Goal: Task Accomplishment & Management: Use online tool/utility

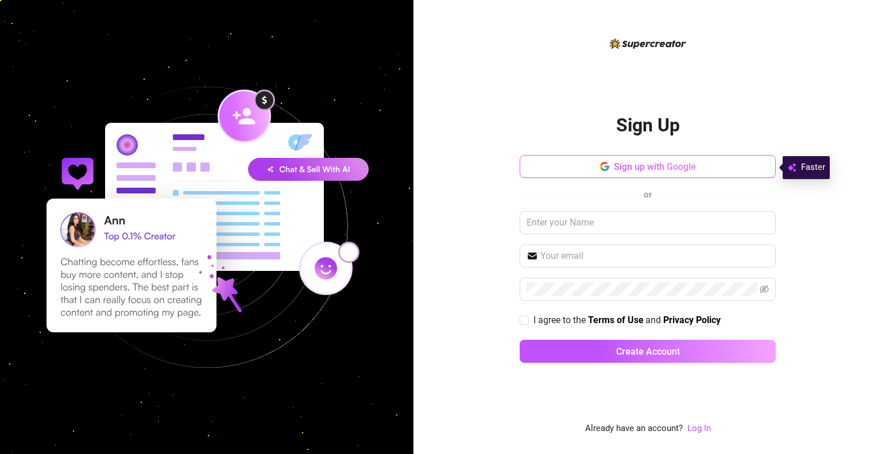
click at [643, 163] on span "Sign up with Google" at bounding box center [655, 166] width 82 height 11
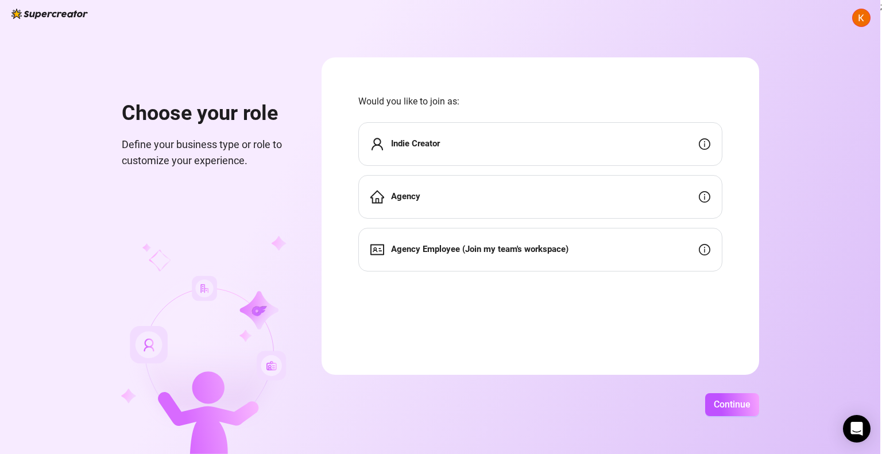
click at [480, 142] on div "Indie Creator" at bounding box center [540, 144] width 364 height 44
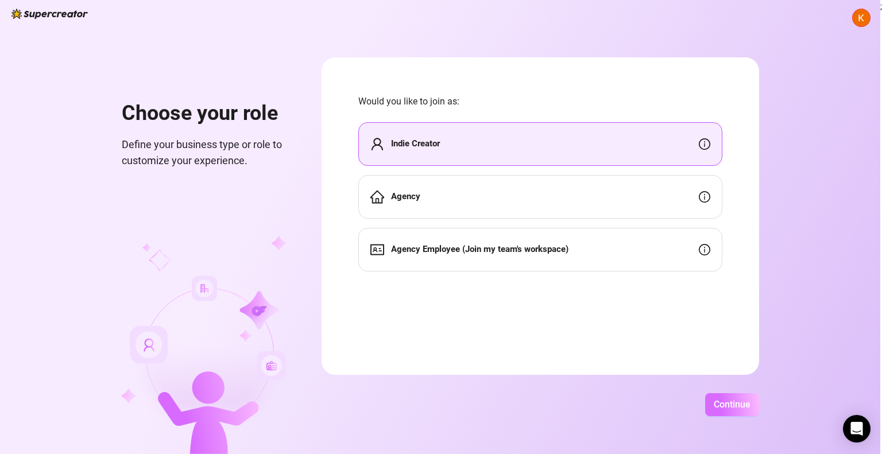
click at [715, 401] on span "Continue" at bounding box center [732, 404] width 37 height 11
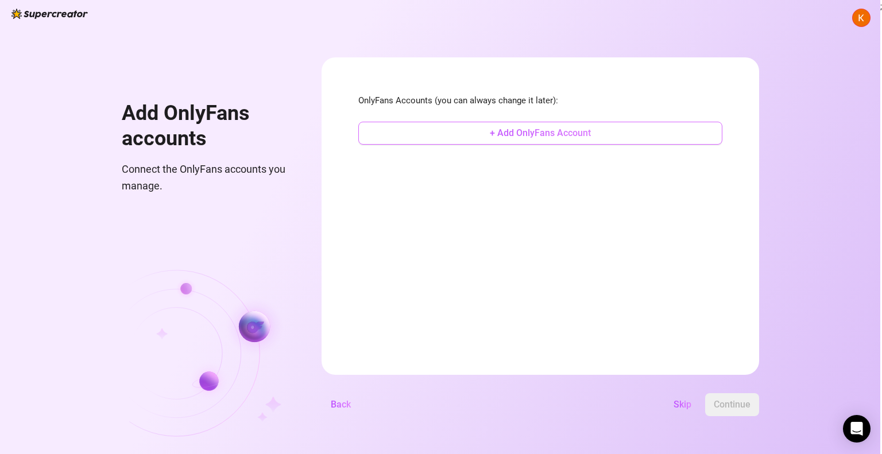
click at [524, 133] on span "+ Add OnlyFans Account" at bounding box center [540, 132] width 101 height 11
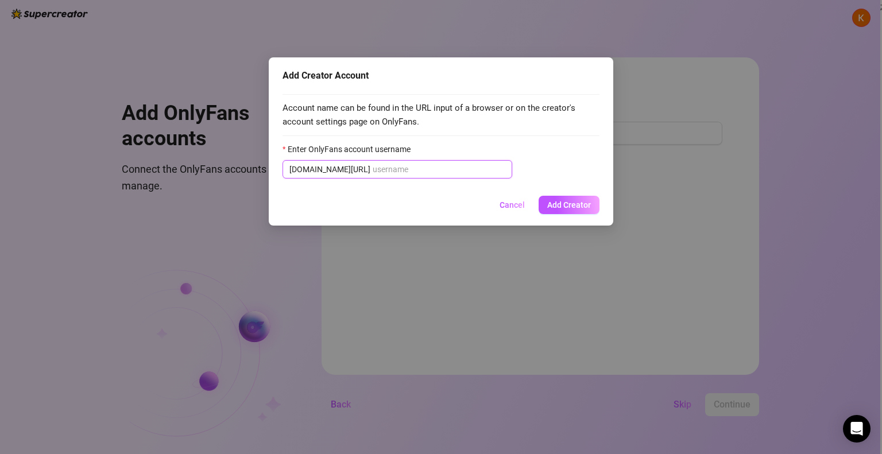
paste input "whorifichobbies"
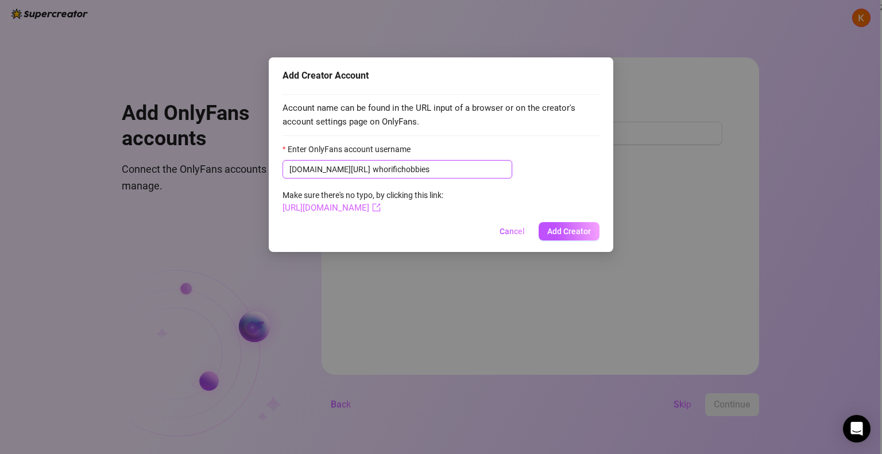
type input "whorifichobbies"
click at [574, 236] on button "Add Creator" at bounding box center [569, 231] width 61 height 18
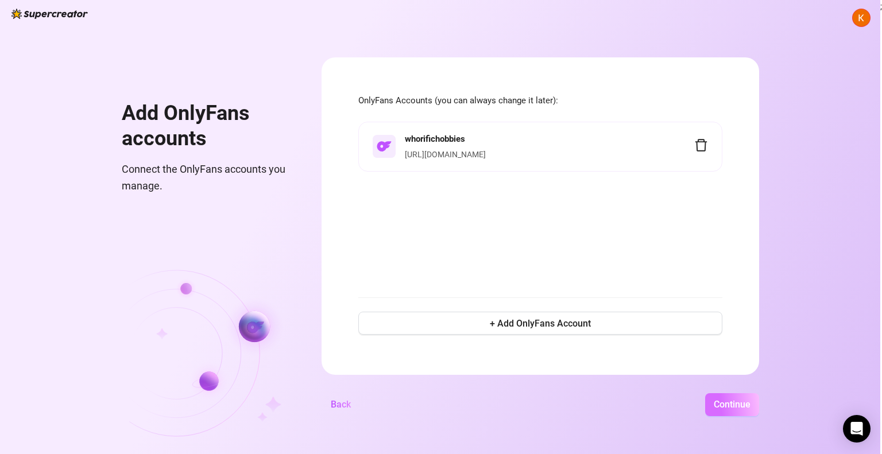
click at [718, 406] on span "Continue" at bounding box center [732, 404] width 37 height 11
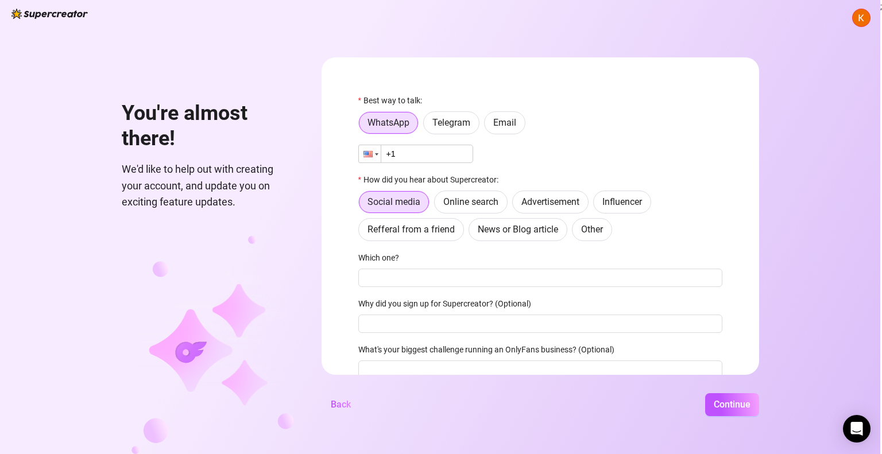
click at [370, 149] on div at bounding box center [370, 153] width 22 height 17
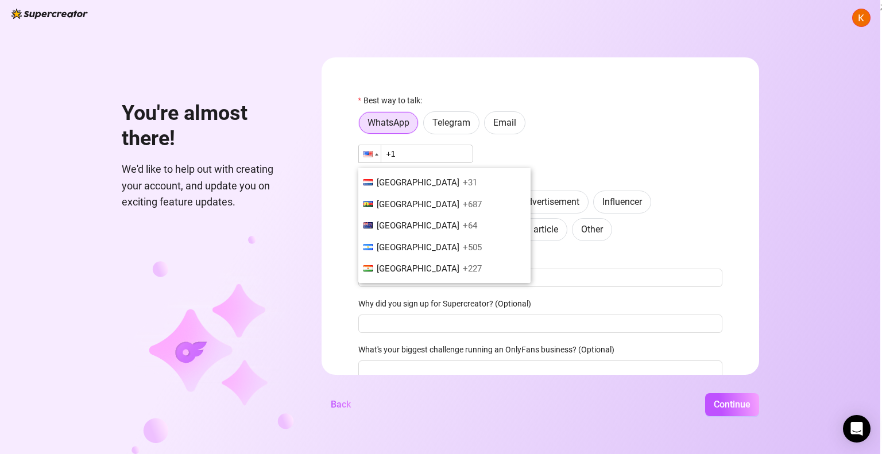
scroll to position [2945, 0]
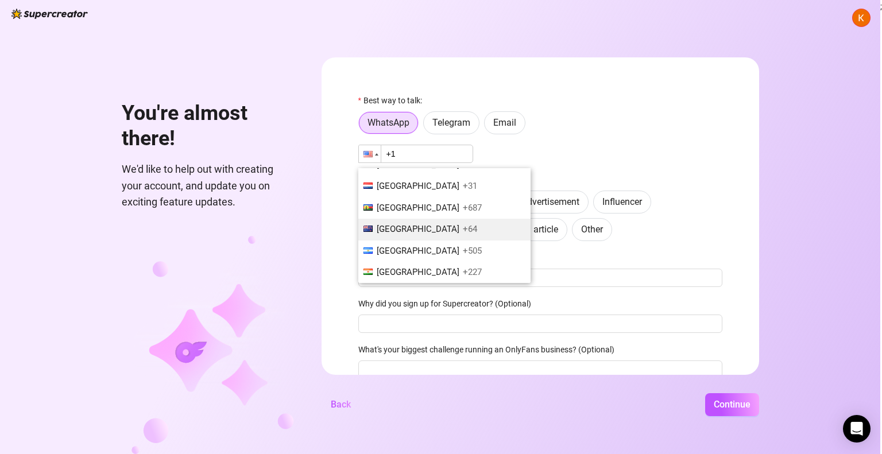
click at [419, 224] on span "[GEOGRAPHIC_DATA]" at bounding box center [418, 229] width 83 height 10
type input "+64"
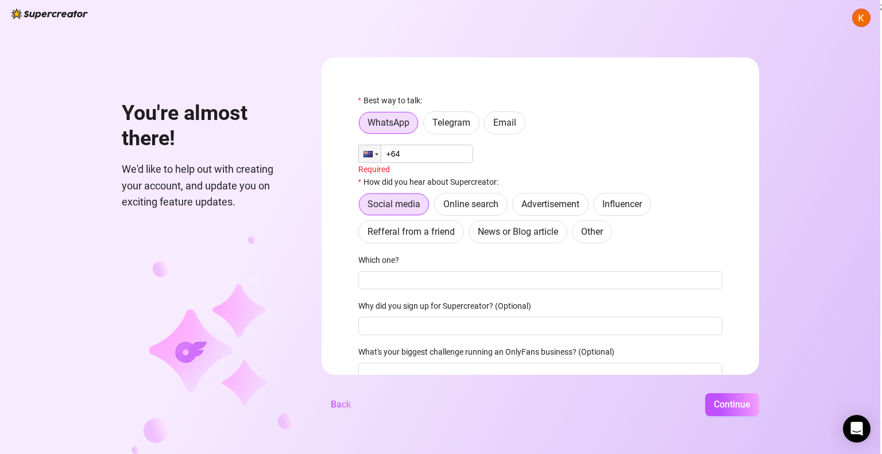
click at [424, 157] on input "+64" at bounding box center [415, 154] width 115 height 18
click at [501, 125] on span "Email" at bounding box center [504, 122] width 23 height 11
click at [487, 126] on input "Email" at bounding box center [487, 126] width 0 height 0
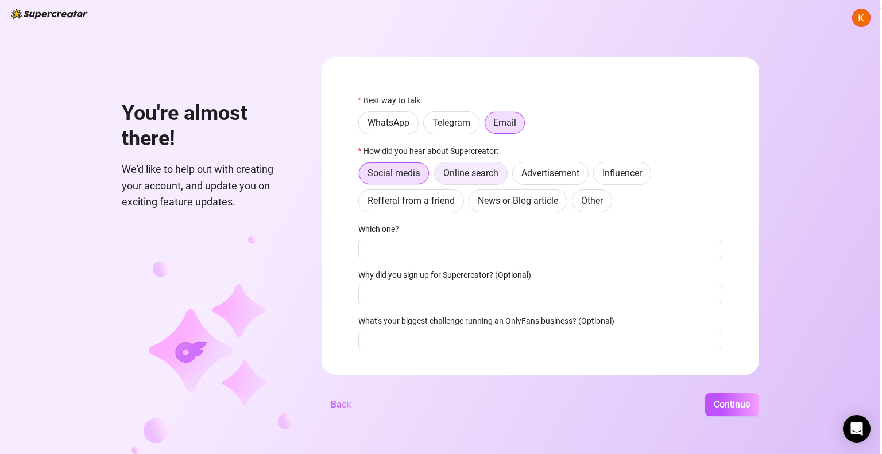
click at [471, 169] on span "Online search" at bounding box center [470, 173] width 55 height 11
click at [438, 176] on input "Online search" at bounding box center [438, 176] width 0 height 0
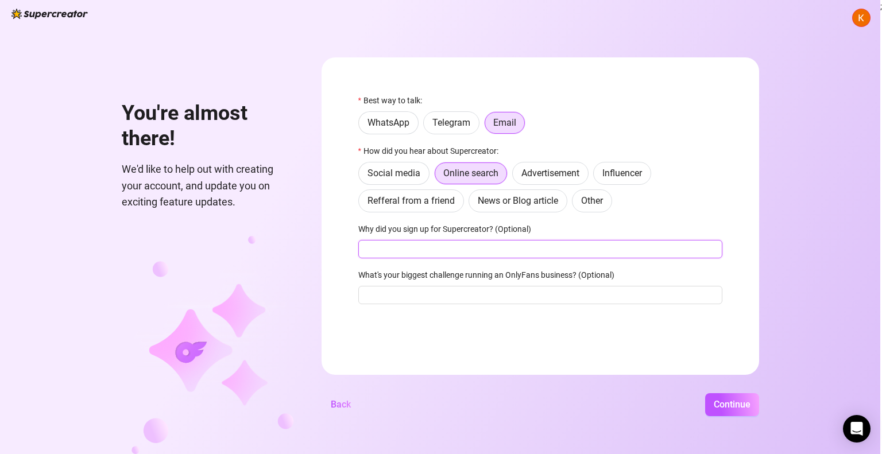
click at [487, 246] on input "Why did you sign up for Supercreator? (Optional)" at bounding box center [540, 249] width 364 height 18
type input "To manager OF account"
click at [464, 323] on form "Best way to talk: WhatsApp Telegram Email How did you hear about Supercreator: …" at bounding box center [541, 216] width 438 height 318
click at [514, 292] on input "What's your biggest challenge running an OnlyFans business? (Optional)" at bounding box center [540, 295] width 364 height 18
type input "Direct Messages"
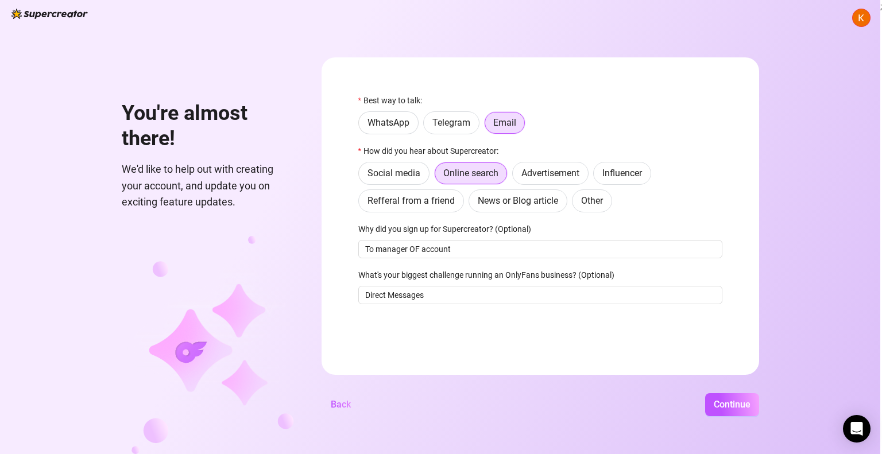
click at [511, 334] on form "Best way to talk: WhatsApp Telegram Email How did you hear about Supercreator: …" at bounding box center [541, 216] width 438 height 318
click at [715, 397] on button "Continue" at bounding box center [732, 404] width 54 height 23
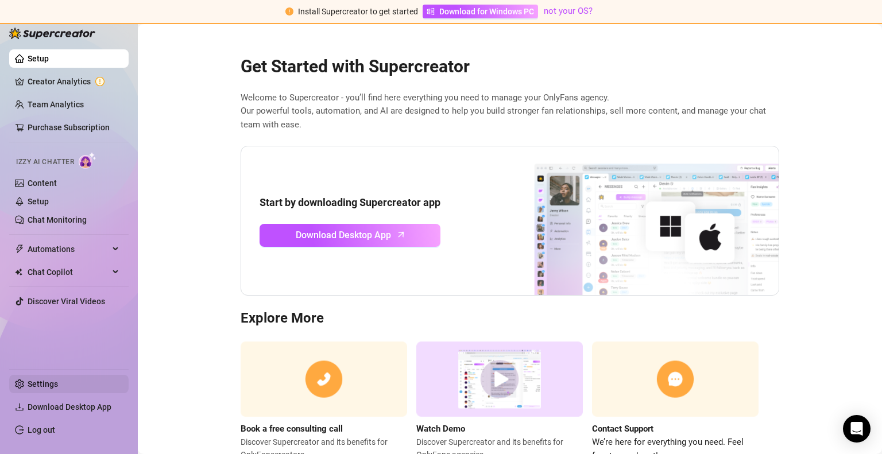
click at [38, 385] on link "Settings" at bounding box center [43, 384] width 30 height 9
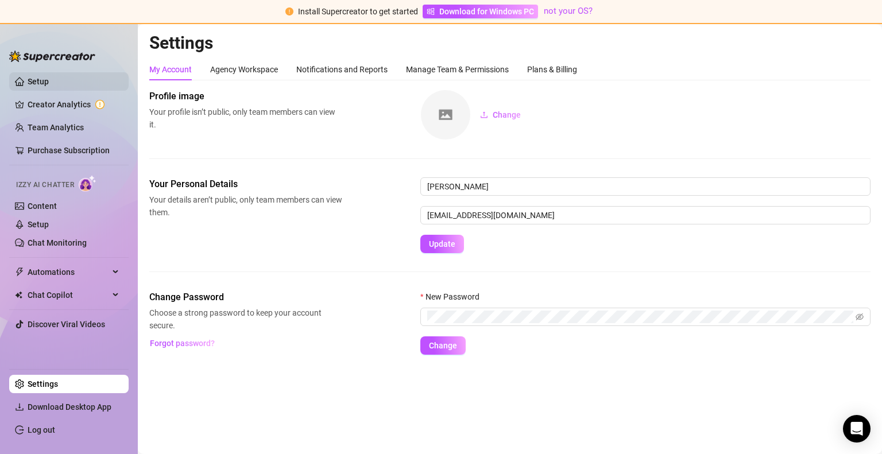
click at [28, 86] on link "Setup" at bounding box center [38, 81] width 21 height 9
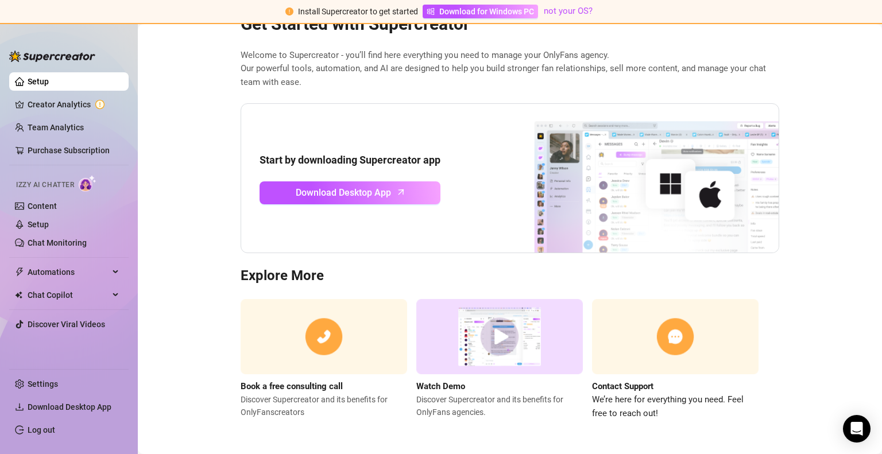
scroll to position [42, 0]
click at [73, 105] on link "Creator Analytics" at bounding box center [74, 104] width 92 height 18
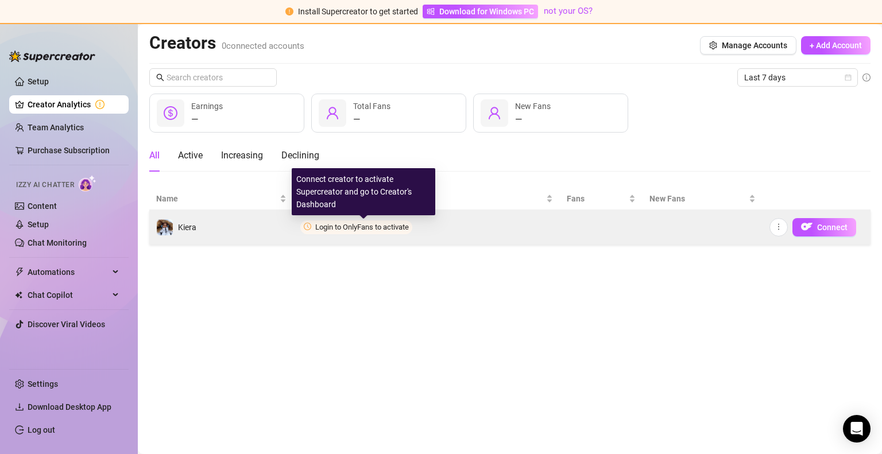
click at [338, 224] on span "Login to OnlyFans to activate" at bounding box center [362, 227] width 94 height 9
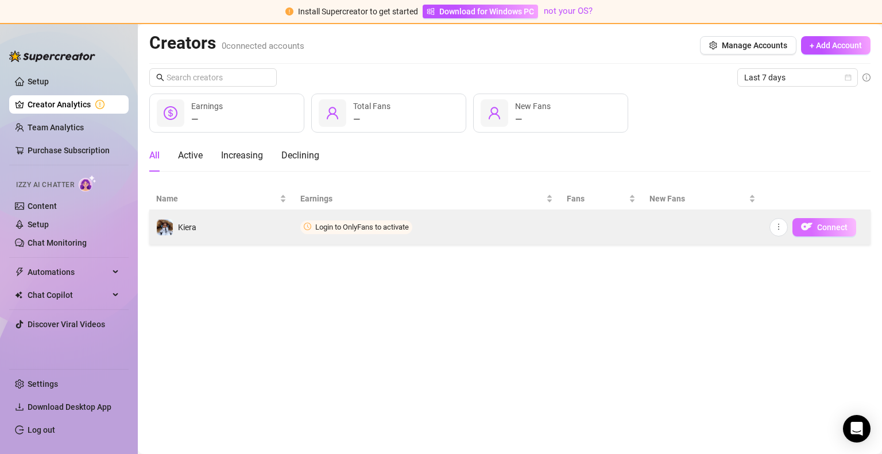
click at [831, 229] on span "Connect" at bounding box center [832, 227] width 30 height 9
click at [785, 224] on button "button" at bounding box center [778, 227] width 18 height 18
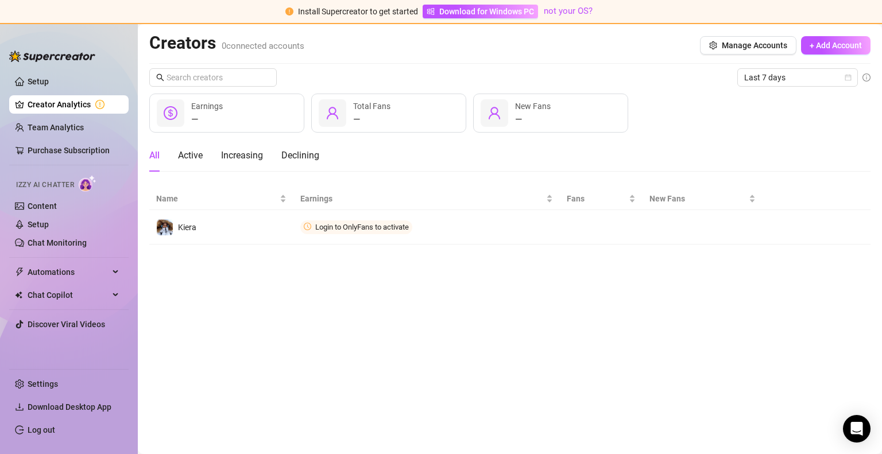
click at [722, 281] on main "Creators 0 connected accounts Manage Accounts + Add Account Last 7 days — Earni…" at bounding box center [510, 239] width 744 height 430
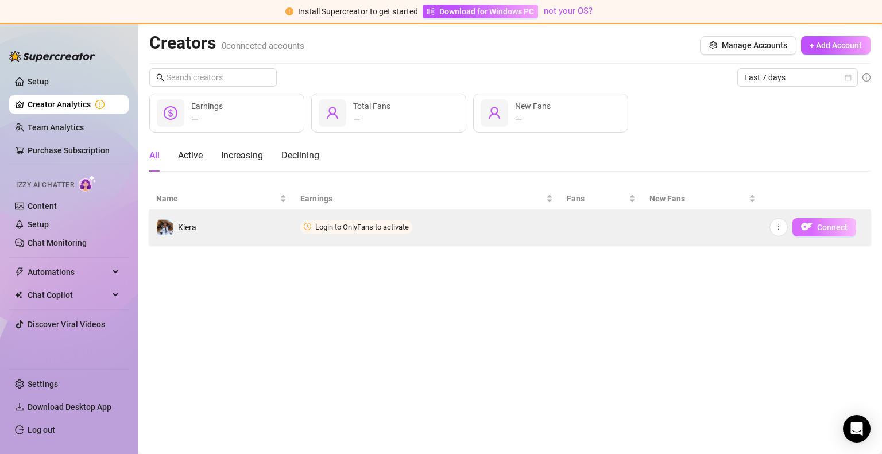
click at [822, 225] on span "Connect" at bounding box center [832, 227] width 30 height 9
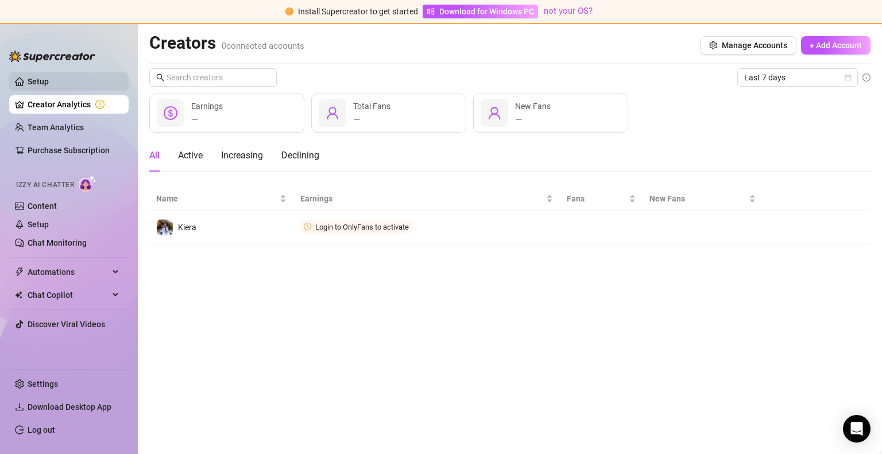
click at [49, 77] on link "Setup" at bounding box center [38, 81] width 21 height 9
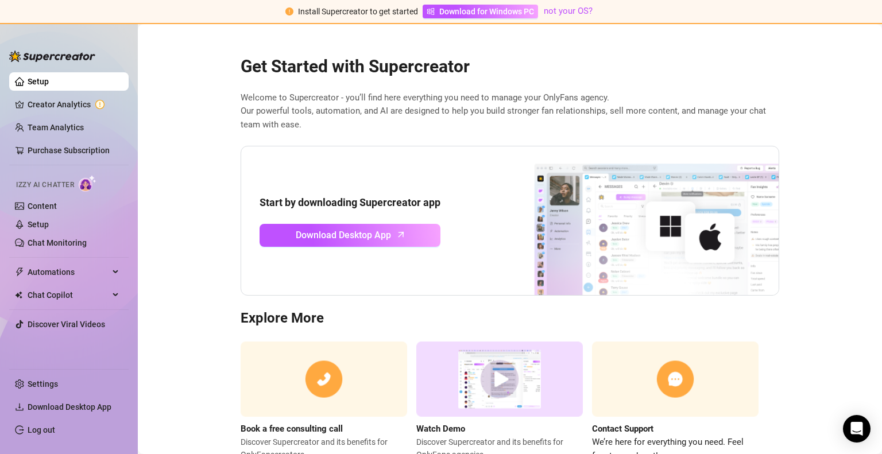
scroll to position [42, 0]
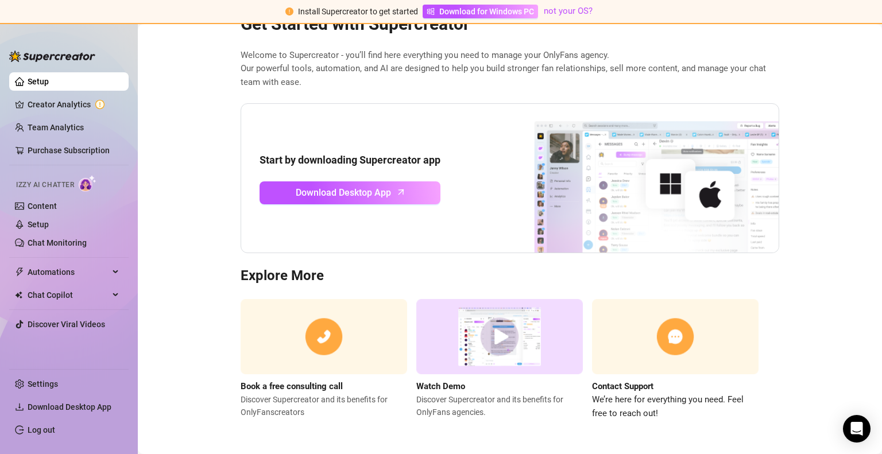
click at [491, 336] on img at bounding box center [499, 336] width 167 height 75
click at [179, 90] on main "Get Started with Supercreator Welcome to Supercreator - you’ll find here everyt…" at bounding box center [510, 219] width 744 height 474
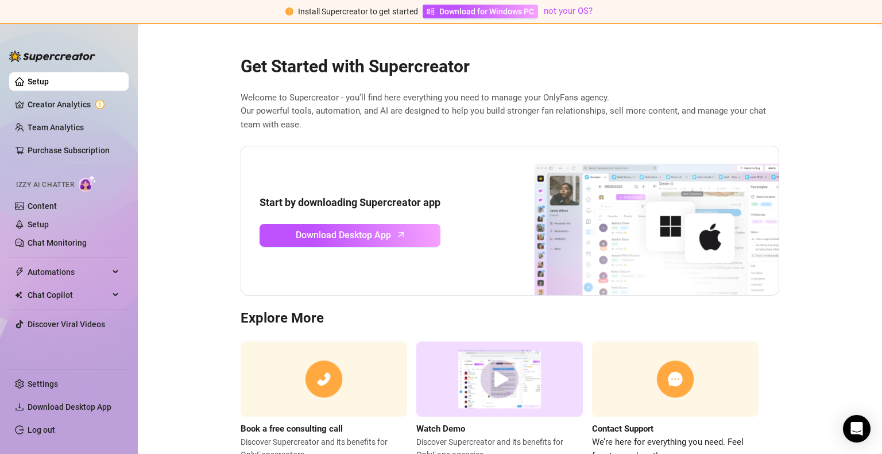
click at [246, 98] on span "Welcome to Supercreator - you’ll find here everything you need to manage your O…" at bounding box center [510, 111] width 539 height 41
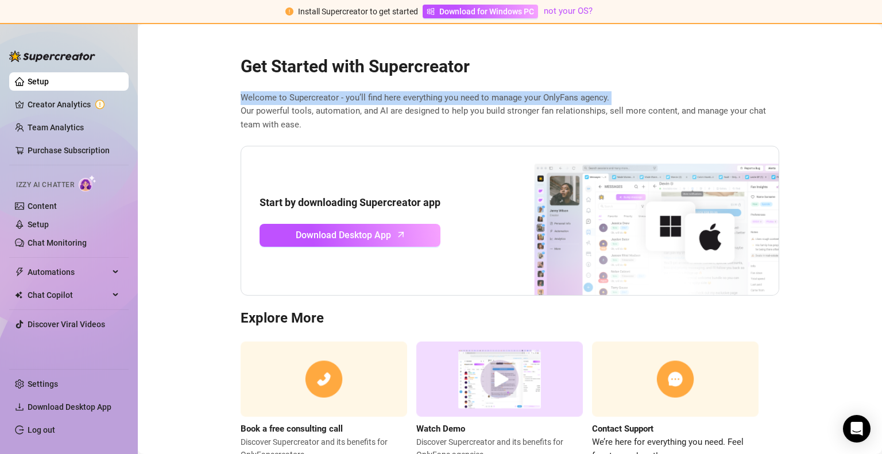
click at [246, 98] on span "Welcome to Supercreator - you’ll find here everything you need to manage your O…" at bounding box center [510, 111] width 539 height 41
click at [254, 100] on span "Welcome to Supercreator - you’ll find here everything you need to manage your O…" at bounding box center [510, 111] width 539 height 41
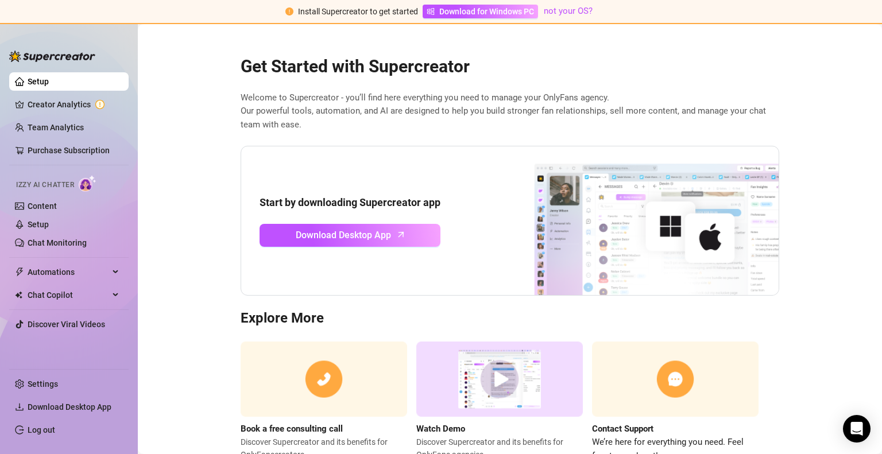
click at [254, 100] on span "Welcome to Supercreator - you’ll find here everything you need to manage your O…" at bounding box center [510, 111] width 539 height 41
click at [114, 272] on icon at bounding box center [117, 272] width 6 height 0
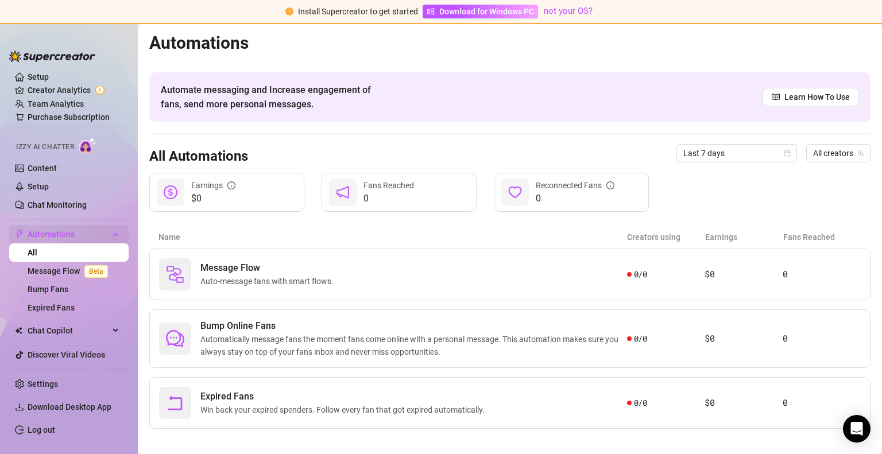
click at [116, 233] on icon at bounding box center [117, 233] width 6 height 0
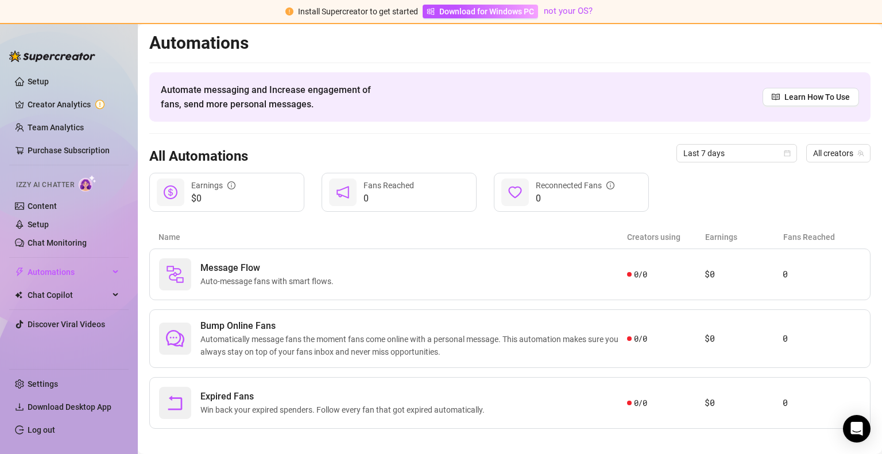
scroll to position [7, 0]
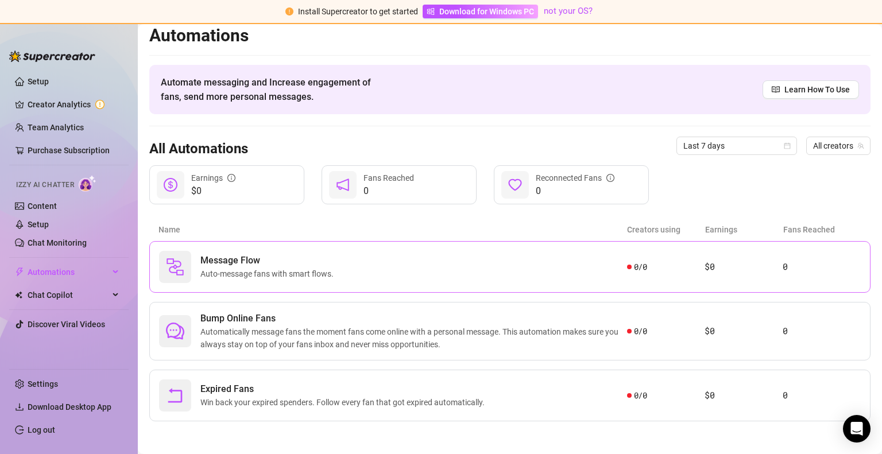
click at [363, 274] on div "Message Flow Auto-message fans with smart flows." at bounding box center [393, 267] width 468 height 32
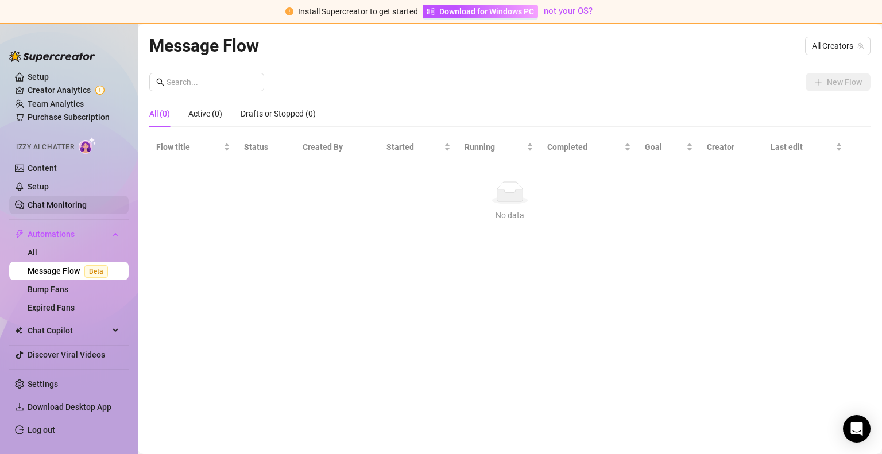
click at [67, 200] on link "Chat Monitoring" at bounding box center [57, 204] width 59 height 9
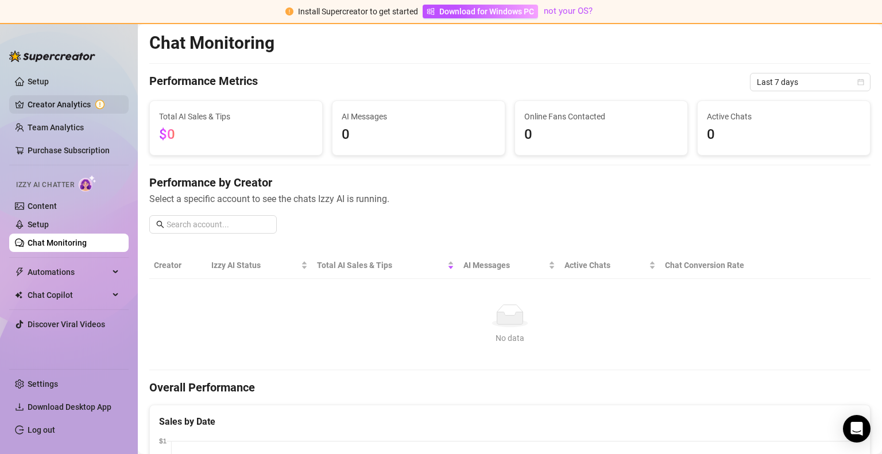
click at [68, 99] on link "Creator Analytics" at bounding box center [74, 104] width 92 height 18
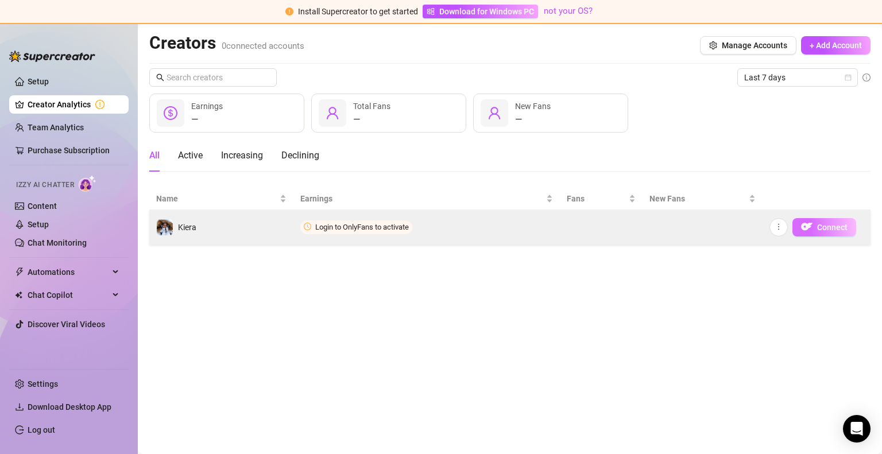
click at [803, 226] on img "button" at bounding box center [806, 226] width 11 height 11
click at [813, 231] on button "Connect" at bounding box center [824, 227] width 64 height 18
click at [837, 229] on span "Connect" at bounding box center [832, 227] width 30 height 9
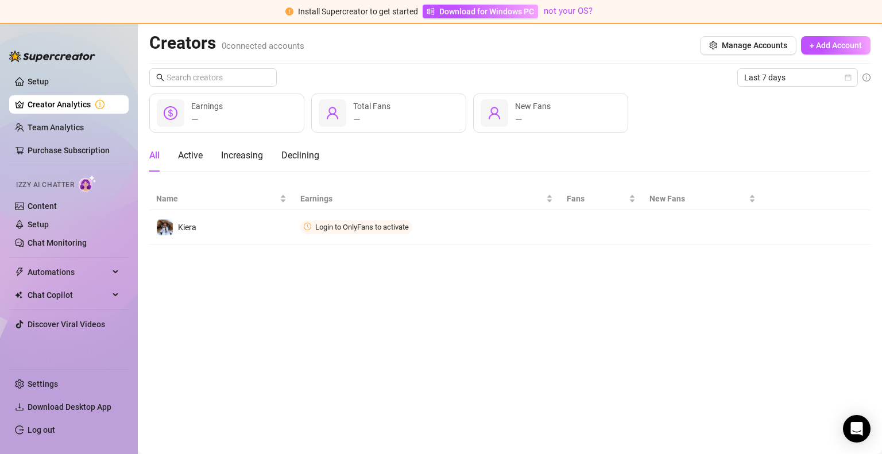
click at [473, 281] on main "Creators 0 connected accounts Manage Accounts + Add Account Last 7 days — Earni…" at bounding box center [510, 239] width 744 height 430
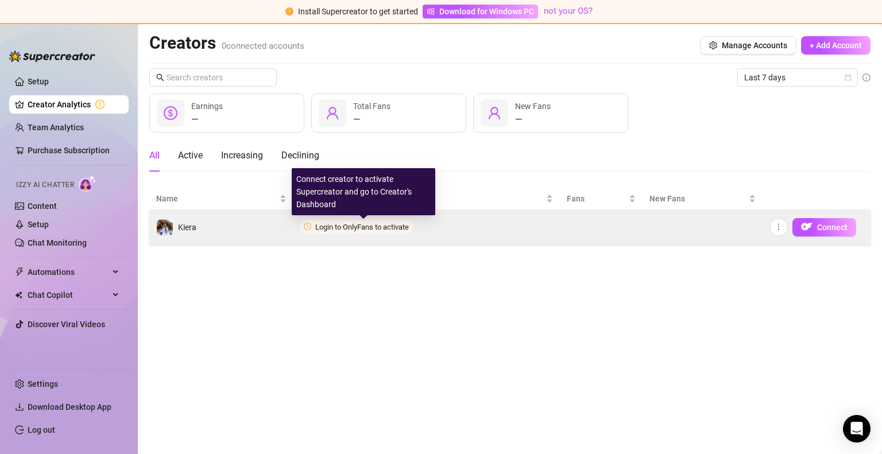
click at [328, 227] on span "Login to OnlyFans to activate" at bounding box center [362, 227] width 94 height 9
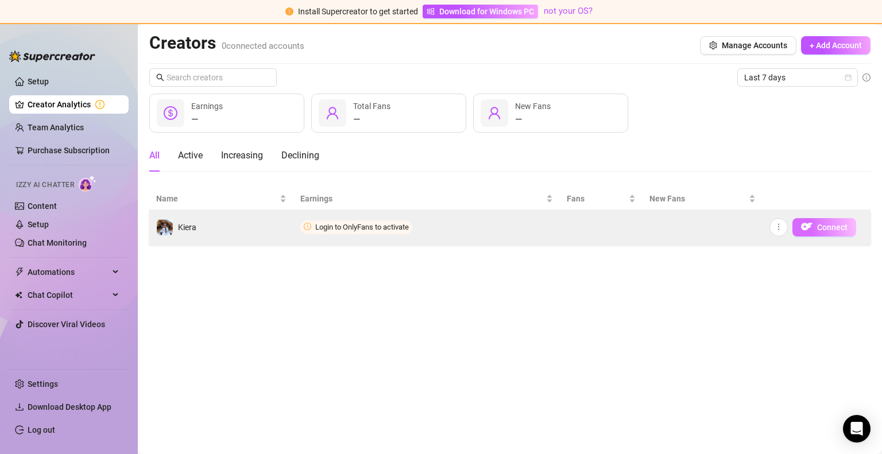
click at [807, 226] on img "button" at bounding box center [806, 226] width 11 height 11
click at [775, 227] on icon "more" at bounding box center [779, 227] width 8 height 8
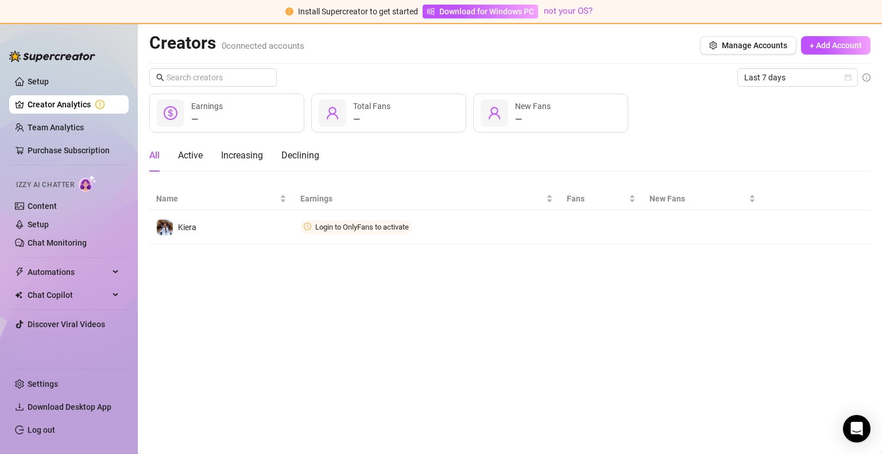
click at [696, 289] on main "Creators 0 connected accounts Manage Accounts + Add Account Last 7 days — Earni…" at bounding box center [510, 239] width 744 height 430
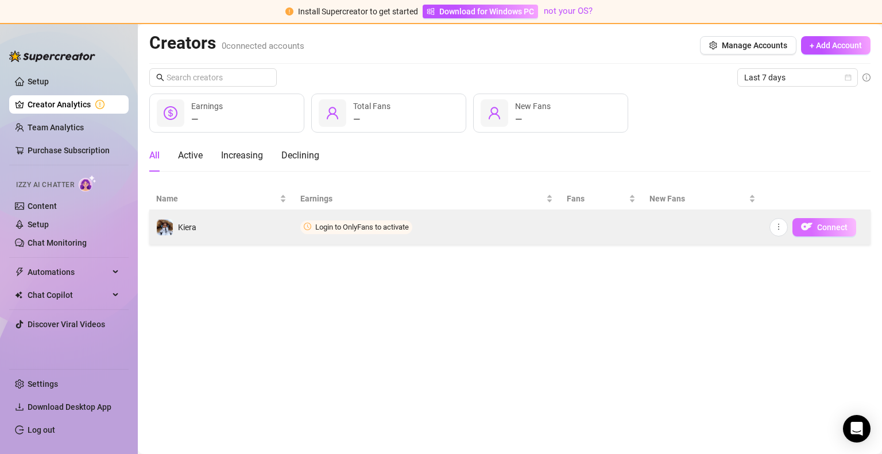
click at [812, 230] on img "button" at bounding box center [806, 226] width 11 height 11
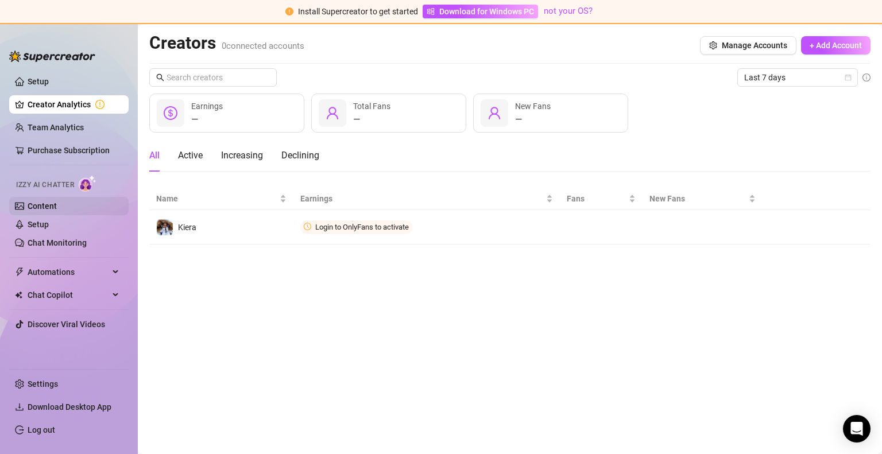
click at [57, 202] on link "Content" at bounding box center [42, 206] width 29 height 9
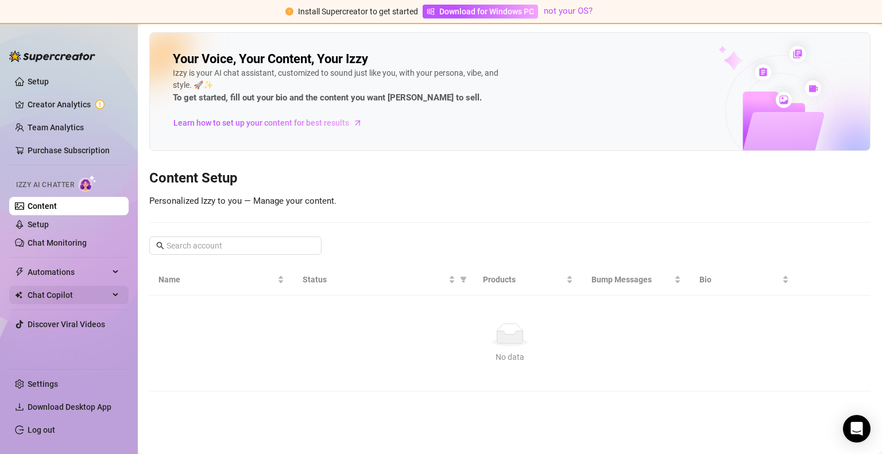
click at [95, 294] on span "Chat Copilot" at bounding box center [69, 295] width 82 height 18
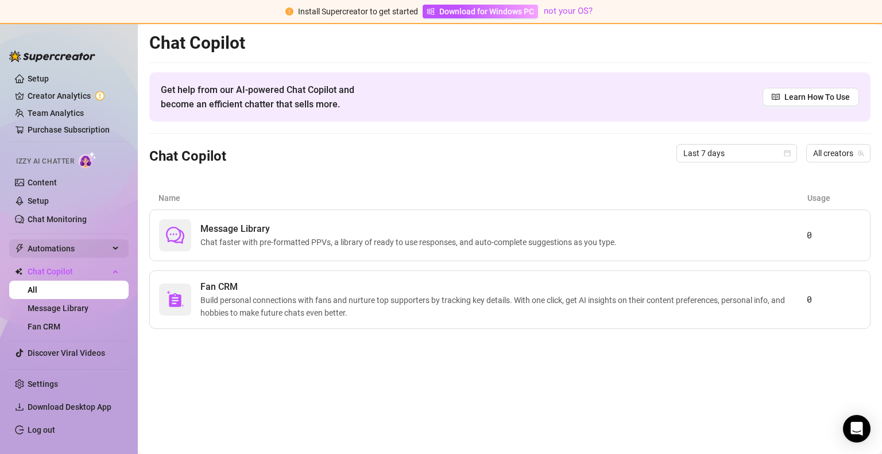
click at [83, 253] on span "Automations" at bounding box center [69, 248] width 82 height 18
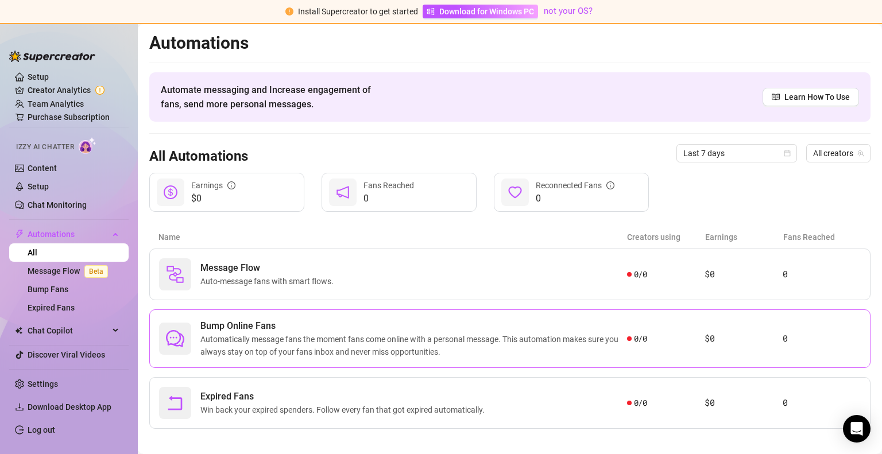
scroll to position [7, 0]
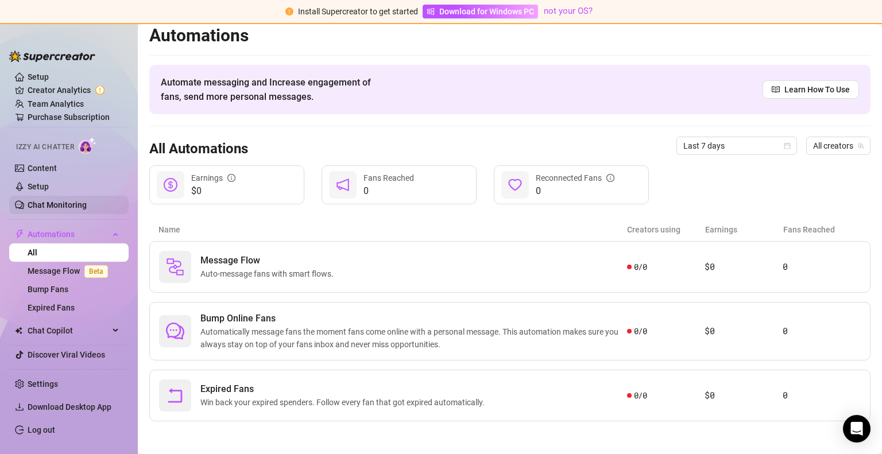
click at [72, 208] on link "Chat Monitoring" at bounding box center [57, 204] width 59 height 9
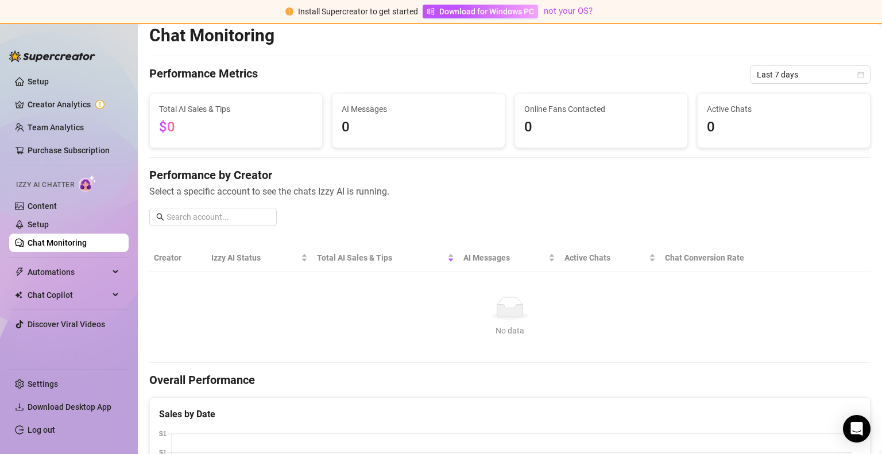
click at [76, 94] on ul "Setup Creator Analytics Team Analytics Purchase Subscription Izzy AI Chatter Co…" at bounding box center [68, 216] width 119 height 296
click at [71, 98] on link "Creator Analytics" at bounding box center [74, 104] width 92 height 18
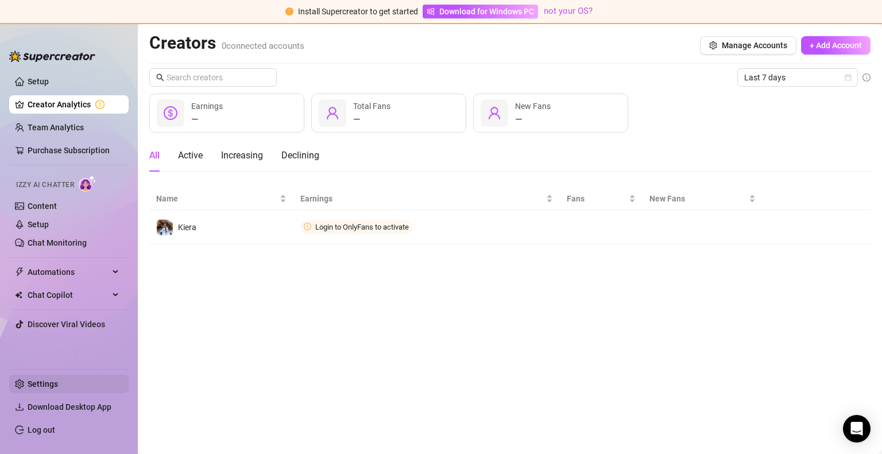
click at [58, 388] on link "Settings" at bounding box center [43, 384] width 30 height 9
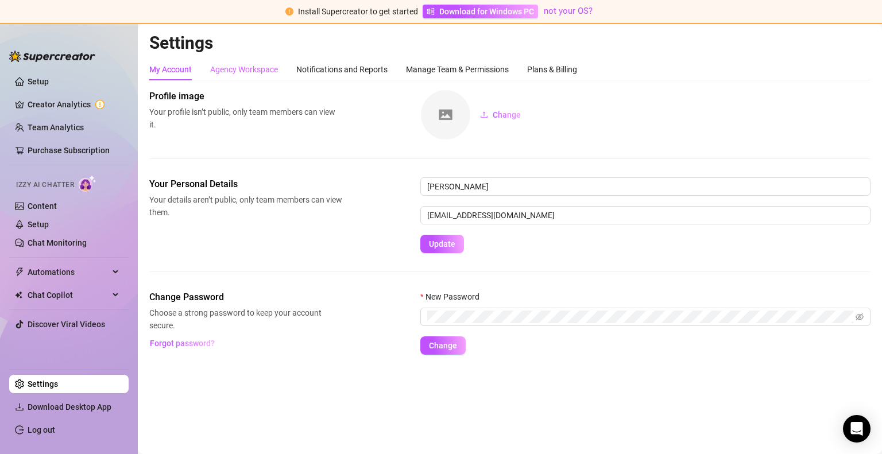
click at [264, 77] on div "Agency Workspace" at bounding box center [244, 70] width 68 height 22
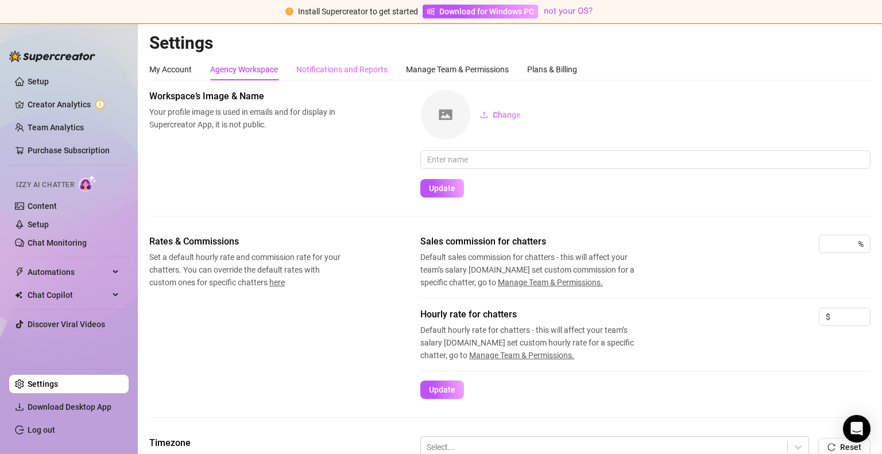
click at [328, 79] on div "Notifications and Reports" at bounding box center [341, 70] width 91 height 22
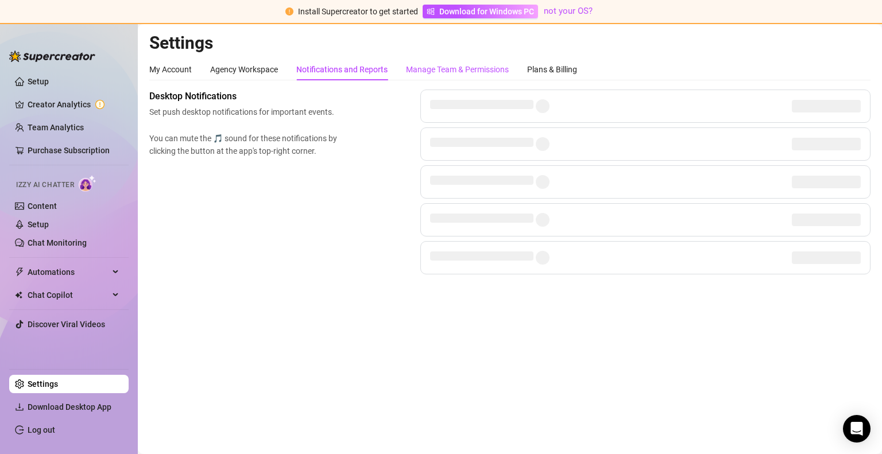
click at [430, 68] on div "Manage Team & Permissions" at bounding box center [457, 69] width 103 height 13
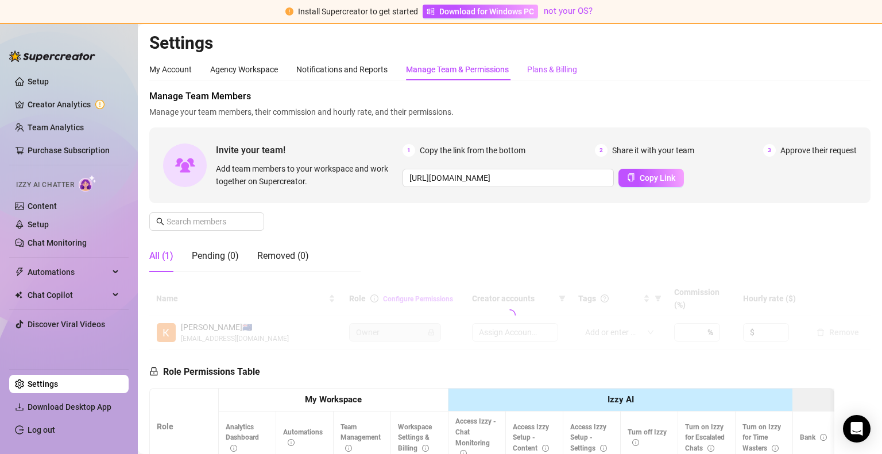
click at [544, 67] on div "Plans & Billing" at bounding box center [552, 69] width 50 height 13
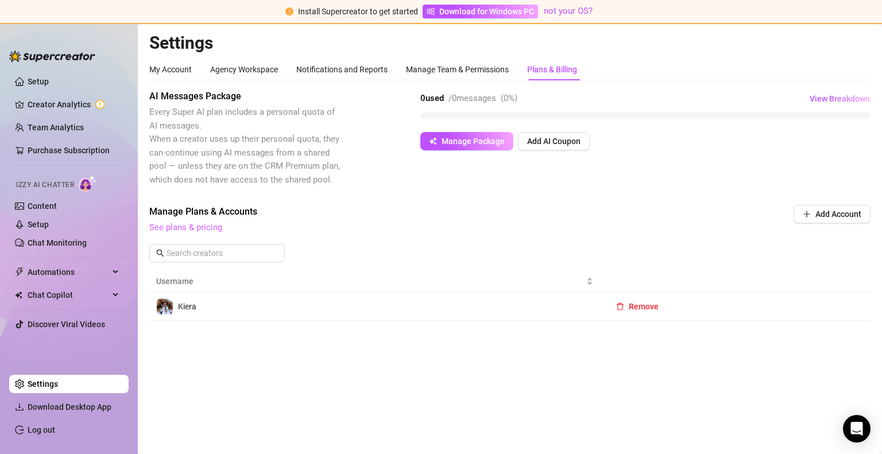
click at [207, 229] on link "See plans & pricing" at bounding box center [185, 227] width 73 height 10
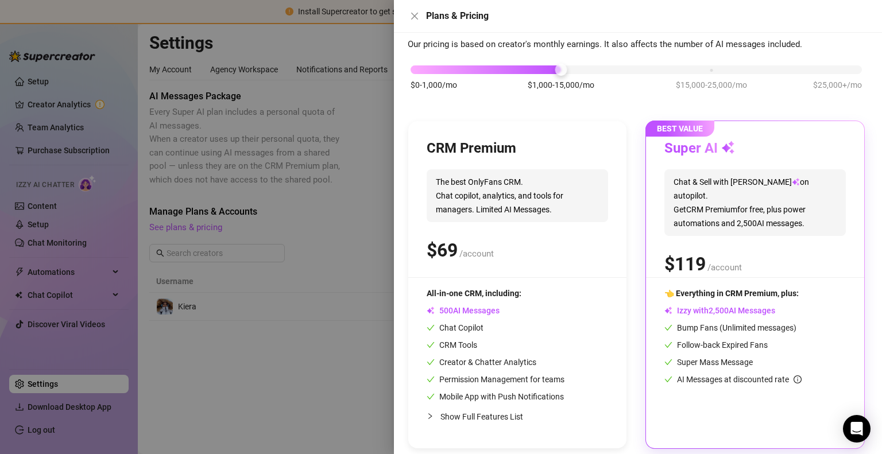
scroll to position [54, 0]
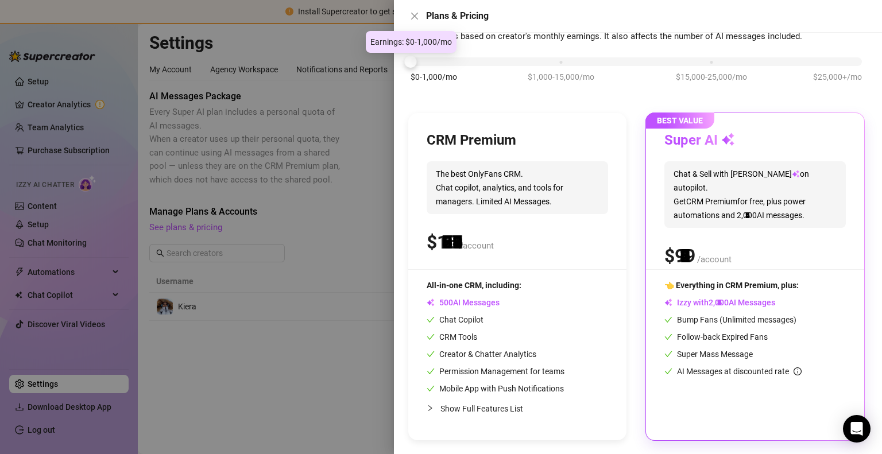
drag, startPoint x: 563, startPoint y: 56, endPoint x: 406, endPoint y: 59, distance: 156.2
click at [406, 59] on div at bounding box center [411, 62] width 12 height 12
click at [758, 144] on div "Super AI" at bounding box center [754, 140] width 181 height 18
click at [776, 151] on div "Super AI Chat & Sell with Izzy on autopilot. Get CRM Premium for free, plus pow…" at bounding box center [754, 200] width 181 height 138
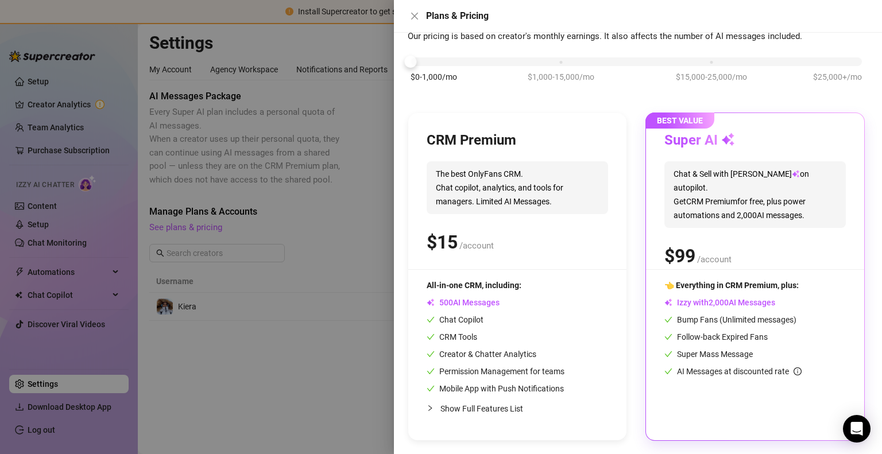
click at [776, 151] on div "Super AI Chat & Sell with Izzy on autopilot. Get CRM Premium for free, plus pow…" at bounding box center [754, 200] width 181 height 138
click at [740, 398] on div "👈 Everything in CRM Premium, plus: Izzy with AI Messages Bump Fans (Unlimited m…" at bounding box center [754, 350] width 181 height 143
click at [751, 210] on span "0 1 2 3 4 5 6 7 8 9 , 0 1 2 3 4 5 6 7 8 9 0 1 2 3 4 5 6 7 8 9 0 1 2 3 4 5 6 7 8…" at bounding box center [747, 216] width 28 height 12
click at [297, 308] on div at bounding box center [441, 227] width 882 height 454
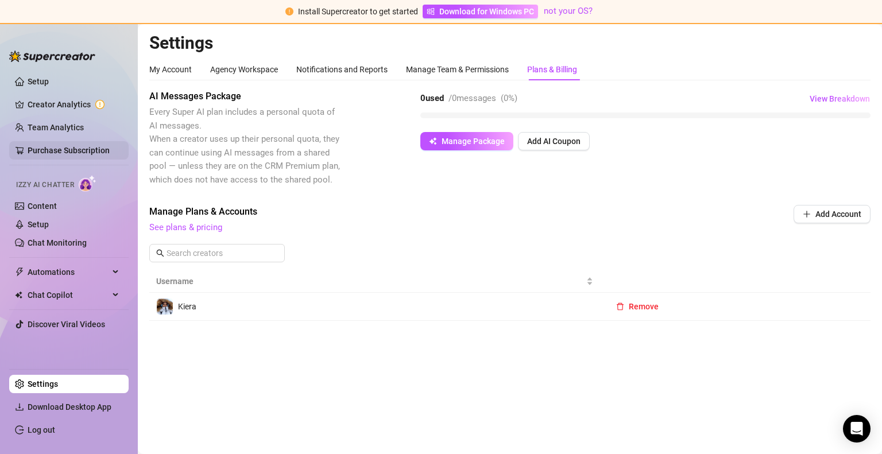
click at [61, 151] on link "Purchase Subscription" at bounding box center [69, 150] width 82 height 9
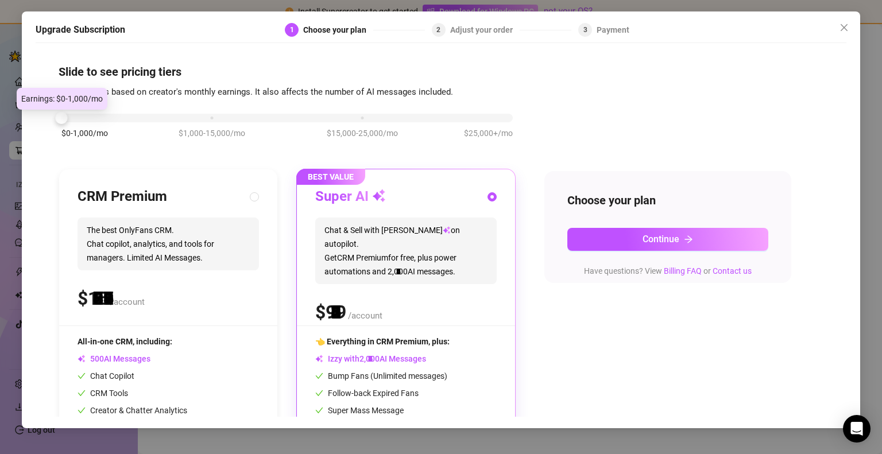
drag, startPoint x: 214, startPoint y: 117, endPoint x: 41, endPoint y: 98, distance: 174.4
click at [41, 98] on body "Install Supercreator to get started Download for Windows PC not your OS? Setup …" at bounding box center [441, 227] width 882 height 454
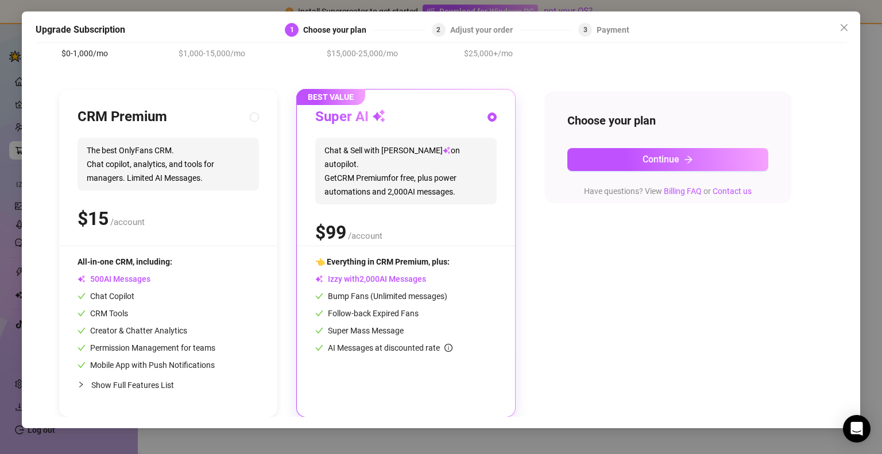
click at [487, 194] on div "Super AI Chat & Sell with Izzy on autopilot. Get CRM Premium for free, plus pow…" at bounding box center [405, 177] width 181 height 138
click at [620, 158] on button "Continue" at bounding box center [667, 159] width 201 height 23
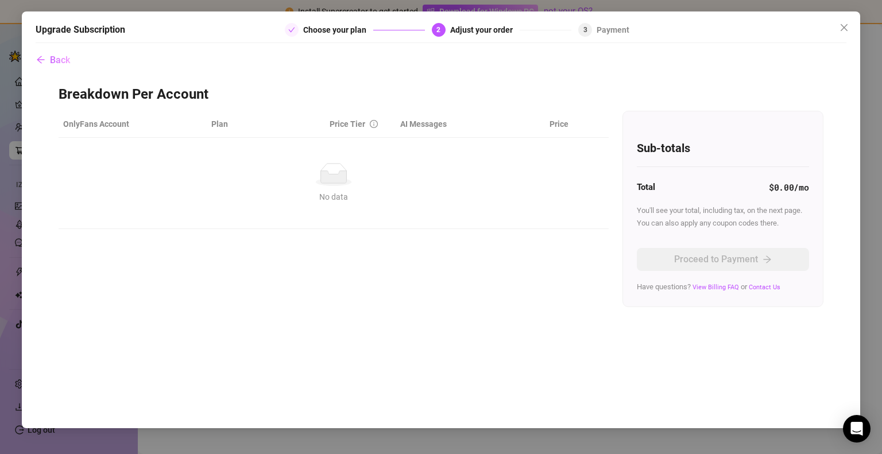
scroll to position [0, 0]
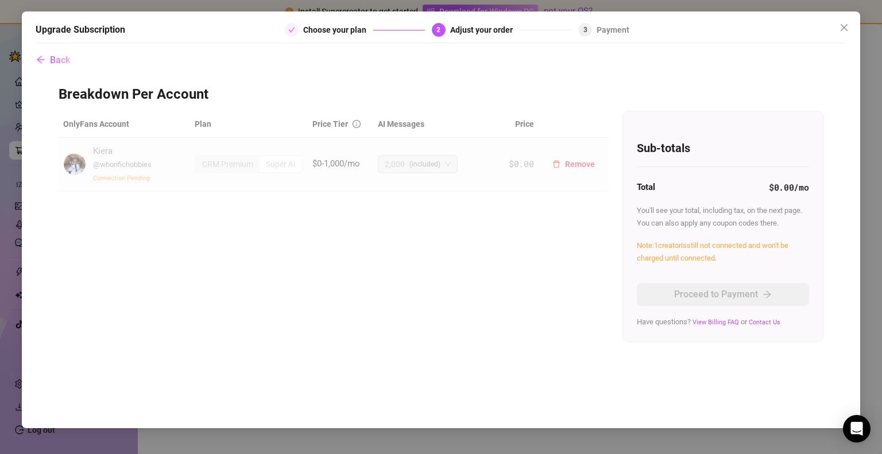
click at [282, 167] on div "Super AI" at bounding box center [281, 164] width 42 height 16
click at [168, 159] on div "Kiera @ whorifichobbies Connection Pending" at bounding box center [124, 164] width 122 height 39
click at [59, 61] on span "Back" at bounding box center [60, 60] width 20 height 11
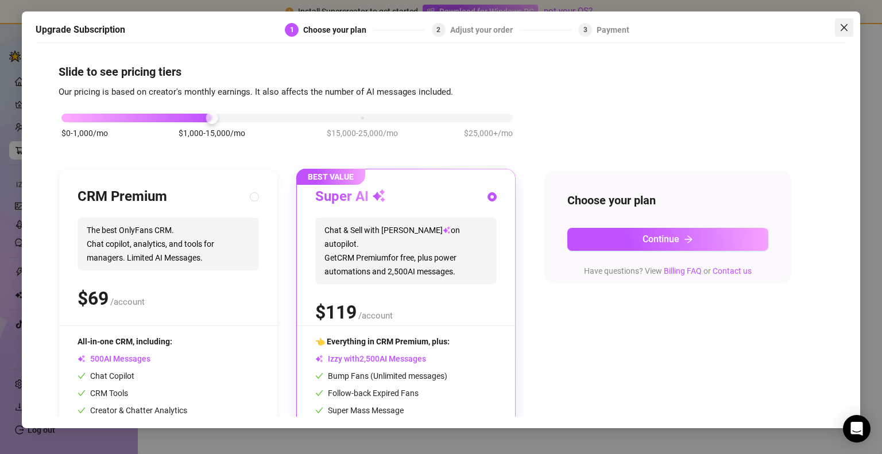
click at [850, 27] on span "Close" at bounding box center [844, 27] width 18 height 9
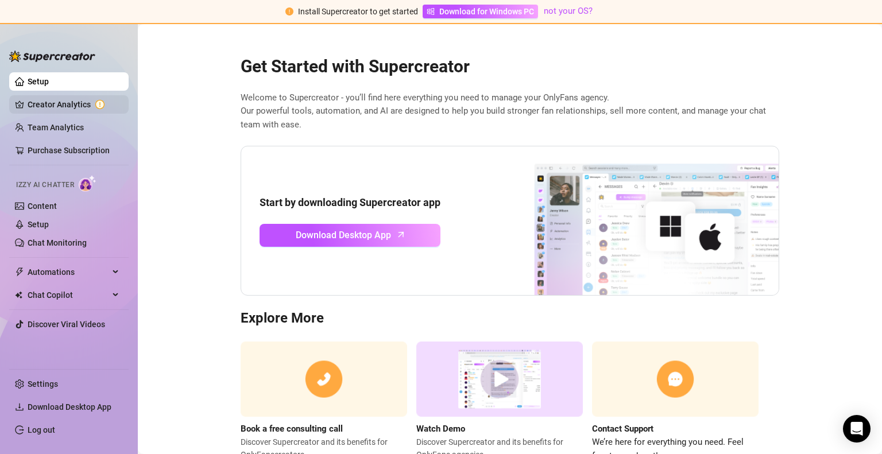
click at [86, 108] on link "Creator Analytics" at bounding box center [74, 104] width 92 height 18
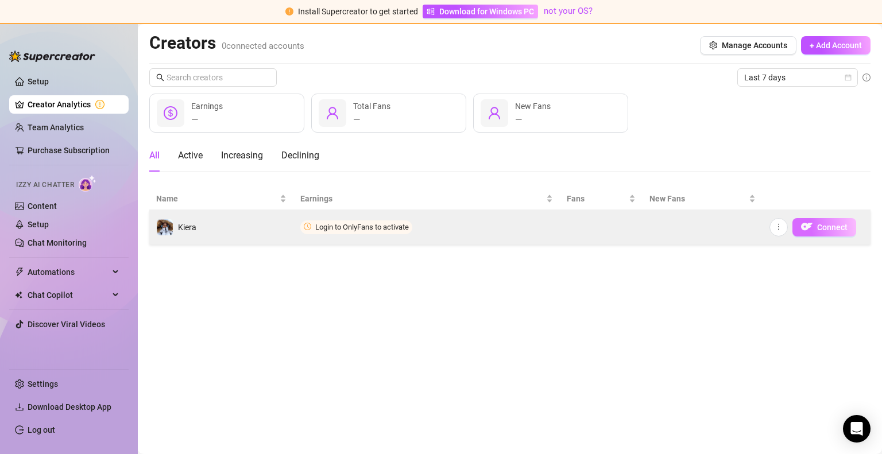
click at [836, 224] on span "Connect" at bounding box center [832, 227] width 30 height 9
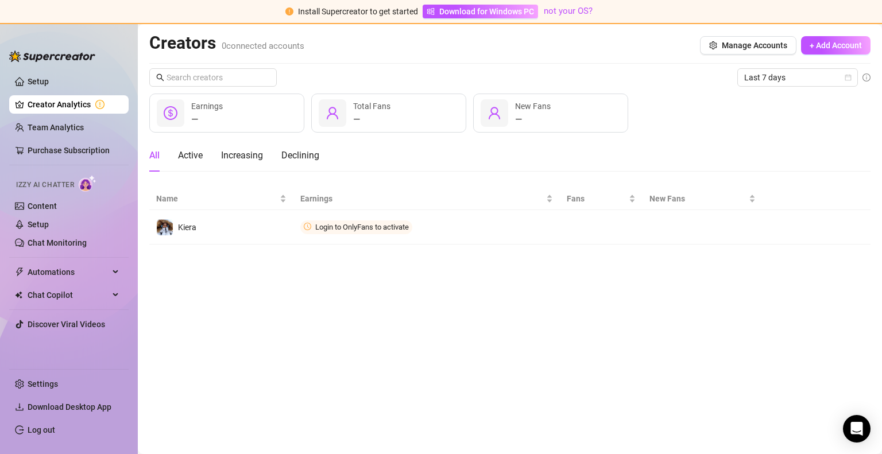
drag, startPoint x: 836, startPoint y: 224, endPoint x: 640, endPoint y: 276, distance: 202.3
click at [640, 276] on main "Creators 0 connected accounts Manage Accounts + Add Account Last 7 days — Earni…" at bounding box center [510, 239] width 744 height 430
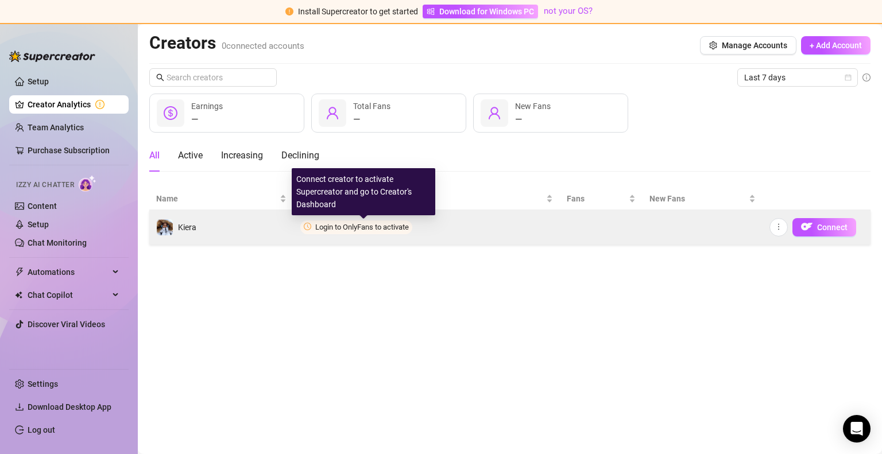
click at [342, 229] on span "Login to OnlyFans to activate" at bounding box center [362, 227] width 94 height 9
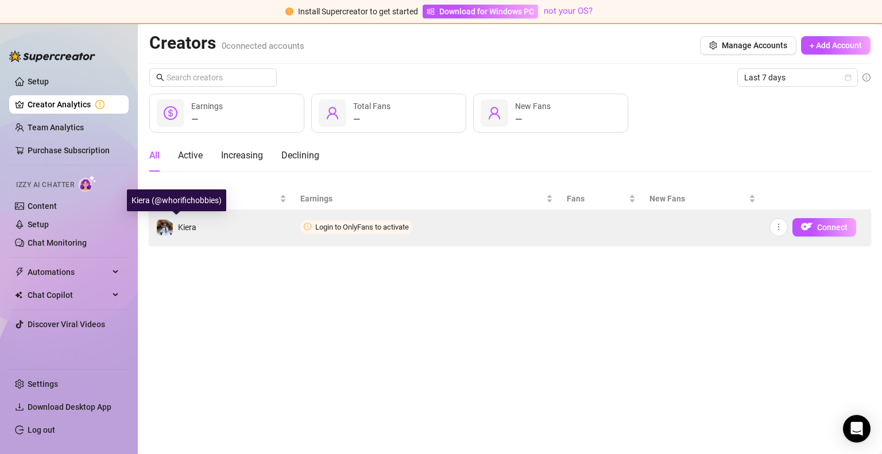
click at [187, 229] on span "Kiera" at bounding box center [187, 227] width 18 height 9
click at [166, 227] on img at bounding box center [165, 227] width 16 height 16
drag, startPoint x: 768, startPoint y: 227, endPoint x: 775, endPoint y: 229, distance: 6.5
click at [775, 229] on td "Connect" at bounding box center [816, 227] width 108 height 34
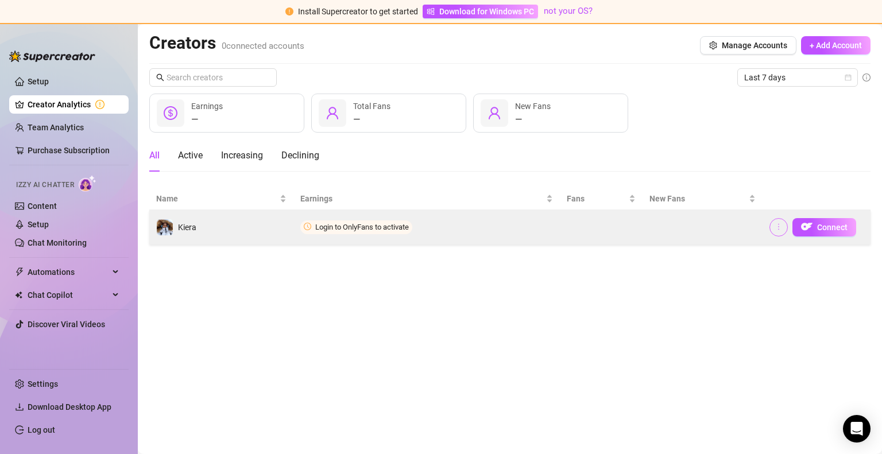
click at [775, 229] on icon "more" at bounding box center [779, 227] width 8 height 8
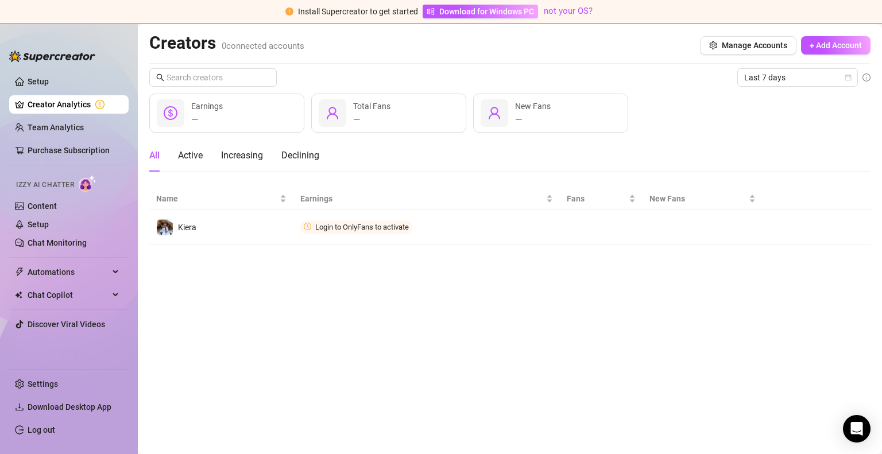
click at [737, 262] on main "Creators 0 connected accounts Manage Accounts + Add Account Last 7 days — Earni…" at bounding box center [510, 239] width 744 height 430
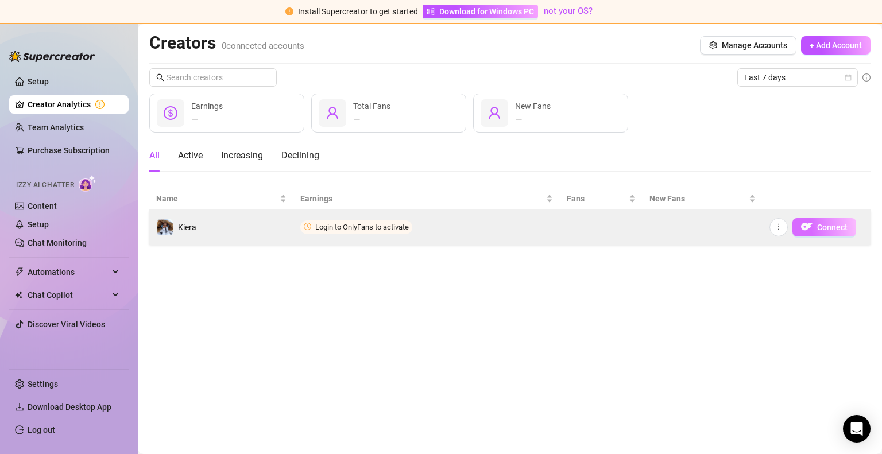
click at [837, 225] on span "Connect" at bounding box center [832, 227] width 30 height 9
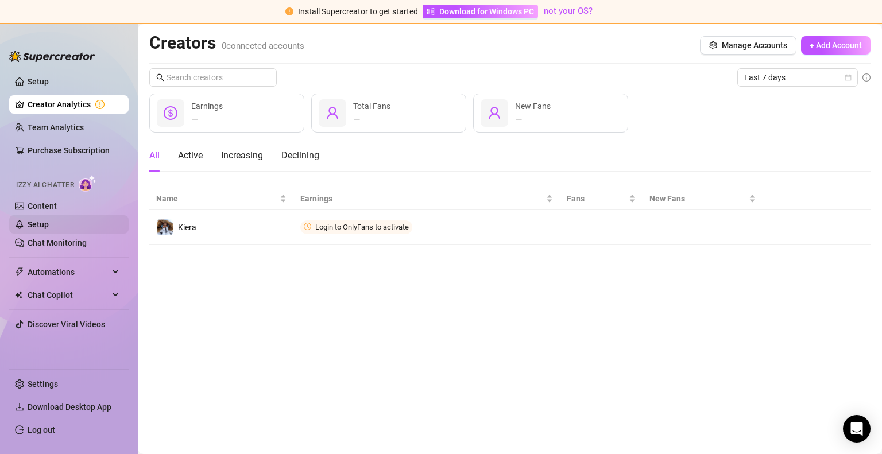
click at [49, 220] on link "Setup" at bounding box center [38, 224] width 21 height 9
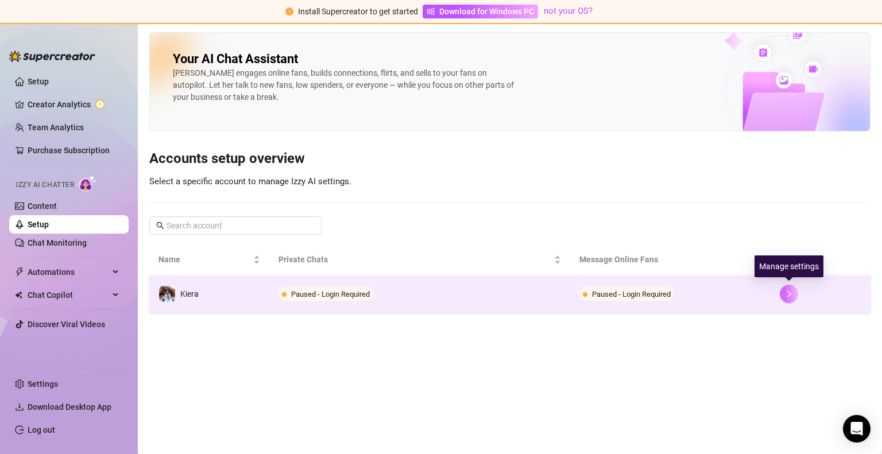
click at [786, 296] on icon "right" at bounding box center [789, 294] width 8 height 8
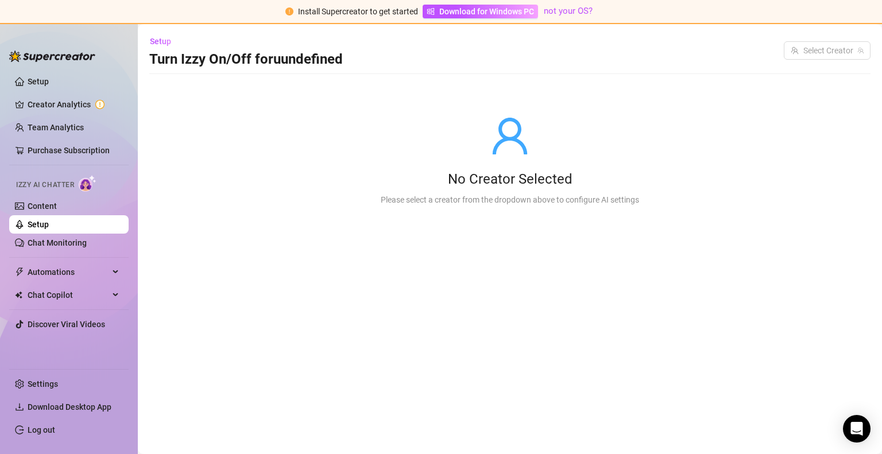
click at [44, 225] on link "Setup" at bounding box center [38, 224] width 21 height 9
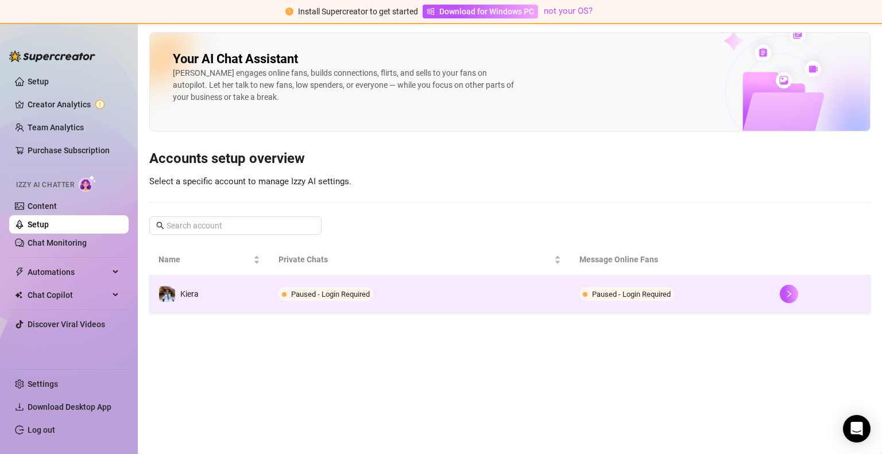
click at [228, 292] on td "Kiera" at bounding box center [209, 294] width 120 height 37
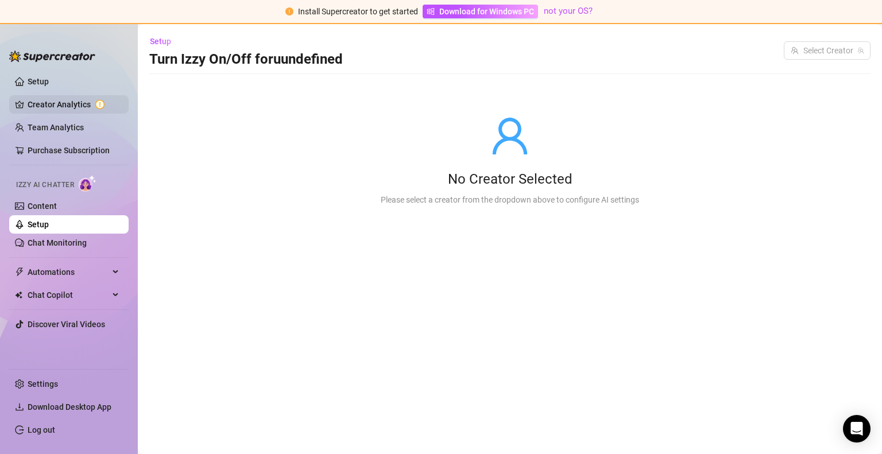
click at [76, 102] on link "Creator Analytics" at bounding box center [74, 104] width 92 height 18
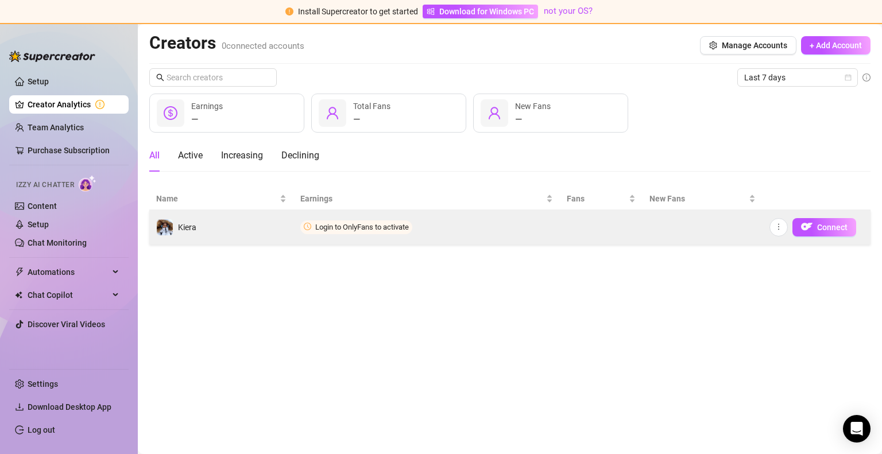
click at [261, 215] on td "Kiera" at bounding box center [221, 227] width 144 height 34
click at [824, 224] on span "Connect" at bounding box center [832, 227] width 30 height 9
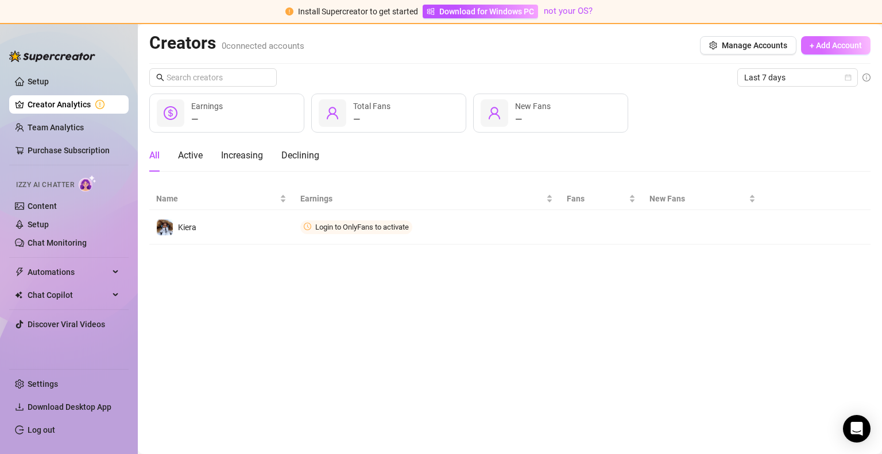
click at [822, 45] on span "+ Add Account" at bounding box center [836, 45] width 52 height 9
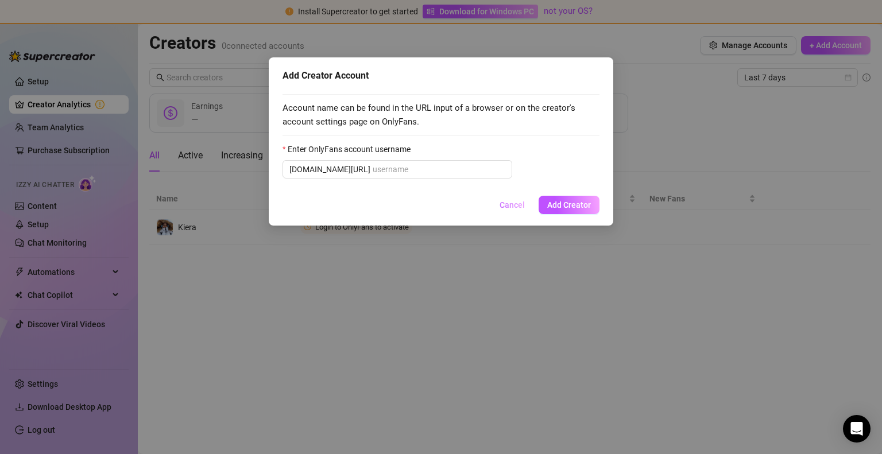
click at [508, 204] on span "Cancel" at bounding box center [512, 204] width 25 height 9
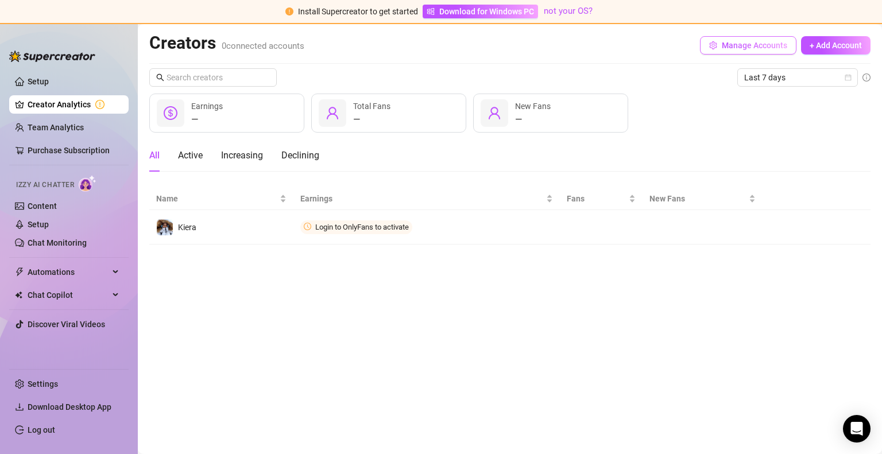
click at [735, 38] on button "Manage Accounts" at bounding box center [748, 45] width 96 height 18
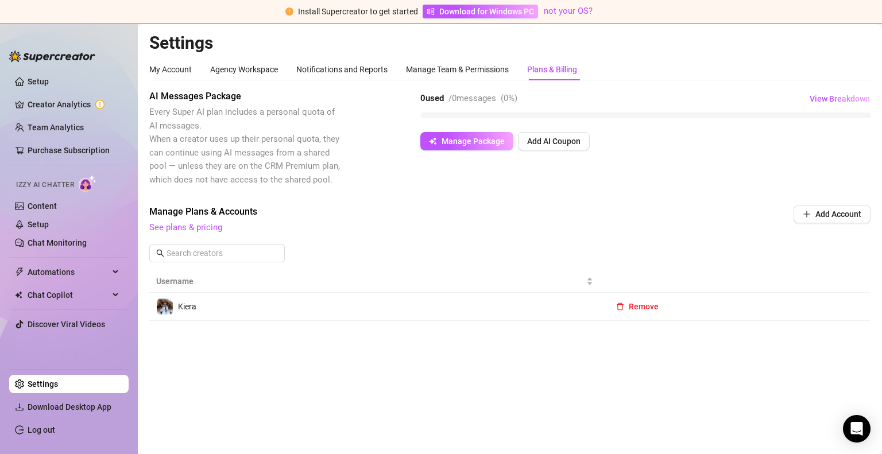
click at [431, 312] on td "Kiera" at bounding box center [374, 307] width 451 height 28
click at [820, 218] on span "Add Account" at bounding box center [838, 214] width 46 height 9
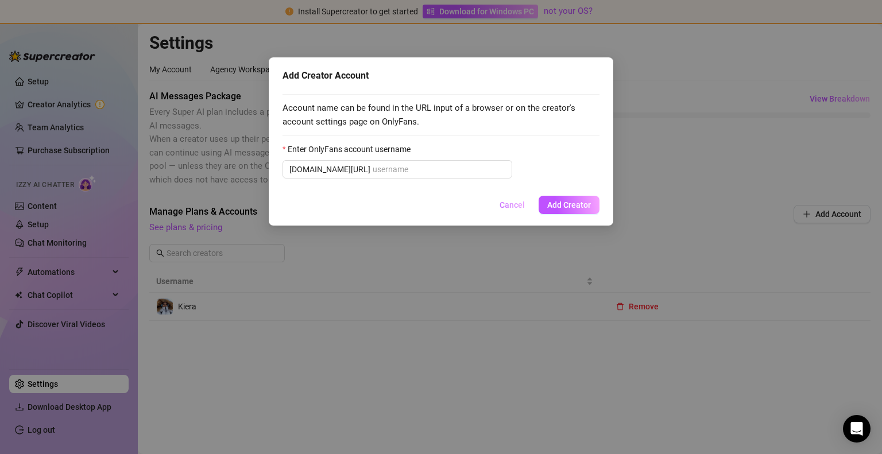
click at [512, 203] on span "Cancel" at bounding box center [512, 204] width 25 height 9
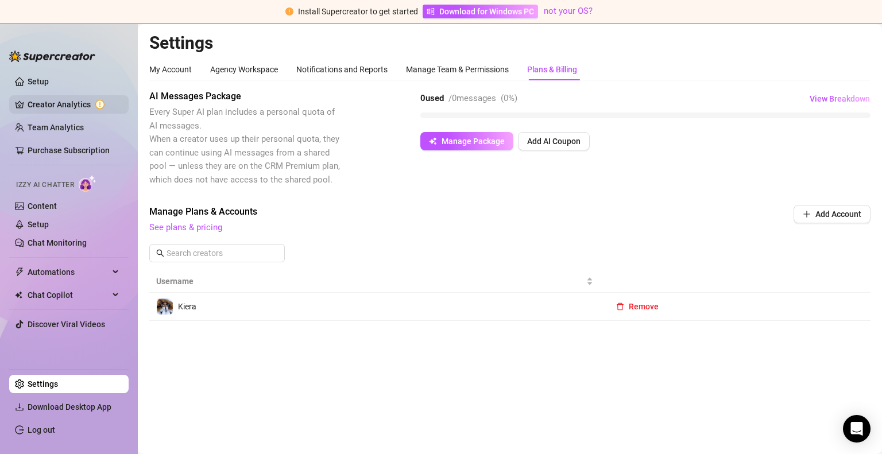
click at [78, 106] on link "Creator Analytics" at bounding box center [74, 104] width 92 height 18
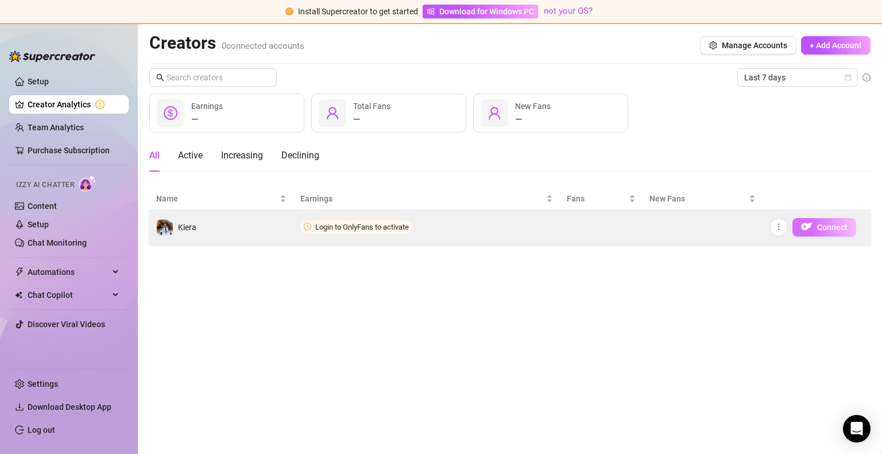
click at [835, 229] on span "Connect" at bounding box center [832, 227] width 30 height 9
click at [358, 233] on span "Login to OnlyFans to activate" at bounding box center [356, 227] width 112 height 14
click at [803, 223] on img "button" at bounding box center [806, 226] width 11 height 11
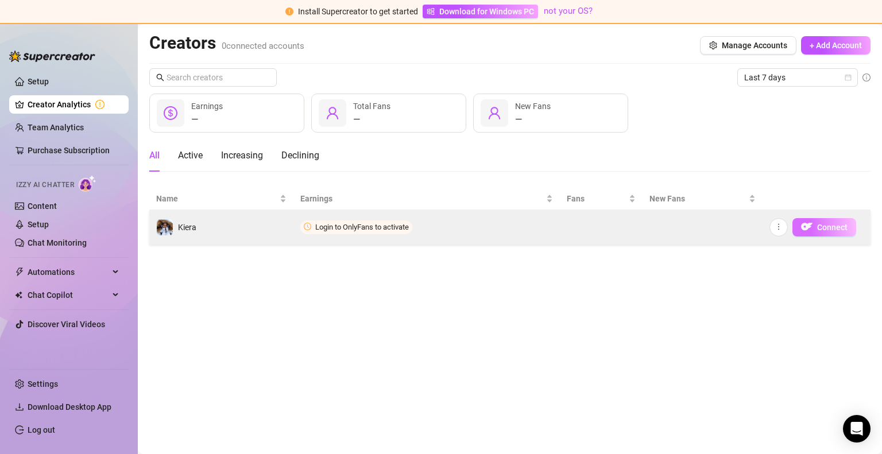
click at [803, 223] on img "button" at bounding box center [806, 226] width 11 height 11
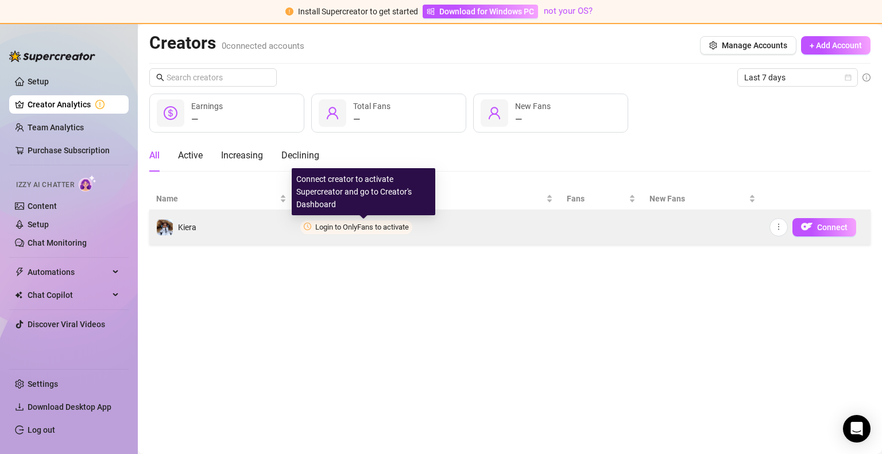
click at [384, 229] on span "Login to OnlyFans to activate" at bounding box center [362, 227] width 94 height 9
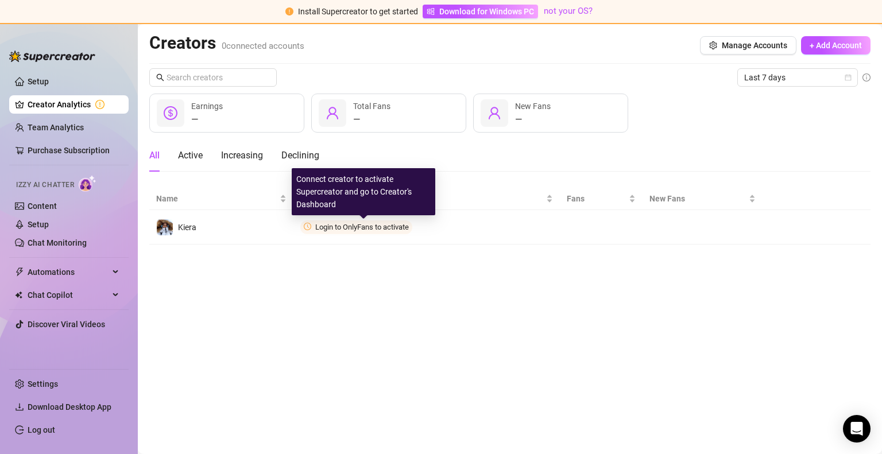
drag, startPoint x: 384, startPoint y: 229, endPoint x: 284, endPoint y: 252, distance: 101.9
click at [284, 252] on main "Creators 0 connected accounts Manage Accounts + Add Account Last 7 days — Earni…" at bounding box center [510, 239] width 744 height 430
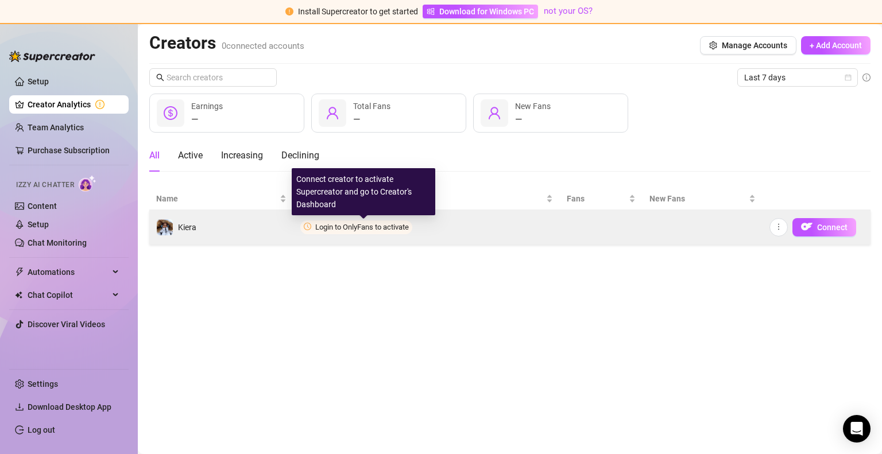
click at [386, 229] on span "Login to OnlyFans to activate" at bounding box center [362, 227] width 94 height 9
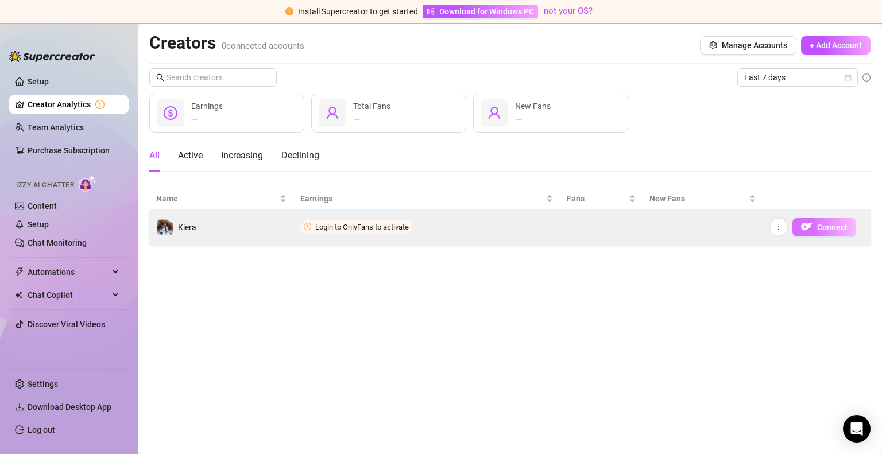
click at [843, 230] on span "Connect" at bounding box center [832, 227] width 30 height 9
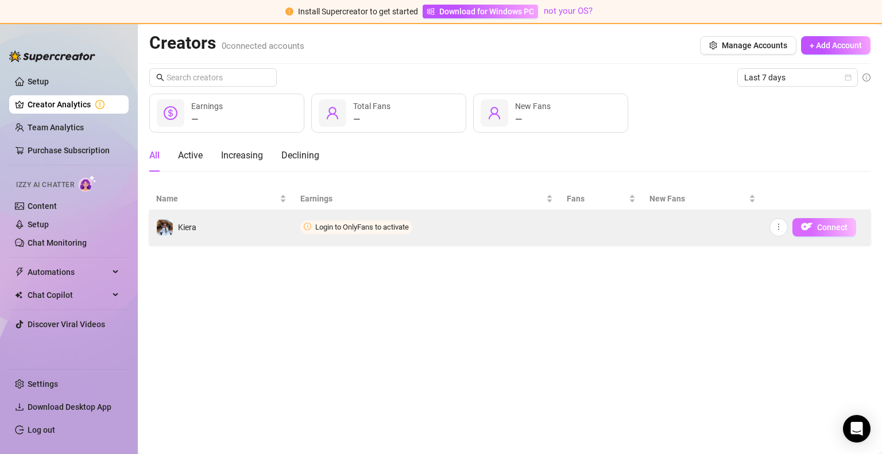
click at [843, 230] on span "Connect" at bounding box center [832, 227] width 30 height 9
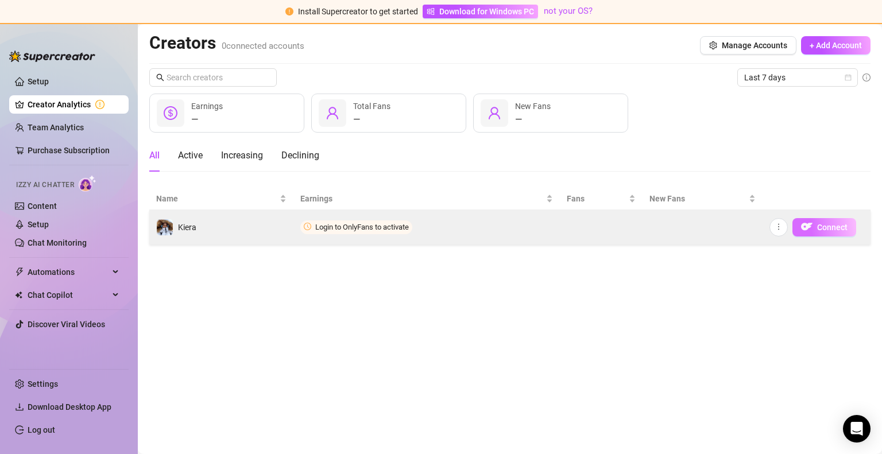
click at [843, 230] on span "Connect" at bounding box center [832, 227] width 30 height 9
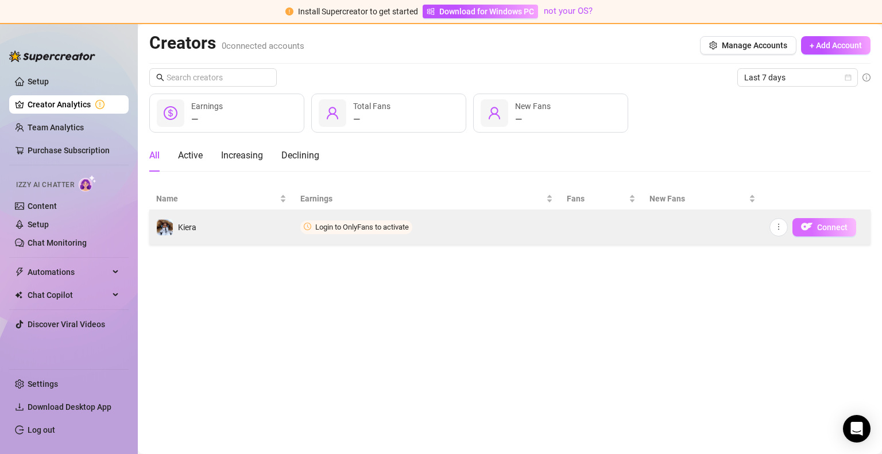
click at [843, 230] on span "Connect" at bounding box center [832, 227] width 30 height 9
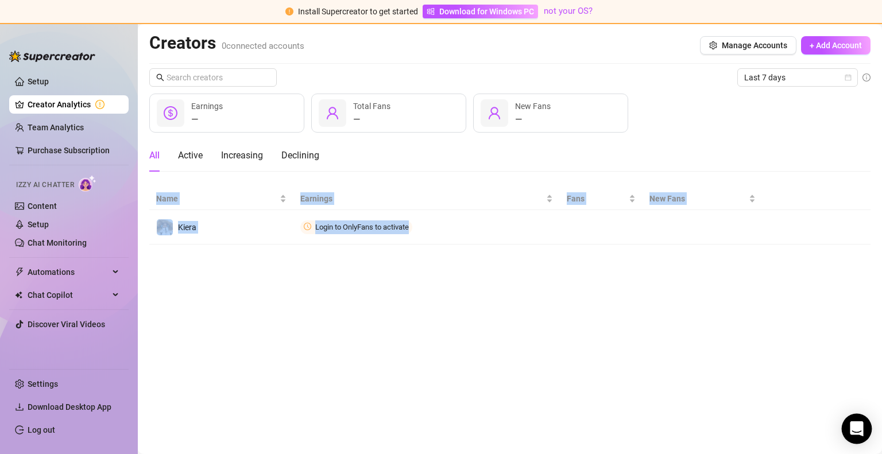
drag, startPoint x: 843, startPoint y: 230, endPoint x: 857, endPoint y: 425, distance: 195.1
click at [857, 425] on body "Install Supercreator to get started Download for Windows PC not your OS? Setup …" at bounding box center [441, 227] width 882 height 454
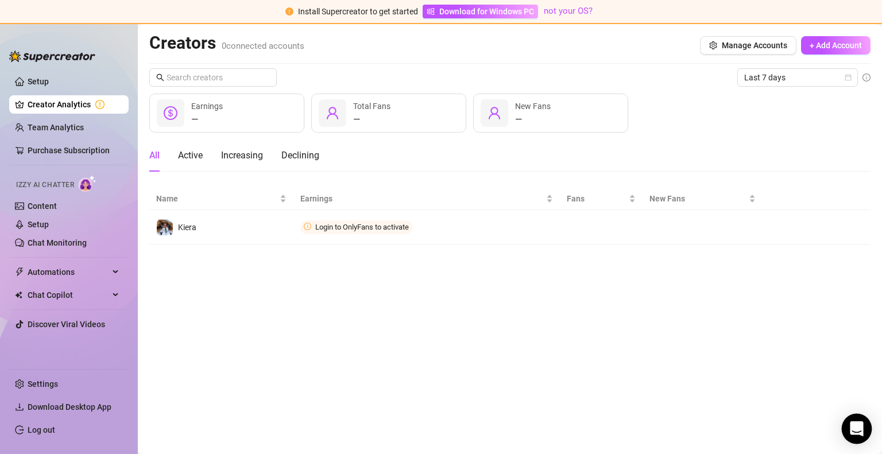
click at [857, 425] on icon "Open Intercom Messenger" at bounding box center [856, 428] width 13 height 15
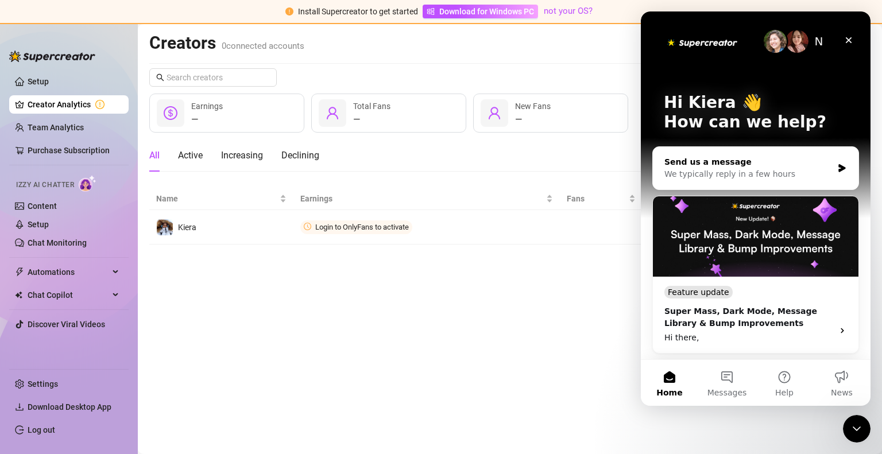
click at [744, 175] on div "We typically reply in a few hours" at bounding box center [748, 174] width 168 height 12
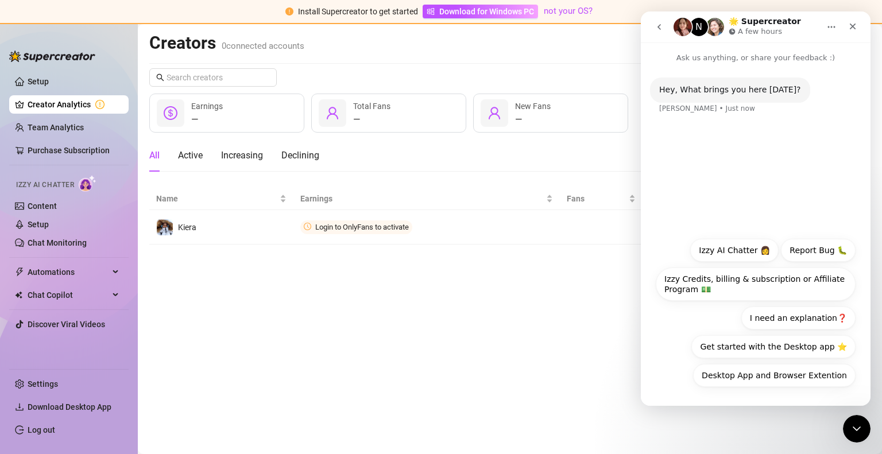
click at [760, 154] on div "Hey, What brings you here today? Ella • Just now" at bounding box center [756, 148] width 230 height 168
click at [594, 328] on main "Creators 0 connected accounts Manage Accounts + Add Account Last 7 days — Earni…" at bounding box center [510, 239] width 744 height 430
click at [83, 408] on span "Download Desktop App" at bounding box center [70, 406] width 84 height 9
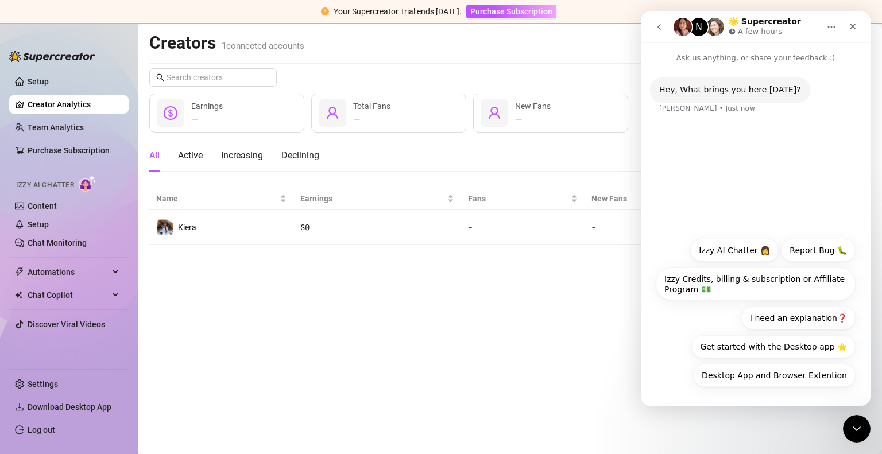
click at [462, 288] on main "Creators 1 connected accounts Manage Accounts + Add Account Last 7 days — Earni…" at bounding box center [510, 239] width 744 height 430
click at [853, 26] on icon "Close" at bounding box center [853, 27] width 6 height 6
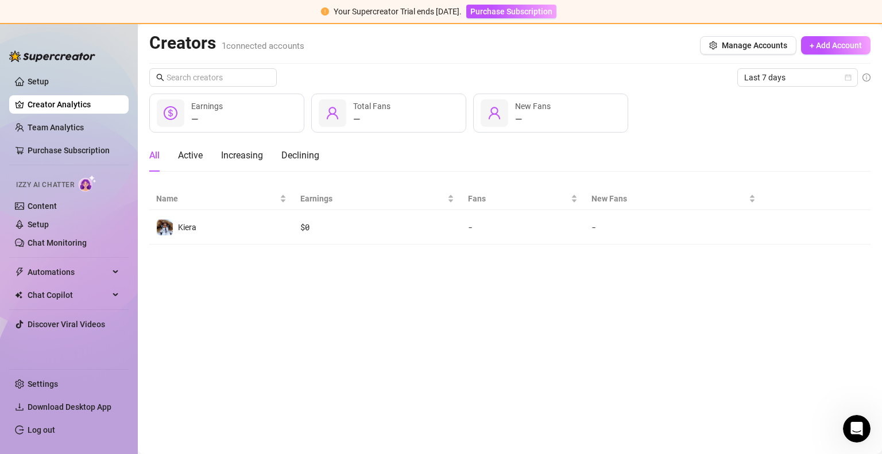
click at [306, 369] on main "Creators 1 connected accounts Manage Accounts + Add Account Last 7 days — Earni…" at bounding box center [510, 239] width 744 height 430
click at [40, 206] on link "Content" at bounding box center [42, 206] width 29 height 9
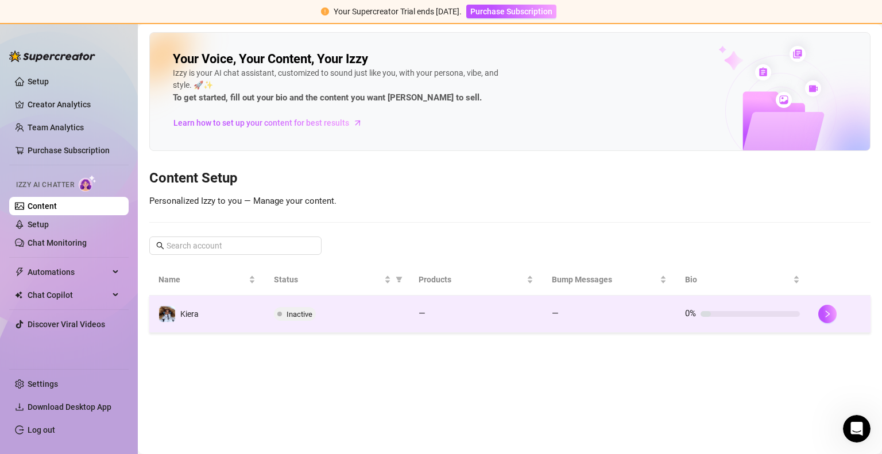
click at [230, 319] on td "Kiera" at bounding box center [206, 314] width 115 height 37
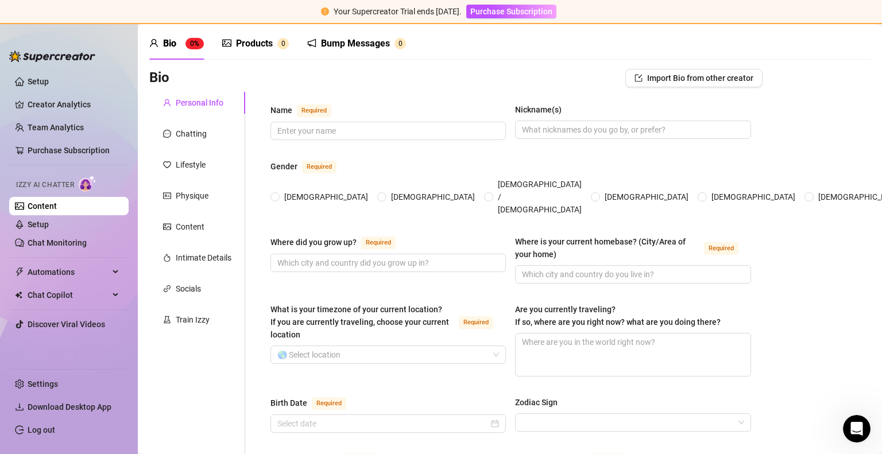
scroll to position [37, 0]
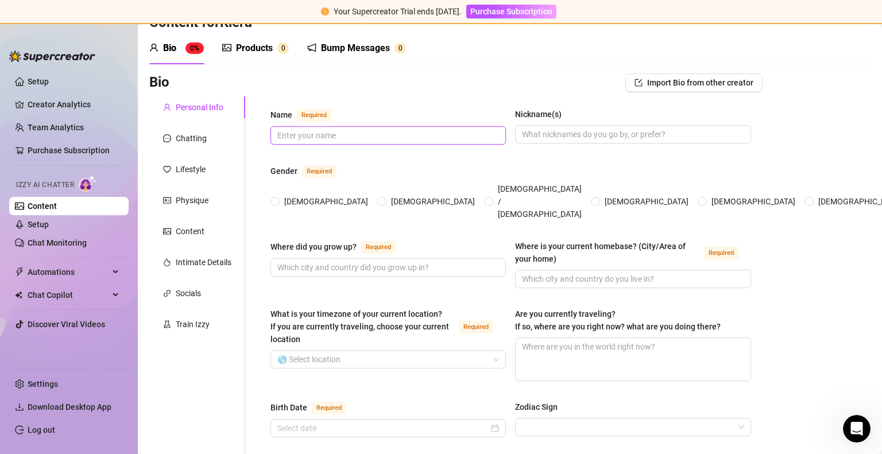
click at [386, 133] on input "Name Required" at bounding box center [386, 135] width 219 height 13
click at [288, 195] on span "[DEMOGRAPHIC_DATA]" at bounding box center [326, 201] width 93 height 13
click at [278, 199] on input "[DEMOGRAPHIC_DATA]" at bounding box center [275, 202] width 5 height 7
radio input "true"
click at [350, 138] on input "Name Required" at bounding box center [386, 135] width 219 height 13
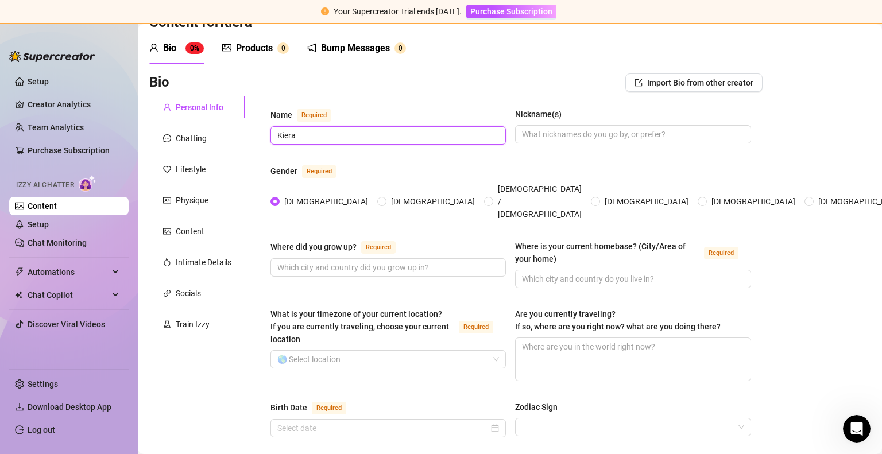
type input "Kiera"
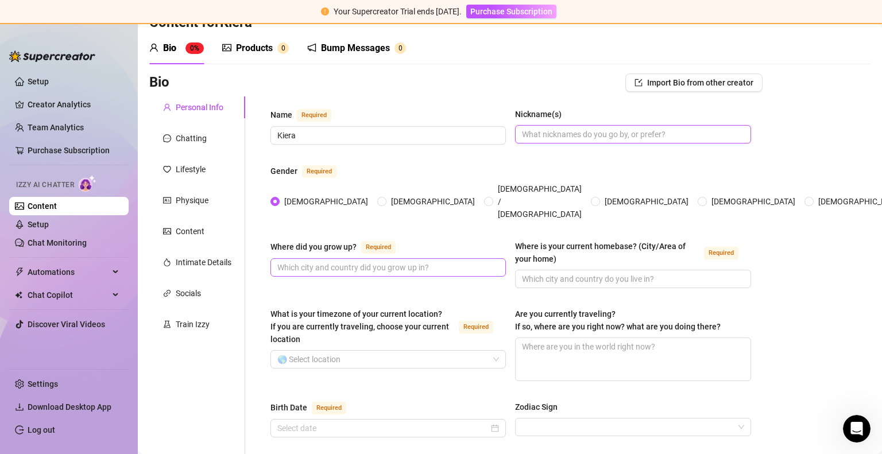
scroll to position [103, 0]
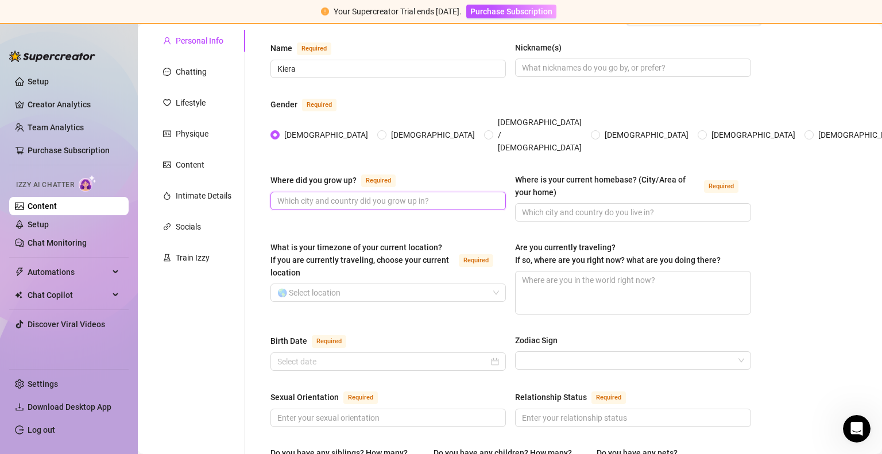
click at [356, 195] on input "Where did you grow up? Required" at bounding box center [386, 201] width 219 height 13
type input "[GEOGRAPHIC_DATA]"
click at [540, 206] on input "Where is your current homebase? (City/Area of your home) Required" at bounding box center [631, 212] width 219 height 13
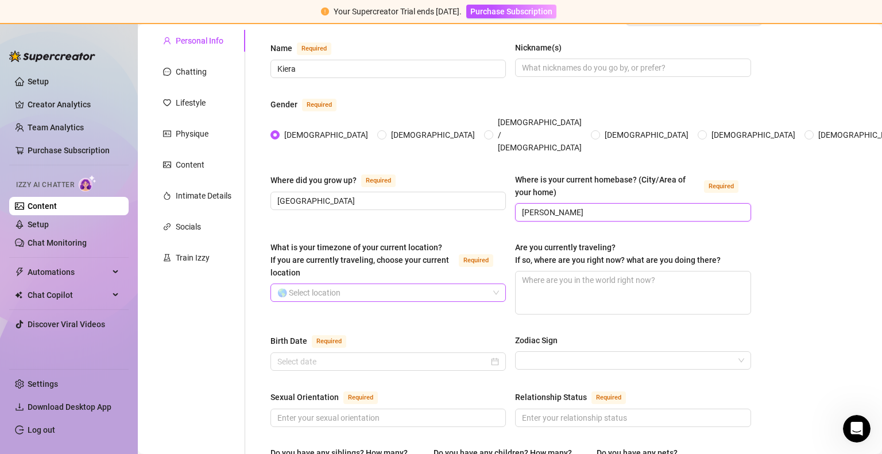
type input "[PERSON_NAME]"
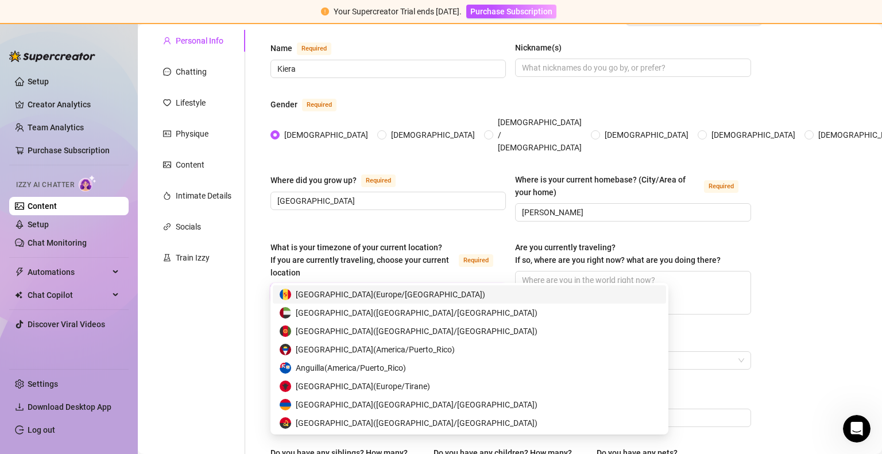
click at [350, 284] on input "What is your timezone of your current location? If you are currently traveling,…" at bounding box center [382, 292] width 211 height 17
type input "new"
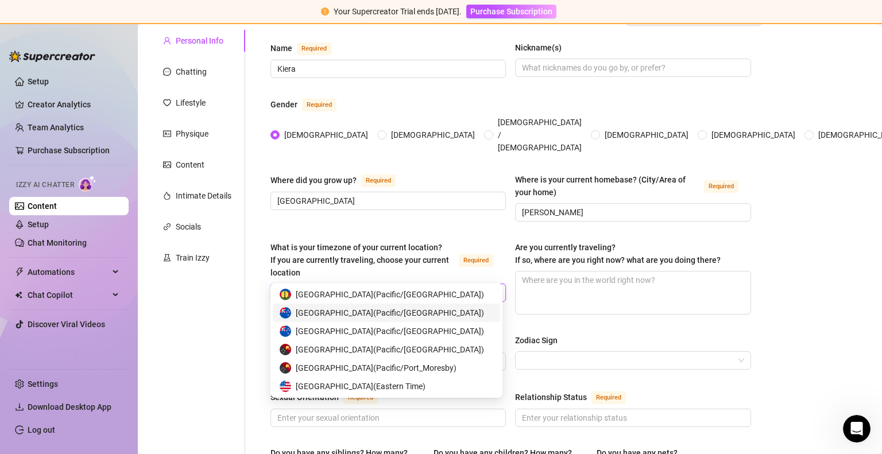
click at [332, 313] on span "New Zealand ( Pacific/Auckland )" at bounding box center [390, 313] width 188 height 13
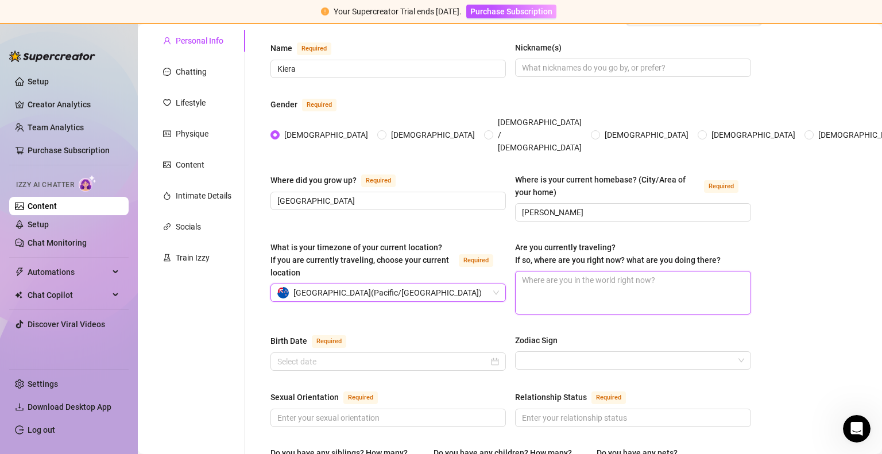
click at [569, 273] on textarea "Are you currently traveling? If so, where are you right now? what are you doing…" at bounding box center [633, 293] width 234 height 42
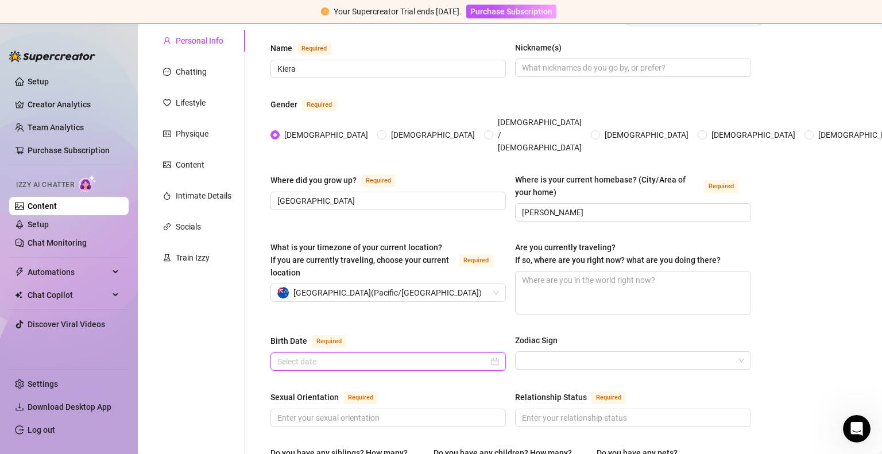
click at [344, 355] on input "Birth Date Required" at bounding box center [382, 361] width 211 height 13
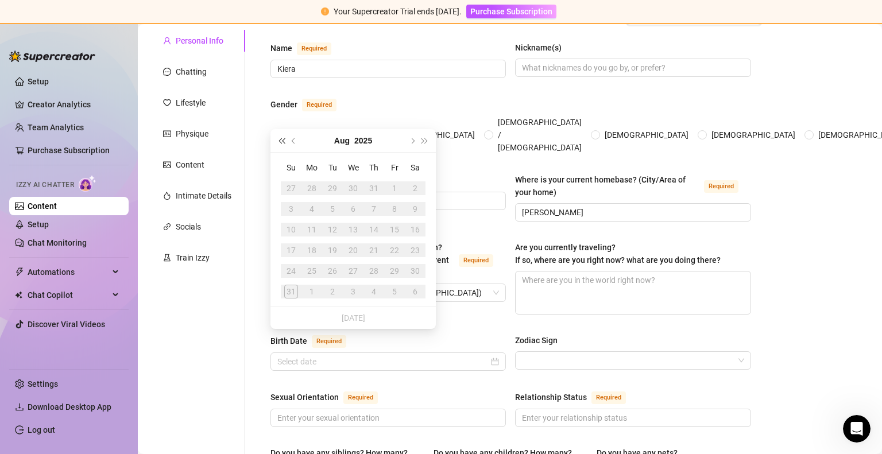
click at [278, 141] on button "Last year (Control + left)" at bounding box center [281, 140] width 13 height 23
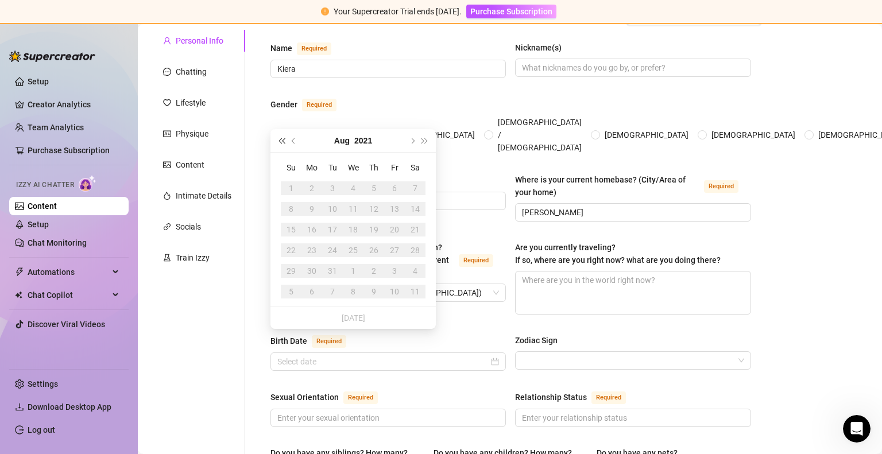
click at [278, 141] on button "Last year (Control + left)" at bounding box center [281, 140] width 13 height 23
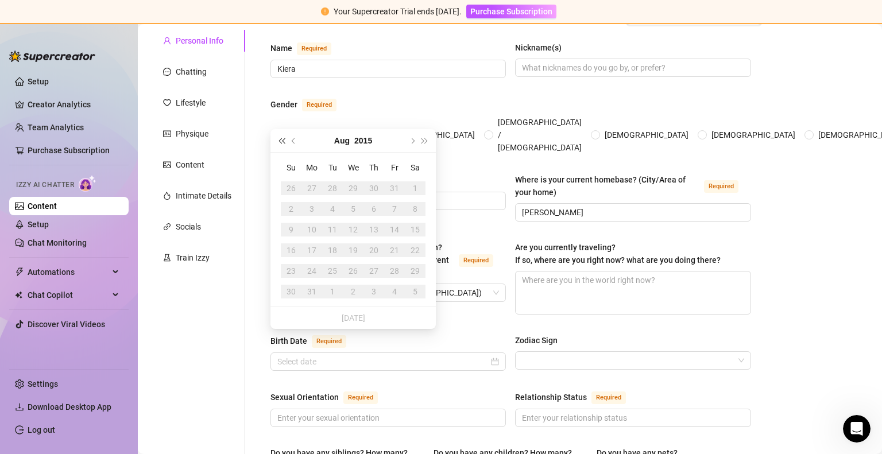
click at [278, 141] on button "Last year (Control + left)" at bounding box center [281, 140] width 13 height 23
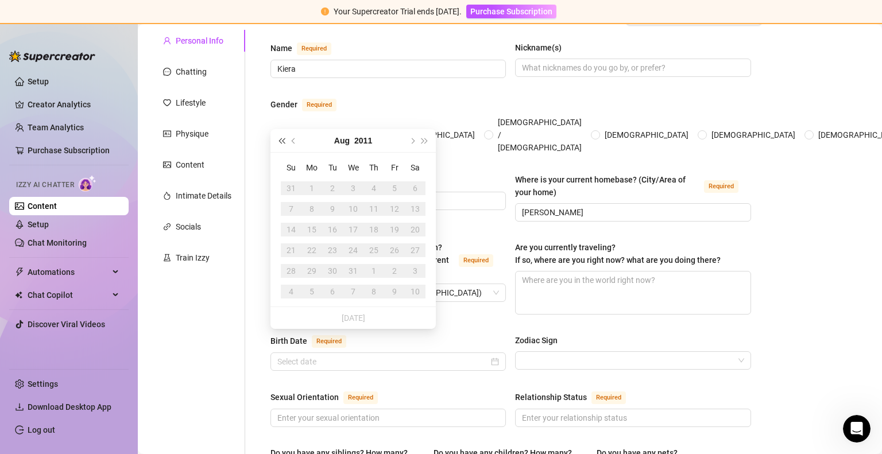
click at [278, 141] on button "Last year (Control + left)" at bounding box center [281, 140] width 13 height 23
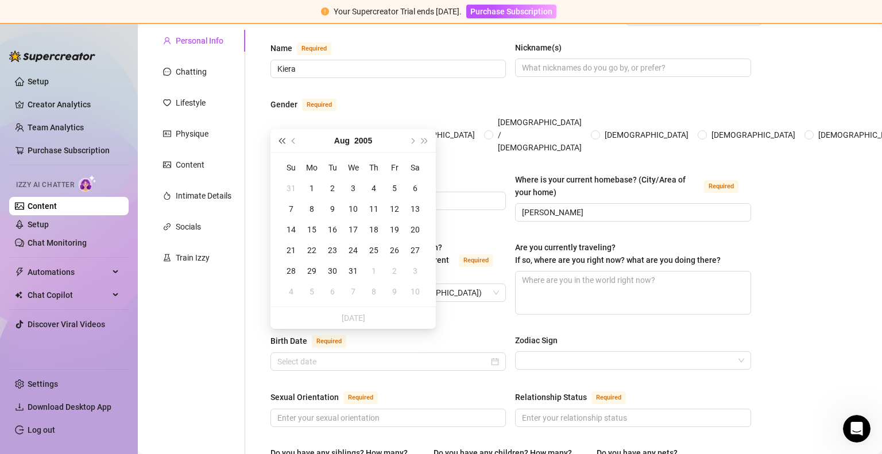
click at [278, 141] on button "Last year (Control + left)" at bounding box center [281, 140] width 13 height 23
click at [292, 140] on span "Previous month (PageUp)" at bounding box center [295, 141] width 6 height 6
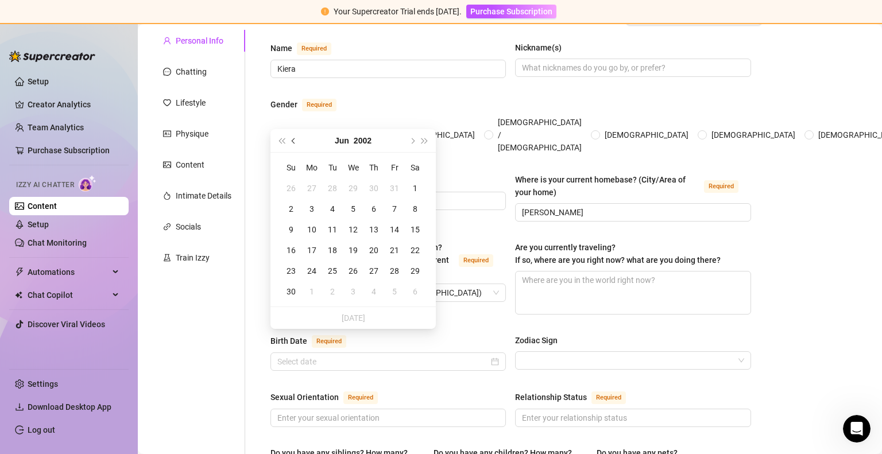
click at [292, 140] on span "Previous month (PageUp)" at bounding box center [295, 141] width 6 height 6
click at [412, 142] on span "Next month (PageDown)" at bounding box center [412, 141] width 6 height 6
type input "[DATE]"
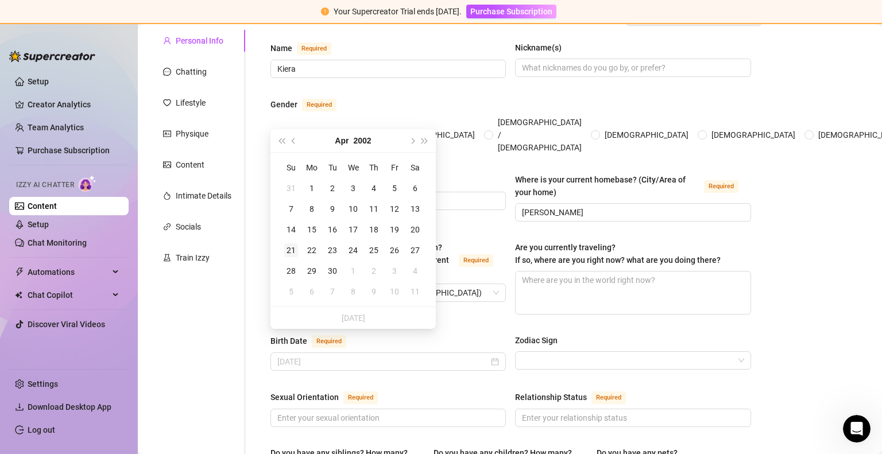
click at [294, 250] on div "21" at bounding box center [291, 250] width 14 height 14
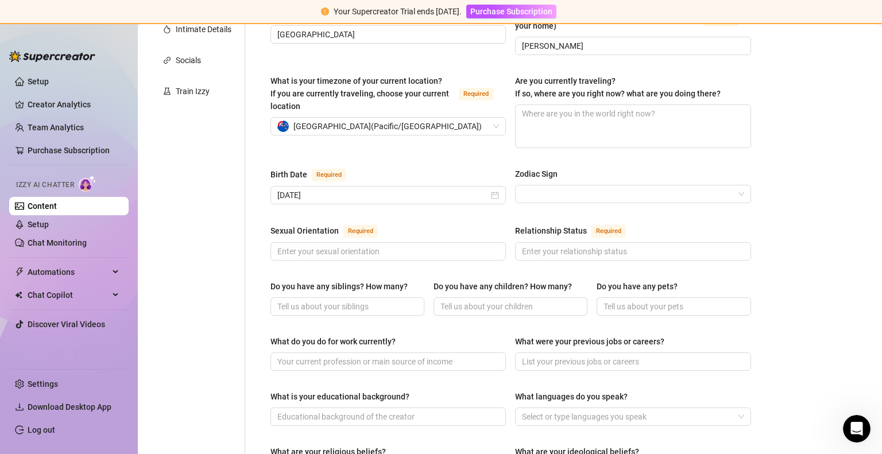
scroll to position [270, 0]
click at [374, 245] on input "Sexual Orientation Required" at bounding box center [386, 251] width 219 height 13
type input "Straight"
click at [576, 245] on input "Relationship Status Required" at bounding box center [631, 251] width 219 height 13
type input "Single"
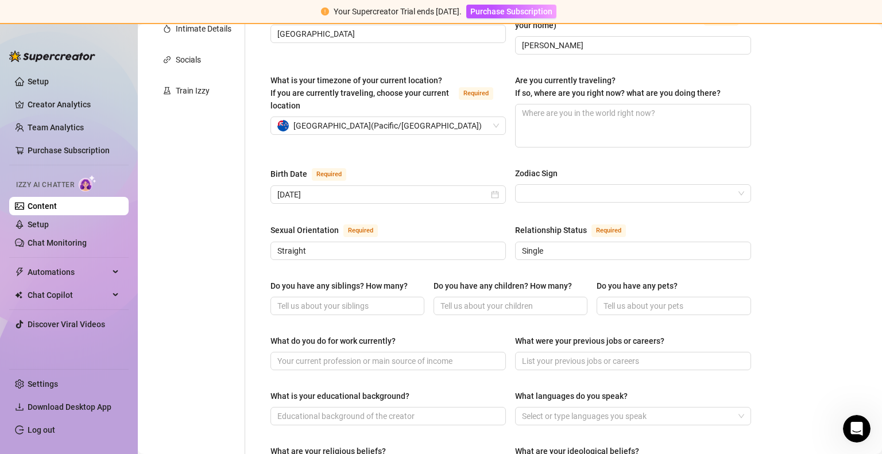
click at [764, 228] on div "Bio Import Bio from other creator Personal Info Chatting Lifestyle Physique Con…" at bounding box center [509, 356] width 721 height 1032
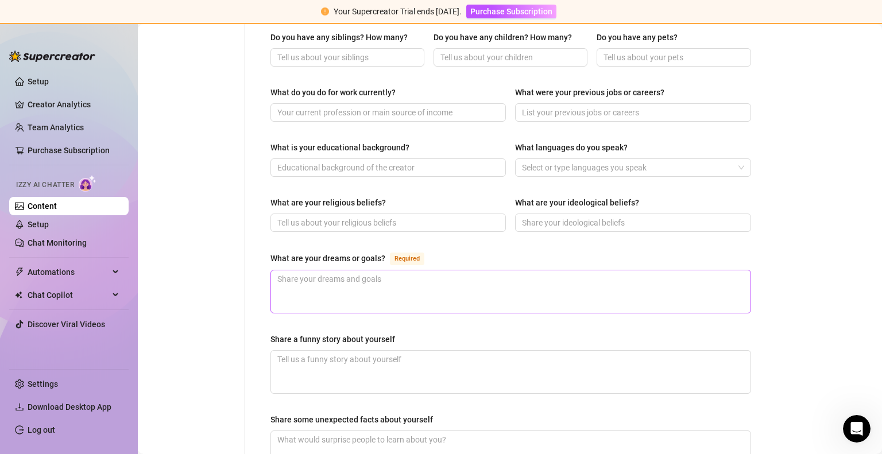
scroll to position [536, 0]
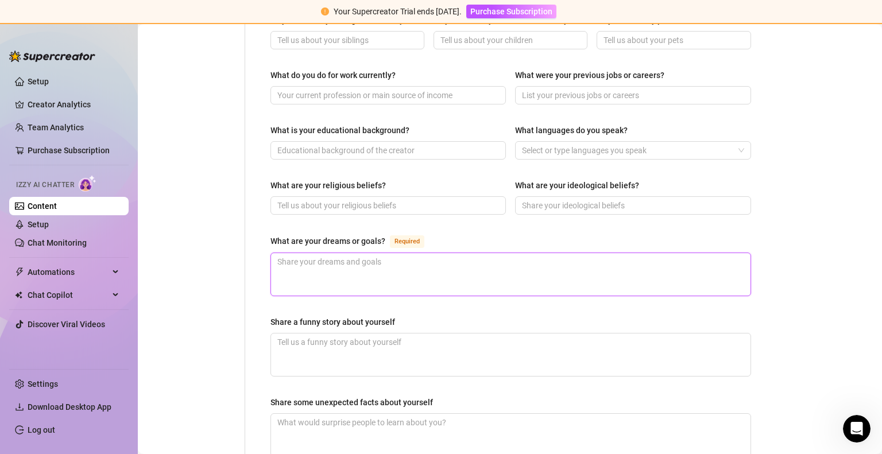
click at [382, 253] on textarea "What are your dreams or goals? Required" at bounding box center [510, 274] width 479 height 42
type textarea "To"
type textarea "To m"
type textarea "To ma"
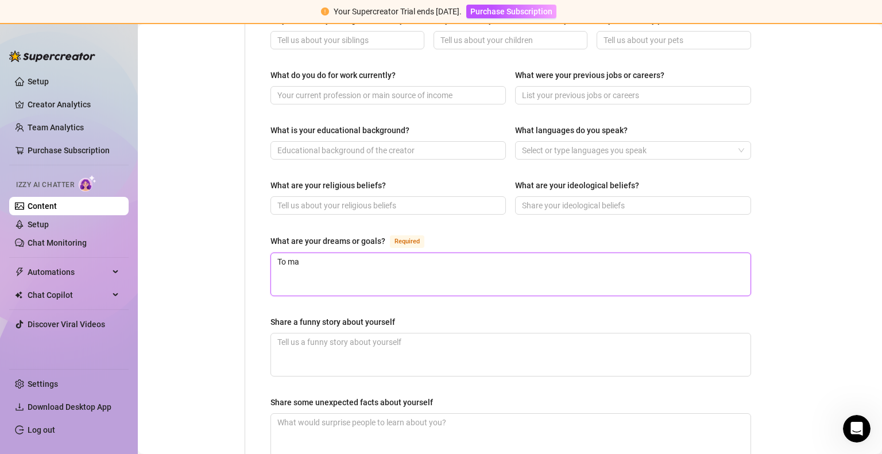
type textarea "To mak"
type textarea "To make"
type textarea "To make a"
type textarea "To make as"
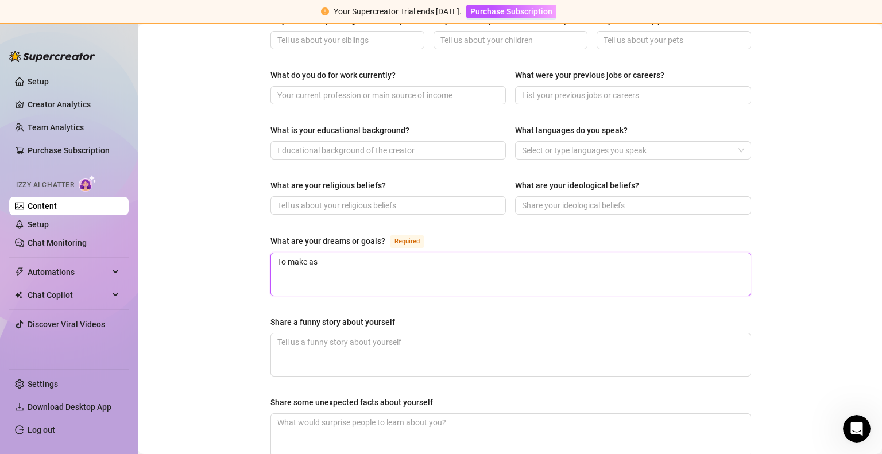
type textarea "To make as"
type textarea "To make as m"
type textarea "To make as mu"
type textarea "To make as muc"
type textarea "To make as much"
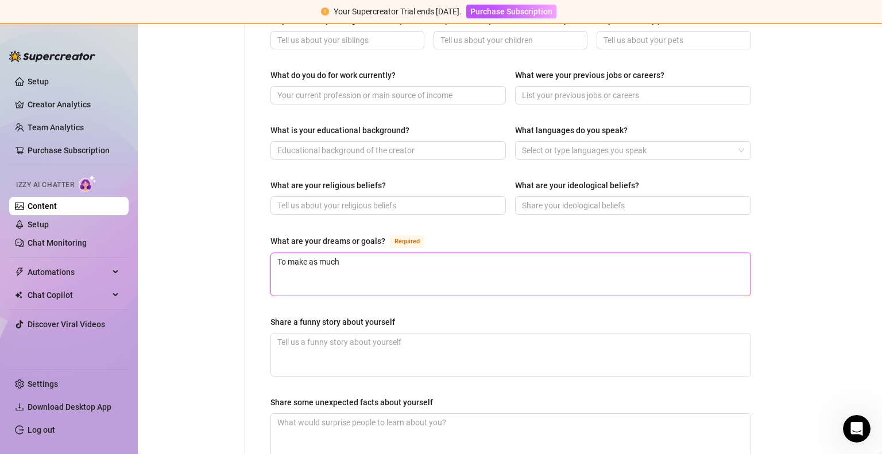
type textarea "To make as muchf"
type textarea "To make as muchfu"
type textarea "To make as muchf"
type textarea "To make as much"
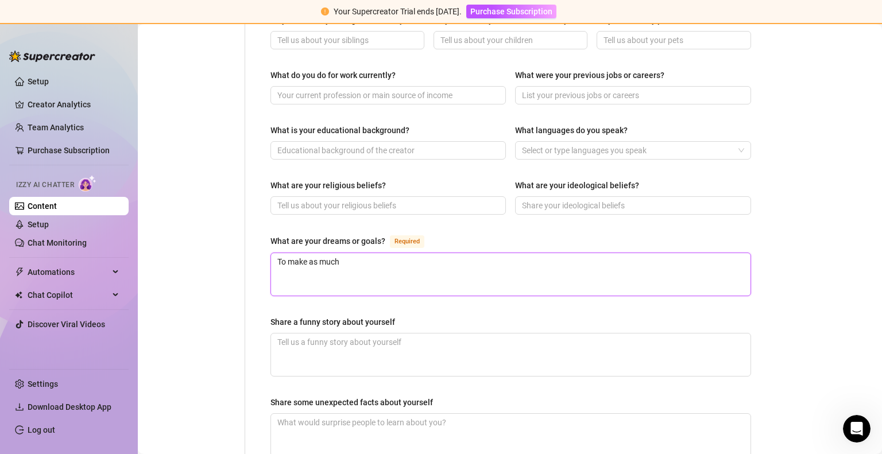
type textarea "To make as much f"
type textarea "To make as much fu"
type textarea "To make as much fuc"
type textarea "To make as much fuck"
type textarea "To make as much fucki"
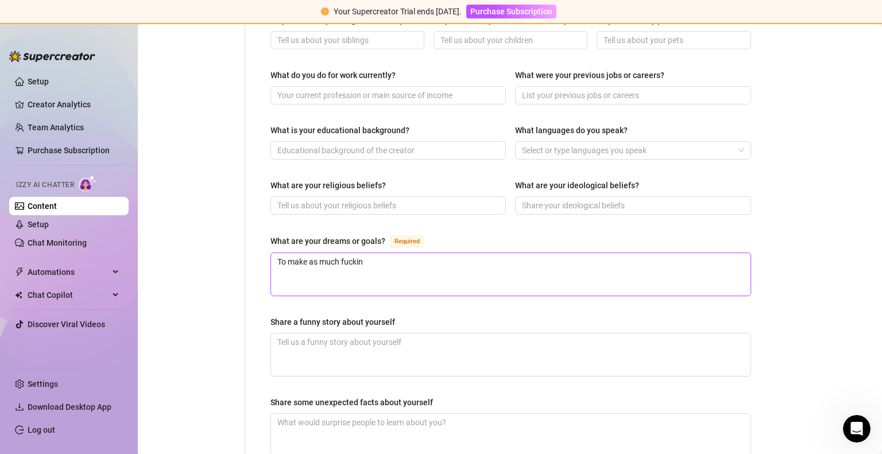
type textarea "To make as much fucking"
type textarea "To make as much fucking m"
type textarea "To make as much fucking mo"
type textarea "To make as much fucking mon"
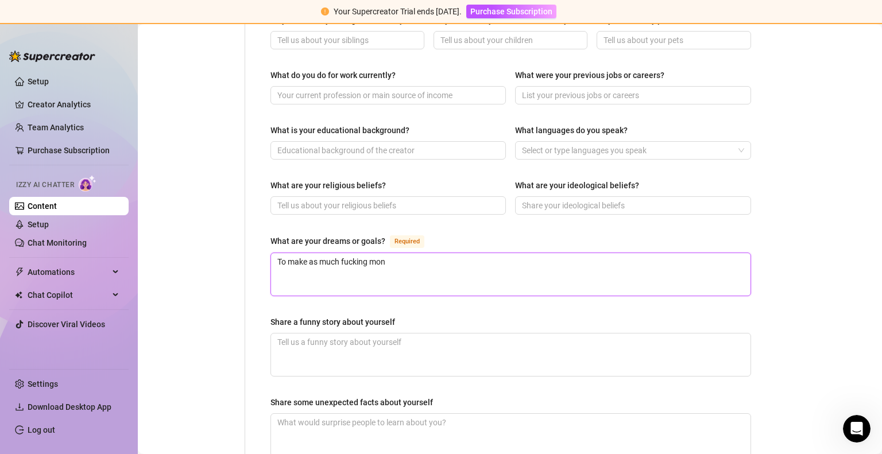
type textarea "To make as much fucking mone"
type textarea "To make as much fucking money"
type textarea "To make as much fucking money a"
type textarea "To make as much fucking money as"
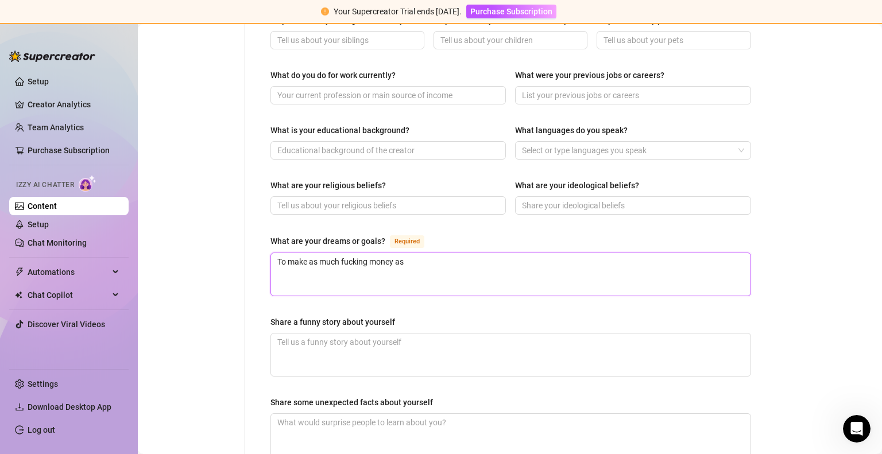
type textarea "To make as much fucking money as"
type textarea "To make as much fucking money as h"
type textarea "To make as much fucking money as hu"
type textarea "To make as much fucking money as hum"
type textarea "To make as much fucking money as huma"
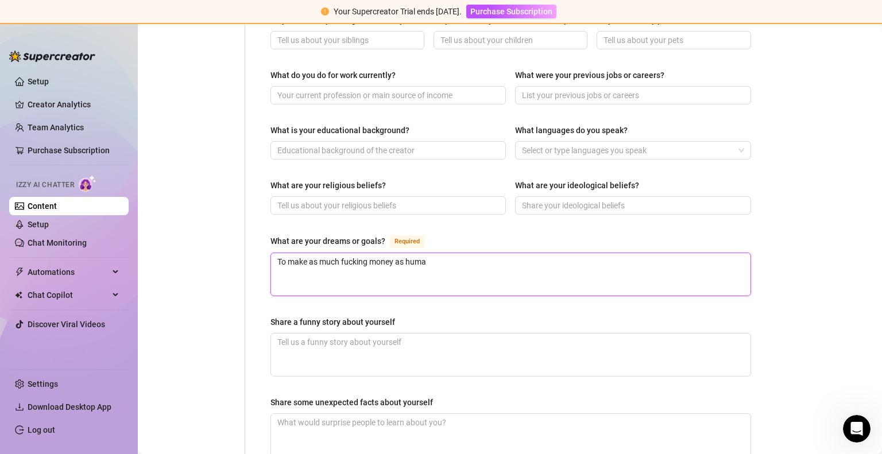
type textarea "To make as much fucking money as human"
type textarea "To make as much fucking money as humanl"
type textarea "To make as much fucking money as human"
type textarea "To make as much fucking money as humani"
type textarea "To make as much fucking money as humanil"
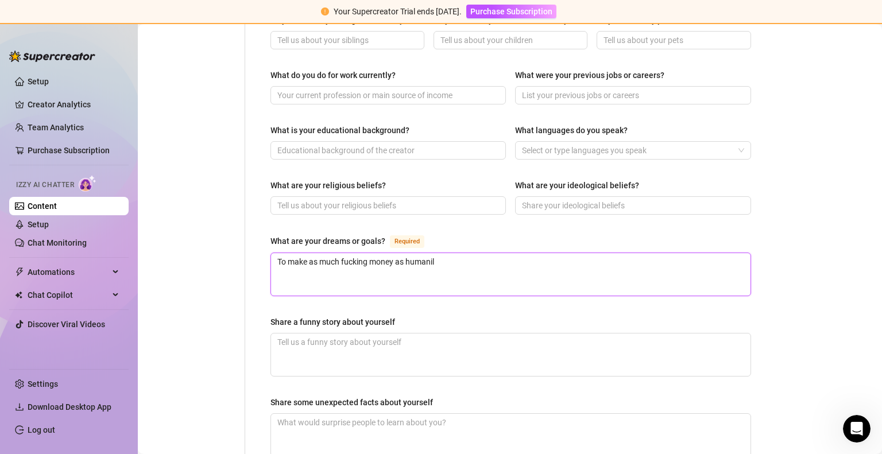
type textarea "To make as much fucking money as humanily"
type textarea "To make as much fucking money as humanil"
type textarea "To make as much fucking money as humani"
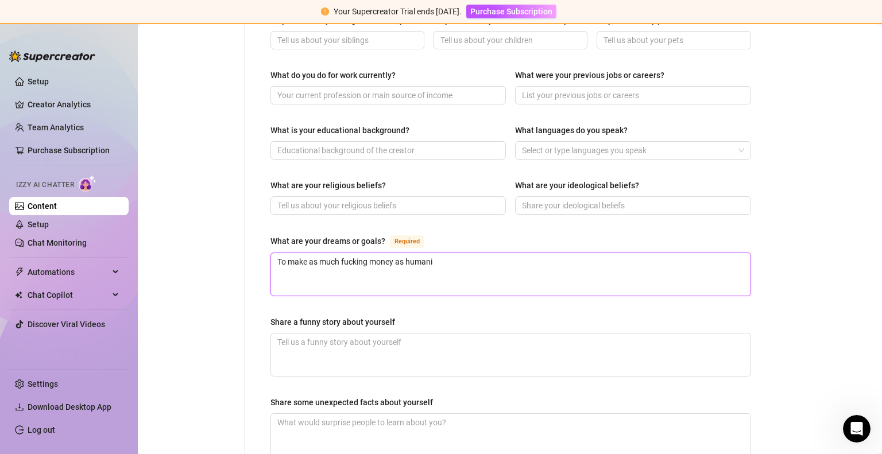
type textarea "To make as much fucking money as humanil"
type textarea "To make as much fucking money as humani"
type textarea "To make as much fucking money as human"
type textarea "To make as much fucking money as humanl"
type textarea "To make as much fucking money as humanly"
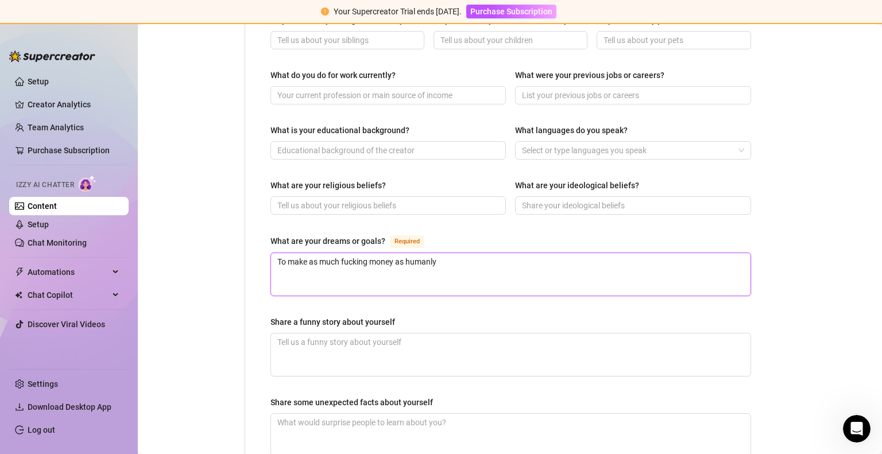
type textarea "To make as much fucking money as humanly p"
type textarea "To make as much fucking money as humanly po"
type textarea "To make as much fucking money as humanly pos"
type textarea "To make as much fucking money as humanly poss"
type textarea "To make as much fucking money as humanly possi"
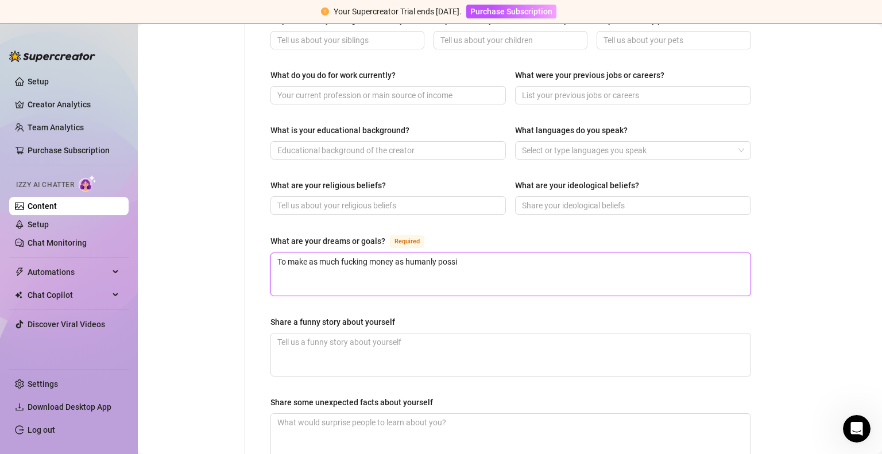
type textarea "To make as much fucking money as humanly possib"
type textarea "To make as much fucking money as humanly possibl"
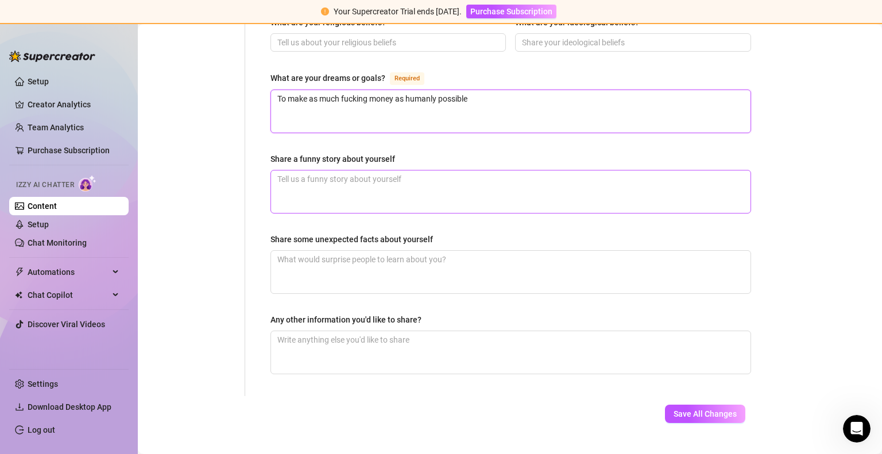
type textarea "To make as much fucking money as humanly possible"
click at [447, 171] on textarea "Share a funny story about yourself" at bounding box center [510, 192] width 479 height 42
type textarea "I"
type textarea "Im"
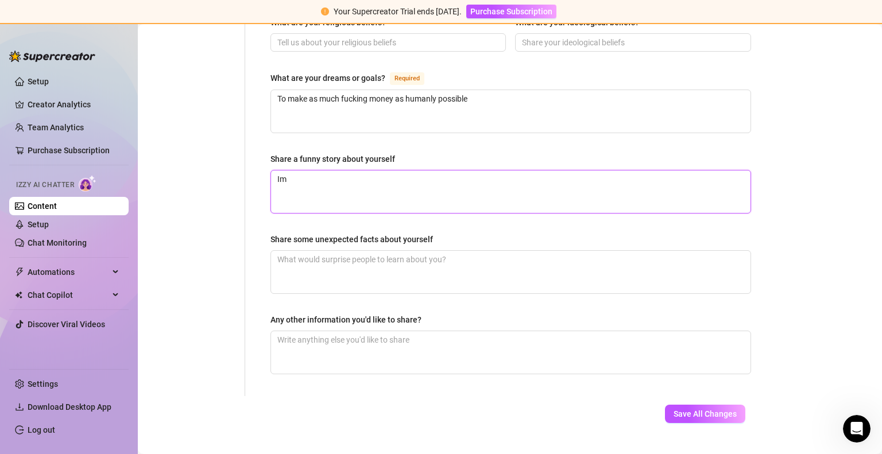
type textarea "Im b"
type textarea "Im bl"
type textarea "Im b"
type textarea "Im br"
type textarea "Im bro"
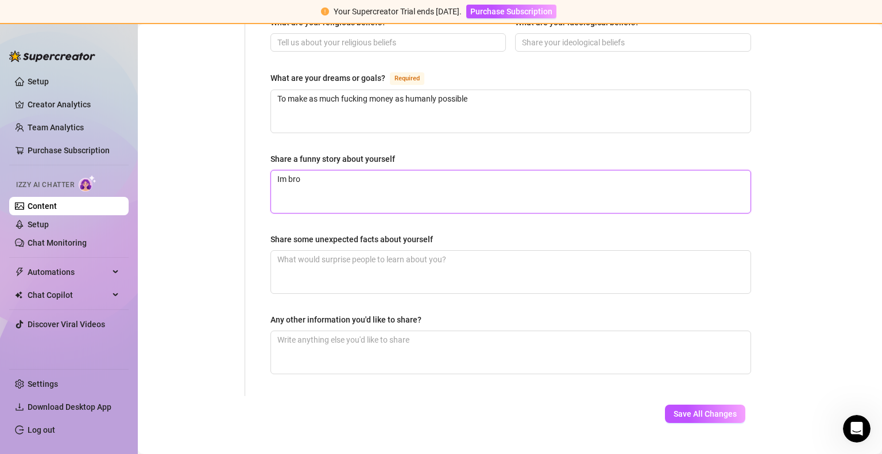
type textarea "Im brow"
type textarea "Im brown"
click at [276, 171] on textarea "Im brown" at bounding box center [510, 192] width 479 height 42
click at [281, 171] on textarea "Im brown" at bounding box center [510, 192] width 479 height 42
type textarea "I'm brown"
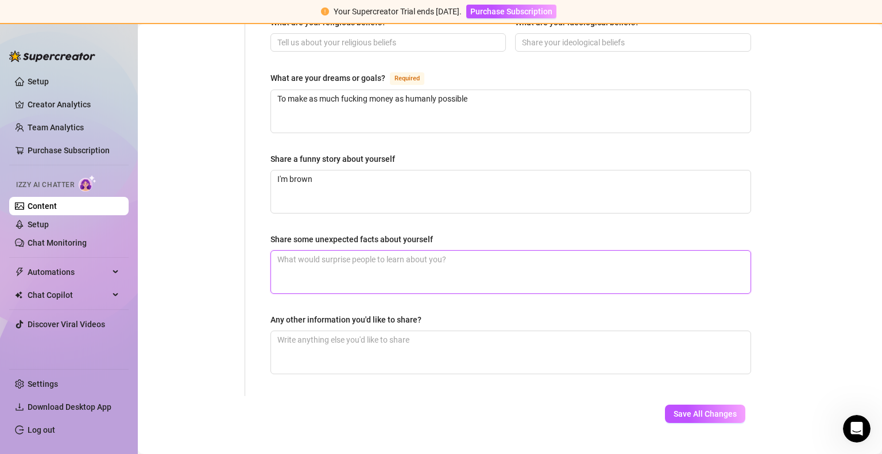
click at [412, 251] on textarea "Share some unexpected facts about yourself" at bounding box center [510, 272] width 479 height 42
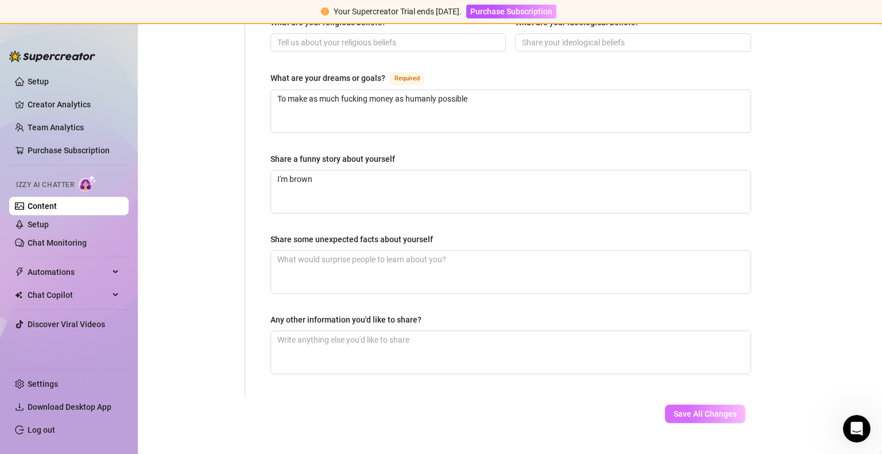
click at [689, 409] on span "Save All Changes" at bounding box center [704, 413] width 63 height 9
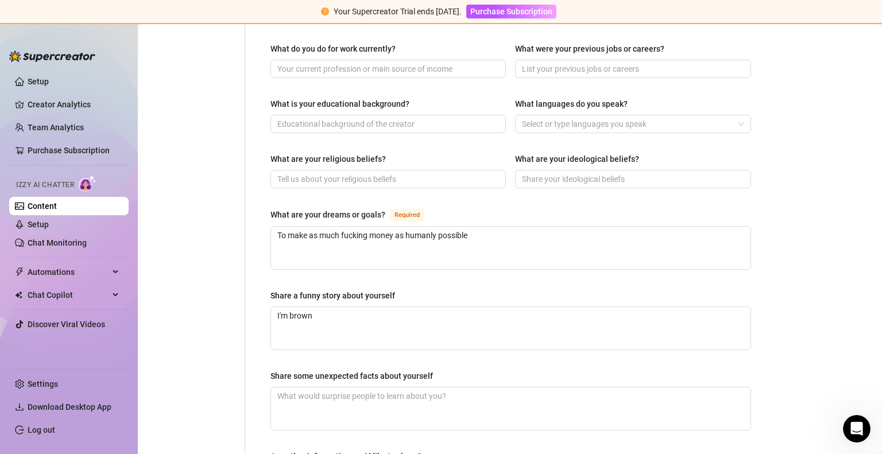
scroll to position [718, 0]
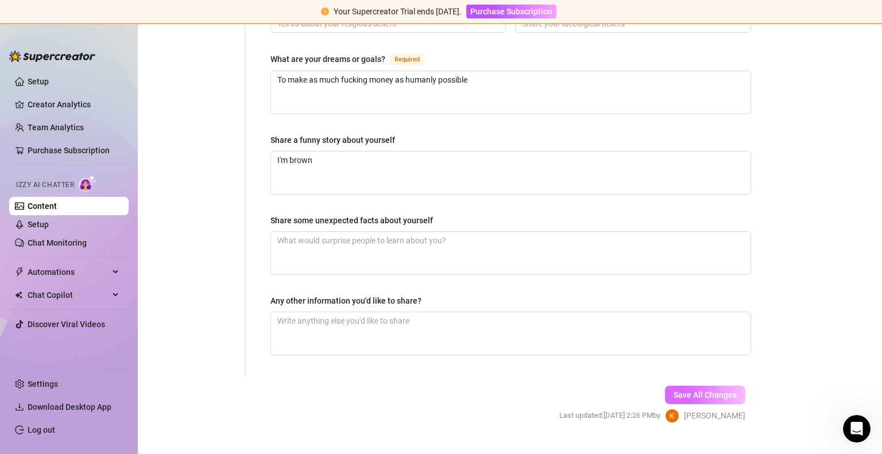
click at [700, 390] on span "Save All Changes" at bounding box center [704, 394] width 63 height 9
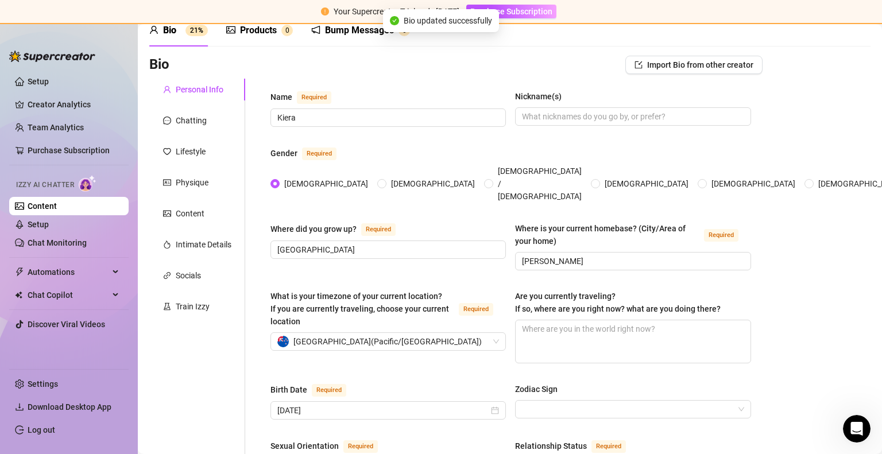
scroll to position [0, 0]
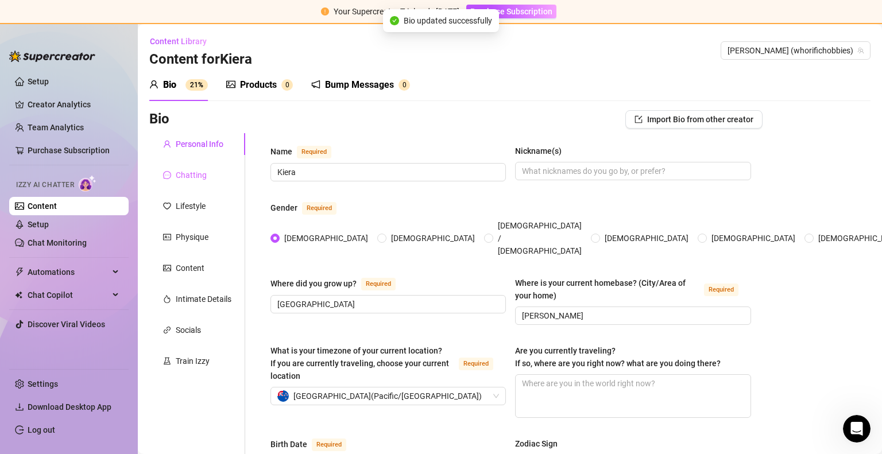
click at [203, 164] on div "Chatting" at bounding box center [197, 175] width 96 height 22
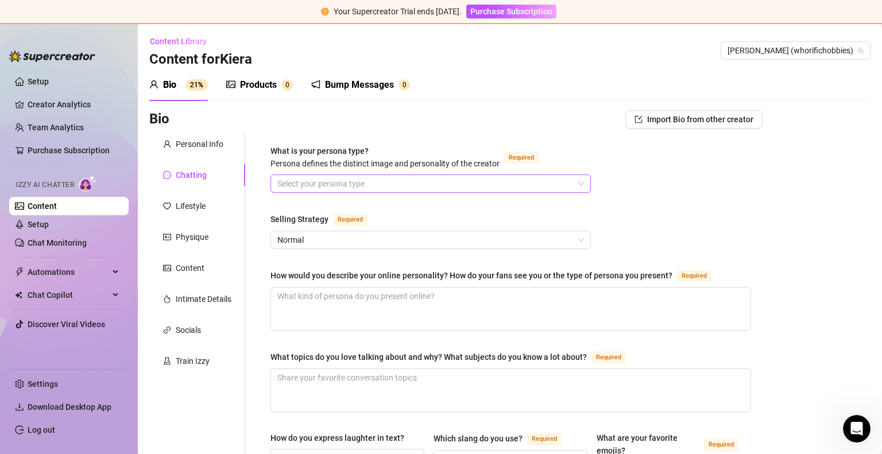
click at [390, 185] on input "What is your persona type? Persona defines the distinct image and personality o…" at bounding box center [425, 183] width 296 height 17
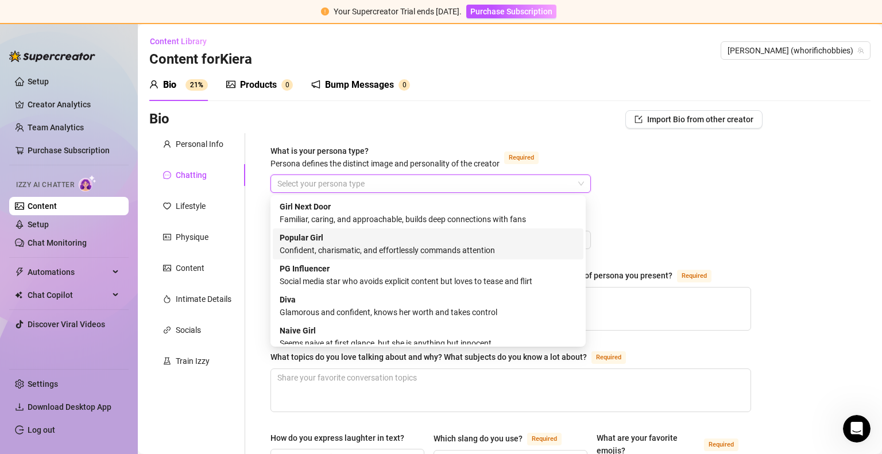
scroll to position [39, 0]
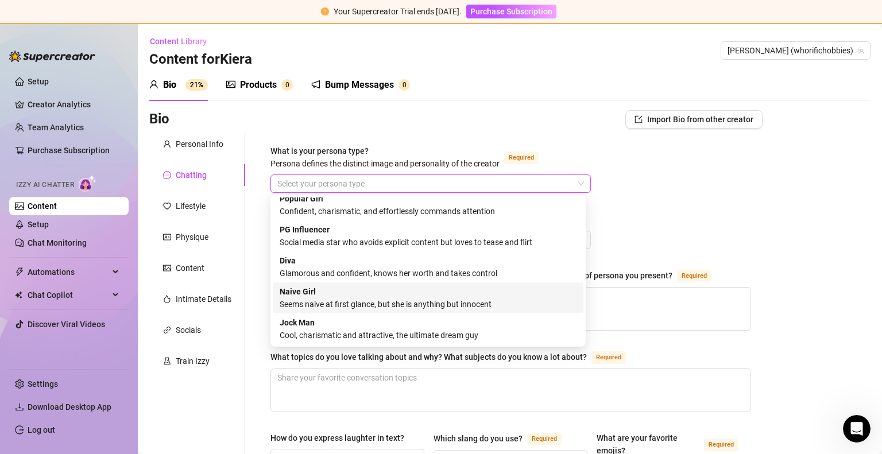
click at [510, 302] on div "Seems naive at first glance, but she is anything but innocent" at bounding box center [428, 304] width 297 height 13
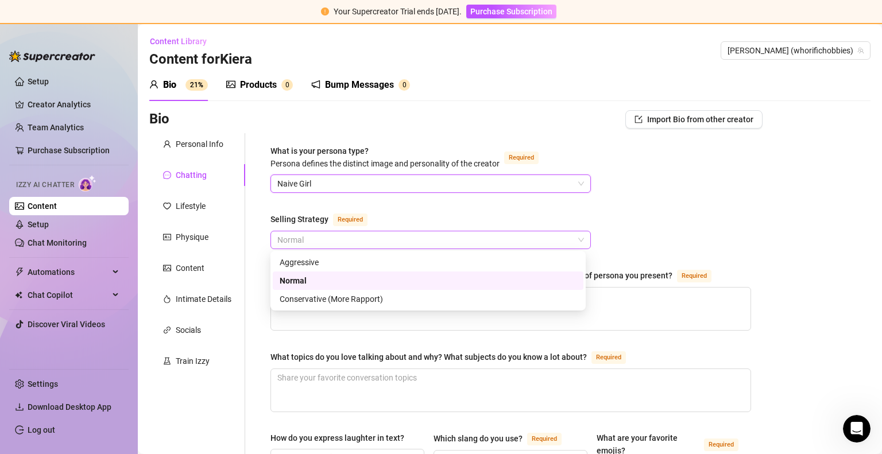
click at [509, 237] on span "Normal" at bounding box center [430, 239] width 307 height 17
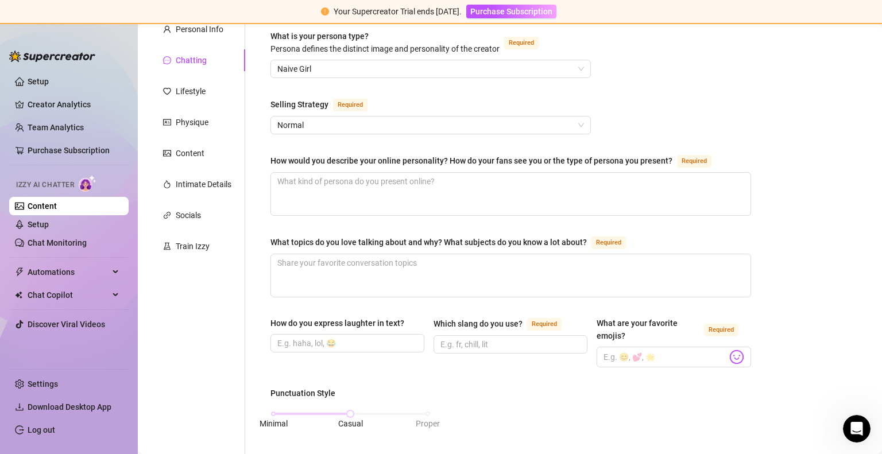
scroll to position [116, 0]
click at [543, 183] on textarea "How would you describe your online personality? How do your fans see you or the…" at bounding box center [510, 193] width 479 height 42
click at [486, 197] on textarea "How would you describe your online personality? How do your fans see you or the…" at bounding box center [510, 193] width 479 height 42
type textarea "C"
type textarea "Co"
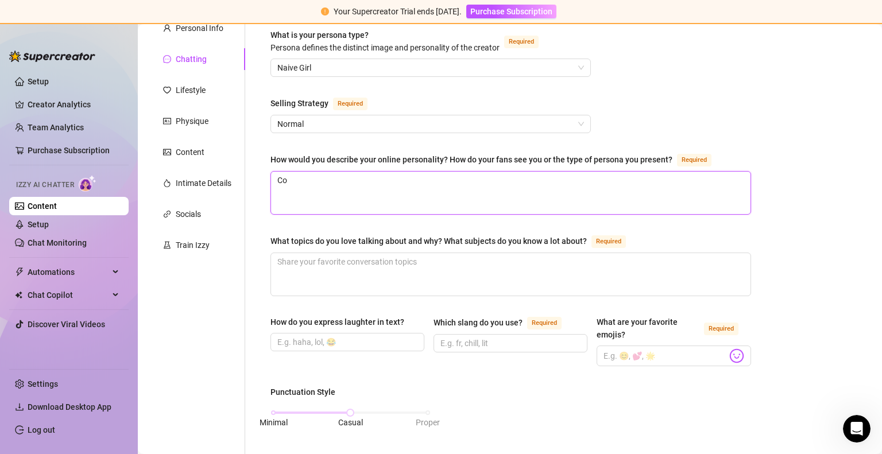
type textarea "Con"
type textarea "Cont"
type textarea "Conte"
type textarea "Cont"
type textarea "Con"
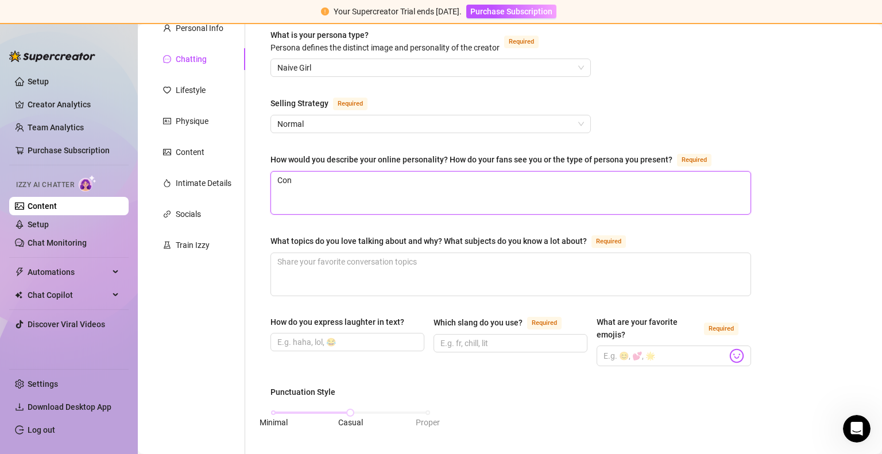
type textarea "Co"
type textarea "C"
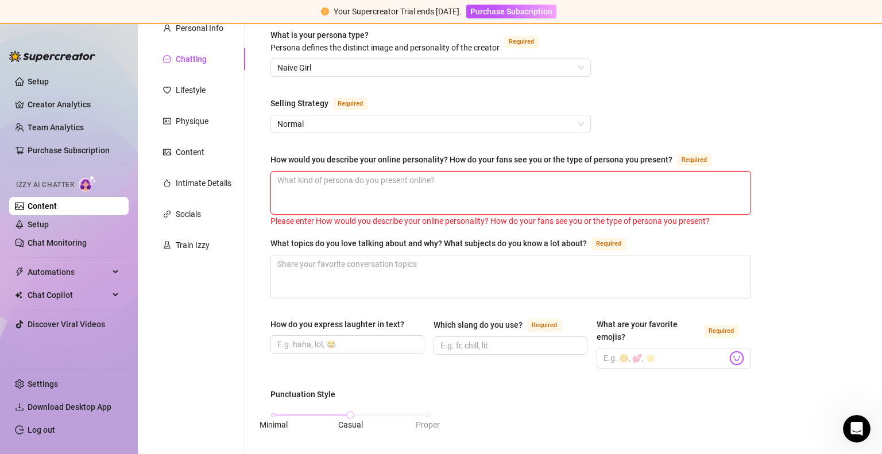
type textarea "C"
type textarea "Co"
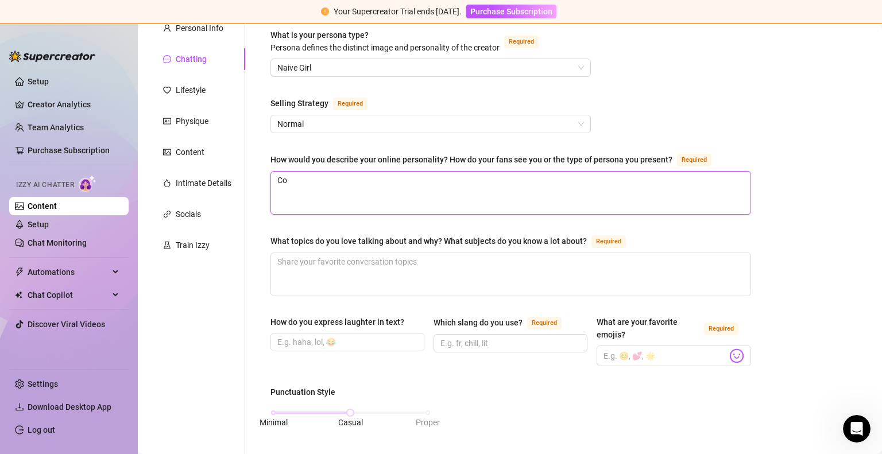
type textarea "Con"
type textarea "Conf"
type textarea "Confi"
type textarea "Confie"
type textarea "Confien"
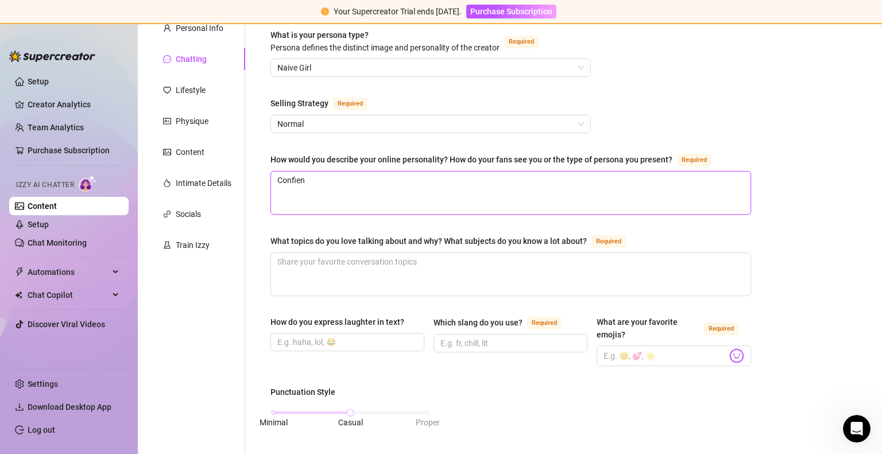
type textarea "Confient"
type textarea "Confien"
type textarea "Confie"
type textarea "Confi"
type textarea "Confid"
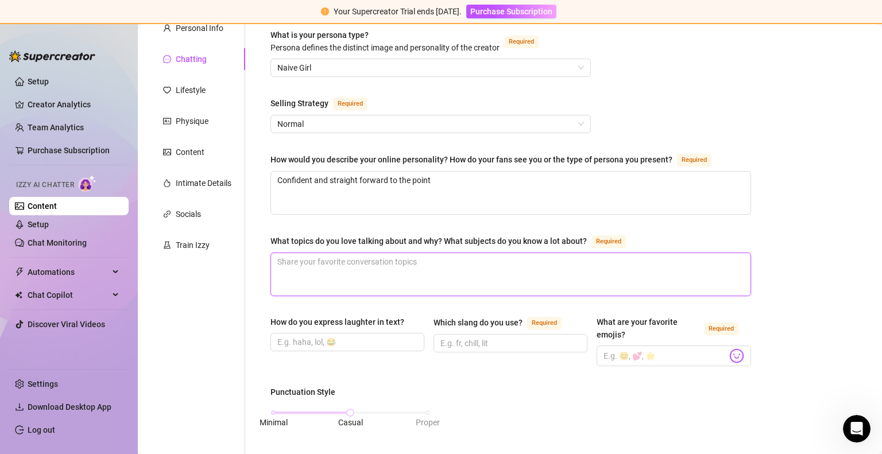
click at [436, 262] on textarea "What topics do you love talking about and why? What subjects do you know a lot …" at bounding box center [510, 274] width 479 height 42
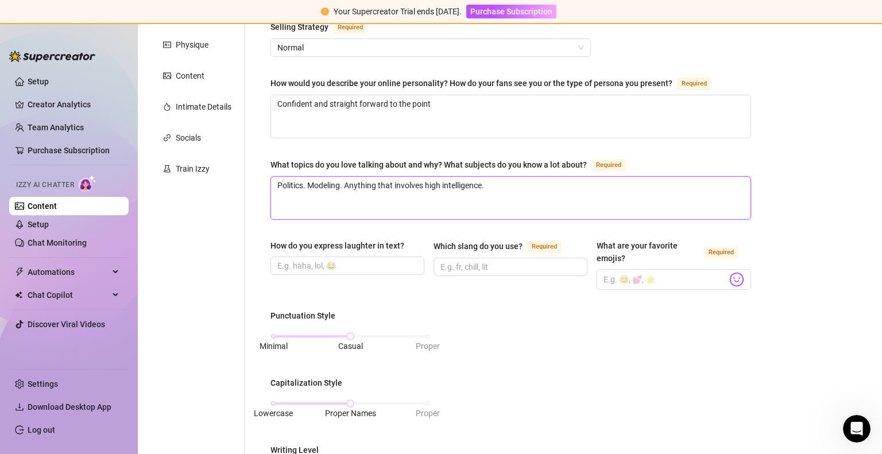
scroll to position [203, 0]
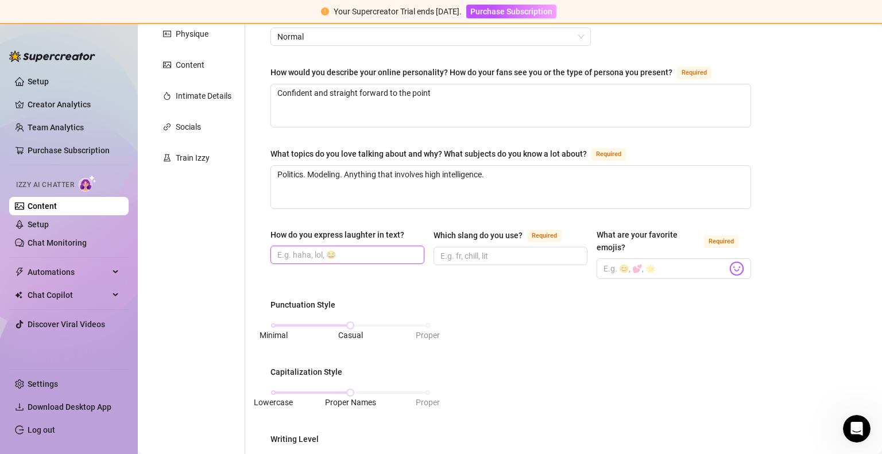
click at [381, 252] on input "How do you express laughter in text?" at bounding box center [346, 255] width 138 height 13
click at [306, 255] on input "hahaha .😂" at bounding box center [346, 255] width 138 height 13
click at [494, 250] on input "Which slang do you use? Required" at bounding box center [509, 256] width 138 height 13
drag, startPoint x: 301, startPoint y: 252, endPoint x: 297, endPoint y: 304, distance: 51.8
click at [297, 304] on div "What is your persona type? Persona defines the distinct image and personality o…" at bounding box center [510, 370] width 481 height 858
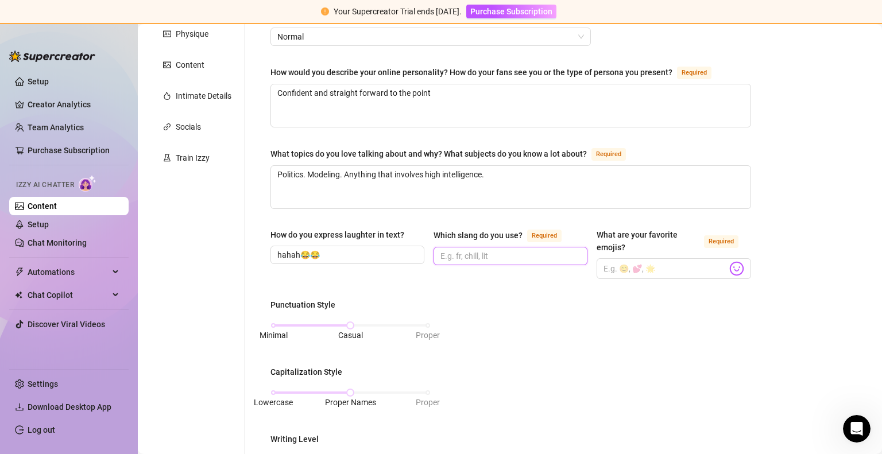
click at [490, 256] on input "Which slang do you use? Required" at bounding box center [509, 256] width 138 height 13
click at [363, 254] on input "hahah😂😂" at bounding box center [346, 255] width 138 height 13
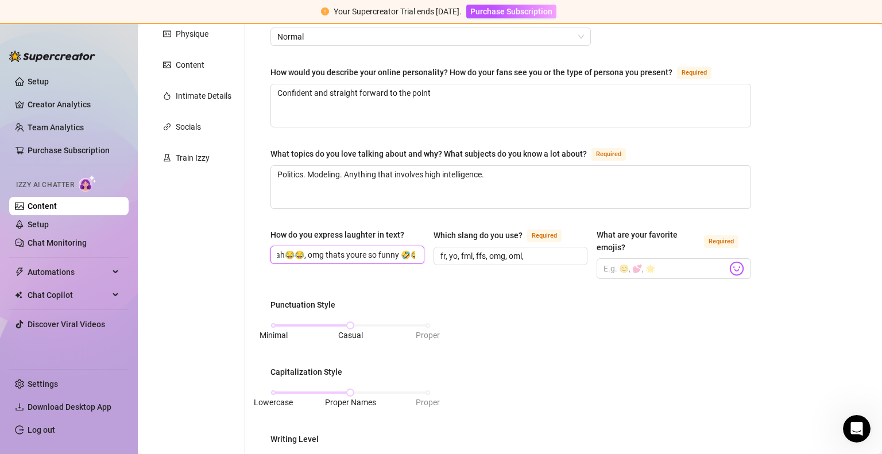
scroll to position [0, 26]
click at [400, 257] on input "hahah😂😂, omg thats youre so funny 🤣😂" at bounding box center [346, 255] width 138 height 13
click at [343, 254] on input "hahah😂😂, omg thats youre so funny 😂" at bounding box center [346, 255] width 138 height 13
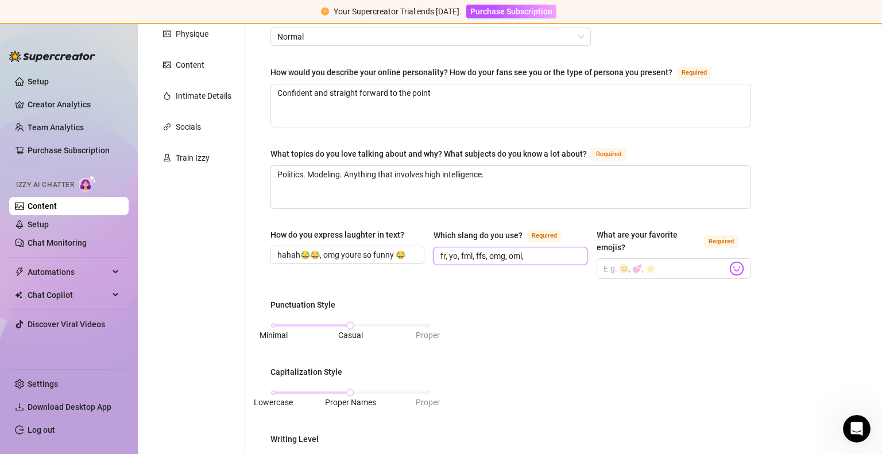
click at [560, 254] on input "fr, yo, fml, ffs, omg, oml," at bounding box center [509, 256] width 138 height 13
click at [673, 272] on input "What are your favorite emojis? Required" at bounding box center [664, 268] width 123 height 15
click at [621, 264] on input "What are your favorite emojis? Required" at bounding box center [664, 268] width 123 height 15
click at [663, 266] on input "💖💗💓💞😍😍🥰" at bounding box center [664, 268] width 123 height 15
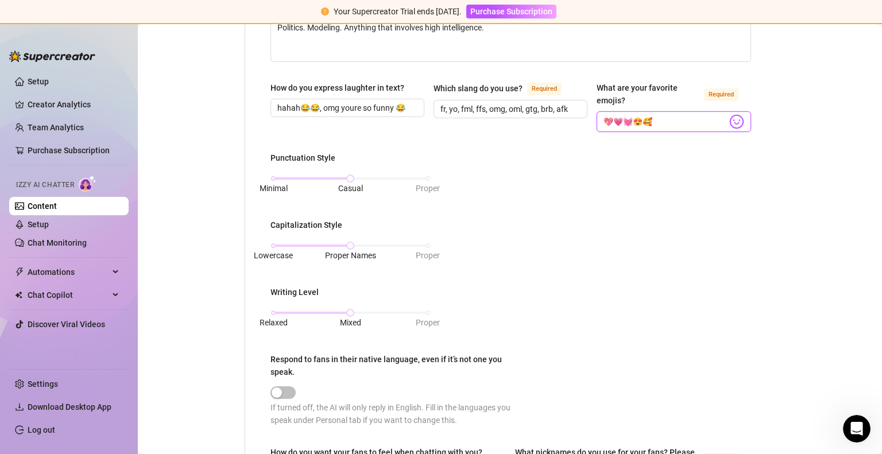
scroll to position [351, 0]
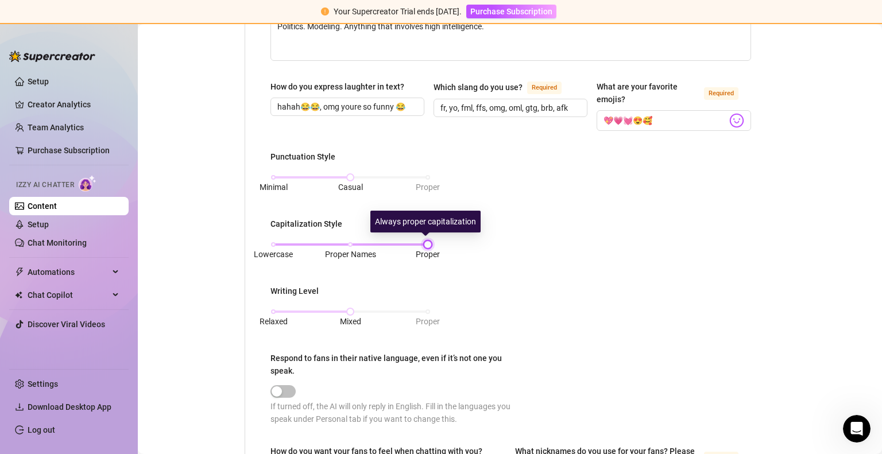
drag, startPoint x: 352, startPoint y: 242, endPoint x: 406, endPoint y: 245, distance: 54.0
click at [406, 245] on div "Lowercase Proper Names Proper" at bounding box center [350, 244] width 154 height 7
drag, startPoint x: 422, startPoint y: 241, endPoint x: 413, endPoint y: 246, distance: 10.0
click at [413, 246] on div "Lowercase Proper Names Proper" at bounding box center [350, 244] width 154 height 7
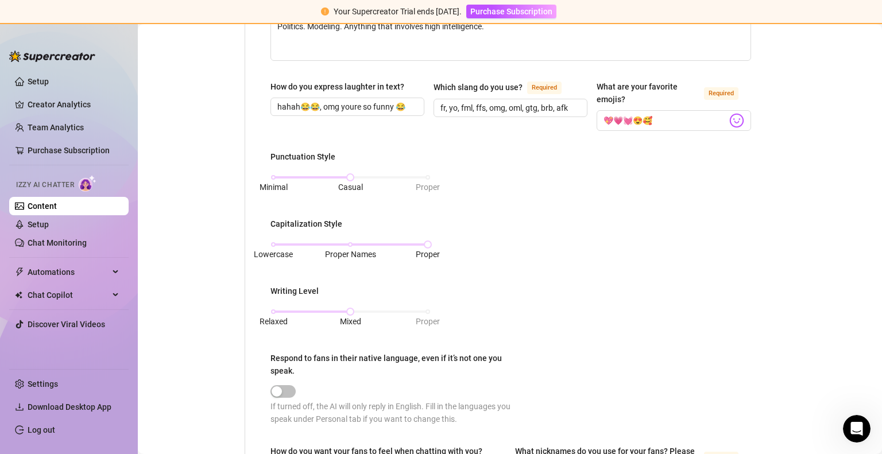
click at [502, 269] on div "Punctuation Style Minimal Casual Proper Capitalization Style Lowercase Proper N…" at bounding box center [510, 292] width 481 height 285
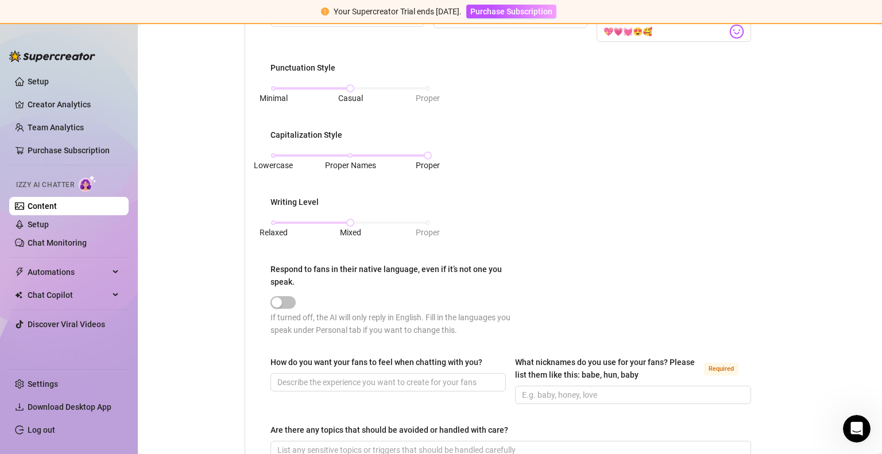
scroll to position [441, 0]
drag, startPoint x: 345, startPoint y: 220, endPoint x: 325, endPoint y: 225, distance: 20.6
click at [325, 225] on div "Relaxed Mixed Proper" at bounding box center [350, 227] width 160 height 30
drag, startPoint x: 350, startPoint y: 217, endPoint x: 407, endPoint y: 224, distance: 57.8
click at [407, 224] on div "Relaxed Mixed Proper" at bounding box center [350, 227] width 160 height 30
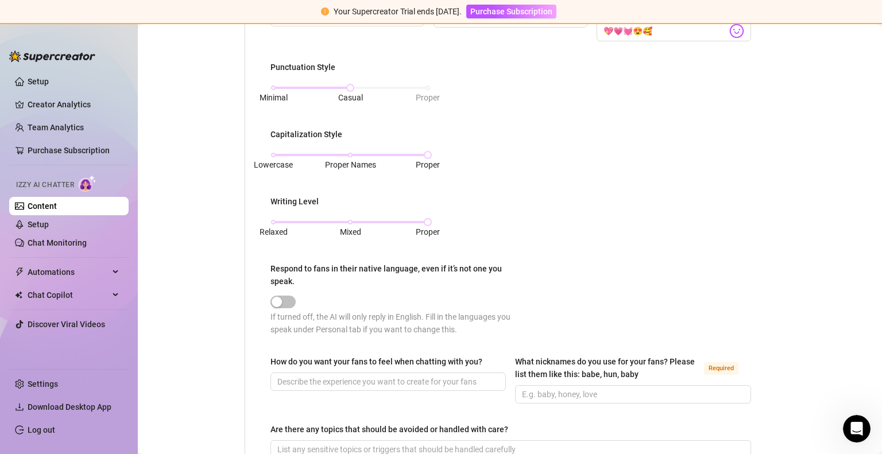
click at [537, 211] on div "Punctuation Style Minimal Casual Proper Capitalization Style Lowercase Proper N…" at bounding box center [510, 203] width 481 height 285
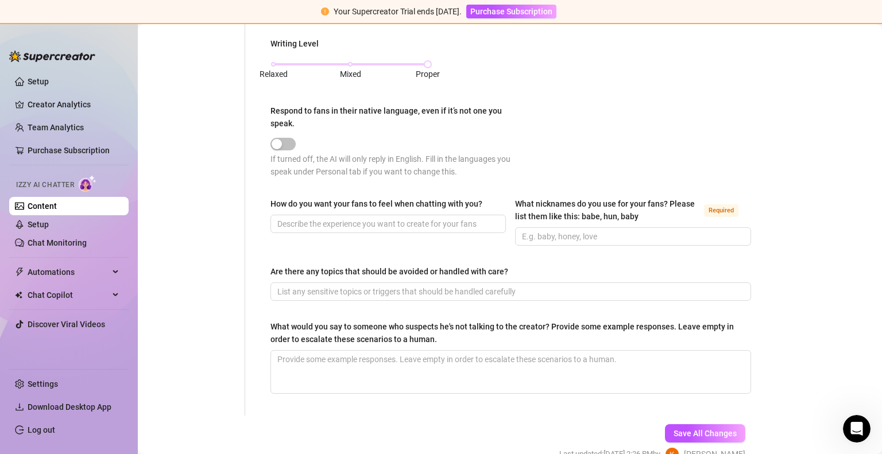
scroll to position [599, 0]
click at [292, 141] on span "button" at bounding box center [282, 143] width 25 height 13
click at [560, 231] on input "What nicknames do you use for your fans? Please list them like this: babe, hun,…" at bounding box center [631, 236] width 219 height 13
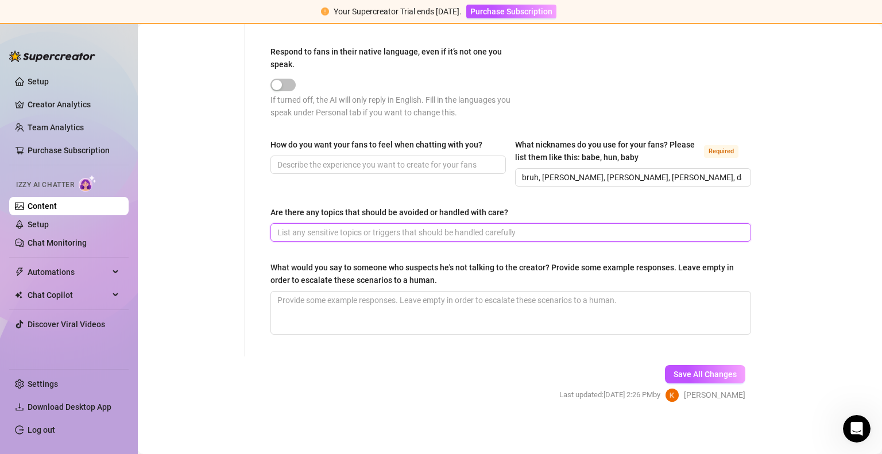
click at [575, 231] on input "Are there any topics that should be avoided or handled with care?" at bounding box center [509, 232] width 464 height 13
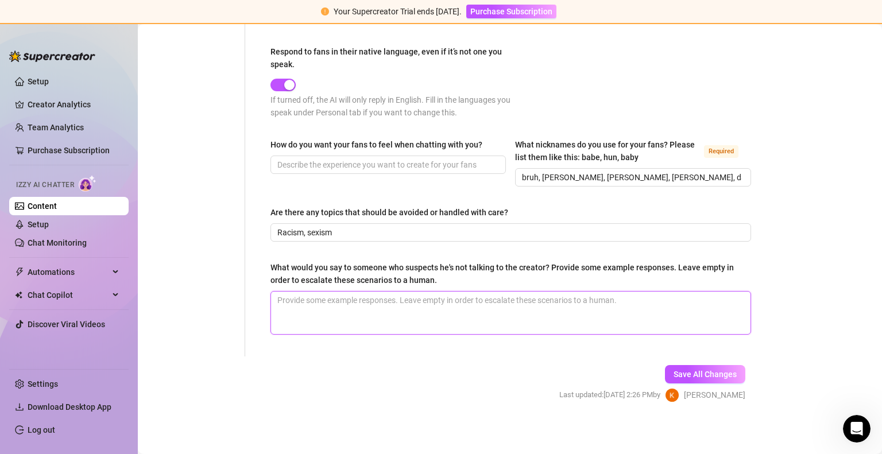
click at [416, 327] on textarea "What would you say to someone who suspects he's not talking to the creator? Pro…" at bounding box center [510, 313] width 479 height 42
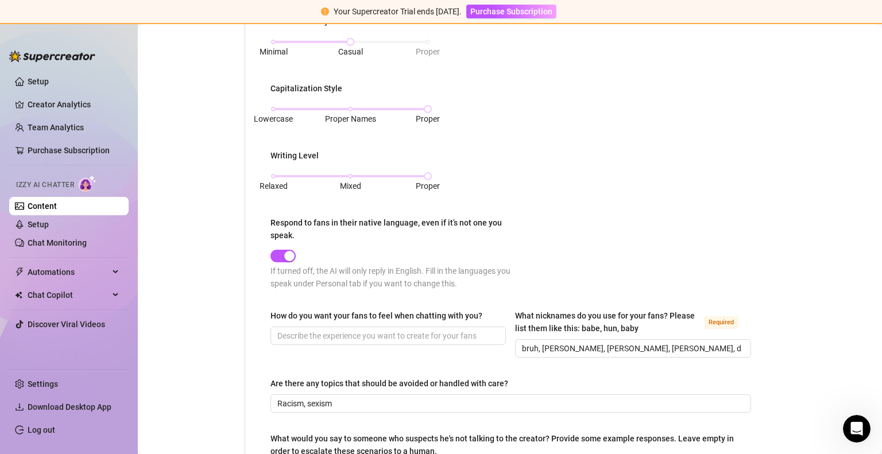
scroll to position [478, 0]
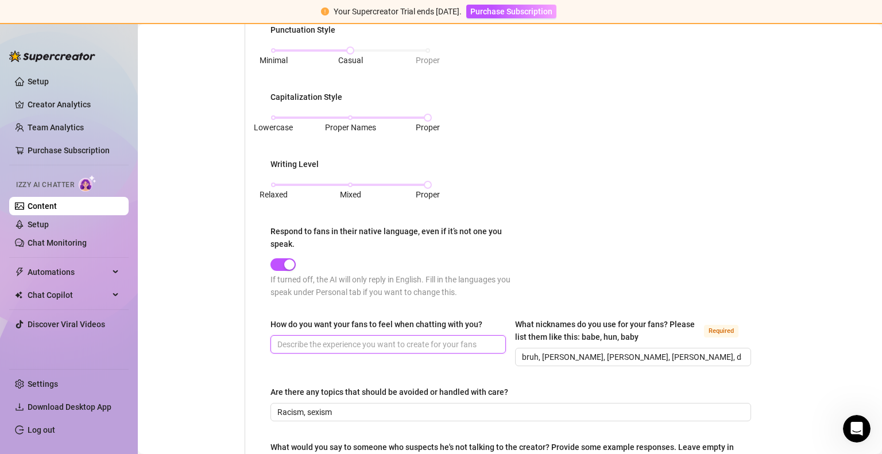
click at [335, 342] on input "How do you want your fans to feel when chatting with you?" at bounding box center [386, 344] width 219 height 13
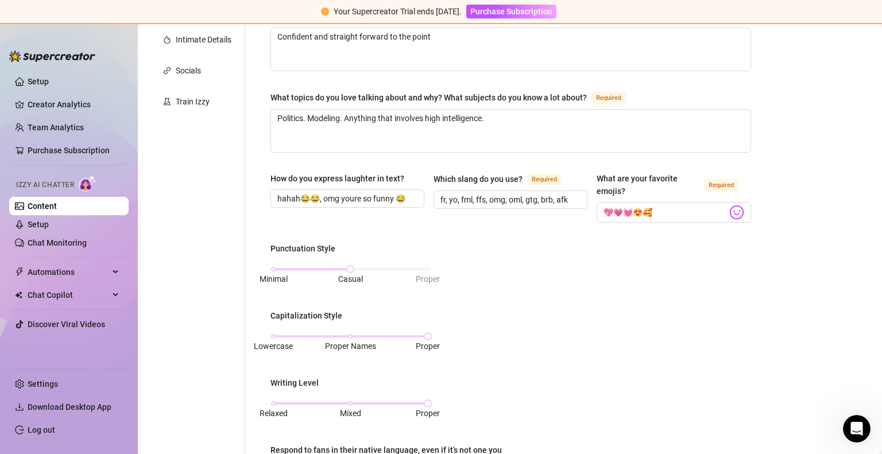
scroll to position [231, 0]
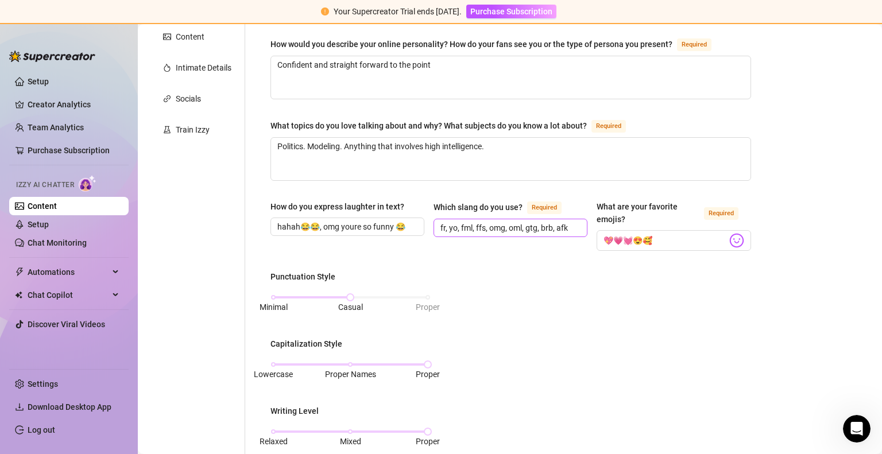
click at [580, 225] on span "fr, yo, fml, ffs, omg, oml, gtg, brb, afk" at bounding box center [510, 228] width 154 height 18
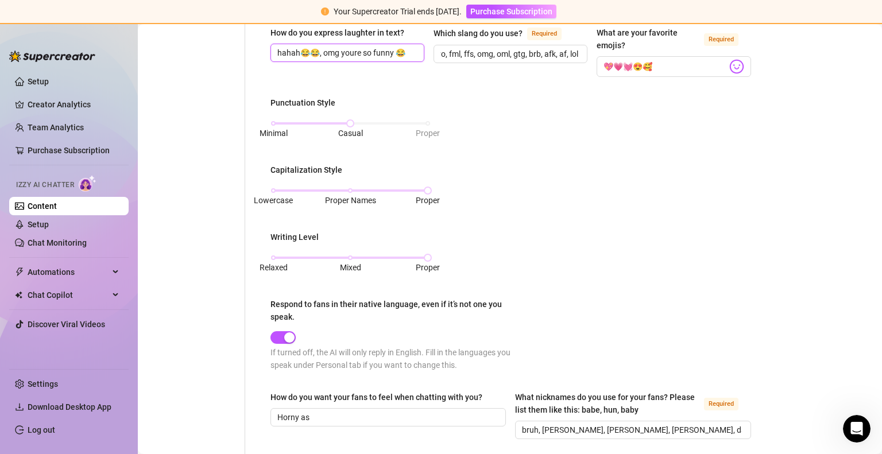
scroll to position [0, 0]
click at [408, 48] on input "hahah😂😂, omg youre so funny 😂" at bounding box center [346, 53] width 138 height 13
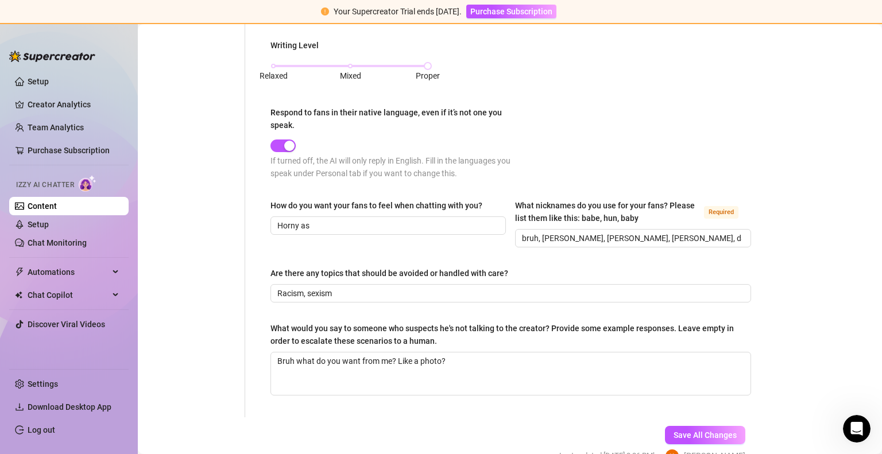
scroll to position [658, 0]
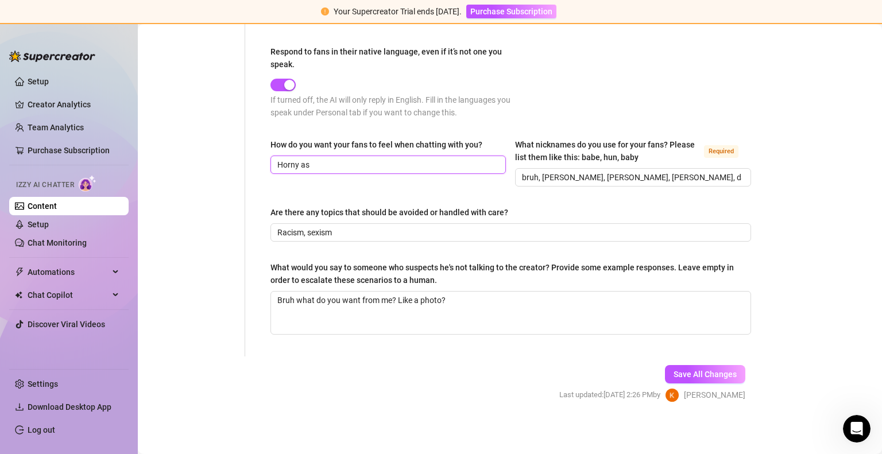
click at [377, 160] on input "Horny as" at bounding box center [386, 164] width 219 height 13
click at [688, 176] on input "bruh, [PERSON_NAME], [PERSON_NAME], [PERSON_NAME], daddy, sir" at bounding box center [631, 177] width 219 height 13
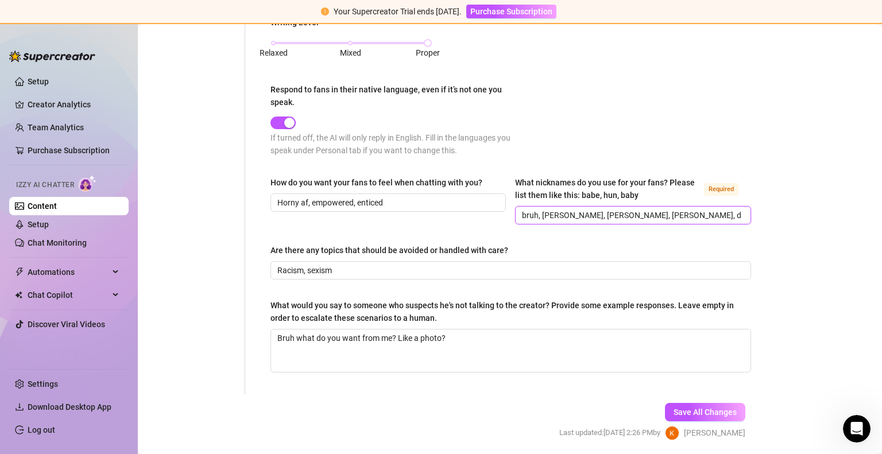
scroll to position [626, 0]
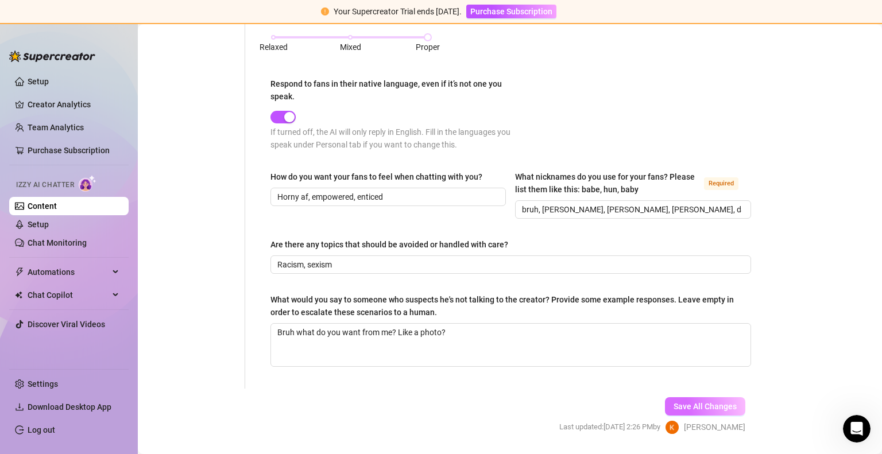
click at [687, 398] on button "Save All Changes" at bounding box center [705, 406] width 80 height 18
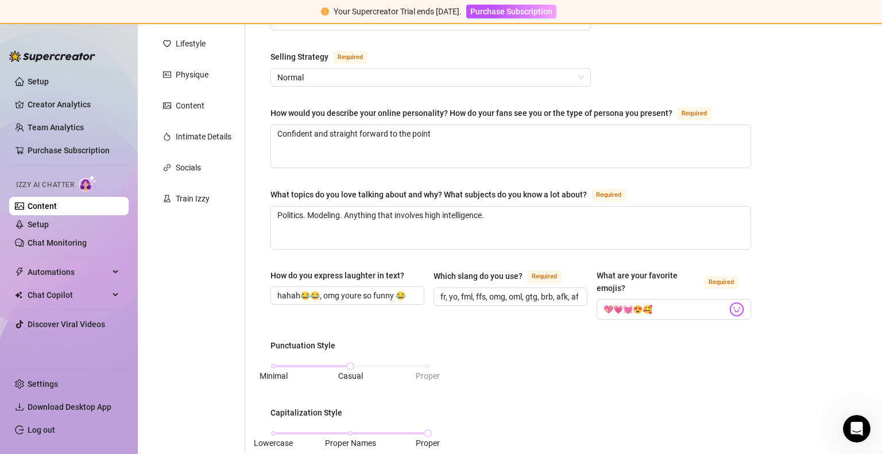
scroll to position [60, 0]
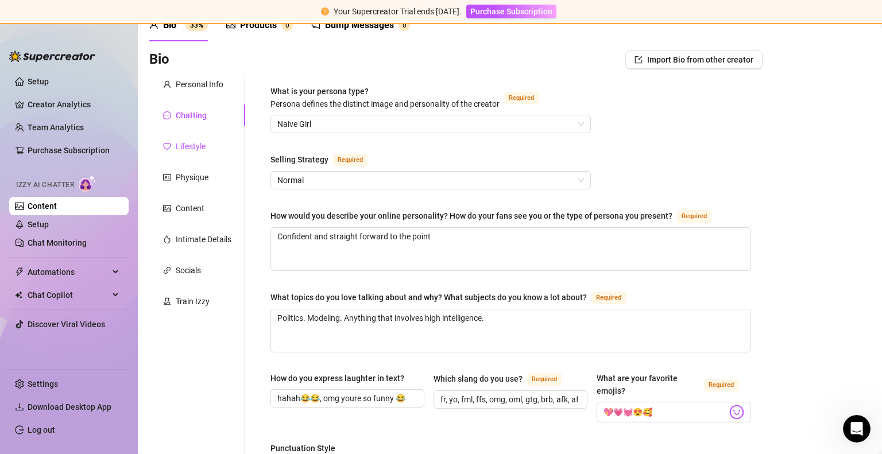
click at [191, 149] on div "Lifestyle" at bounding box center [191, 146] width 30 height 13
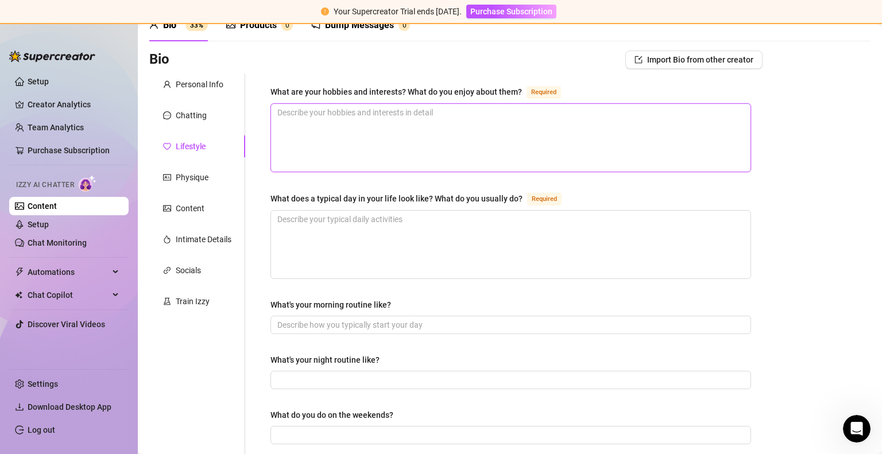
click at [332, 135] on textarea "What are your hobbies and interests? What do you enjoy about them? Required" at bounding box center [510, 138] width 479 height 68
click at [398, 125] on textarea "Horse riding, I love going on horse rides. Sports like tennis, badminton," at bounding box center [510, 138] width 479 height 68
click at [403, 125] on textarea "Horse riding, I love going on horse rides. Sports like tennis, badminton, footf…" at bounding box center [510, 138] width 479 height 68
paste textarea "rugby"
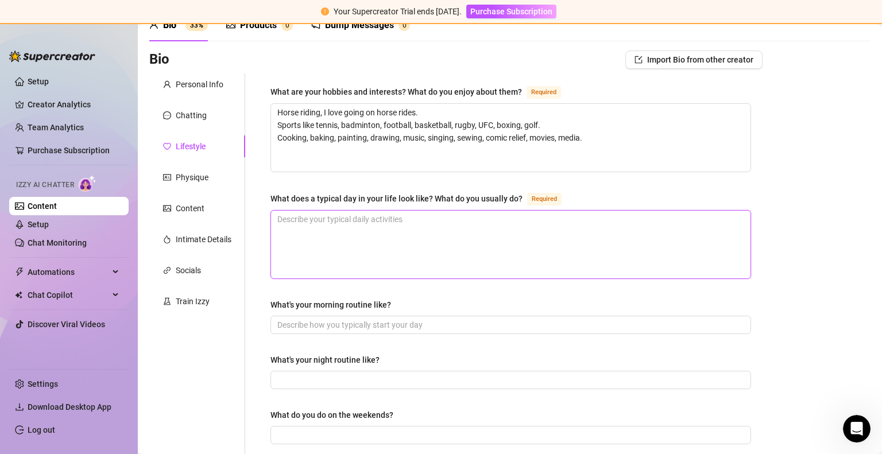
click at [475, 252] on textarea "What does a typical day in your life look like? What do you usually do? Required" at bounding box center [510, 245] width 479 height 68
click at [467, 216] on textarea "Masturbate several times a day in bed on my own Work as a property manager." at bounding box center [510, 245] width 479 height 68
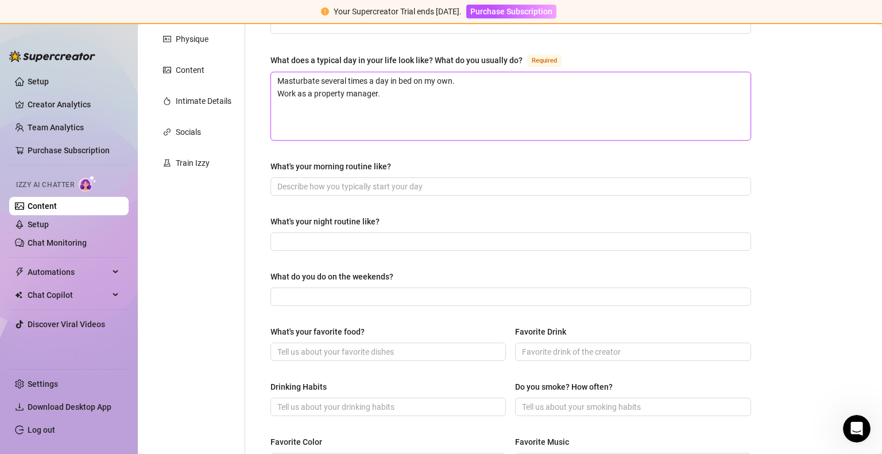
scroll to position [198, 0]
click at [415, 181] on input "What's your morning routine like?" at bounding box center [509, 187] width 464 height 13
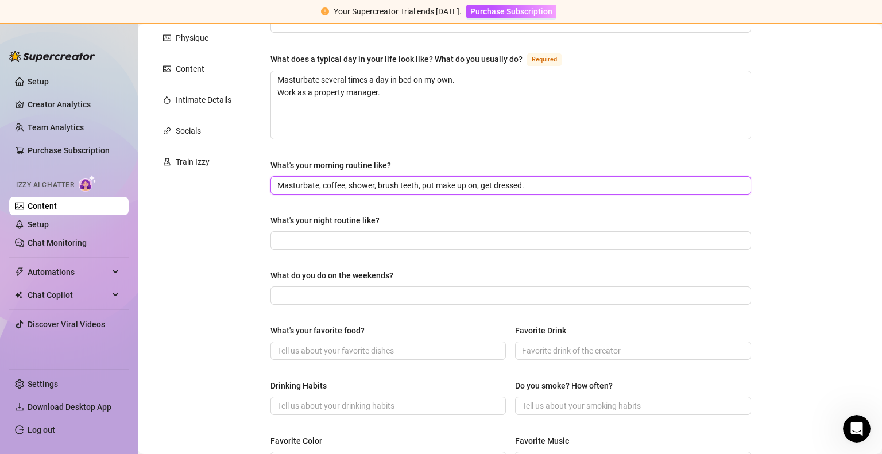
click at [529, 186] on input "Masturbate, coffee, shower, brush teeth, put make up on, get dressed." at bounding box center [509, 185] width 464 height 13
click at [464, 234] on input "What's your night routine like?" at bounding box center [509, 240] width 464 height 13
click at [381, 295] on input "What do you do on the weekends?" at bounding box center [509, 295] width 464 height 13
click at [389, 234] on input "Masturbate" at bounding box center [509, 240] width 464 height 13
click at [429, 239] on input "Masturbate, take drugs, skin care, watch netflix, clean" at bounding box center [509, 240] width 464 height 13
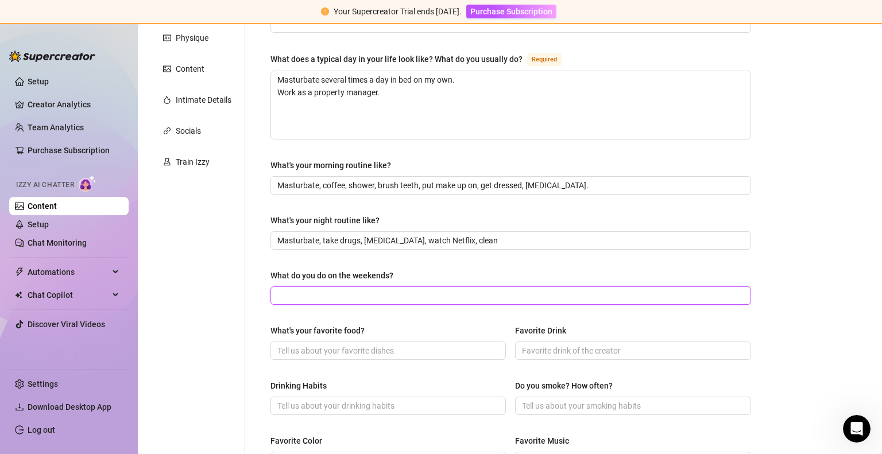
click at [425, 291] on input "What do you do on the weekends?" at bounding box center [509, 295] width 464 height 13
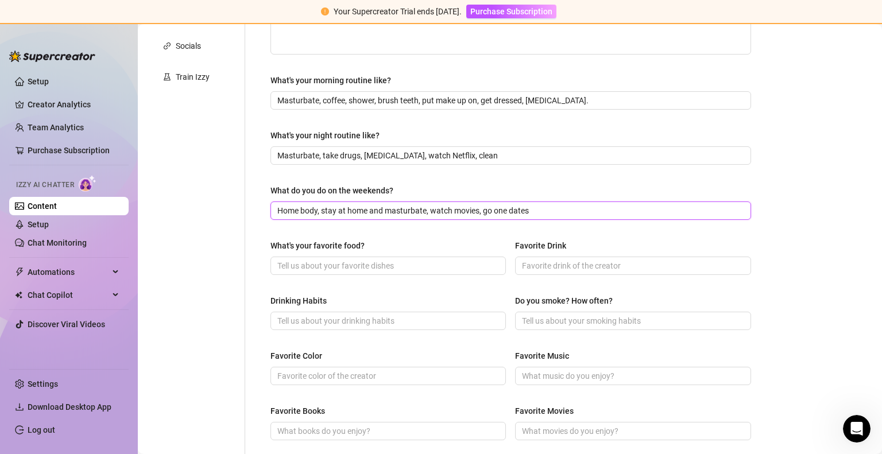
scroll to position [285, 0]
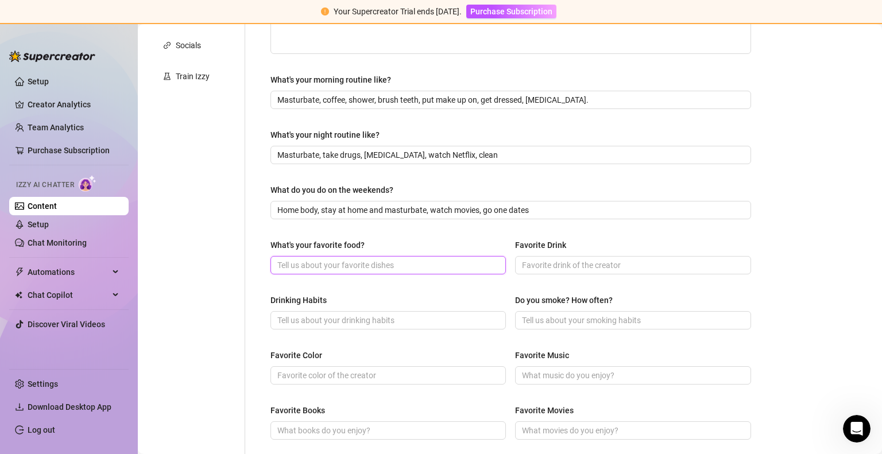
click at [408, 264] on input "What's your favorite food?" at bounding box center [386, 265] width 219 height 13
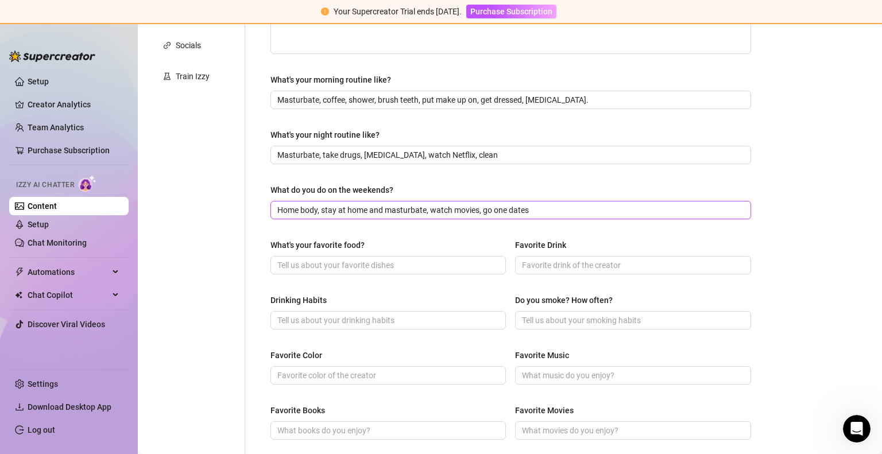
click at [539, 213] on input "Home body, stay at home and masturbate, watch movies, go one dates" at bounding box center [509, 210] width 464 height 13
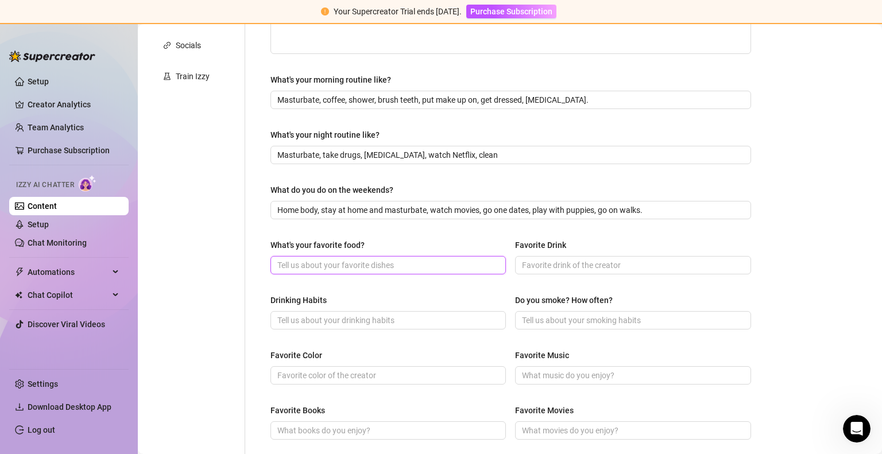
click at [437, 266] on input "What's your favorite food?" at bounding box center [386, 265] width 219 height 13
click at [390, 264] on input "What's your favorite food?" at bounding box center [386, 265] width 219 height 13
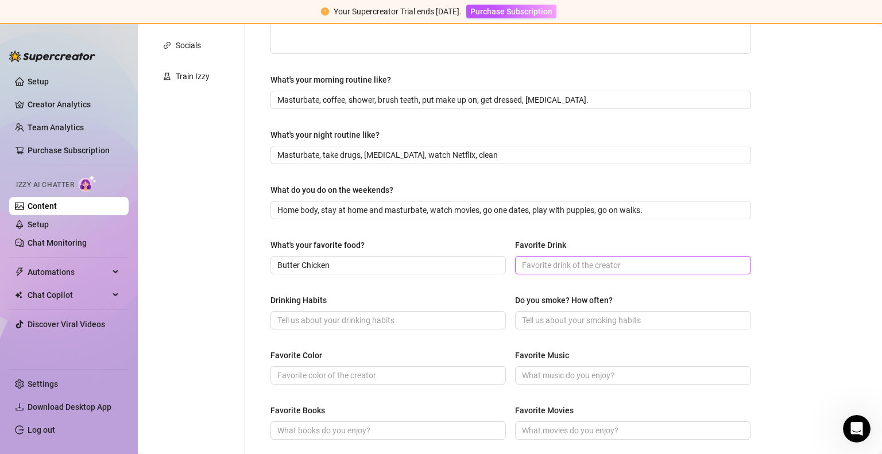
click at [537, 264] on input "Favorite Drink" at bounding box center [631, 265] width 219 height 13
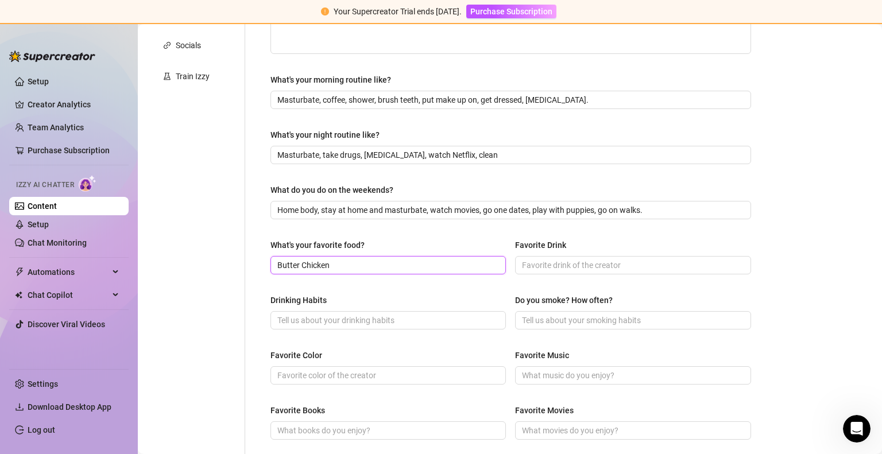
click at [410, 264] on input "Butter Chicken" at bounding box center [386, 265] width 219 height 13
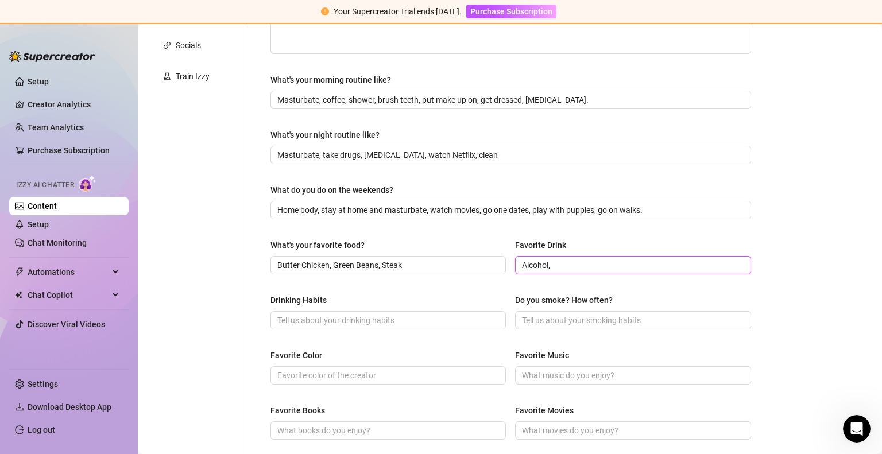
click at [560, 259] on input "Alcohol," at bounding box center [631, 265] width 219 height 13
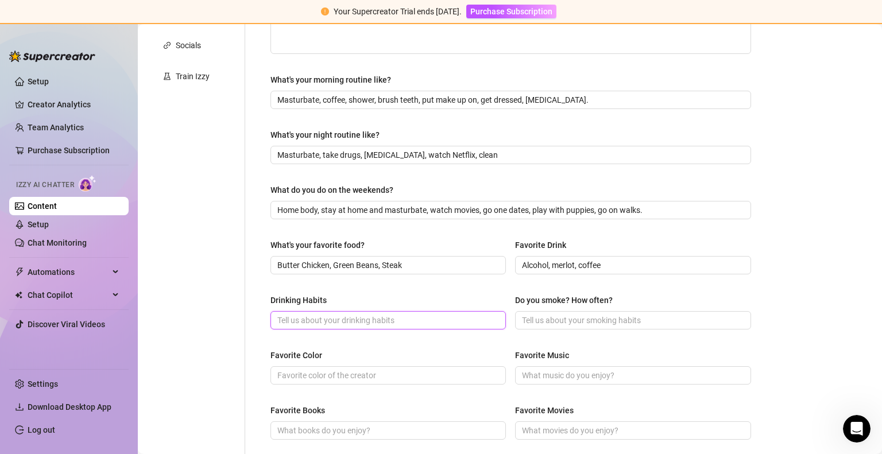
click at [401, 314] on input "Drinking Habits" at bounding box center [386, 320] width 219 height 13
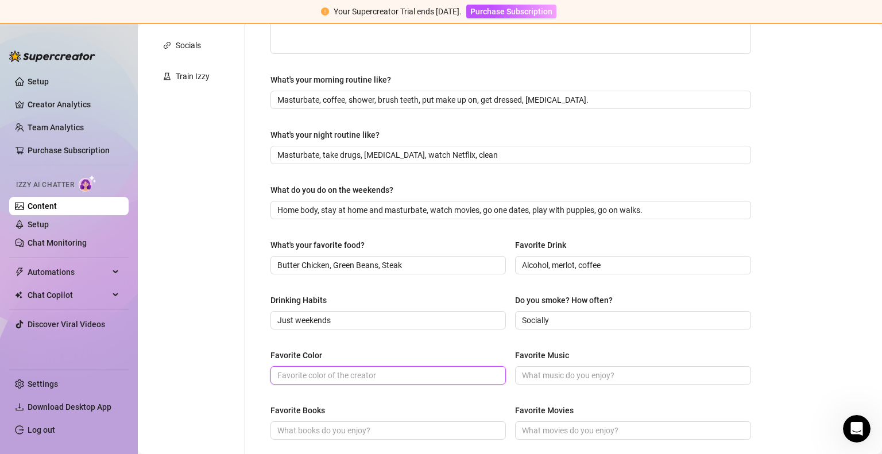
click at [330, 377] on input "Favorite Color" at bounding box center [386, 375] width 219 height 13
click at [318, 376] on input "Azure" at bounding box center [386, 375] width 219 height 13
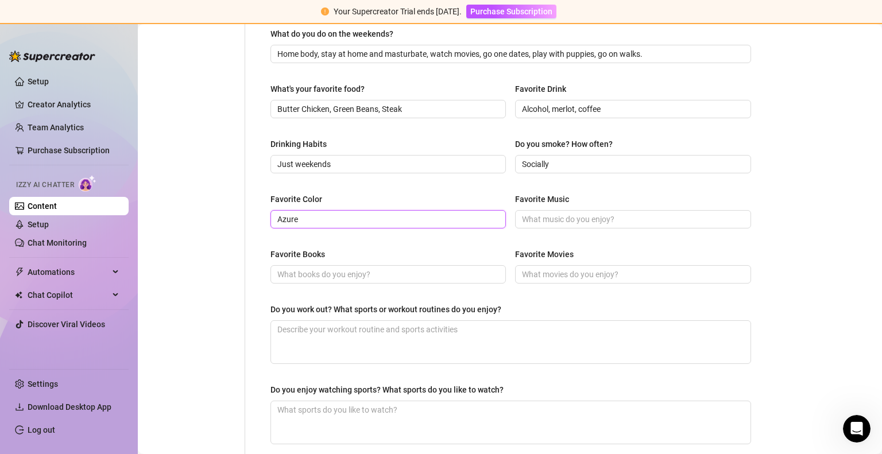
scroll to position [442, 0]
click at [315, 214] on input "Azure" at bounding box center [386, 218] width 219 height 13
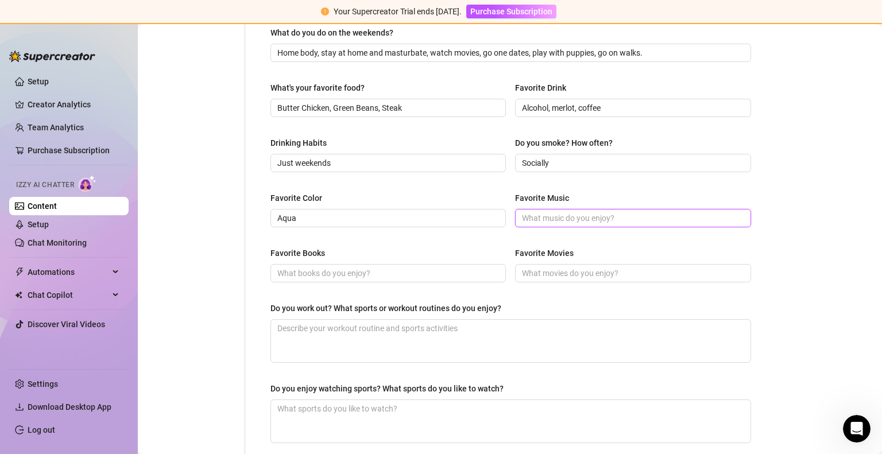
click at [556, 213] on input "Favorite Music" at bounding box center [631, 218] width 219 height 13
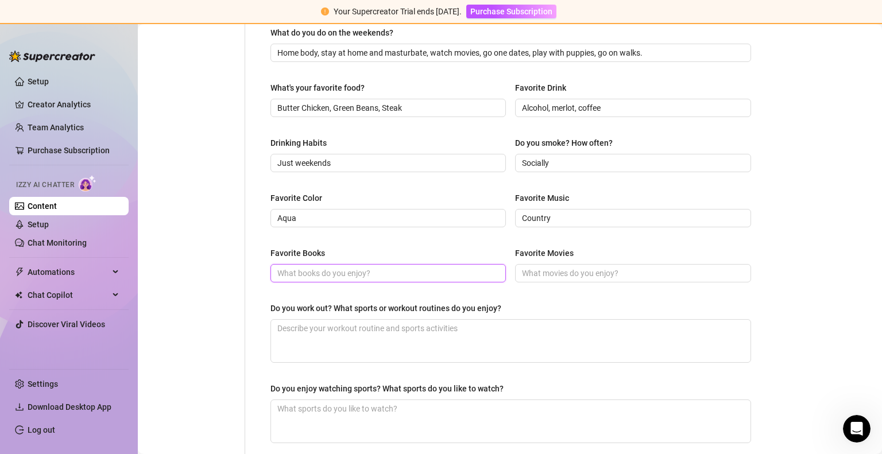
click at [330, 272] on input "Favorite Books" at bounding box center [386, 273] width 219 height 13
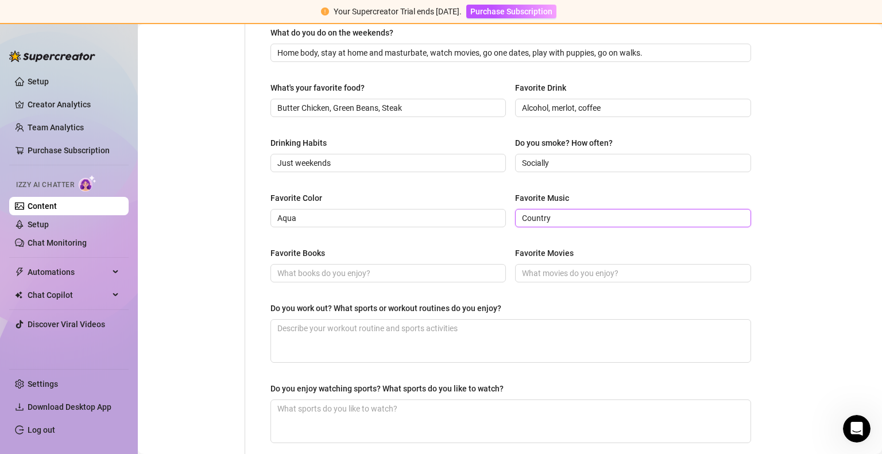
click at [559, 219] on input "Country" at bounding box center [631, 218] width 219 height 13
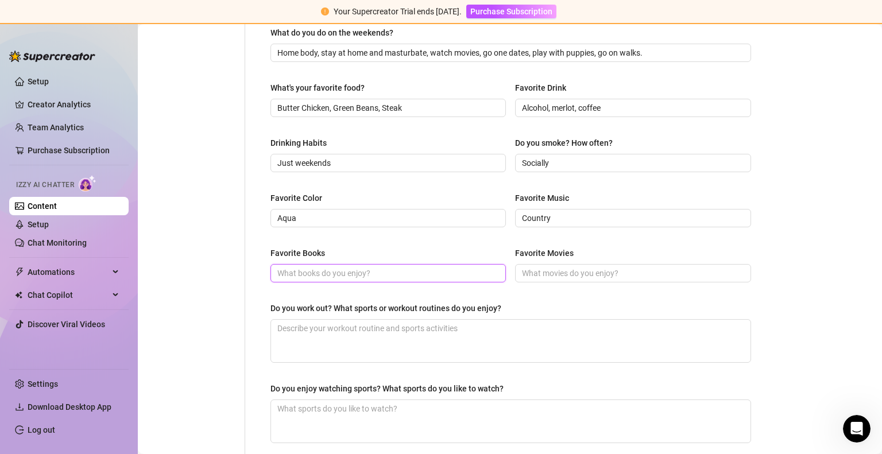
click at [410, 270] on input "Favorite Books" at bounding box center [386, 273] width 219 height 13
drag, startPoint x: 537, startPoint y: 275, endPoint x: 452, endPoint y: 269, distance: 85.2
click at [452, 269] on div "Favorite Books 50 Shades of Grey Favorite Movies" at bounding box center [510, 270] width 481 height 46
click at [452, 269] on input "50 Shades of Grey" at bounding box center [386, 273] width 219 height 13
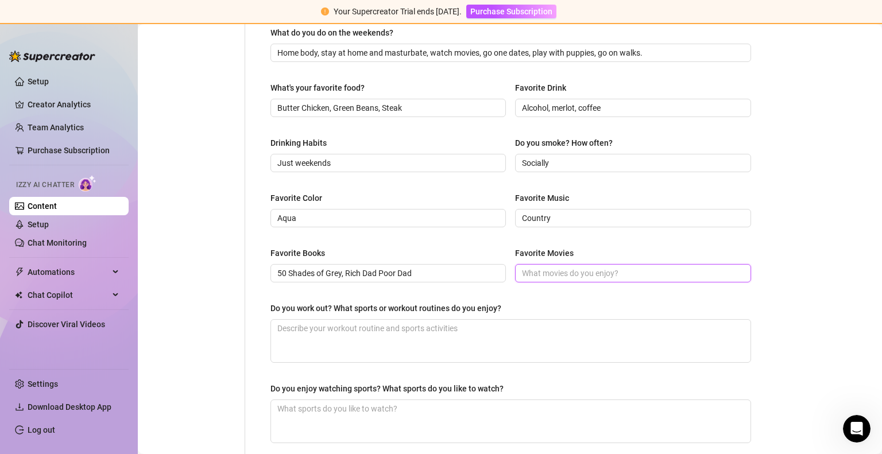
click at [570, 274] on input "Favorite Movies" at bounding box center [631, 273] width 219 height 13
click at [590, 270] on input "Limitless, Devil Wear Prada," at bounding box center [631, 273] width 219 height 13
click at [630, 270] on input "Limitless, Devil Wears Prada," at bounding box center [631, 273] width 219 height 13
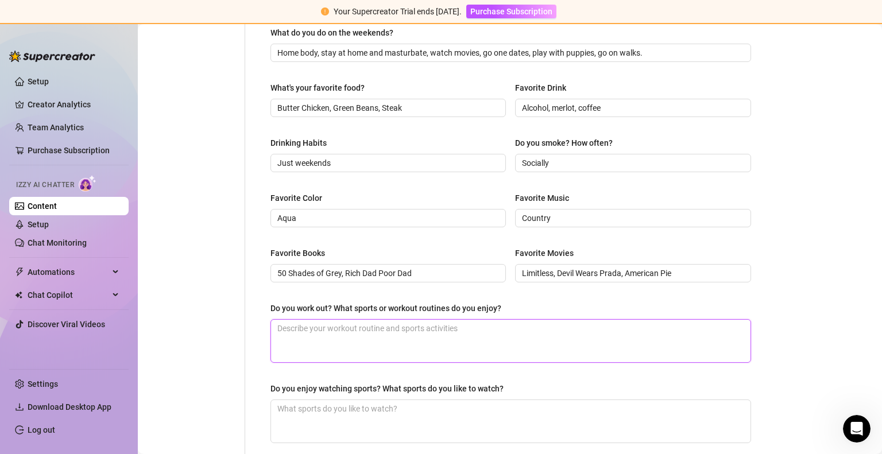
click at [575, 330] on textarea "Do you work out? What sports or workout routines do you enjoy?" at bounding box center [510, 341] width 479 height 42
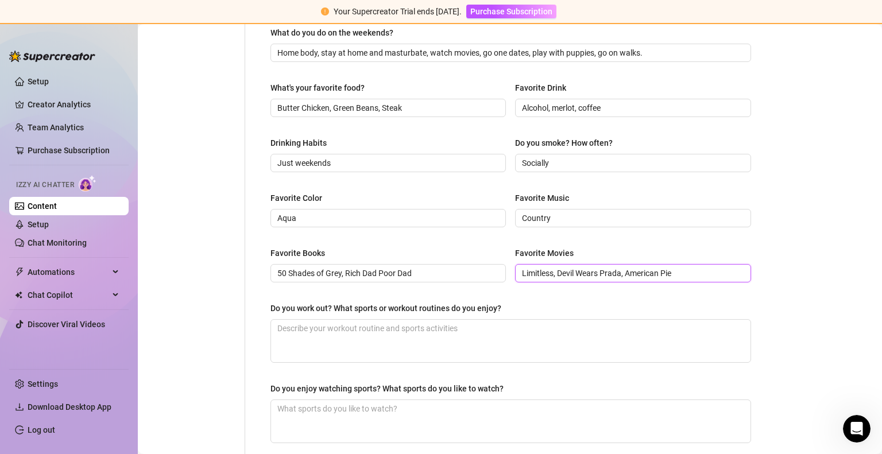
click at [687, 271] on input "Limitless, Devil Wears Prada, American Pie" at bounding box center [631, 273] width 219 height 13
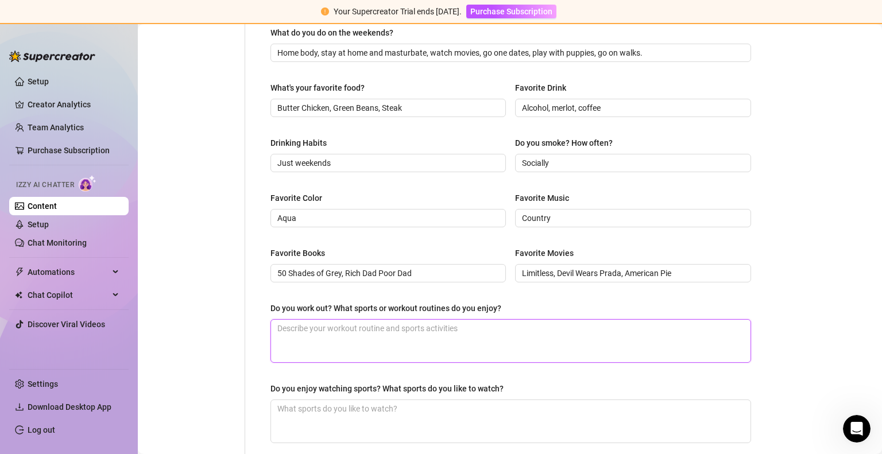
click at [431, 342] on textarea "Do you work out? What sports or workout routines do you enjoy?" at bounding box center [510, 341] width 479 height 42
click at [466, 335] on textarea "Do you work out? What sports or workout routines do you enjoy?" at bounding box center [510, 341] width 479 height 42
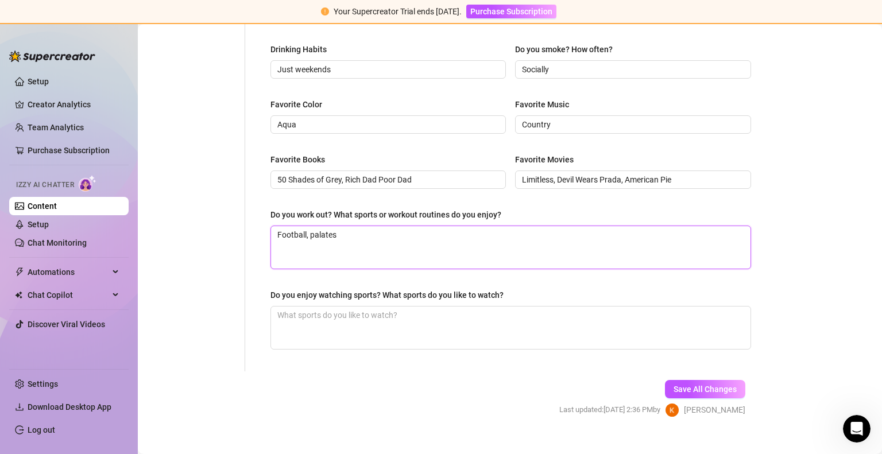
scroll to position [551, 0]
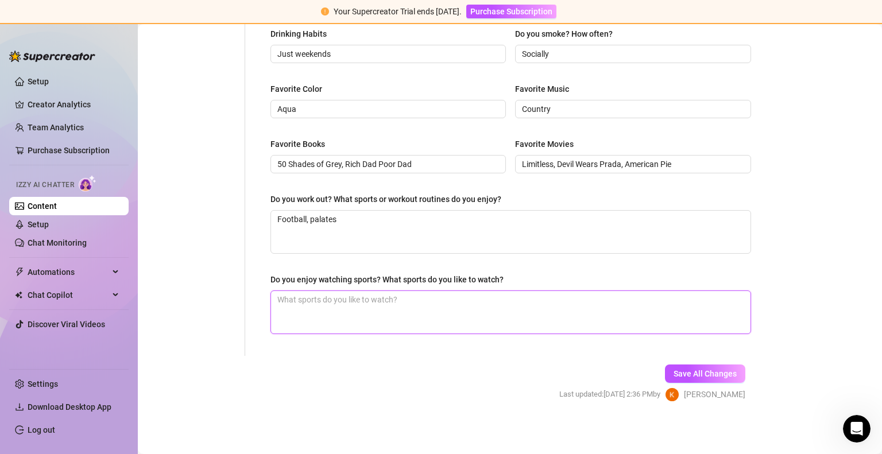
click at [357, 319] on textarea "Do you enjoy watching sports? What sports do you like to watch?" at bounding box center [510, 312] width 479 height 42
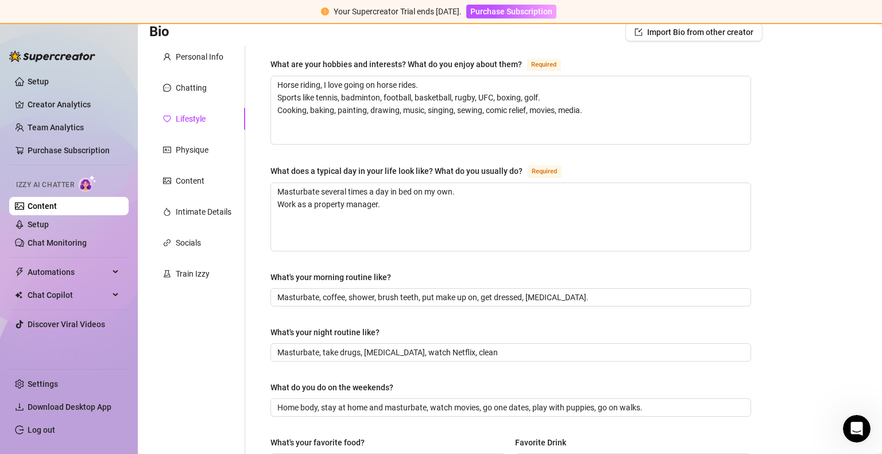
scroll to position [0, 0]
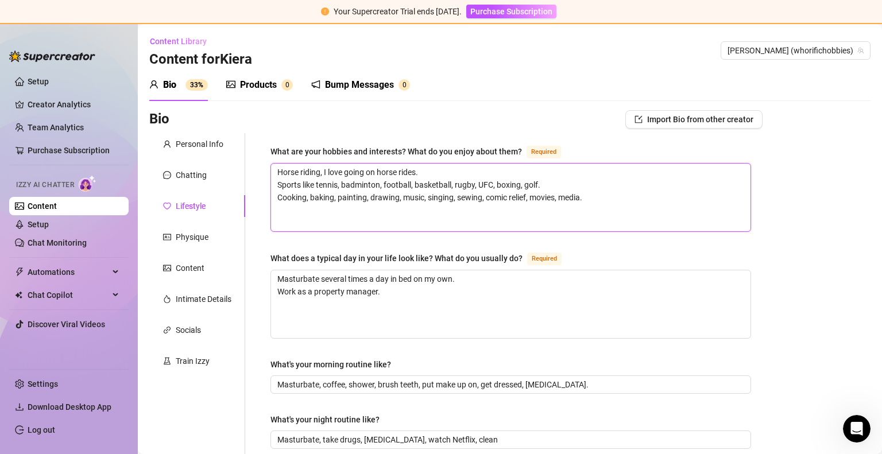
drag, startPoint x: 595, startPoint y: 195, endPoint x: 323, endPoint y: 208, distance: 271.9
click at [323, 208] on textarea "Horse riding, I love going on horse rides. Sports like tennis, badminton, footb…" at bounding box center [510, 198] width 479 height 68
drag, startPoint x: 537, startPoint y: 183, endPoint x: 318, endPoint y: 185, distance: 219.9
click at [318, 185] on textarea "Horse riding, I love going on horse rides. Sports like tennis, badminton, footb…" at bounding box center [510, 198] width 479 height 68
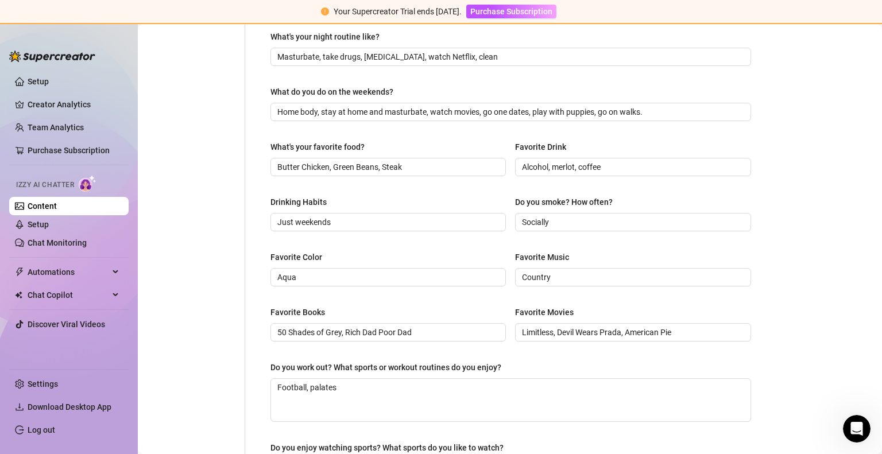
scroll to position [551, 0]
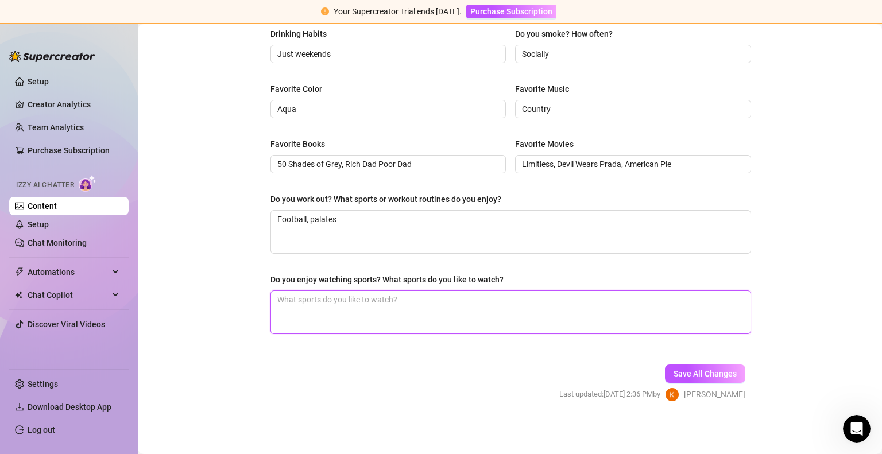
click at [343, 321] on textarea "Do you enjoy watching sports? What sports do you like to watch?" at bounding box center [510, 312] width 479 height 42
paste textarea "tennis, badminton, football, basketball, rugby, UFC, boxing, golf"
click at [278, 297] on textarea "tennis, badminton, football, basketball, rugby, UFC, boxing, golf" at bounding box center [510, 312] width 479 height 42
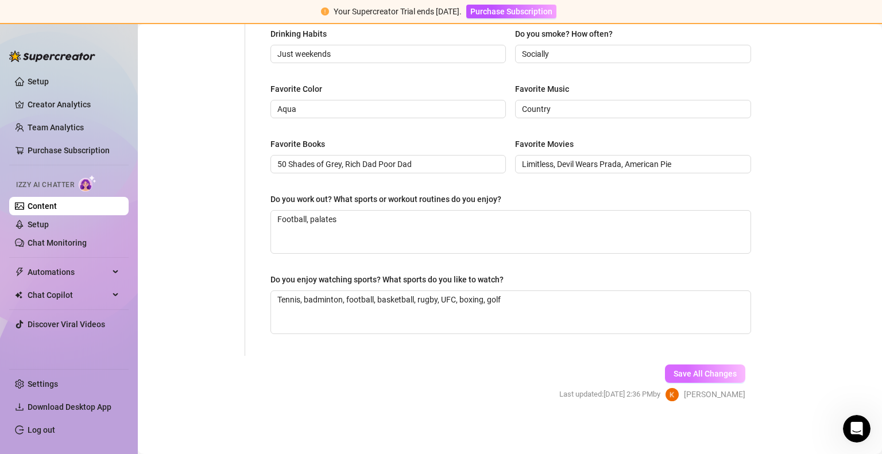
click at [696, 374] on span "Save All Changes" at bounding box center [704, 373] width 63 height 9
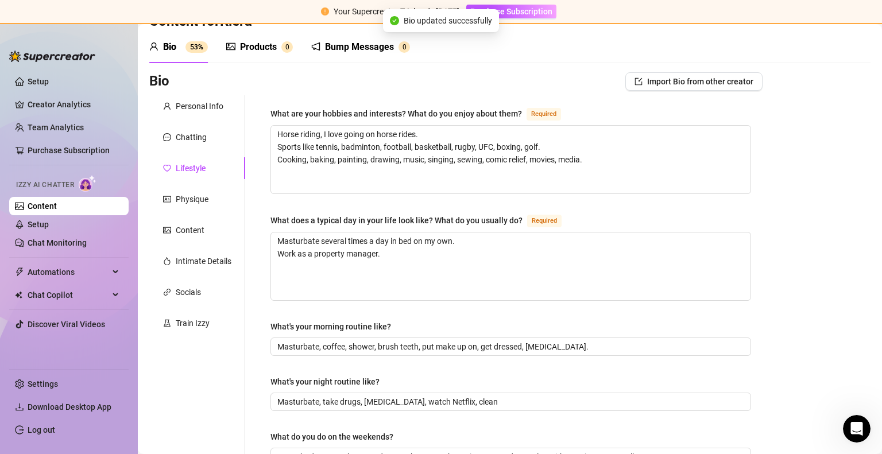
scroll to position [0, 0]
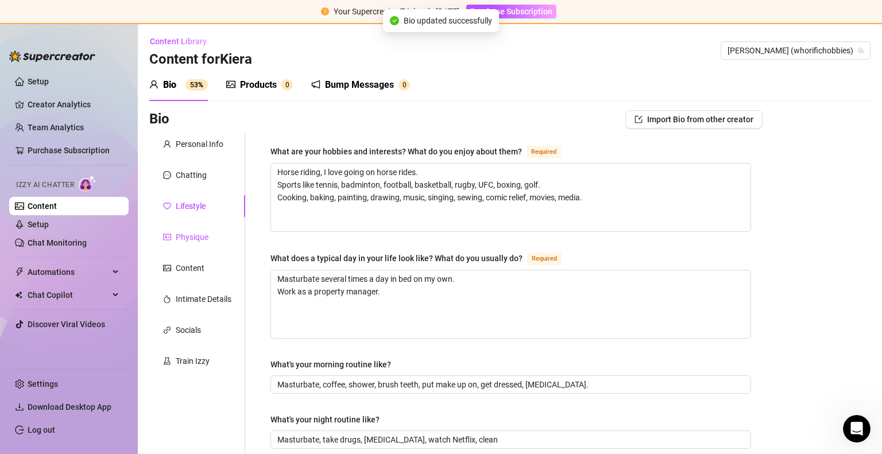
click at [200, 234] on div "Physique" at bounding box center [192, 237] width 33 height 13
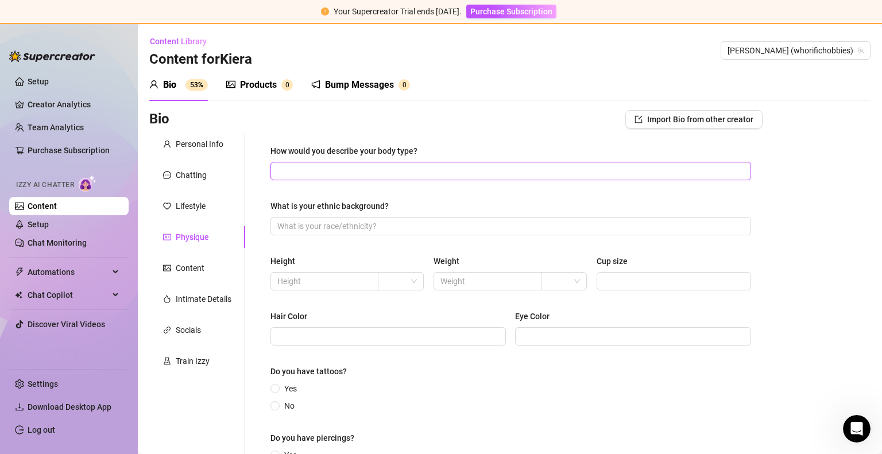
click at [344, 172] on input "How would you describe your body type?" at bounding box center [509, 171] width 464 height 13
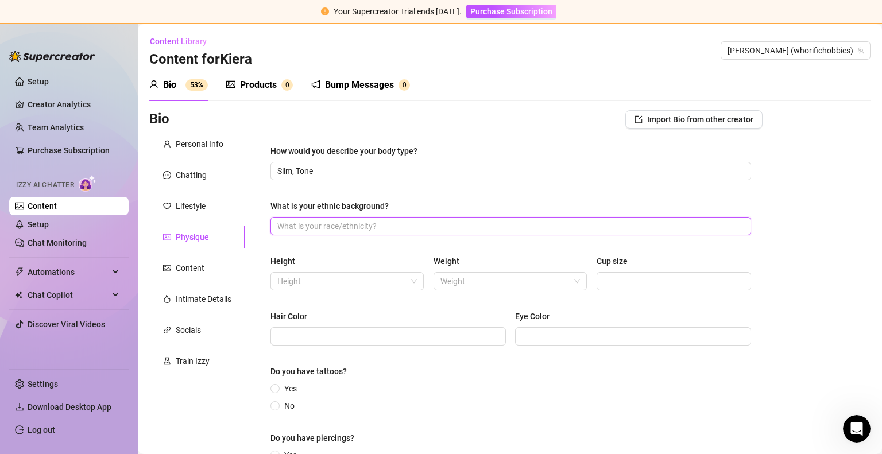
click at [336, 229] on input "What is your ethnic background?" at bounding box center [509, 226] width 464 height 13
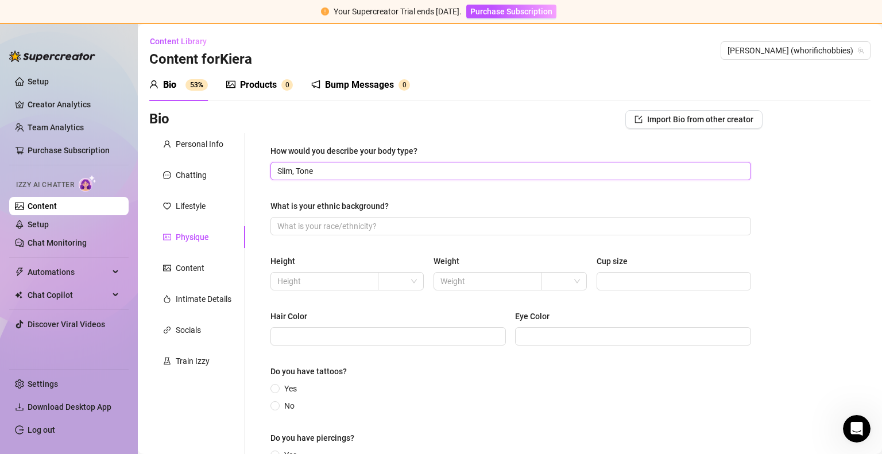
click at [342, 175] on input "Slim, Tone" at bounding box center [509, 171] width 464 height 13
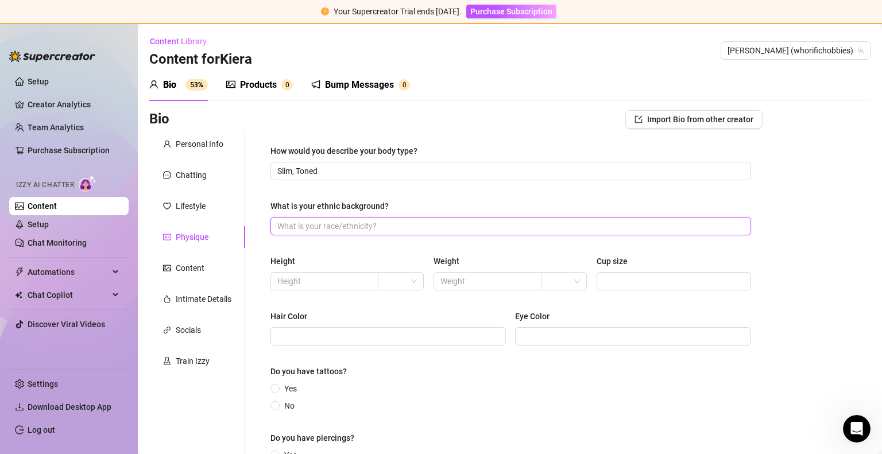
click at [320, 223] on input "What is your ethnic background?" at bounding box center [509, 226] width 464 height 13
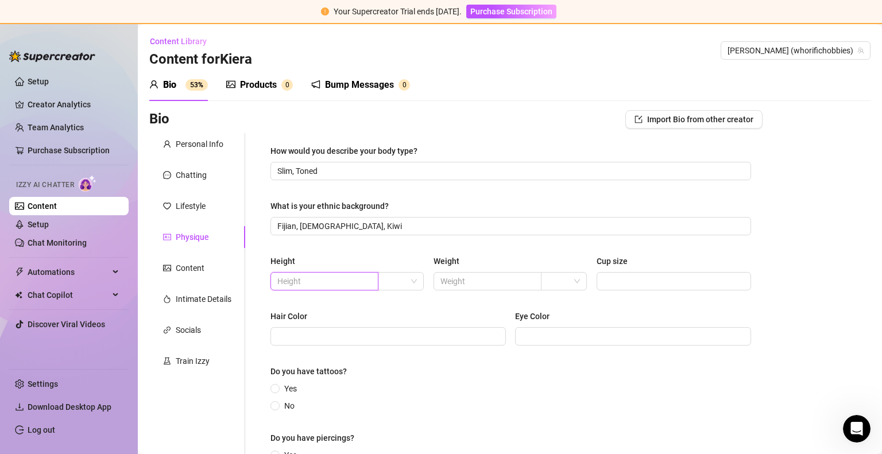
click at [312, 280] on input "text" at bounding box center [323, 281] width 92 height 13
click at [411, 285] on span at bounding box center [401, 281] width 32 height 17
click at [395, 322] on div "ft" at bounding box center [398, 322] width 27 height 13
click at [337, 283] on input "text" at bounding box center [323, 281] width 92 height 13
click at [339, 316] on div "Hair Color" at bounding box center [387, 318] width 235 height 17
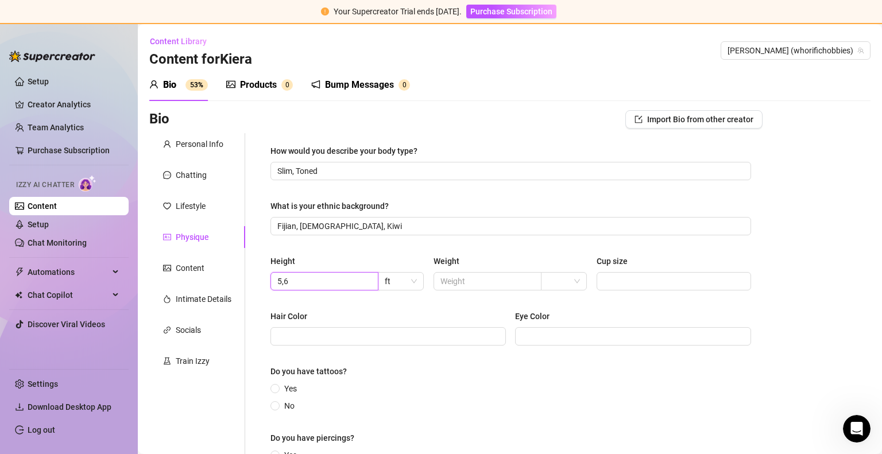
click at [285, 285] on input "5,6" at bounding box center [323, 281] width 92 height 13
click at [469, 273] on span at bounding box center [487, 281] width 108 height 18
click at [558, 286] on input "search" at bounding box center [559, 281] width 22 height 17
click at [561, 303] on div "kg" at bounding box center [559, 304] width 27 height 13
click at [624, 284] on input "Cup size" at bounding box center [672, 281] width 138 height 13
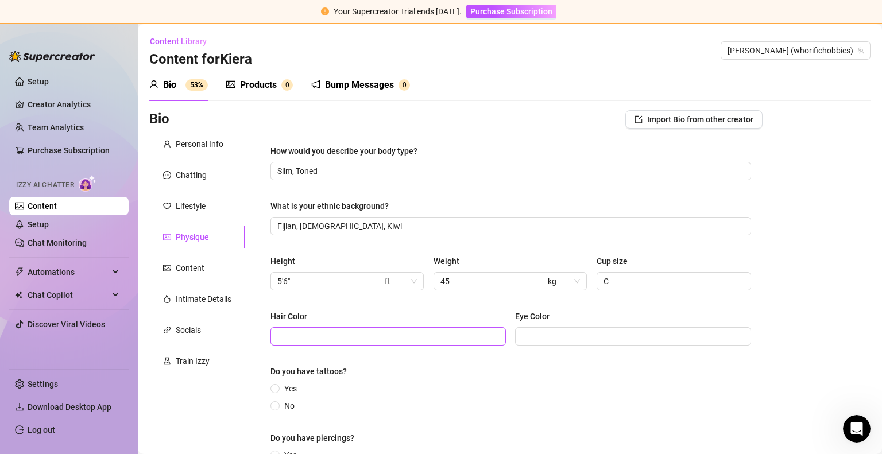
click at [383, 342] on span at bounding box center [387, 336] width 235 height 18
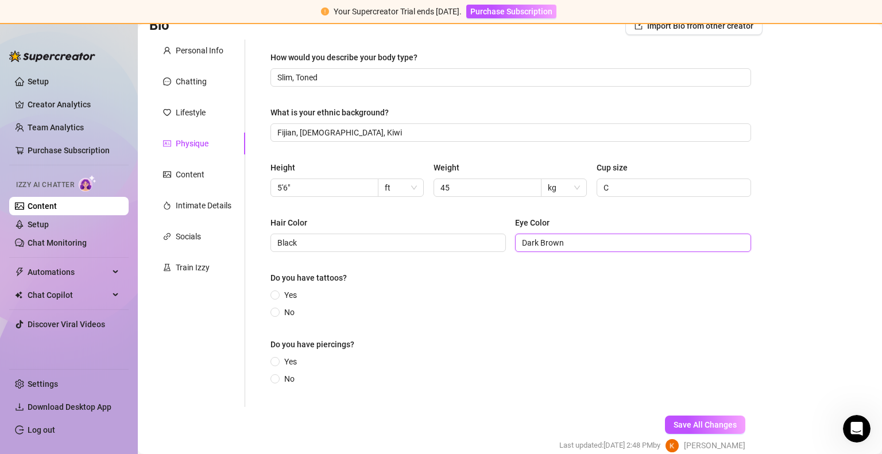
scroll to position [94, 0]
click at [276, 294] on input "Yes" at bounding box center [275, 295] width 5 height 7
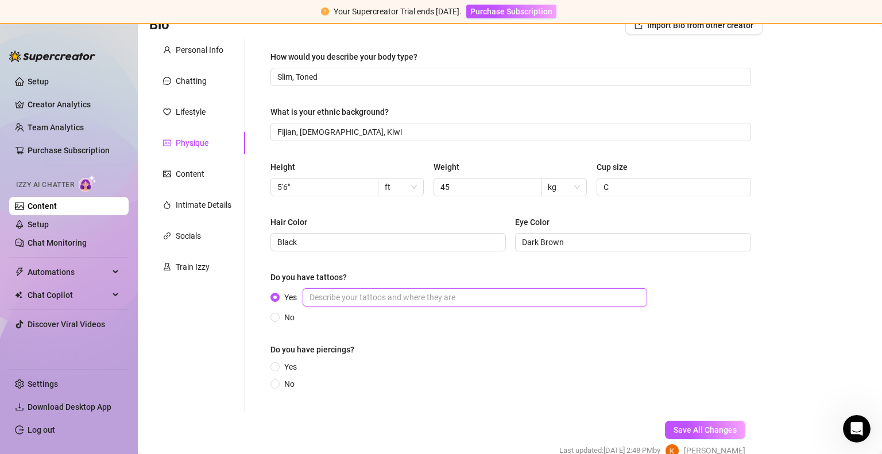
click at [373, 303] on input "Yes" at bounding box center [475, 297] width 344 height 18
click at [276, 362] on span at bounding box center [274, 366] width 9 height 9
click at [276, 364] on input "Yes" at bounding box center [275, 367] width 5 height 7
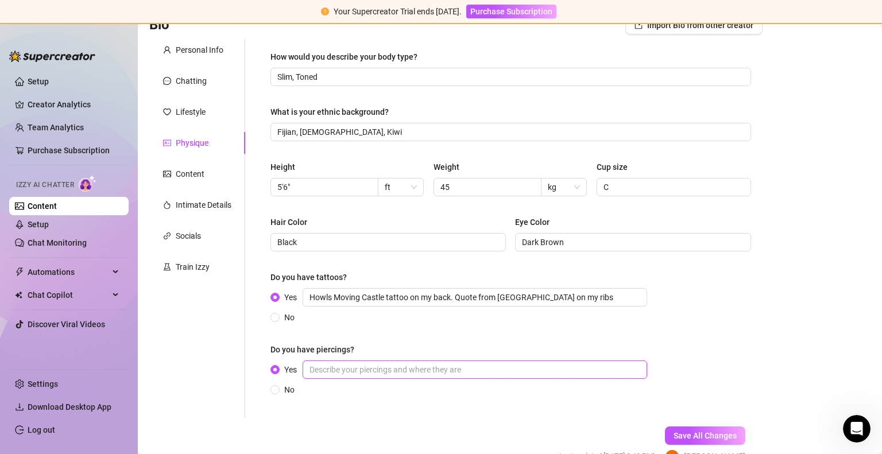
click at [377, 373] on input "Yes" at bounding box center [475, 370] width 344 height 18
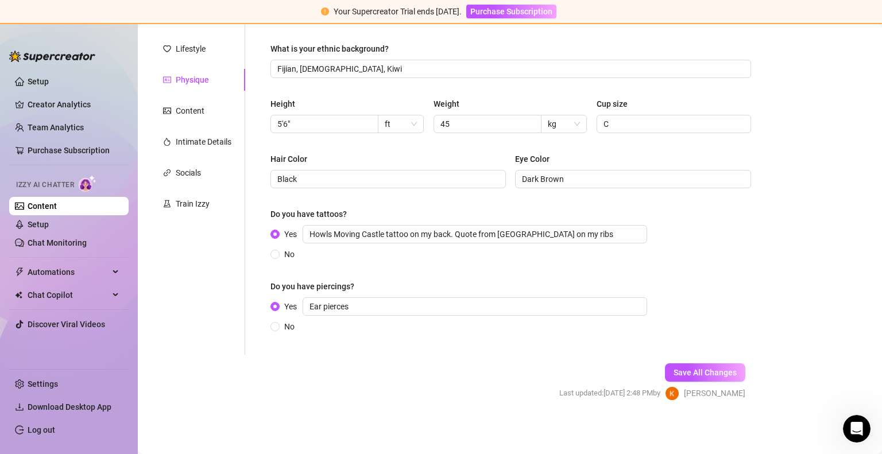
click at [384, 369] on form "Personal Info Chatting Lifestyle Physique Content Intimate Details Socials Trai…" at bounding box center [455, 198] width 613 height 445
click at [689, 376] on button "Save All Changes" at bounding box center [705, 372] width 80 height 18
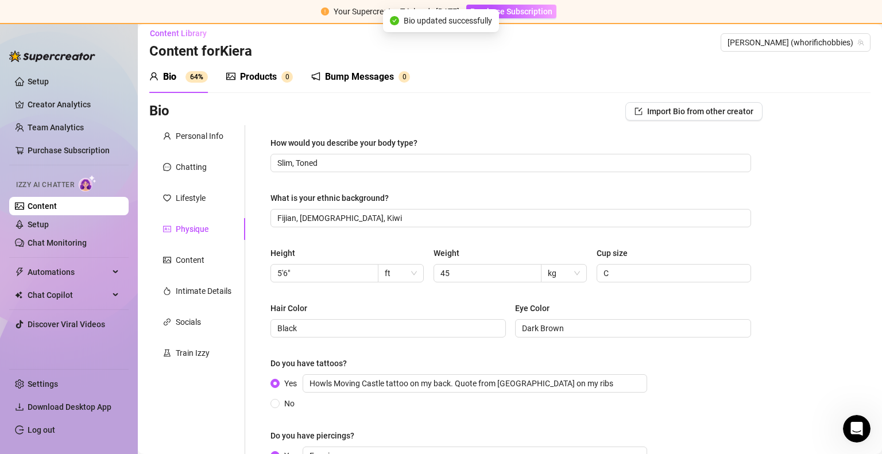
scroll to position [2, 0]
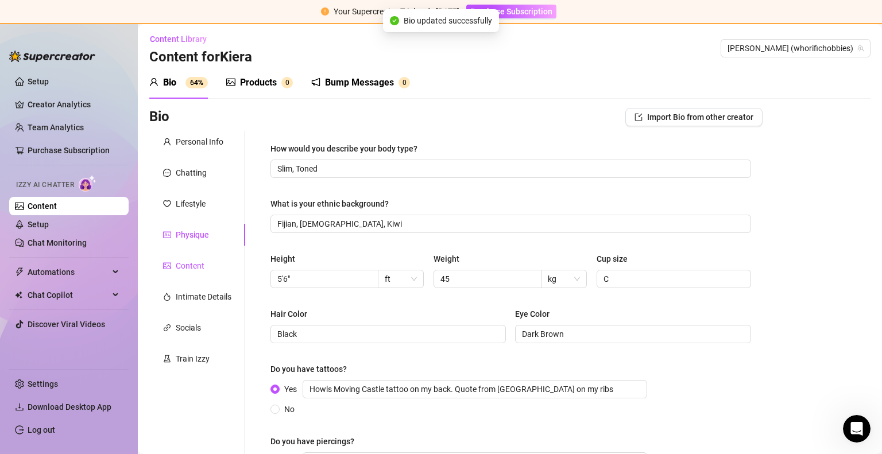
click at [179, 265] on div "Content" at bounding box center [190, 266] width 29 height 13
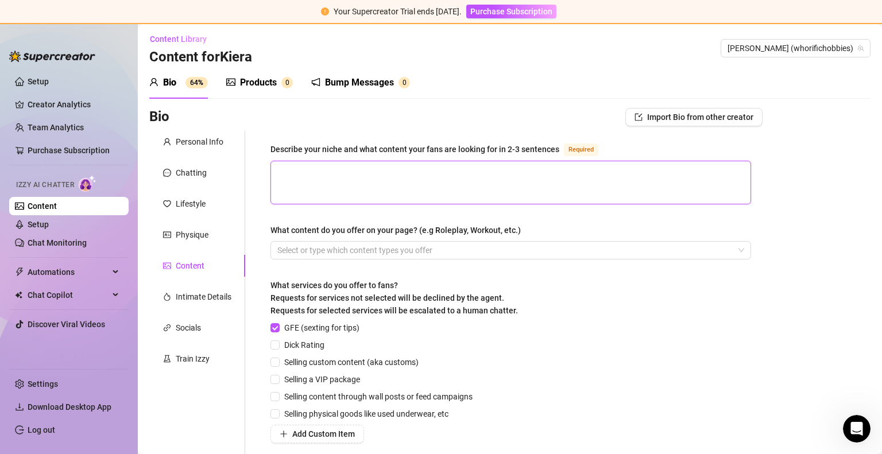
click at [345, 161] on textarea "Describe your niche and what content your fans are looking for in 2-3 sentences…" at bounding box center [510, 182] width 479 height 42
click at [341, 258] on div "Select or type which content types you offer" at bounding box center [510, 250] width 481 height 18
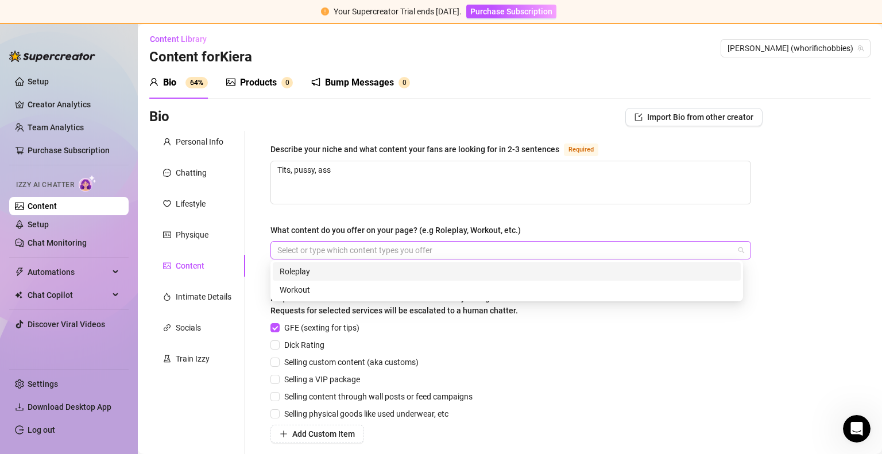
click at [370, 248] on div at bounding box center [505, 250] width 464 height 16
click at [344, 268] on div "Roleplay" at bounding box center [507, 271] width 454 height 13
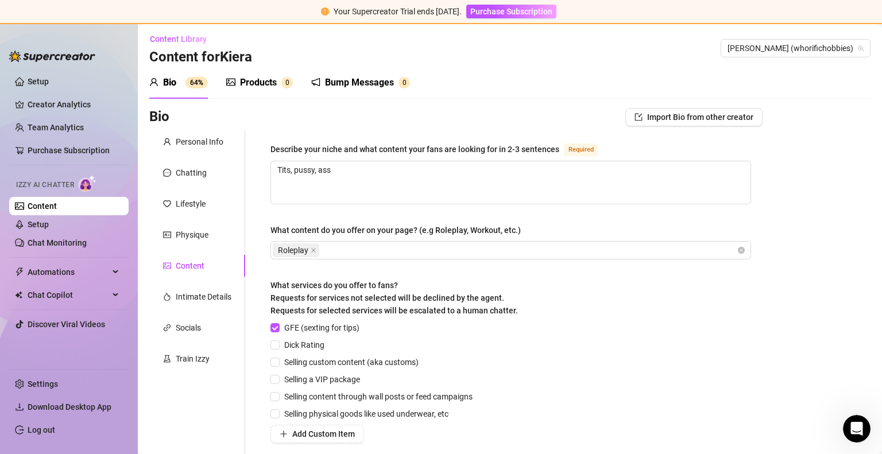
click at [785, 227] on div "Bio Import Bio from other creator Personal Info Chatting Lifestyle Physique Con…" at bounding box center [509, 347] width 721 height 478
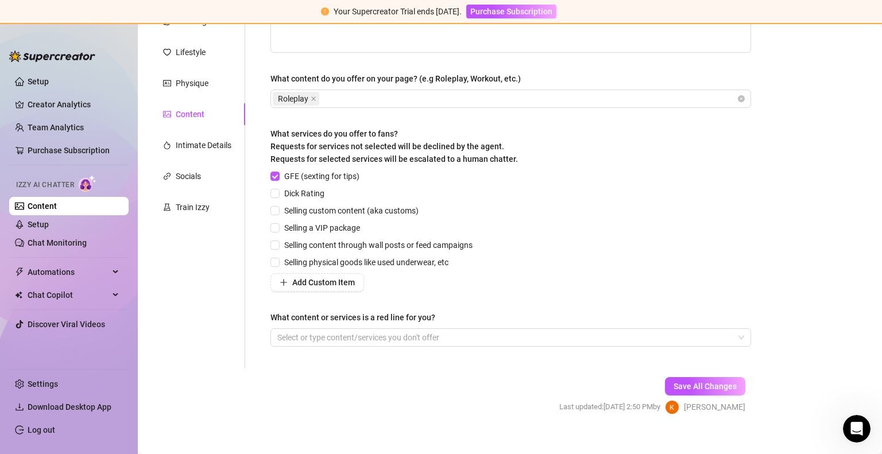
scroll to position [154, 0]
click at [277, 189] on input "Dick Rating" at bounding box center [274, 193] width 8 height 8
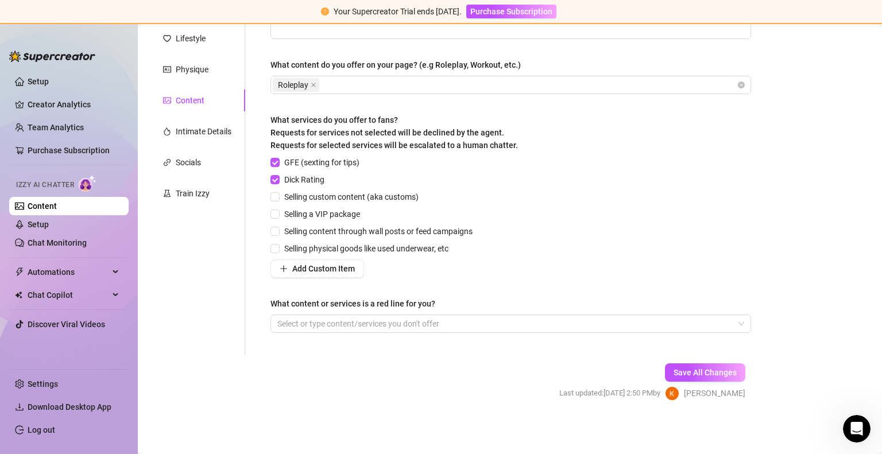
click at [269, 193] on div "Describe your niche and what content your fans are looking for in 2-3 sentences…" at bounding box center [511, 160] width 504 height 389
click at [271, 195] on input "Selling custom content (aka customs)" at bounding box center [274, 196] width 8 height 8
click at [276, 215] on input "Selling a VIP package" at bounding box center [274, 214] width 8 height 8
click at [280, 247] on span at bounding box center [274, 248] width 9 height 9
click at [278, 247] on input "Selling physical goods like used underwear, etc" at bounding box center [274, 248] width 8 height 8
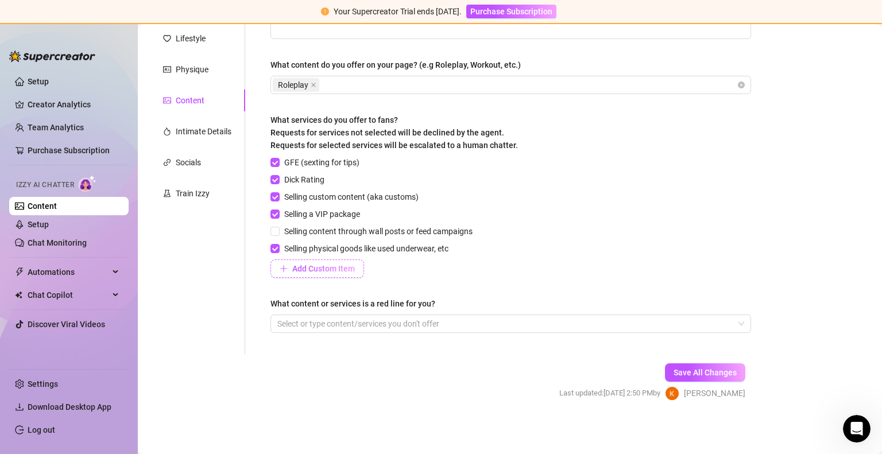
click at [326, 260] on button "Add Custom Item" at bounding box center [317, 269] width 94 height 18
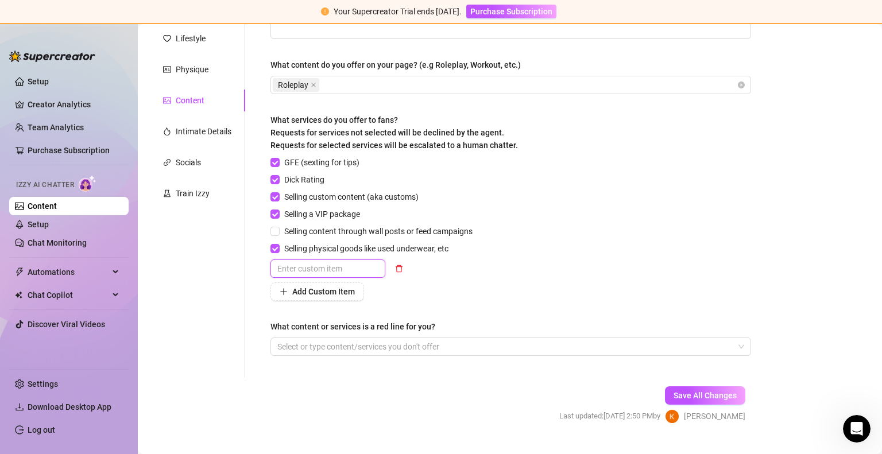
click at [351, 268] on input "text" at bounding box center [327, 269] width 115 height 18
click at [438, 292] on div "Add Custom Item" at bounding box center [373, 291] width 207 height 18
click at [336, 271] on input "Girl on Girl" at bounding box center [327, 269] width 115 height 18
click at [307, 284] on button "Add Custom Item" at bounding box center [317, 291] width 94 height 18
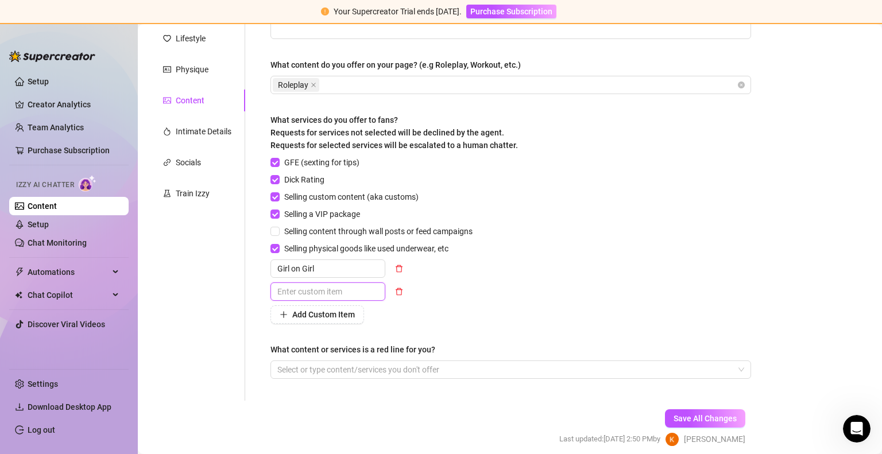
click at [307, 291] on input "text" at bounding box center [327, 291] width 115 height 18
click at [298, 318] on span "Add Custom Item" at bounding box center [323, 314] width 63 height 9
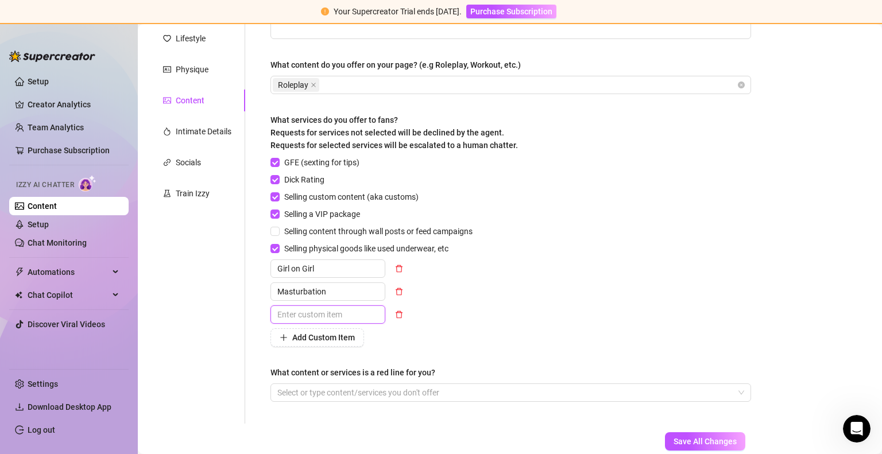
click at [320, 313] on input "text" at bounding box center [327, 314] width 115 height 18
click at [308, 336] on span "Add Custom Item" at bounding box center [323, 337] width 63 height 9
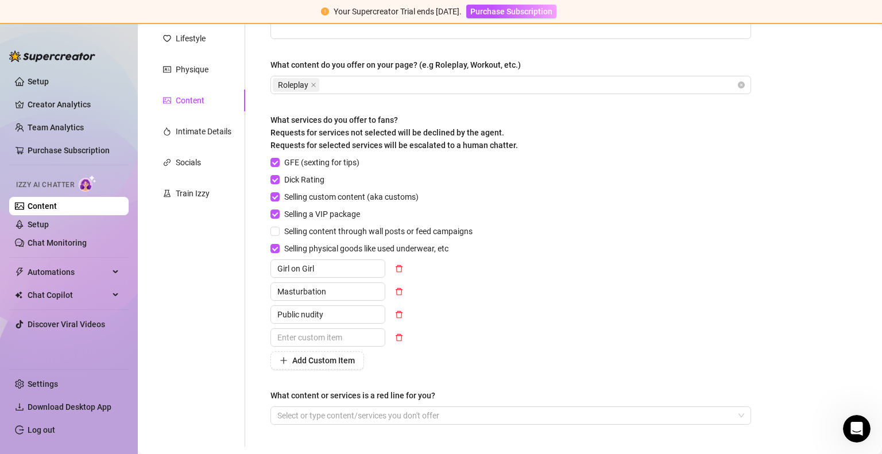
click at [308, 336] on input "text" at bounding box center [327, 337] width 115 height 18
click at [475, 349] on div "GFE (sexting for tips) Dick Rating Selling custom content (aka customs) Selling…" at bounding box center [373, 263] width 207 height 214
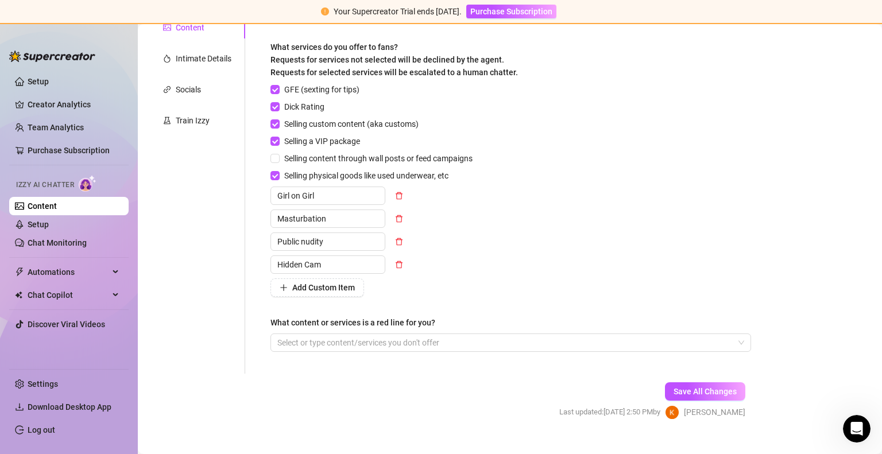
scroll to position [260, 0]
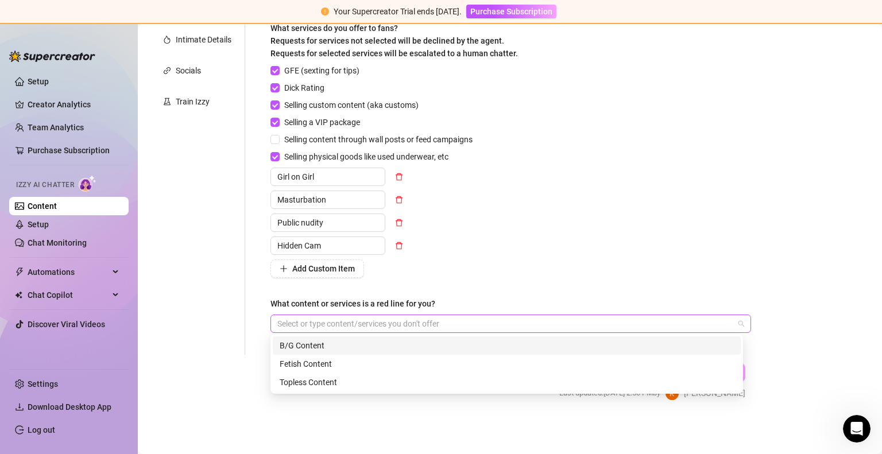
click at [404, 323] on div at bounding box center [505, 324] width 464 height 16
click at [344, 349] on div "B/G Content" at bounding box center [507, 345] width 454 height 13
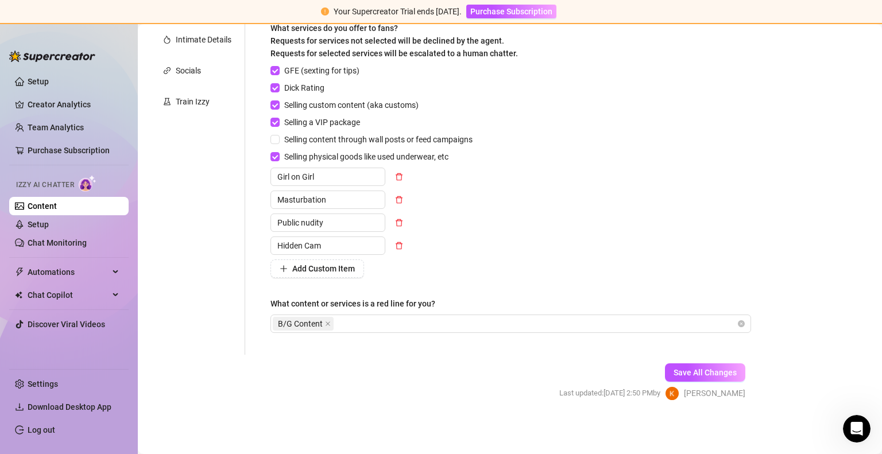
click at [220, 319] on div "Personal Info Chatting Lifestyle Physique Content Intimate Details Socials Trai…" at bounding box center [197, 114] width 96 height 481
click at [677, 372] on span "Save All Changes" at bounding box center [704, 372] width 63 height 9
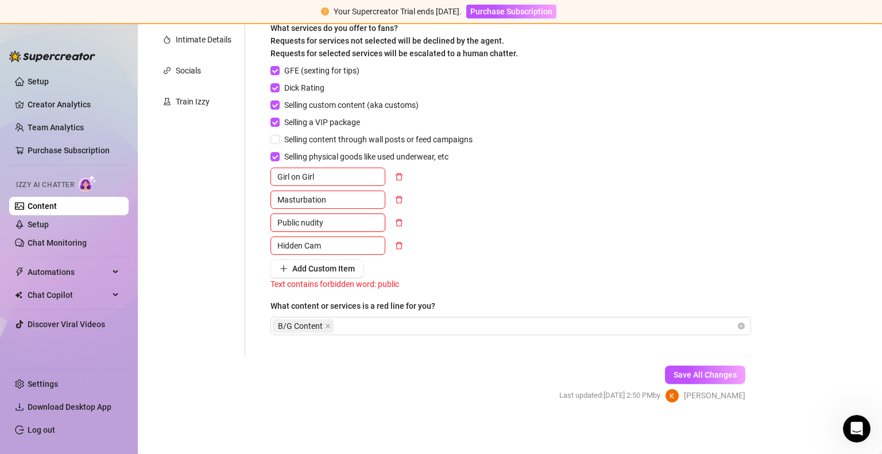
click at [346, 224] on input "Public nudity" at bounding box center [327, 223] width 115 height 18
click at [694, 366] on button "Save All Changes" at bounding box center [705, 375] width 80 height 18
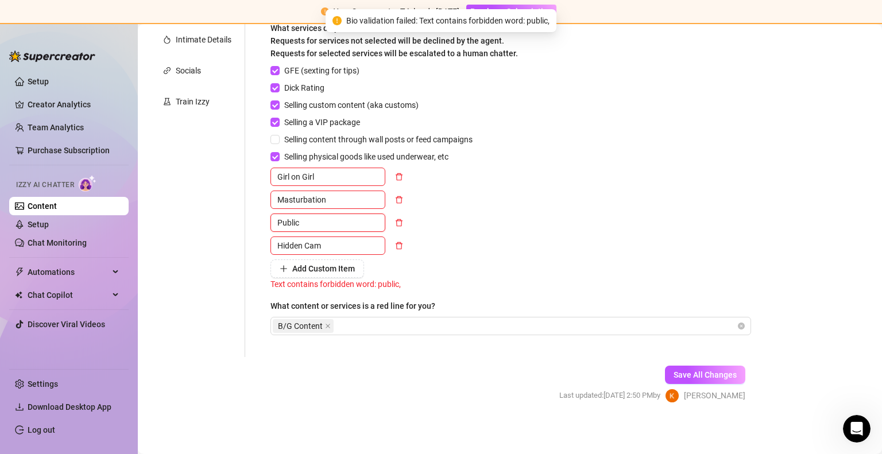
click at [329, 218] on input "Public" at bounding box center [327, 223] width 115 height 18
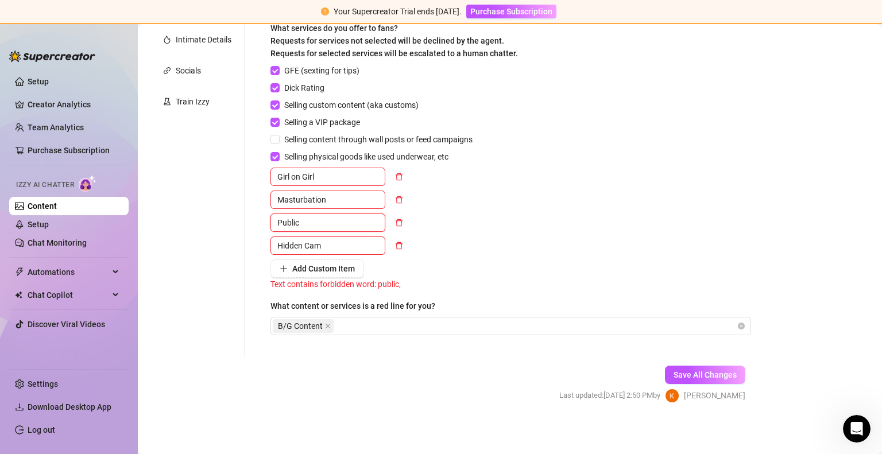
click at [329, 218] on input "Public" at bounding box center [327, 223] width 115 height 18
click at [687, 367] on button "Save All Changes" at bounding box center [705, 375] width 80 height 18
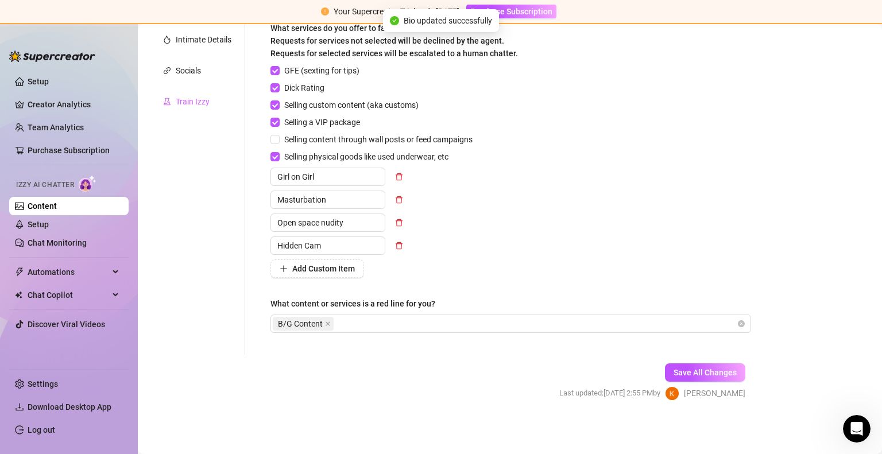
scroll to position [163, 0]
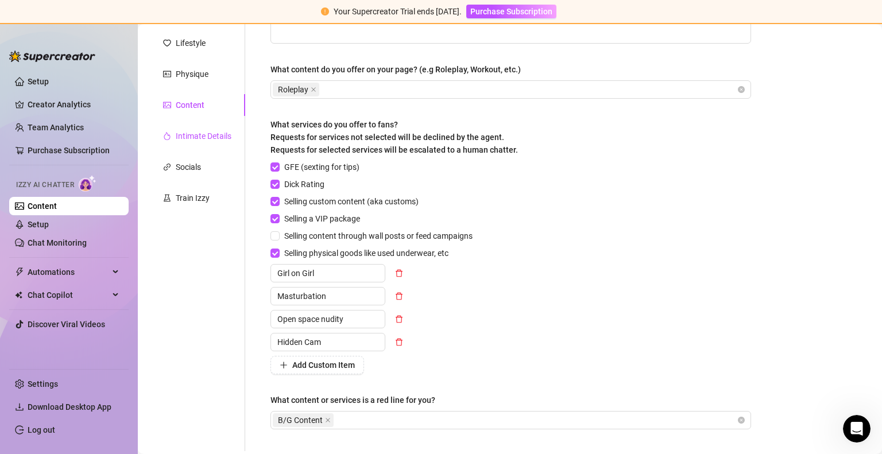
click at [204, 138] on div "Intimate Details" at bounding box center [204, 136] width 56 height 13
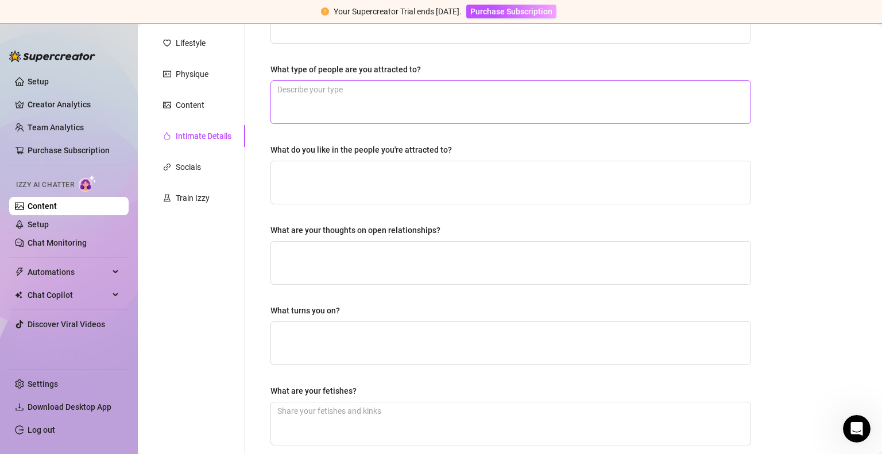
scroll to position [0, 0]
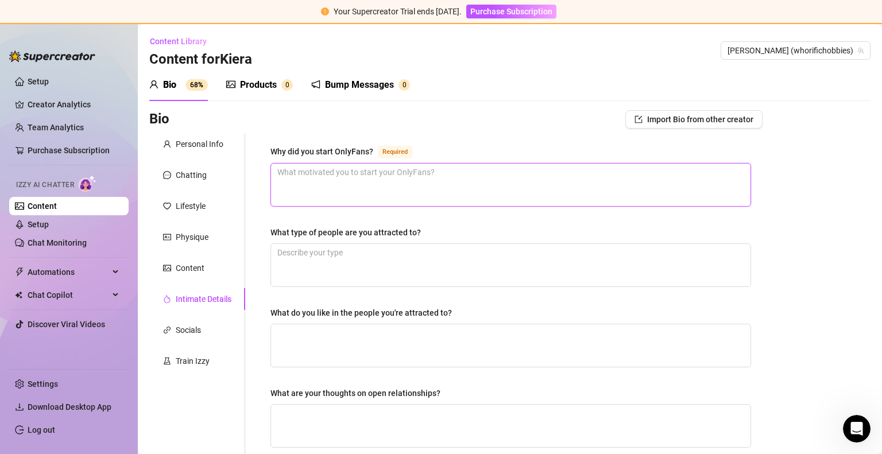
click at [330, 183] on textarea "Why did you start OnlyFans? Required" at bounding box center [510, 185] width 479 height 42
click at [449, 182] on textarea "To make money and capitalize off my youth" at bounding box center [510, 185] width 479 height 42
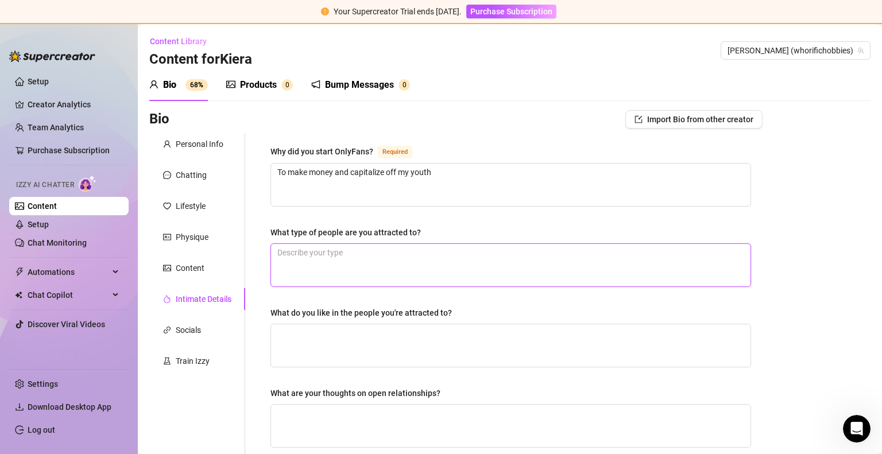
click at [395, 250] on textarea "What type of people are you attracted to?" at bounding box center [510, 265] width 479 height 42
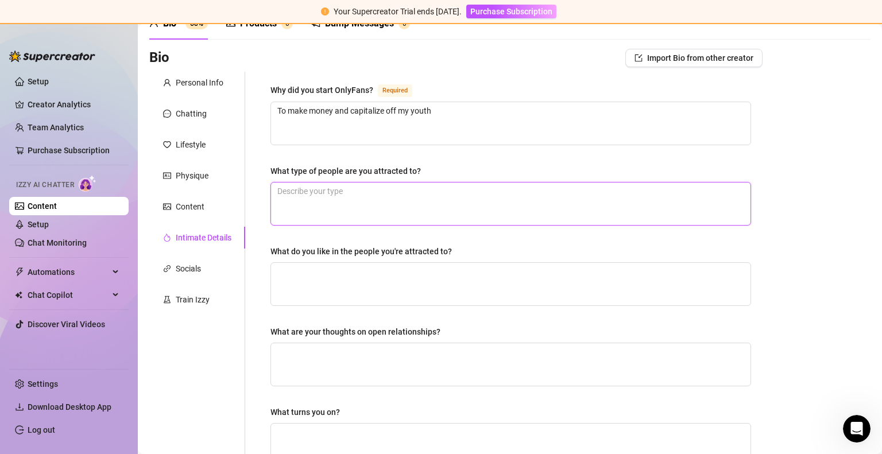
scroll to position [62, 0]
click at [407, 208] on textarea "What type of people are you attracted to?" at bounding box center [510, 203] width 479 height 42
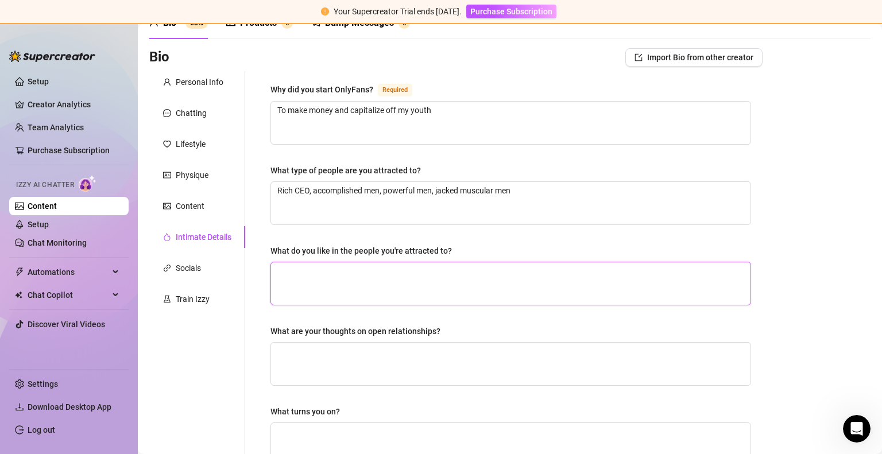
click at [338, 284] on textarea "What do you like in the people you're attracted to?" at bounding box center [510, 283] width 479 height 42
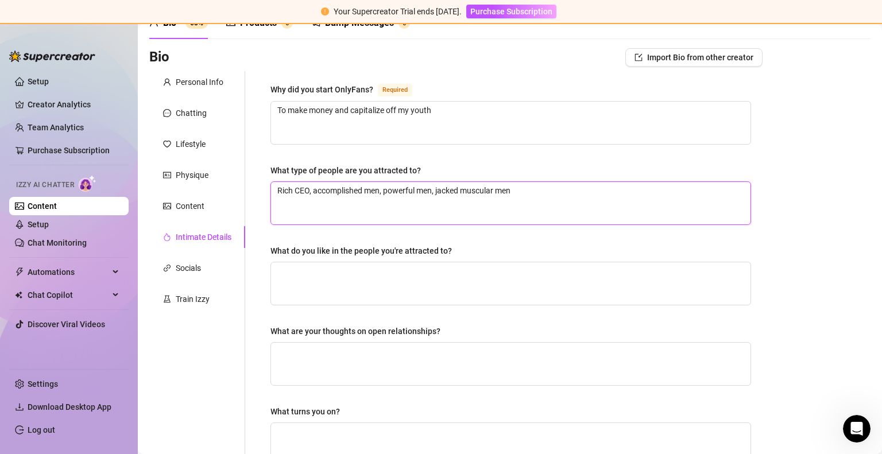
click at [543, 195] on textarea "Rich CEO, accomplished men, powerful men, jacked muscular men" at bounding box center [510, 203] width 479 height 42
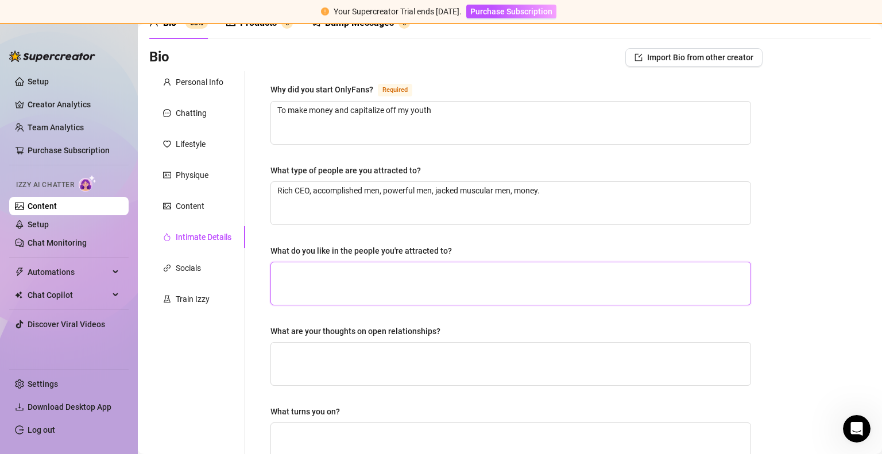
click at [429, 290] on textarea "What do you like in the people you're attracted to?" at bounding box center [510, 283] width 479 height 42
click at [330, 290] on textarea "What do you like in the people you're attracted to?" at bounding box center [510, 283] width 479 height 42
click at [309, 269] on textarea "Power, Money, success, infactuatiom" at bounding box center [510, 283] width 479 height 42
click at [424, 270] on textarea "Power, money, success, infactuatiom" at bounding box center [510, 283] width 479 height 42
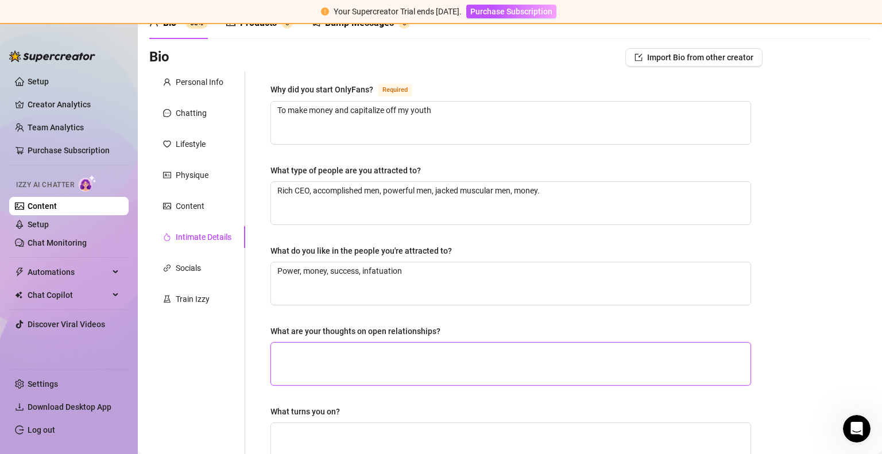
click at [381, 363] on textarea "What are your thoughts on open relationships?" at bounding box center [510, 364] width 479 height 42
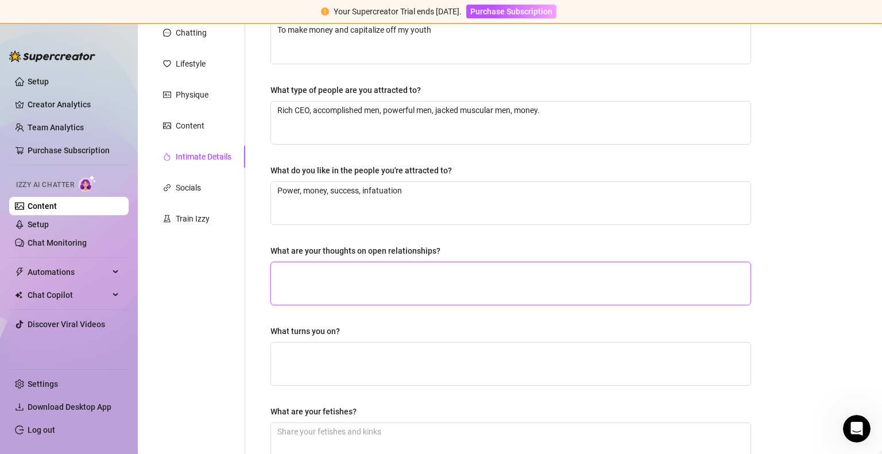
scroll to position [142, 0]
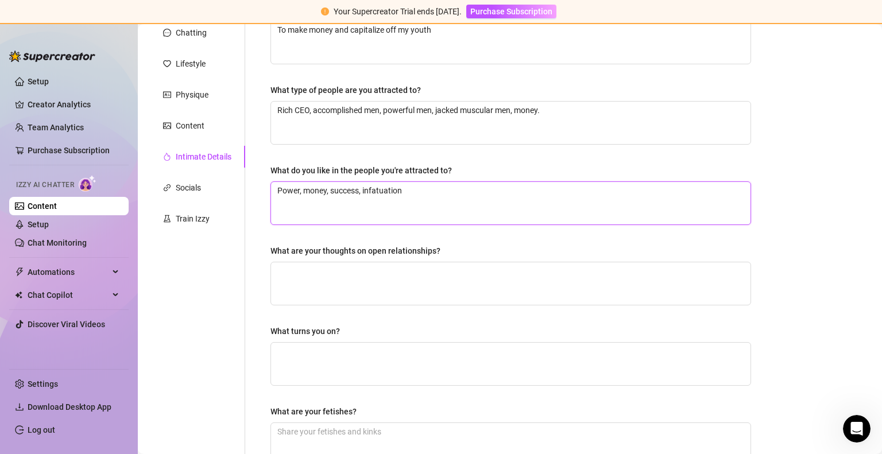
click at [428, 192] on textarea "Power, money, success, infatuation" at bounding box center [510, 203] width 479 height 42
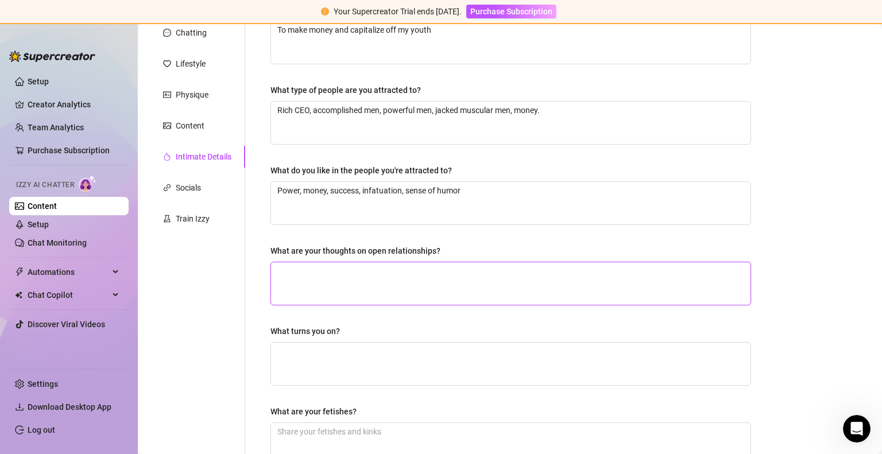
click at [404, 282] on textarea "What are your thoughts on open relationships?" at bounding box center [510, 283] width 479 height 42
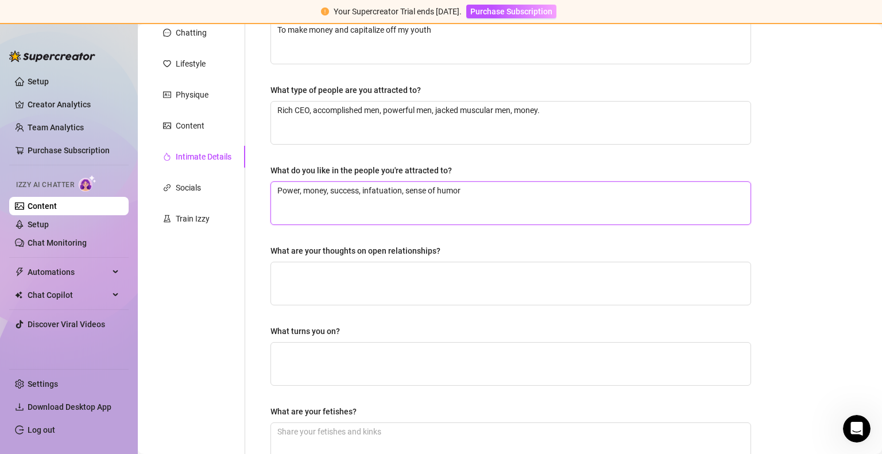
click at [502, 191] on textarea "Power, money, success, infatuation, sense of humor" at bounding box center [510, 203] width 479 height 42
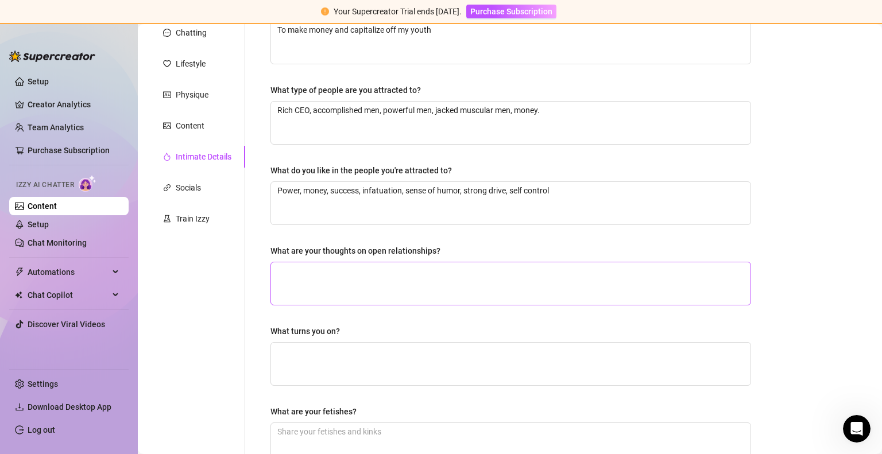
click at [448, 262] on span at bounding box center [510, 284] width 481 height 44
click at [440, 265] on textarea "What are your thoughts on open relationships?" at bounding box center [510, 283] width 479 height 42
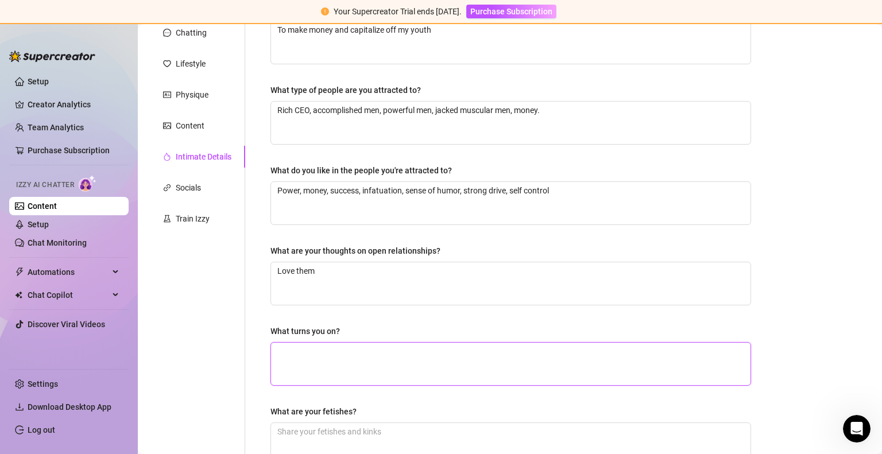
click at [358, 365] on textarea "What turns you on?" at bounding box center [510, 364] width 479 height 42
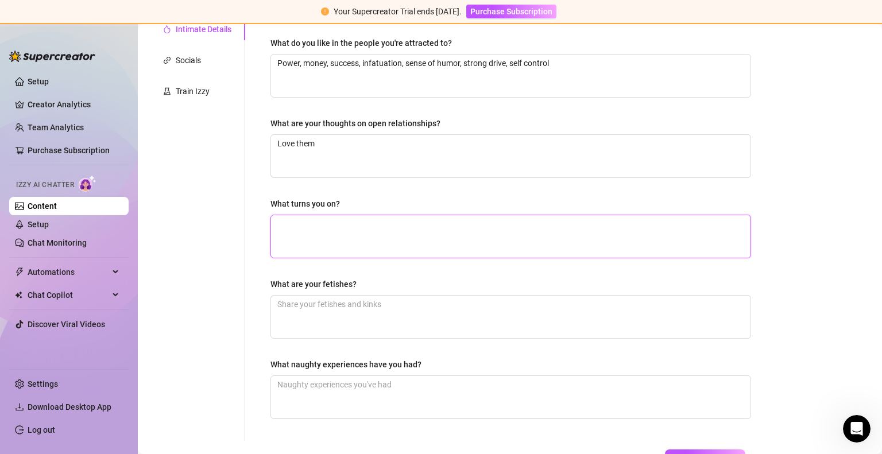
scroll to position [271, 0]
click at [358, 243] on textarea "What turns you on?" at bounding box center [510, 235] width 479 height 42
click at [432, 223] on textarea "Money, power, kindness, wealth, funny, infactuation," at bounding box center [510, 235] width 479 height 42
click at [466, 218] on textarea "Money, power, kindness, wealth, funny, infatuation," at bounding box center [510, 235] width 479 height 42
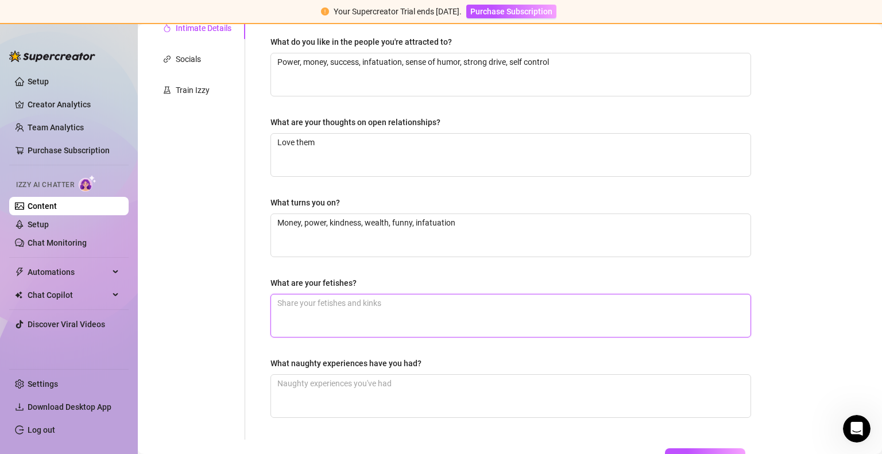
click at [372, 305] on textarea "What are your fetishes?" at bounding box center [510, 316] width 479 height 42
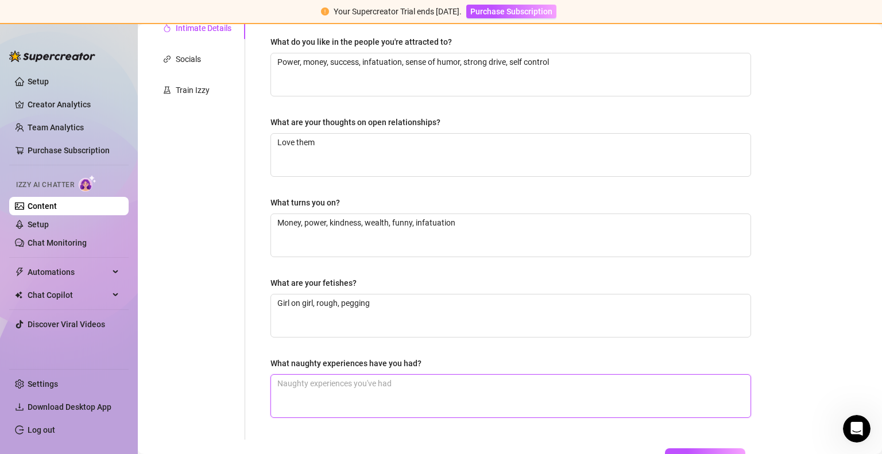
click at [333, 388] on textarea "What naughty experiences have you had?" at bounding box center [510, 396] width 479 height 42
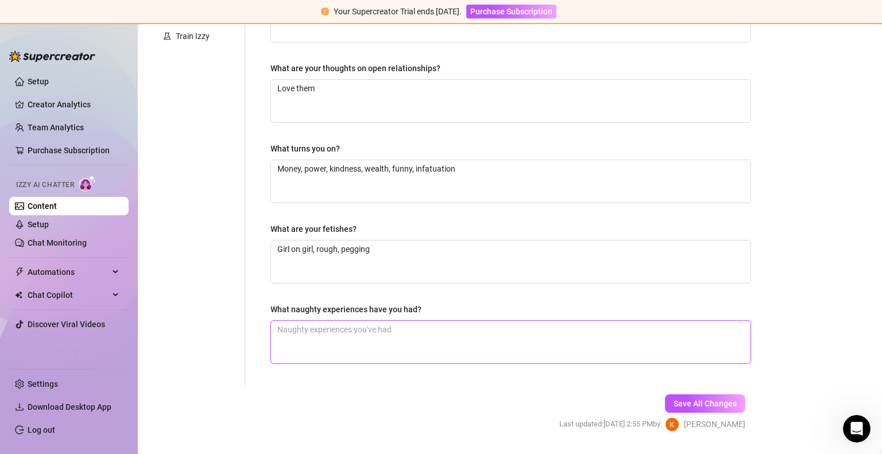
scroll to position [328, 0]
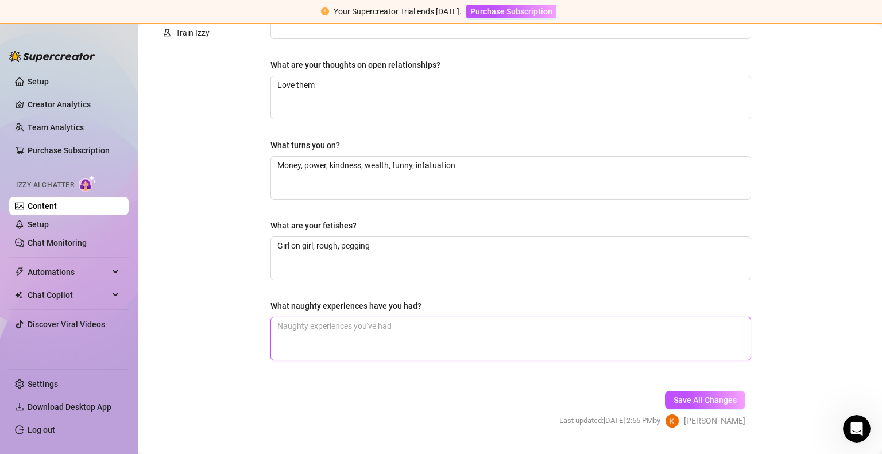
click at [369, 330] on textarea "What naughty experiences have you had?" at bounding box center [510, 339] width 479 height 42
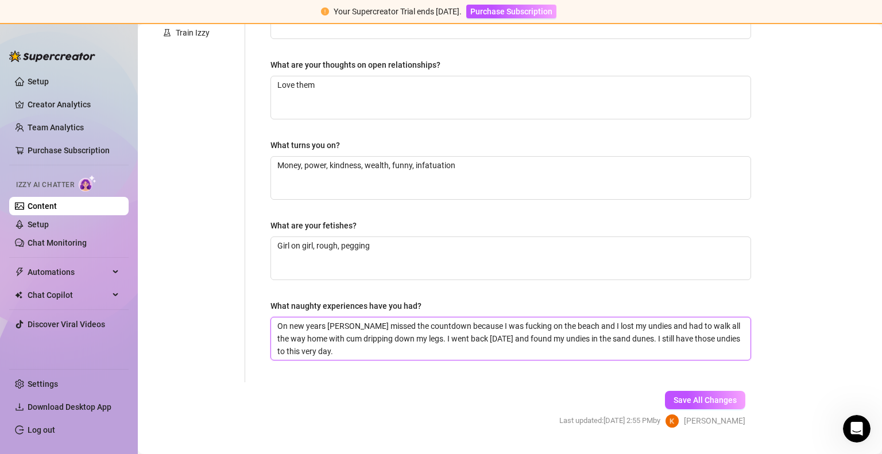
click at [339, 323] on textarea "On new years eve I missed the countdown because I was fucking on the beach and …" at bounding box center [510, 339] width 479 height 42
click at [403, 350] on textarea "On new years eve 2021 I missed the countdown because I was fucking on the beach…" at bounding box center [510, 339] width 479 height 42
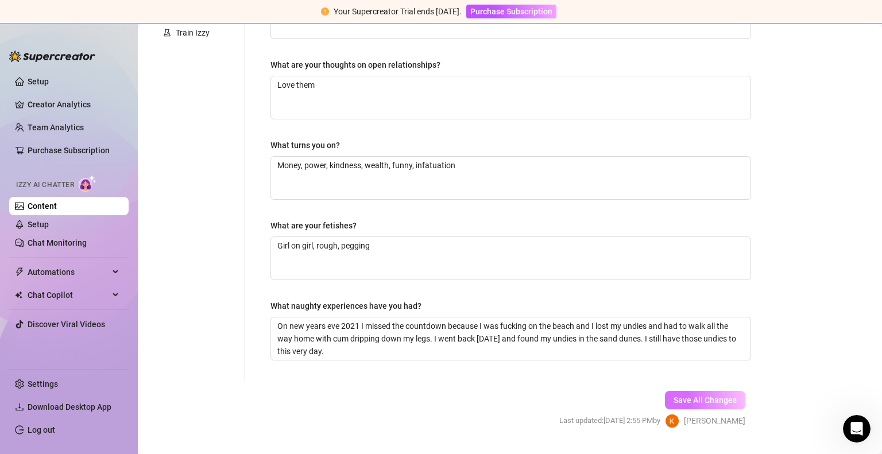
click at [688, 399] on span "Save All Changes" at bounding box center [704, 400] width 63 height 9
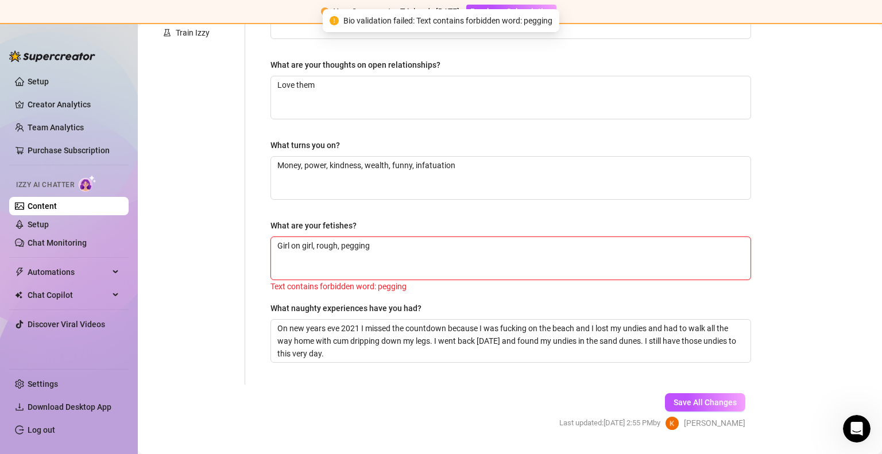
click at [418, 254] on textarea "Girl on girl, rough, pegging" at bounding box center [510, 258] width 479 height 42
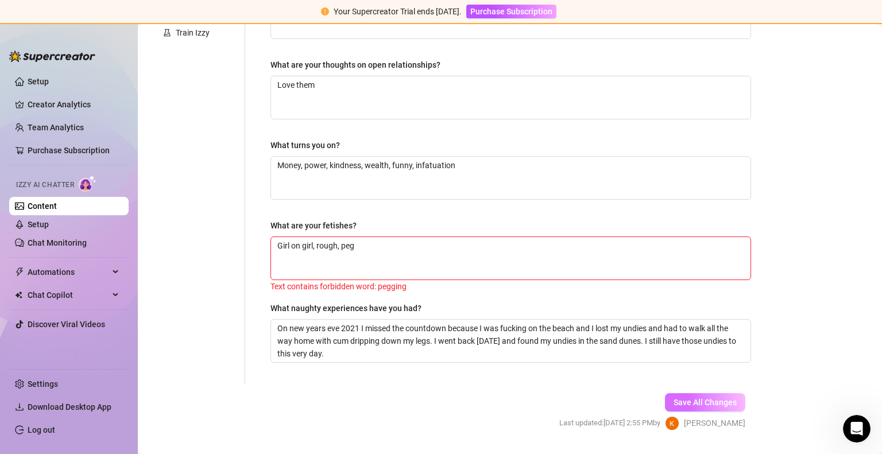
click at [677, 393] on button "Save All Changes" at bounding box center [705, 402] width 80 height 18
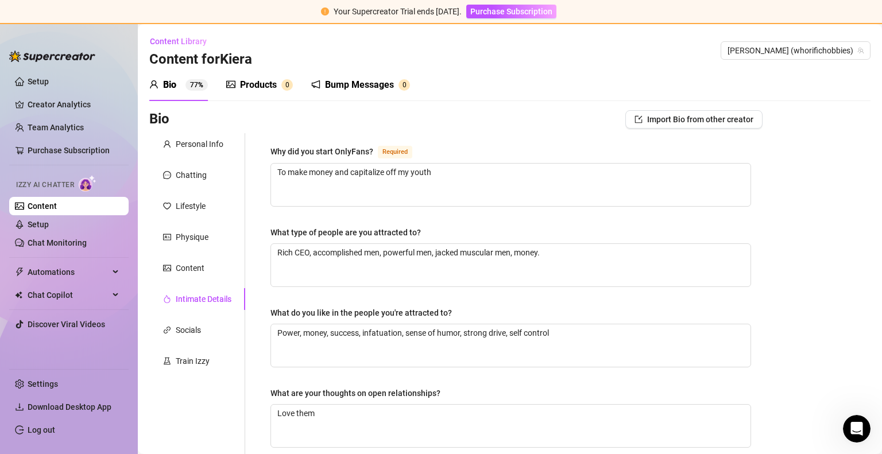
scroll to position [104, 0]
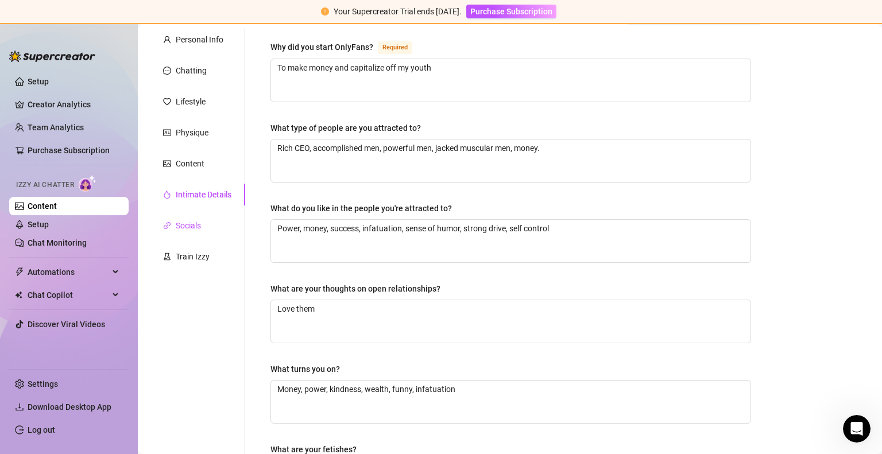
click at [189, 224] on div "Socials" at bounding box center [188, 225] width 25 height 13
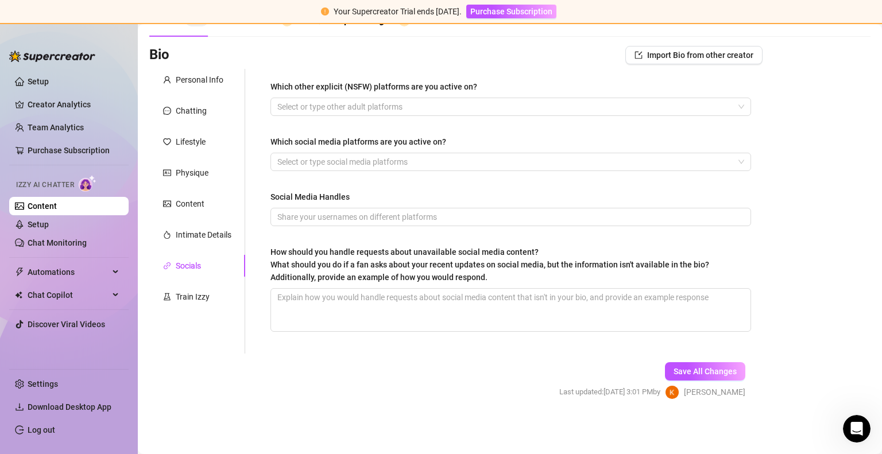
scroll to position [64, 0]
click at [439, 106] on div at bounding box center [505, 107] width 464 height 16
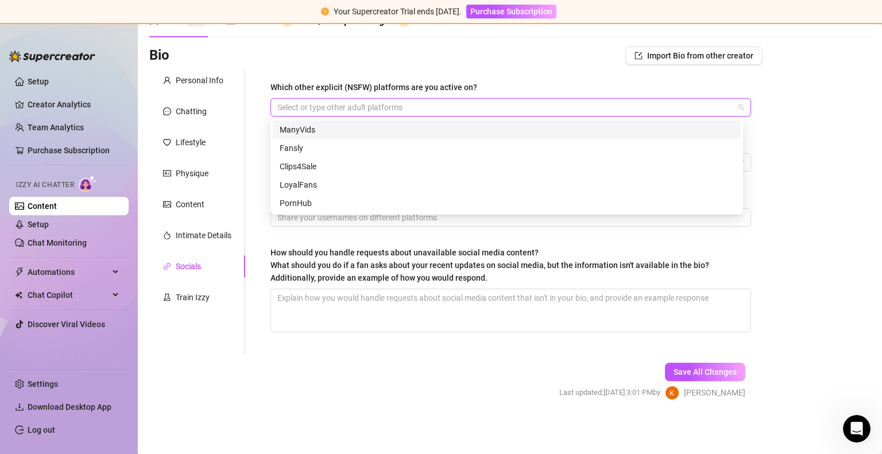
click at [460, 85] on div "Which other explicit (NSFW) platforms are you active on?" at bounding box center [373, 87] width 207 height 13
click at [280, 100] on input "Which other explicit (NSFW) platforms are you active on?" at bounding box center [278, 107] width 2 height 14
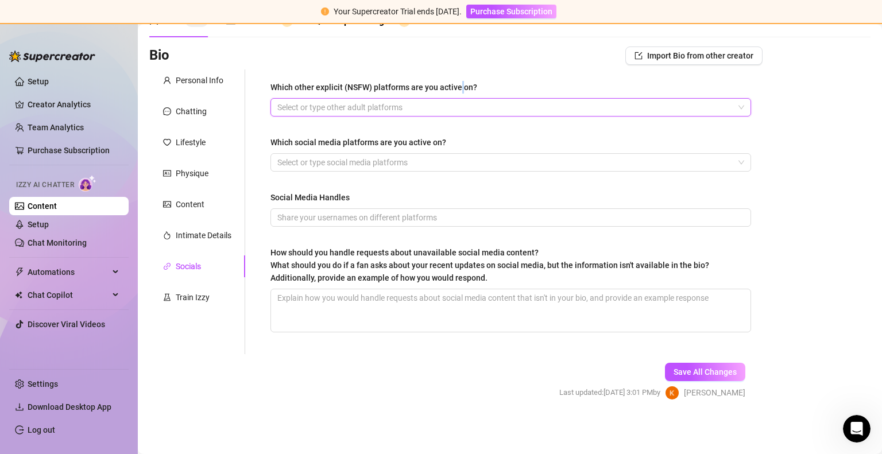
click at [460, 85] on div "Which other explicit (NSFW) platforms are you active on?" at bounding box center [373, 87] width 207 height 13
click at [280, 100] on input "Which other explicit (NSFW) platforms are you active on?" at bounding box center [278, 107] width 2 height 14
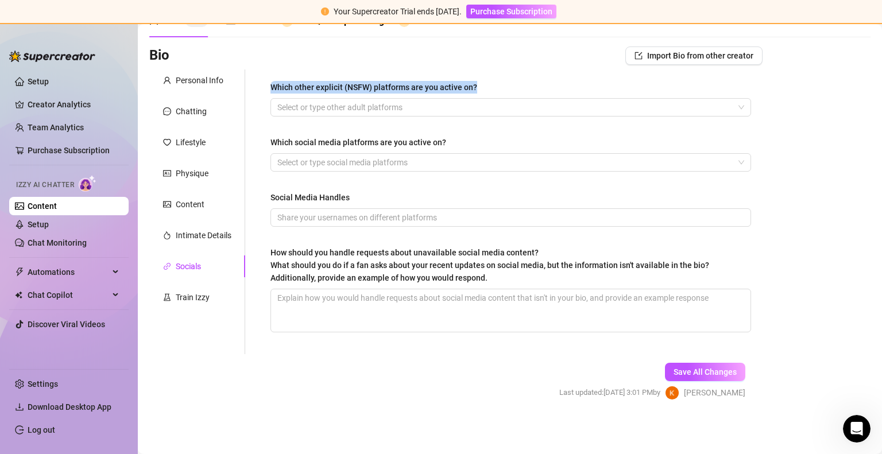
click at [460, 85] on div "Which other explicit (NSFW) platforms are you active on?" at bounding box center [373, 87] width 207 height 13
click at [280, 100] on input "Which other explicit (NSFW) platforms are you active on?" at bounding box center [278, 107] width 2 height 14
click at [495, 79] on div "Which other explicit (NSFW) platforms are you active on? Select or type other a…" at bounding box center [511, 211] width 504 height 285
click at [441, 110] on div at bounding box center [505, 107] width 464 height 16
click at [470, 71] on div "Which other explicit (NSFW) platforms are you active on? Select or type other a…" at bounding box center [511, 211] width 504 height 285
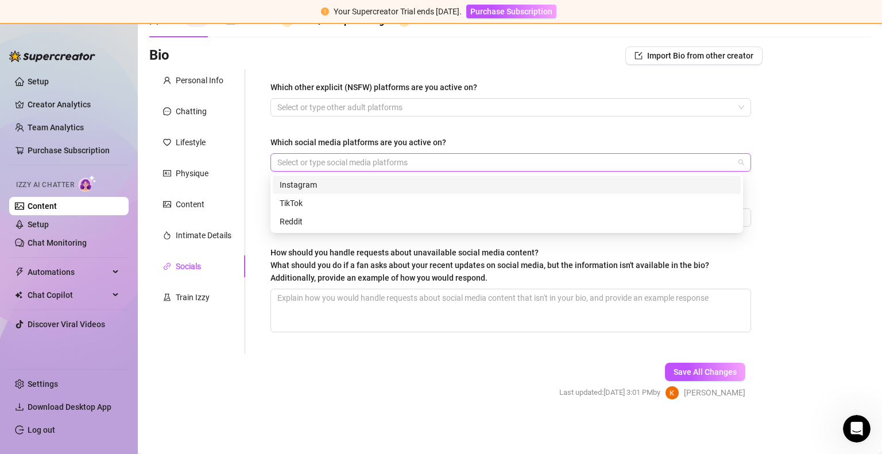
click at [390, 158] on div at bounding box center [505, 162] width 464 height 16
click at [329, 188] on div "Instagram" at bounding box center [507, 185] width 454 height 13
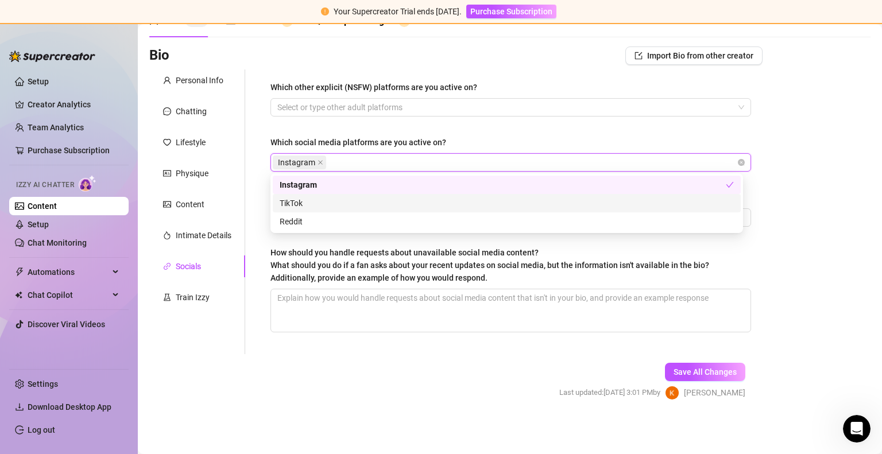
click at [318, 202] on div "TikTok" at bounding box center [507, 203] width 454 height 13
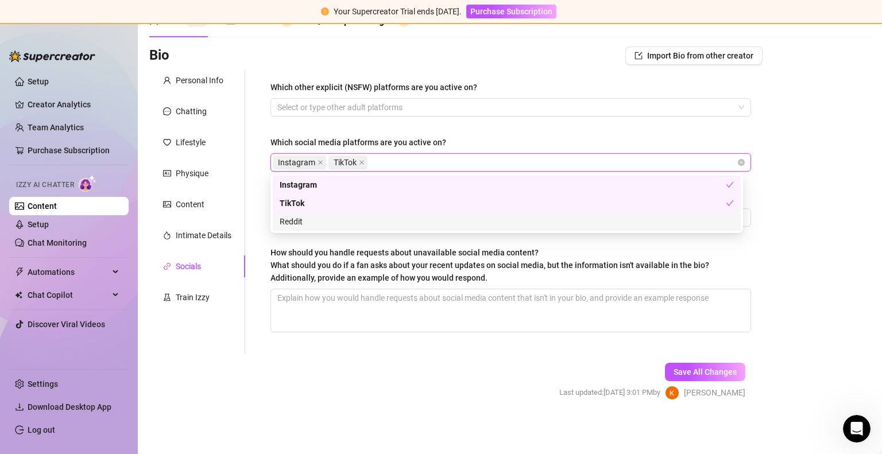
click at [305, 220] on div "Reddit" at bounding box center [507, 221] width 454 height 13
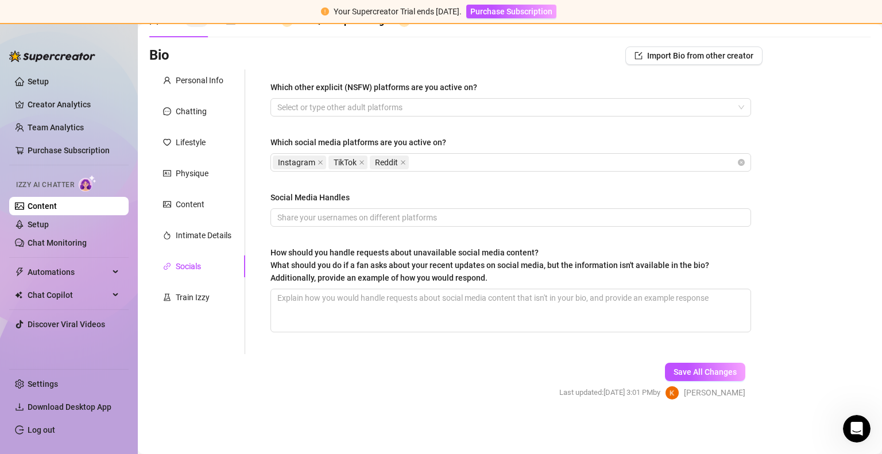
click at [485, 133] on div "Which other explicit (NSFW) platforms are you active on? Select or type other a…" at bounding box center [510, 212] width 481 height 262
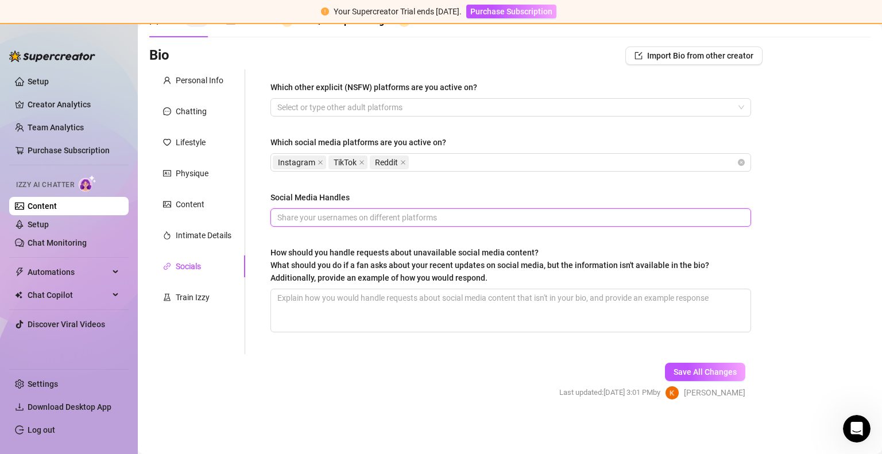
click at [367, 220] on input "Social Media Handles" at bounding box center [509, 217] width 464 height 13
paste input "https://www.instagram.com/kierawinters2.0"
drag, startPoint x: 380, startPoint y: 215, endPoint x: 271, endPoint y: 214, distance: 108.5
click at [271, 214] on span "https://www.instagram.com/kierawinters2.0," at bounding box center [510, 217] width 481 height 18
click at [356, 217] on input "@kierawinters2.0," at bounding box center [509, 217] width 464 height 13
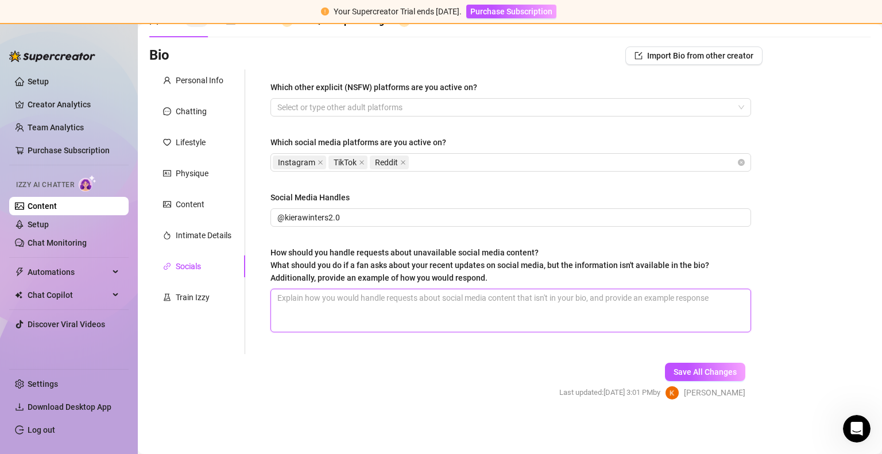
click at [341, 316] on textarea "How should you handle requests about unavailable social media content? What sho…" at bounding box center [510, 310] width 479 height 42
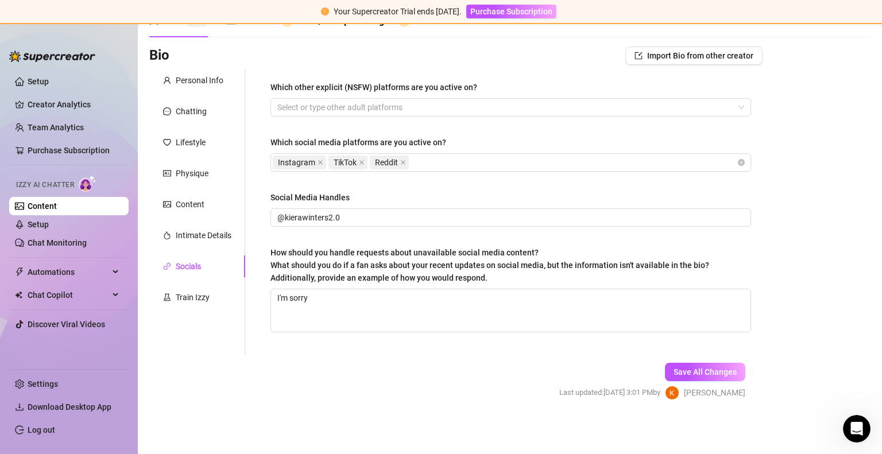
click at [317, 358] on form "Personal Info Chatting Lifestyle Physique Content Intimate Details Socials Trai…" at bounding box center [455, 244] width 613 height 351
click at [346, 293] on textarea "I'm sorry" at bounding box center [510, 310] width 479 height 42
click at [674, 370] on span "Save All Changes" at bounding box center [704, 371] width 63 height 9
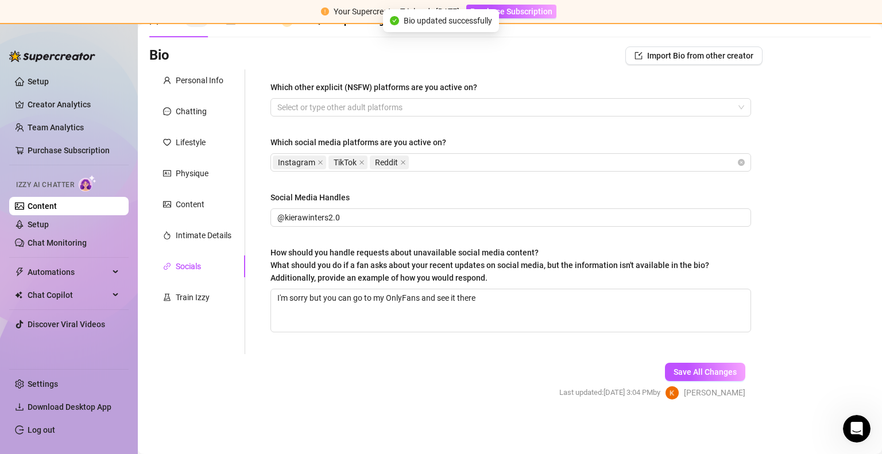
scroll to position [0, 0]
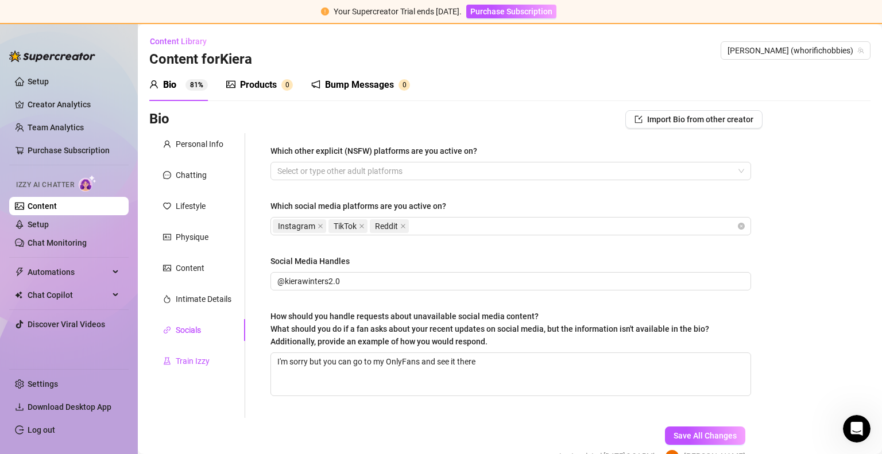
click at [177, 363] on div "Train Izzy" at bounding box center [193, 361] width 34 height 13
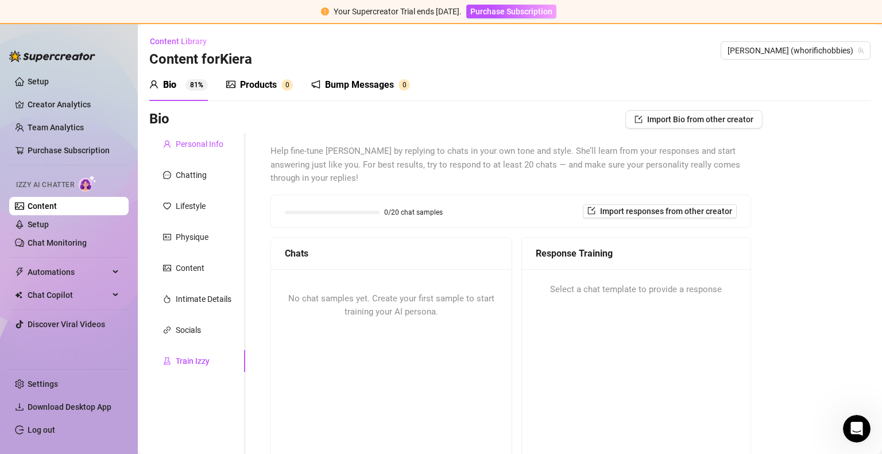
click at [209, 139] on div "Personal Info" at bounding box center [200, 144] width 48 height 13
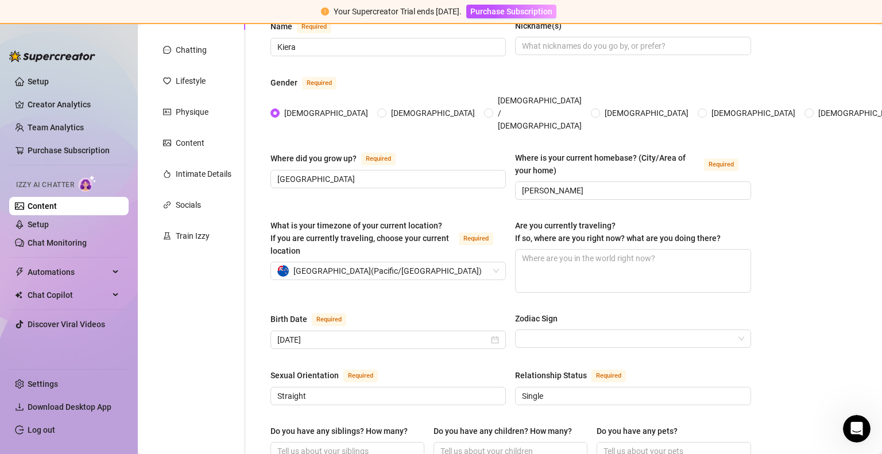
scroll to position [129, 0]
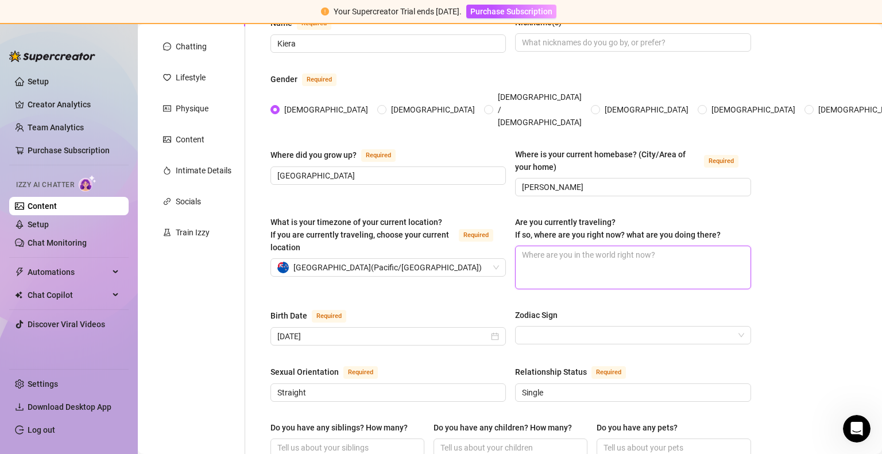
click at [590, 262] on textarea "Are you currently traveling? If so, where are you right now? what are you doing…" at bounding box center [633, 267] width 234 height 42
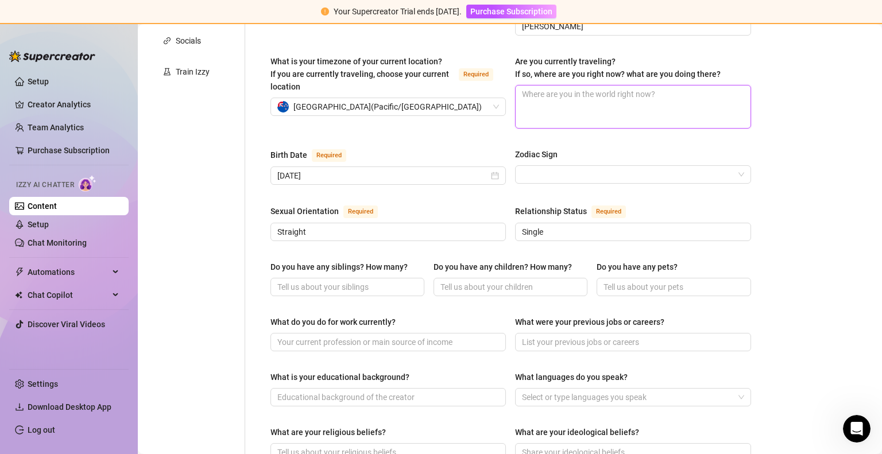
scroll to position [386, 0]
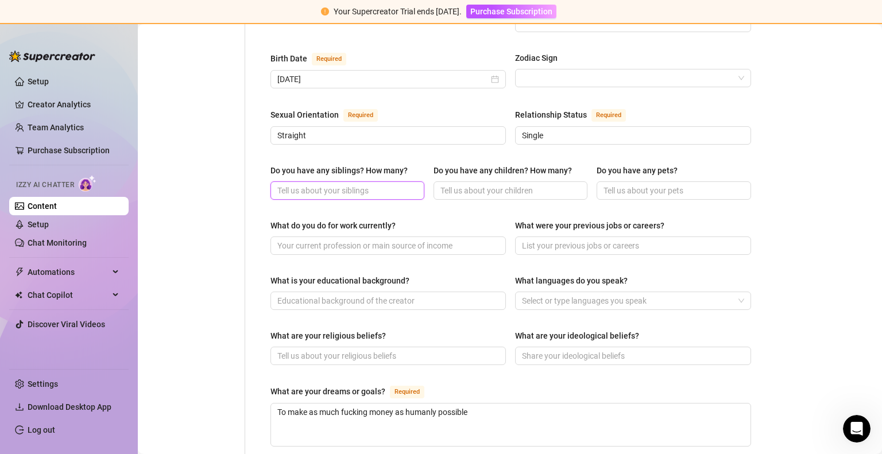
click at [324, 184] on input "Do you have any siblings? How many?" at bounding box center [346, 190] width 138 height 13
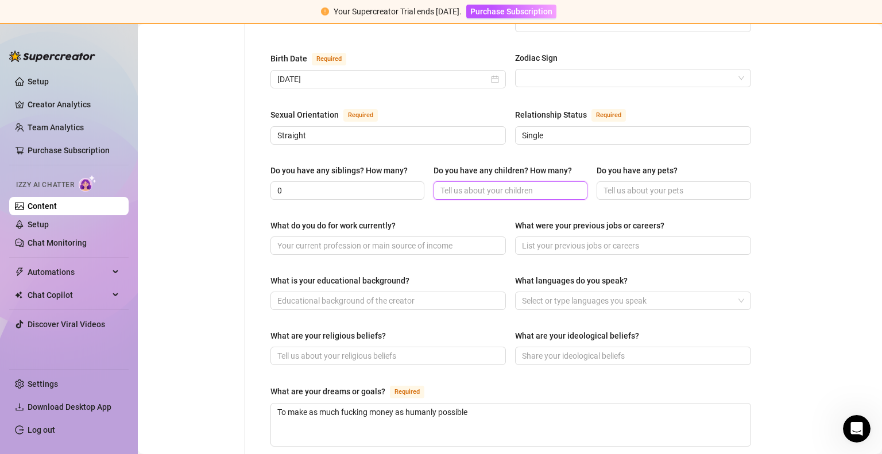
click at [469, 184] on input "Do you have any children? How many?" at bounding box center [509, 190] width 138 height 13
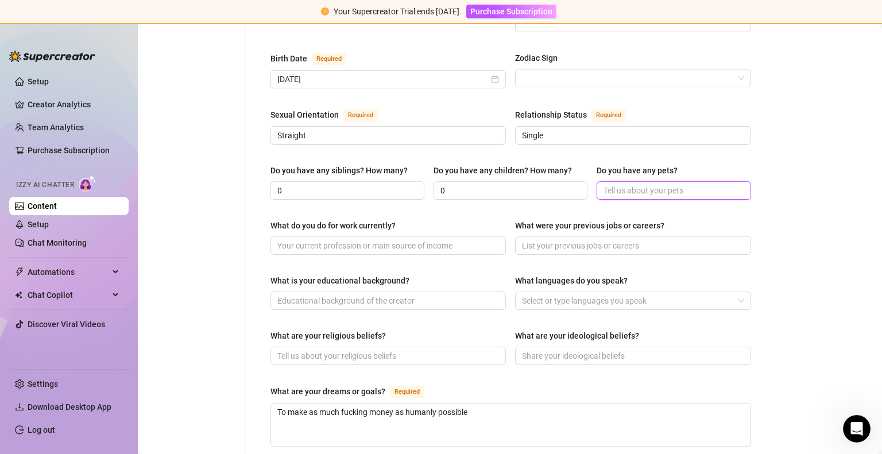
click at [617, 184] on input "Do you have any pets?" at bounding box center [672, 190] width 138 height 13
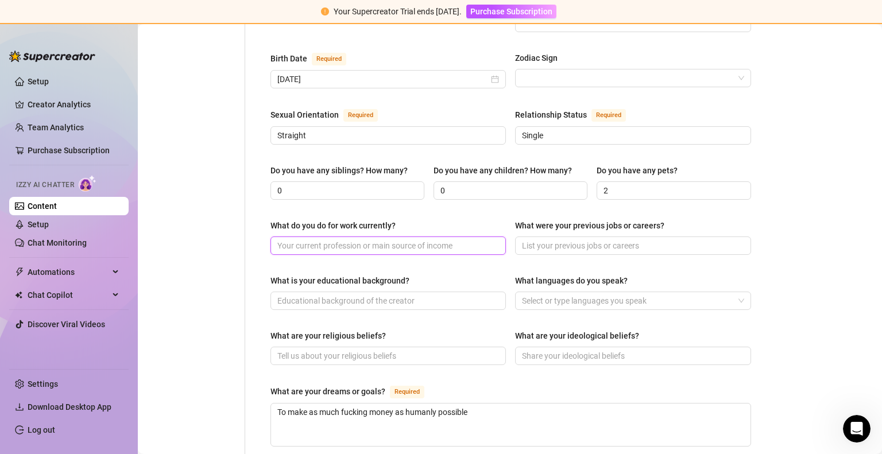
click at [363, 239] on input "What do you do for work currently?" at bounding box center [386, 245] width 219 height 13
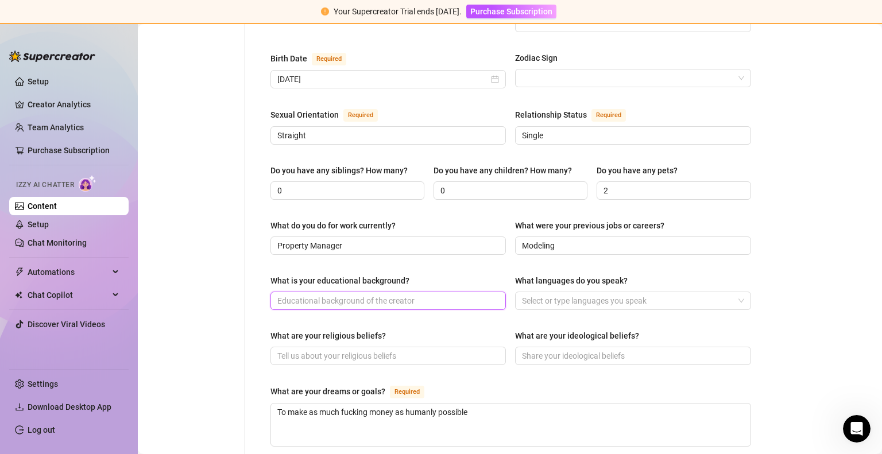
click at [319, 295] on input "What is your educational background?" at bounding box center [386, 301] width 219 height 13
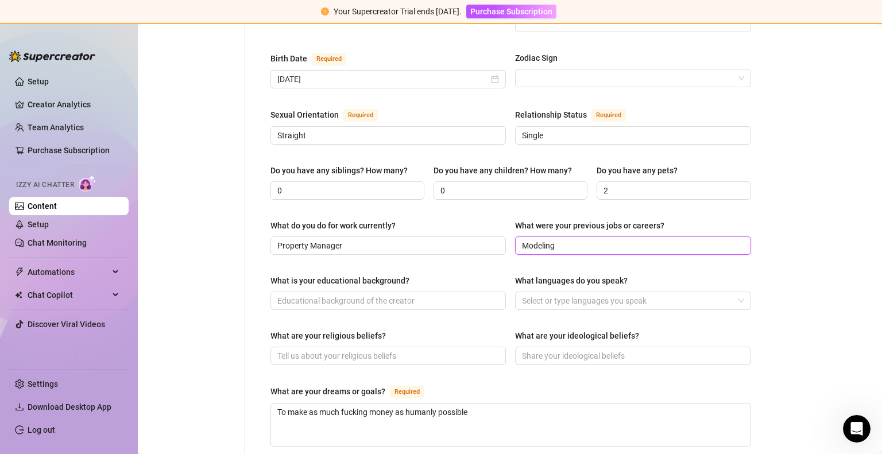
click at [569, 239] on input "Modeling" at bounding box center [631, 245] width 219 height 13
click at [409, 288] on div "What is your educational background? What languages do you speak? Select or typ…" at bounding box center [510, 297] width 481 height 46
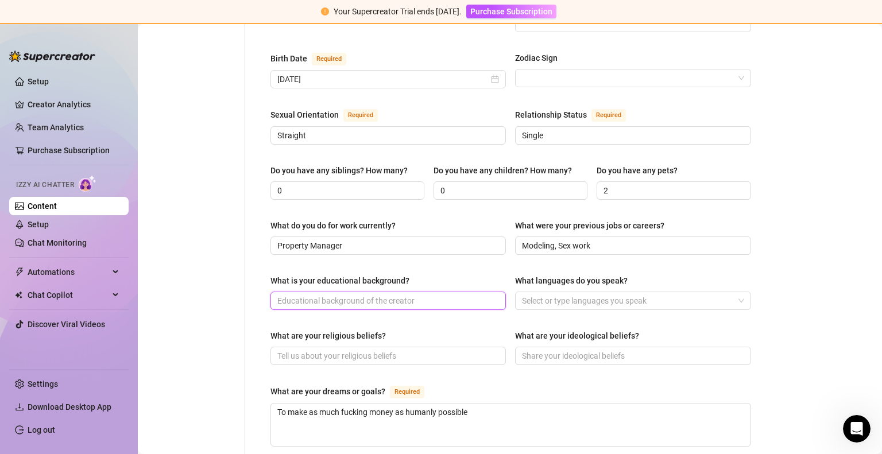
click at [406, 295] on input "What is your educational background?" at bounding box center [386, 301] width 219 height 13
click at [556, 293] on div at bounding box center [626, 301] width 219 height 16
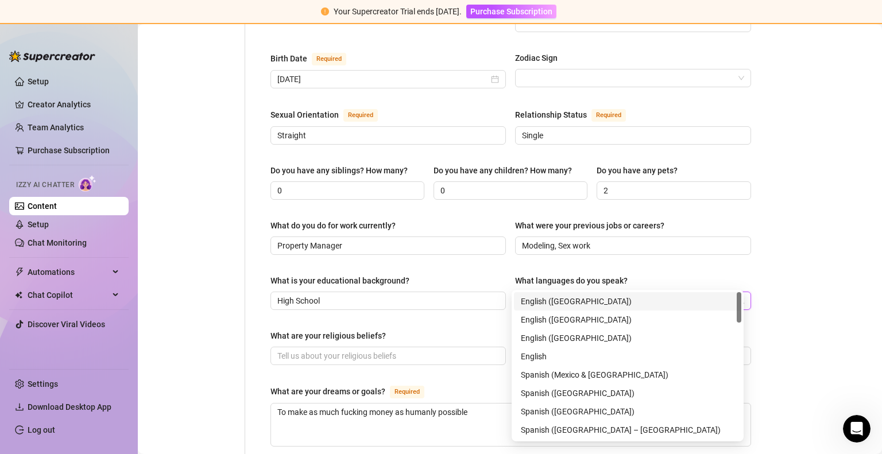
click at [553, 300] on div "English ([GEOGRAPHIC_DATA])" at bounding box center [628, 301] width 214 height 13
click at [780, 249] on div "Bio Import Bio from other creator Personal Info Chatting Lifestyle Physique Con…" at bounding box center [509, 249] width 721 height 1051
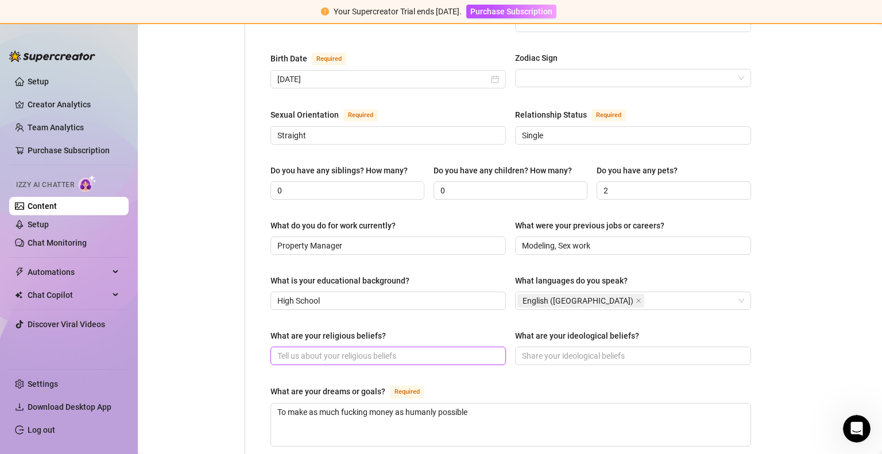
click at [348, 350] on input "What are your religious beliefs?" at bounding box center [386, 356] width 219 height 13
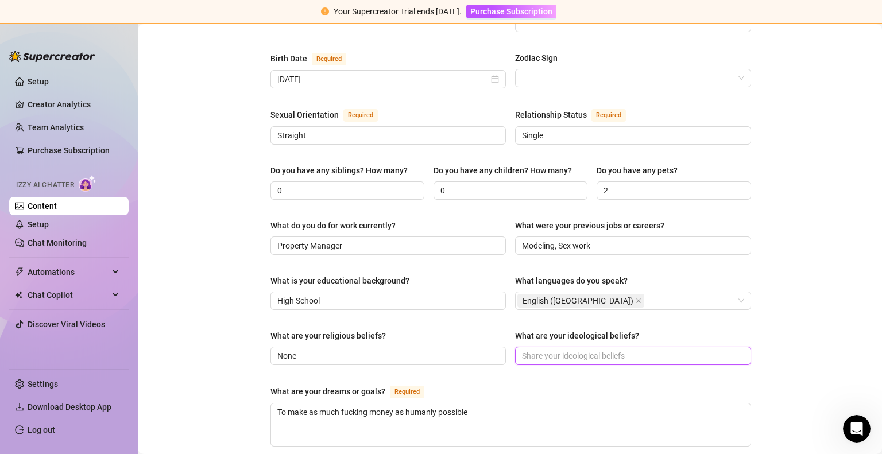
click at [556, 350] on input "What are your ideological beliefs?" at bounding box center [631, 356] width 219 height 13
drag, startPoint x: 558, startPoint y: 365, endPoint x: 536, endPoint y: 332, distance: 39.8
click at [536, 332] on div "Name Required Kiera Nickname(s) Gender Required Female Male Non-Binary / Gender…" at bounding box center [510, 228] width 481 height 939
click at [536, 350] on input "Numberoloy" at bounding box center [631, 356] width 219 height 13
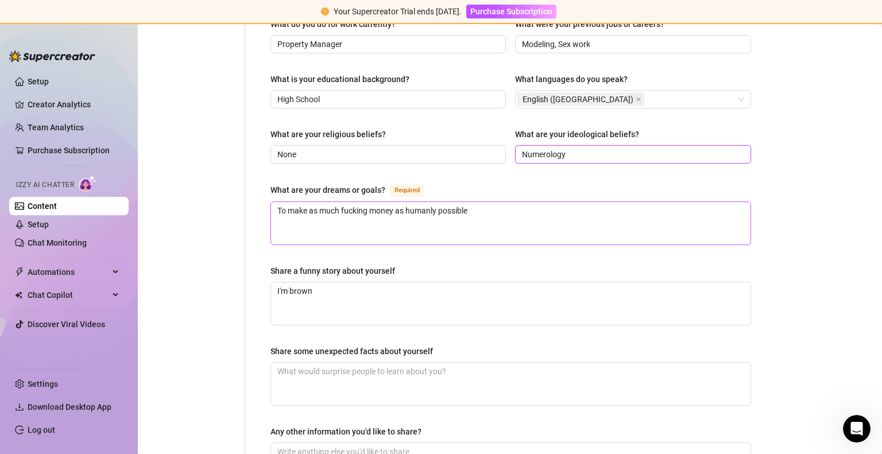
scroll to position [677, 0]
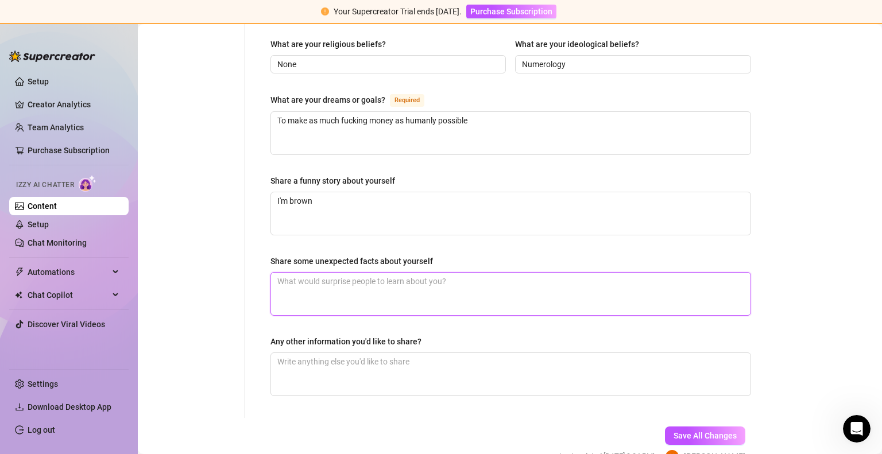
click at [443, 275] on textarea "Share some unexpected facts about yourself" at bounding box center [510, 294] width 479 height 42
click at [352, 372] on span at bounding box center [510, 375] width 481 height 44
click at [370, 360] on textarea "Any other information you'd like to share?" at bounding box center [510, 374] width 479 height 42
click at [393, 273] on textarea "I've been kidnapped" at bounding box center [510, 294] width 479 height 42
drag, startPoint x: 478, startPoint y: 259, endPoint x: 451, endPoint y: 256, distance: 26.6
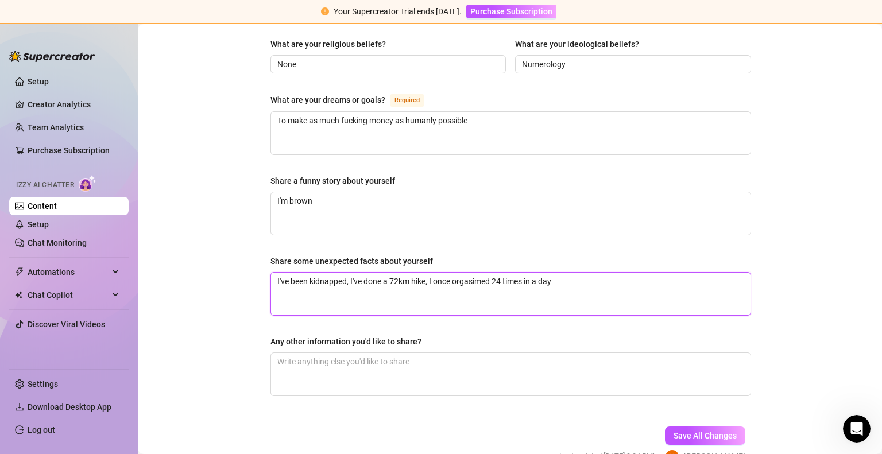
click at [451, 273] on textarea "I've been kidnapped, I've done a 72km hike, I once orgasimed 24 times in a day" at bounding box center [510, 294] width 479 height 42
click at [494, 273] on textarea "I've been kidnapped, I've done a 72km hike, I once orgasimed 24 times in a day" at bounding box center [510, 294] width 479 height 42
click at [469, 273] on textarea "I've been kidnapped, I've done a 72km hike, I once orgasim 24 times in a day" at bounding box center [510, 294] width 479 height 42
click at [477, 273] on textarea "I've been kidnapped, I've done a 72km hike, I once orgasim 24 times in a day" at bounding box center [510, 294] width 479 height 42
click at [555, 273] on textarea "I've been kidnapped, I've done a 72km hike, I once orgasmed 24 times in a day" at bounding box center [510, 294] width 479 height 42
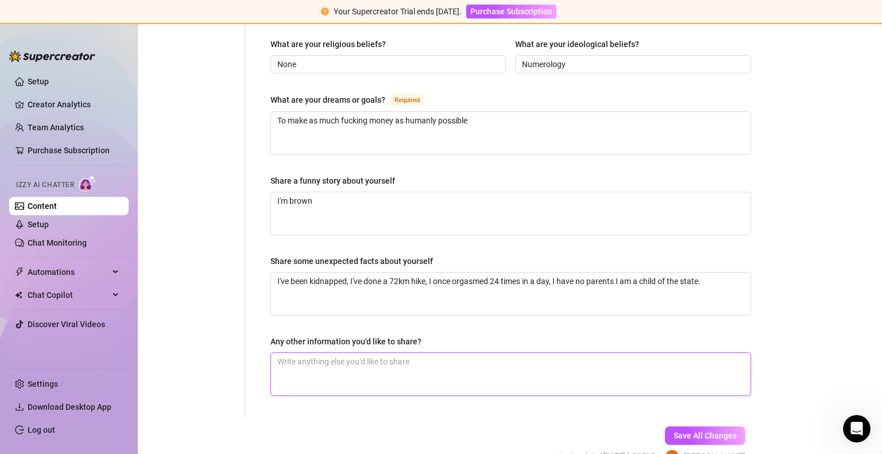
click at [527, 353] on textarea "Any other information you'd like to share?" at bounding box center [510, 374] width 479 height 42
click at [415, 353] on textarea "Any other information you'd like to share?" at bounding box center [510, 374] width 479 height 42
click at [684, 431] on span "Save All Changes" at bounding box center [704, 435] width 63 height 9
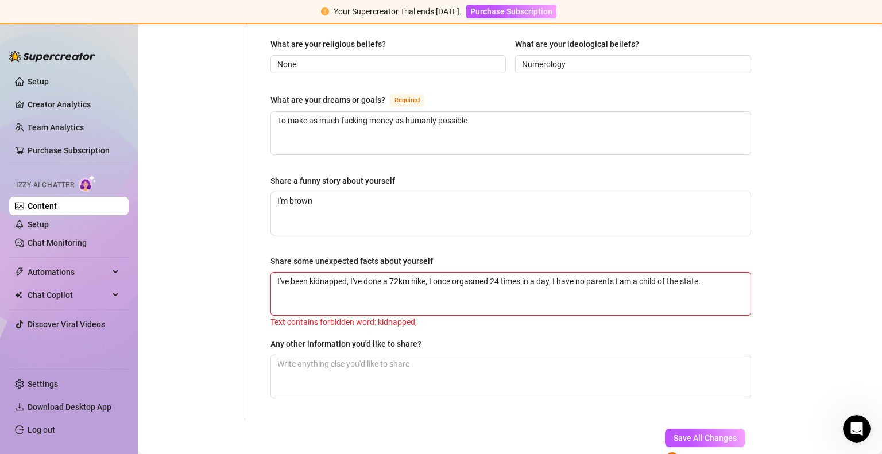
click at [346, 273] on textarea "I've been kidnapped, I've done a 72km hike, I once orgasmed 24 times in a day, …" at bounding box center [510, 294] width 479 height 42
click at [673, 433] on span "Save All Changes" at bounding box center [704, 437] width 63 height 9
click at [322, 273] on textarea "I've been abducted, I've done a 72km hike, I once orgasmed 24 times in a day, I…" at bounding box center [510, 294] width 479 height 42
click at [680, 429] on button "Save All Changes" at bounding box center [705, 438] width 80 height 18
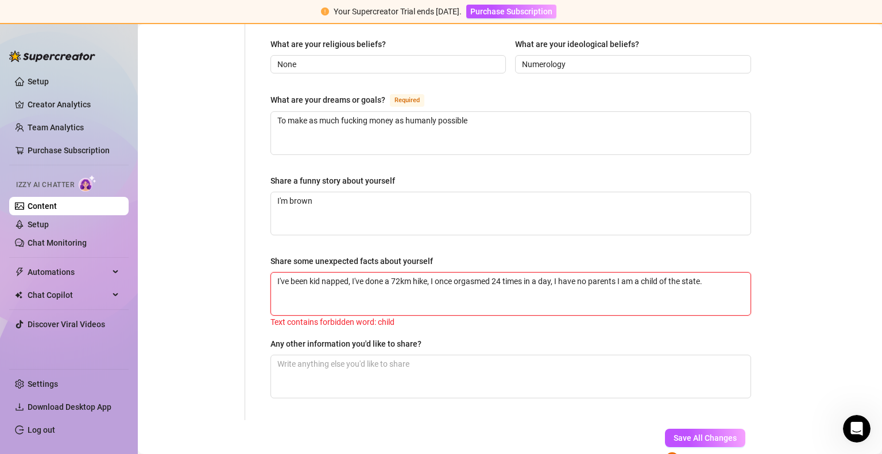
click at [662, 273] on textarea "I've been kid napped, I've done a 72km hike, I once orgasmed 24 times in a day,…" at bounding box center [510, 294] width 479 height 42
click at [690, 433] on span "Save All Changes" at bounding box center [704, 437] width 63 height 9
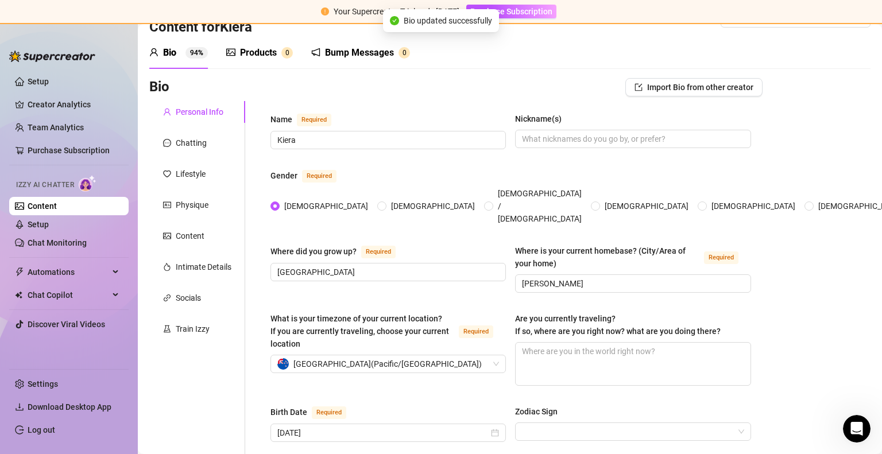
scroll to position [0, 0]
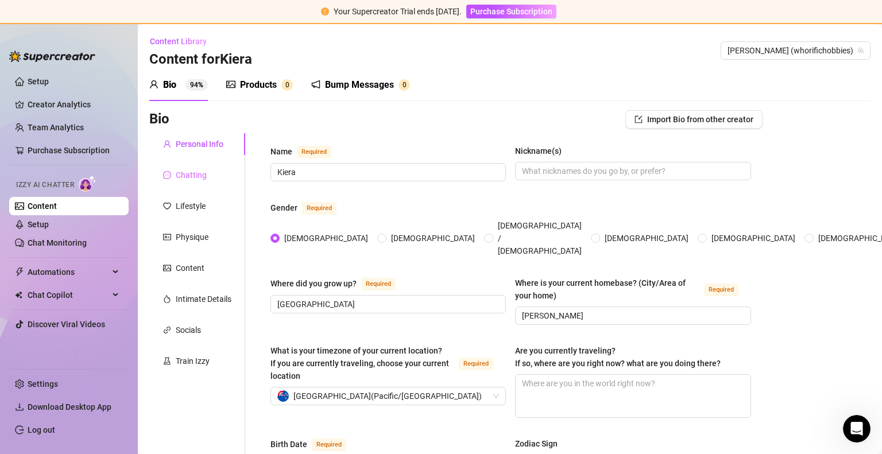
click at [213, 179] on div "Chatting" at bounding box center [197, 175] width 96 height 22
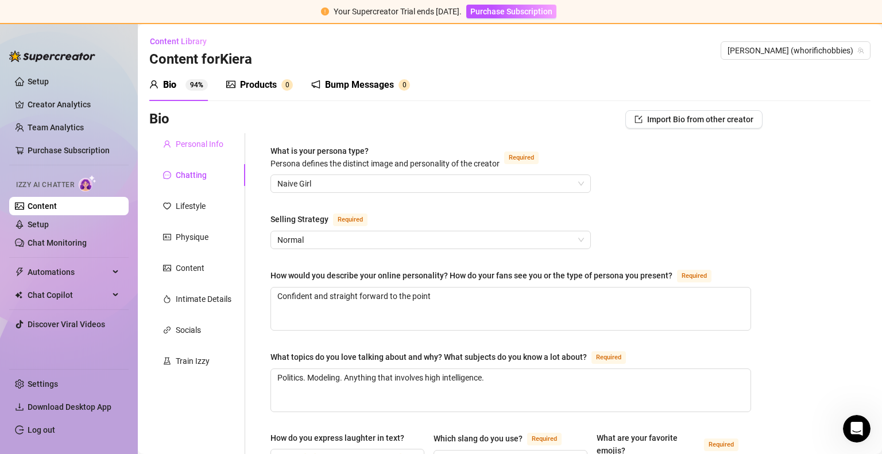
click at [191, 136] on div "Personal Info" at bounding box center [197, 144] width 96 height 22
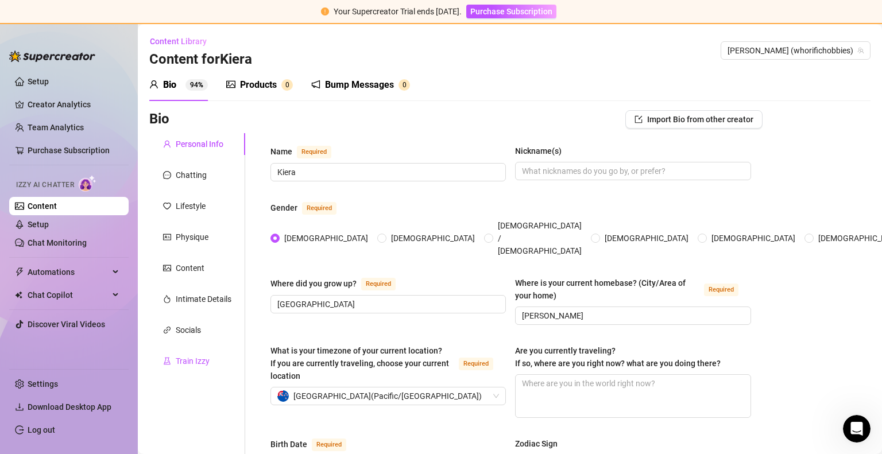
click at [191, 360] on div "Train Izzy" at bounding box center [193, 361] width 34 height 13
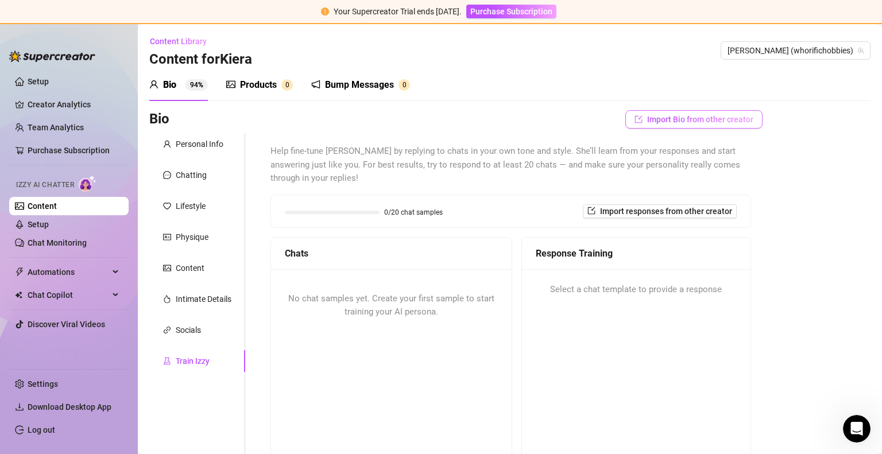
click at [647, 123] on span "Import Bio from other creator" at bounding box center [700, 119] width 106 height 9
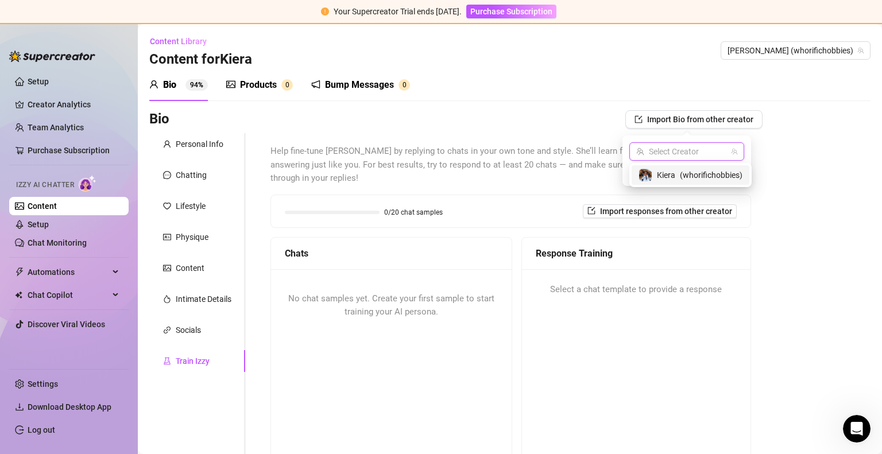
click at [665, 150] on input "search" at bounding box center [681, 151] width 91 height 17
click at [661, 175] on span "Kiera" at bounding box center [666, 175] width 18 height 13
click at [724, 175] on span "Import" at bounding box center [728, 172] width 24 height 9
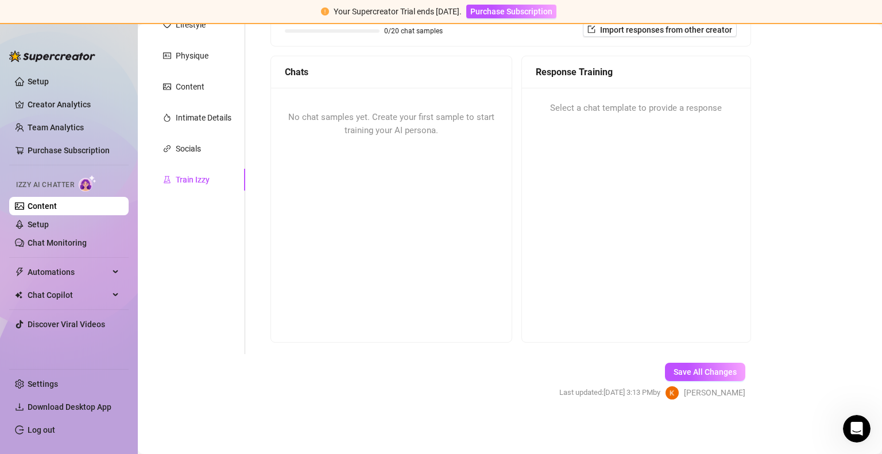
scroll to position [181, 0]
click at [684, 374] on span "Save All Changes" at bounding box center [704, 372] width 63 height 9
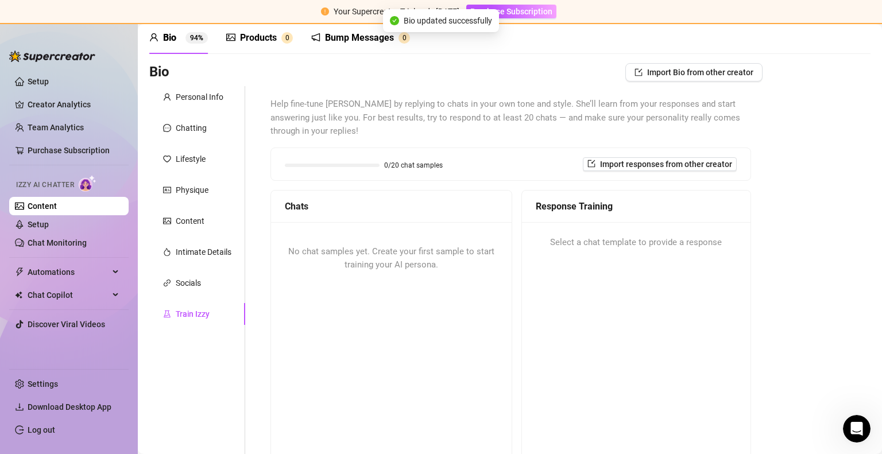
scroll to position [46, 0]
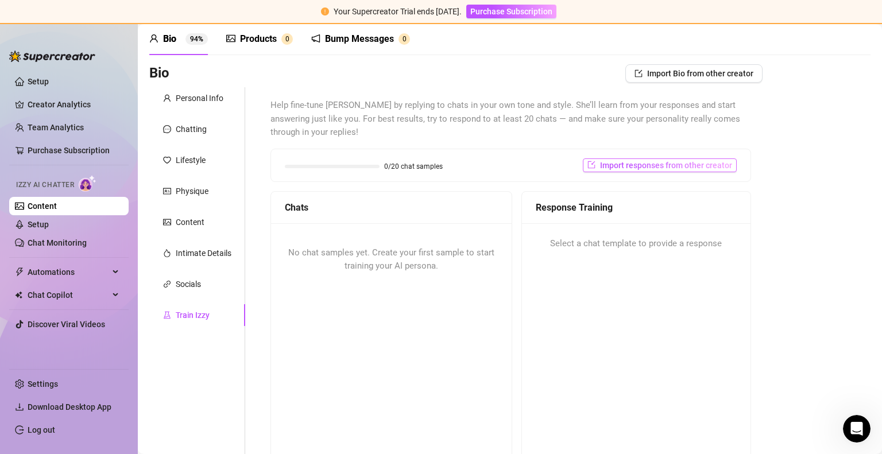
click at [652, 165] on span "Import responses from other creator" at bounding box center [666, 165] width 132 height 9
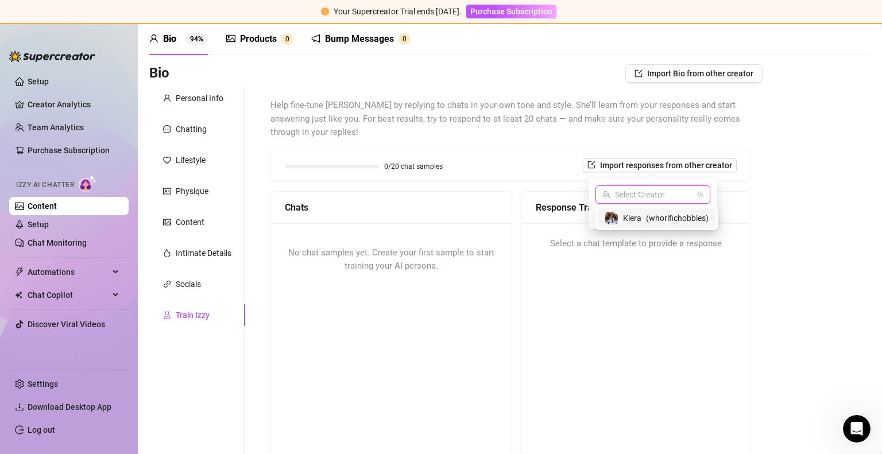
click at [638, 190] on input "search" at bounding box center [647, 194] width 91 height 17
click at [633, 217] on span "Kiera" at bounding box center [632, 218] width 18 height 13
click at [691, 219] on span "Import" at bounding box center [694, 215] width 24 height 9
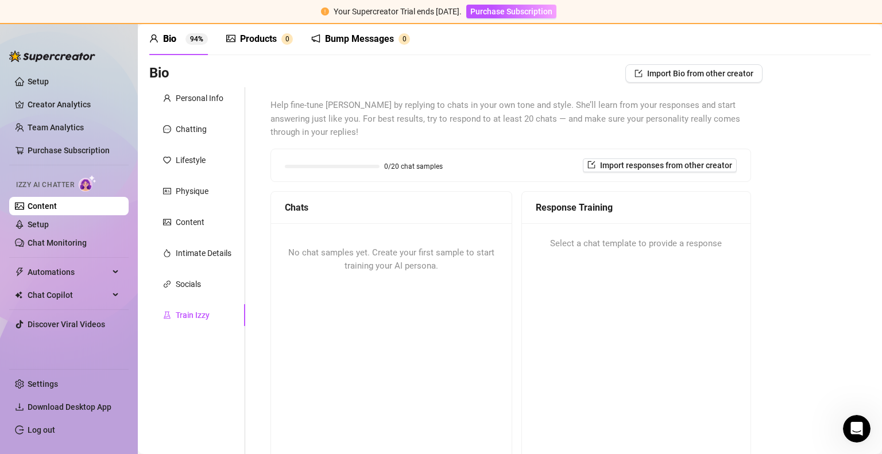
click at [770, 220] on div "Bio Import Bio from other creator Personal Info Chatting Lifestyle Physique Con…" at bounding box center [509, 309] width 721 height 491
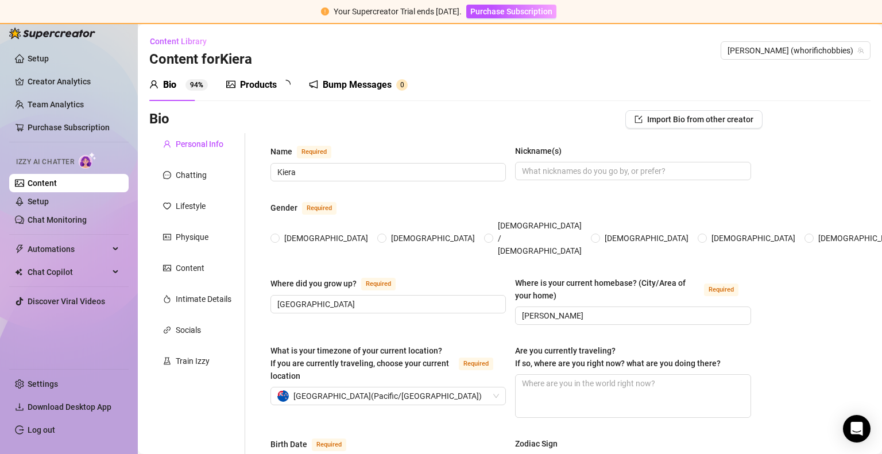
radio input "true"
type input "[DATE]"
click at [181, 360] on div "Train Izzy" at bounding box center [193, 361] width 34 height 13
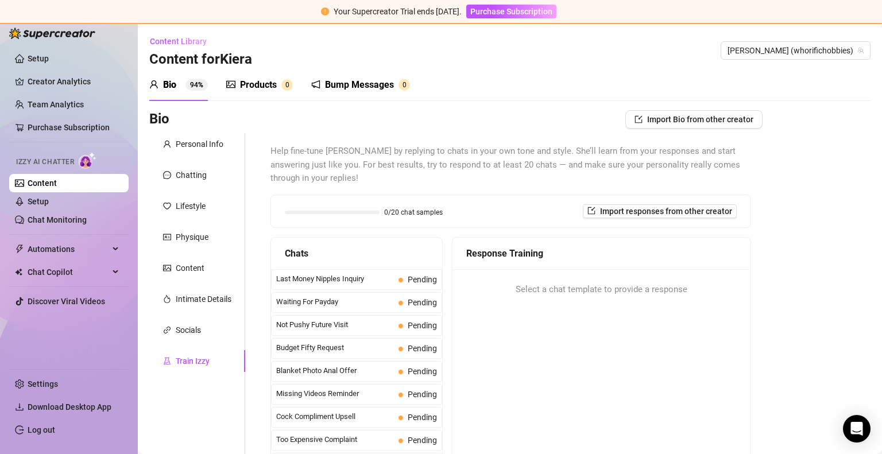
scroll to position [113, 0]
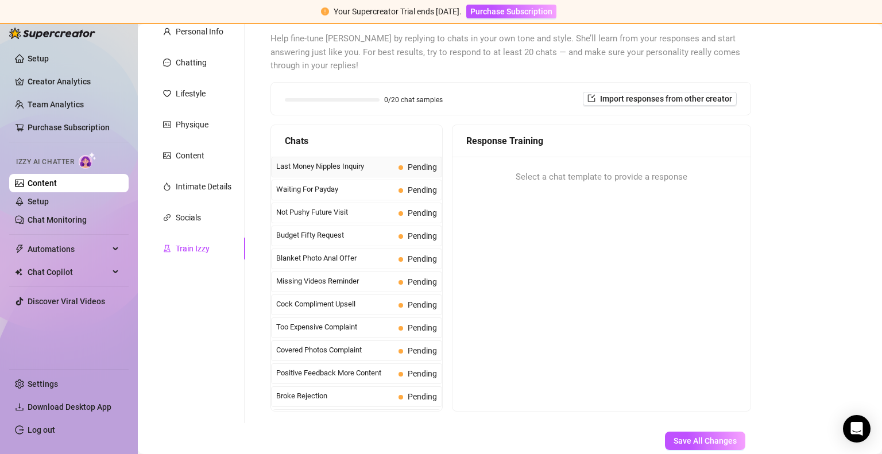
click at [356, 169] on span "Last Money Nipples Inquiry" at bounding box center [335, 166] width 118 height 11
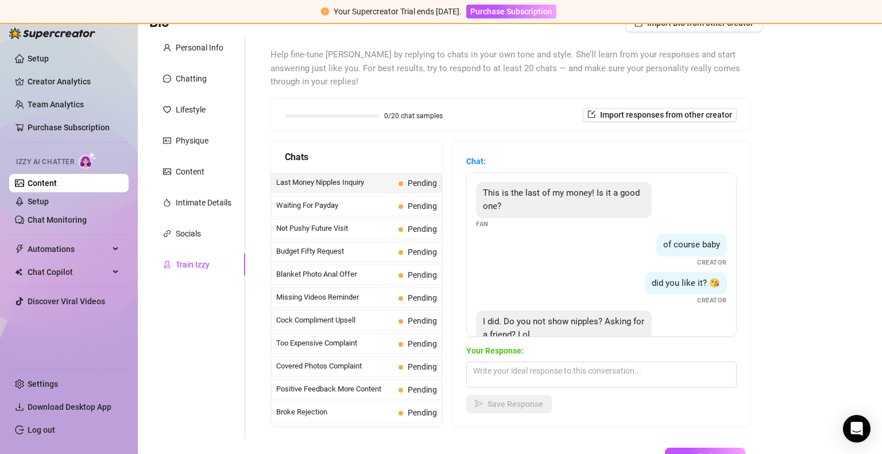
scroll to position [34, 0]
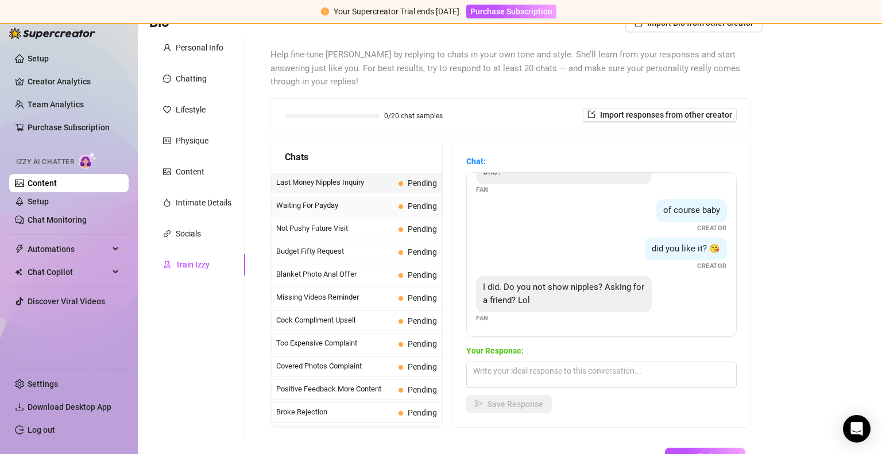
click at [330, 208] on span "Waiting For Payday" at bounding box center [335, 205] width 118 height 11
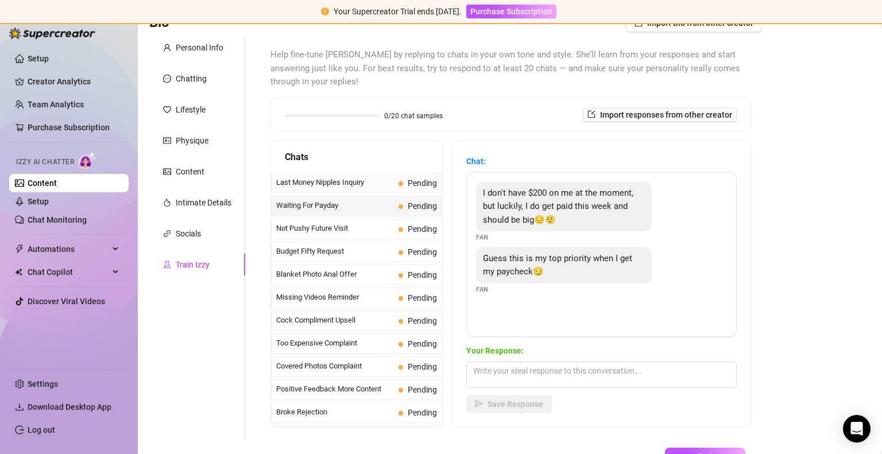
click at [344, 185] on span "Last Money Nipples Inquiry" at bounding box center [335, 182] width 118 height 11
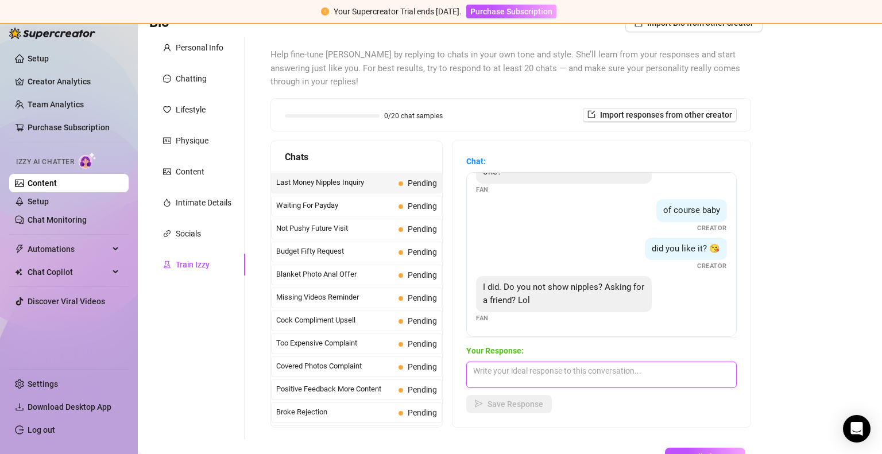
click at [546, 377] on textarea at bounding box center [601, 375] width 270 height 26
click at [607, 374] on textarea "haha your so funny its cute 🥰" at bounding box center [601, 375] width 270 height 26
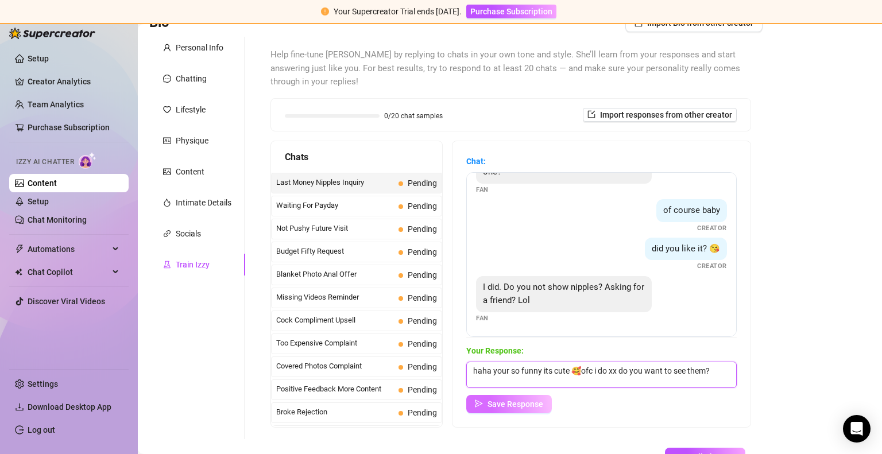
type textarea "haha your so funny its cute 🥰ofc i do xx do you want to see them?"
click at [535, 406] on span "Save Response" at bounding box center [515, 404] width 56 height 9
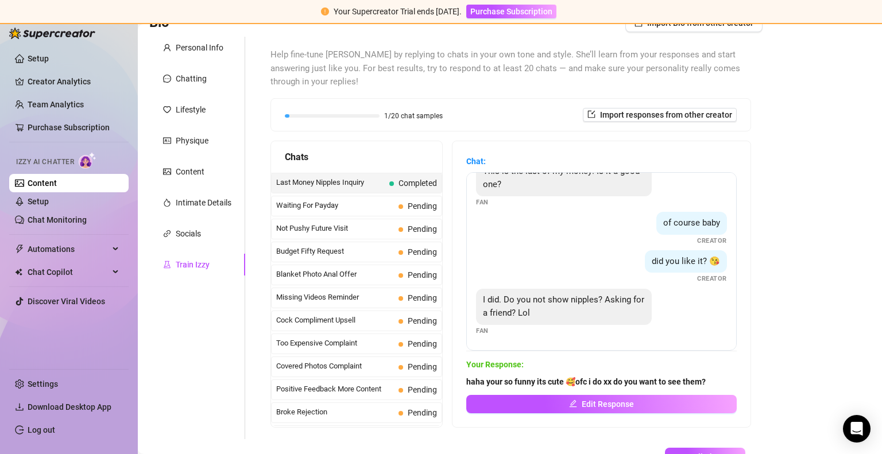
scroll to position [21, 0]
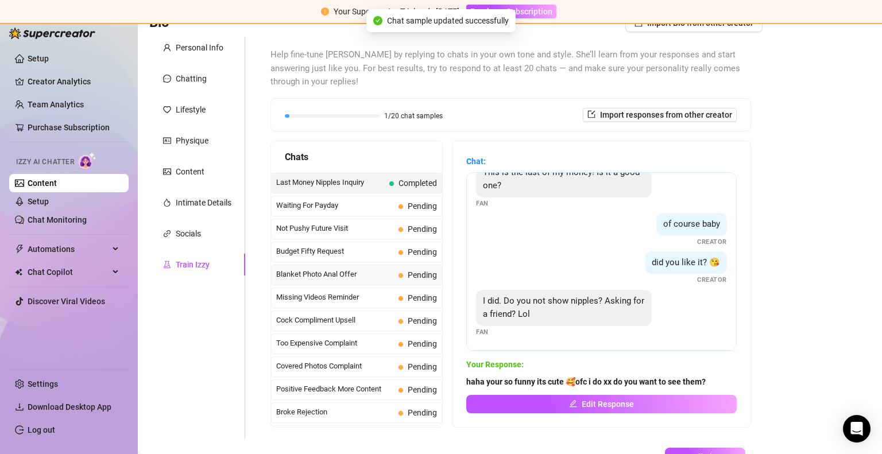
click at [369, 277] on span "Blanket Photo Anal Offer" at bounding box center [335, 274] width 118 height 11
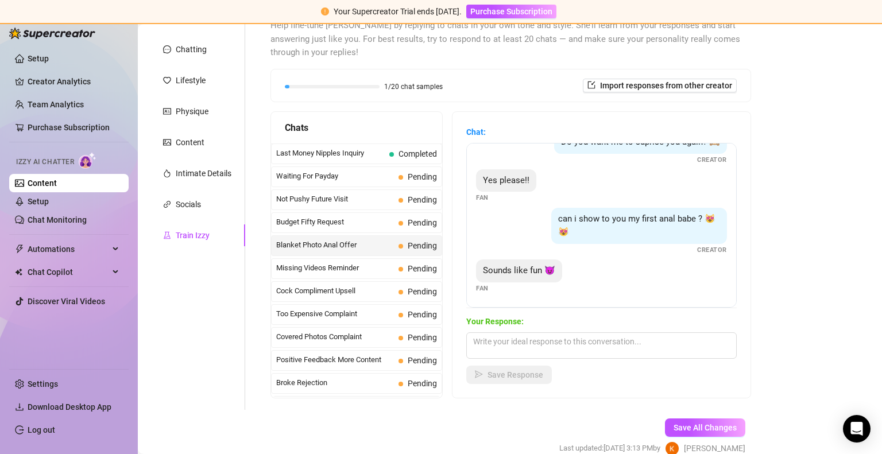
scroll to position [126, 0]
click at [556, 342] on textarea at bounding box center [601, 345] width 270 height 26
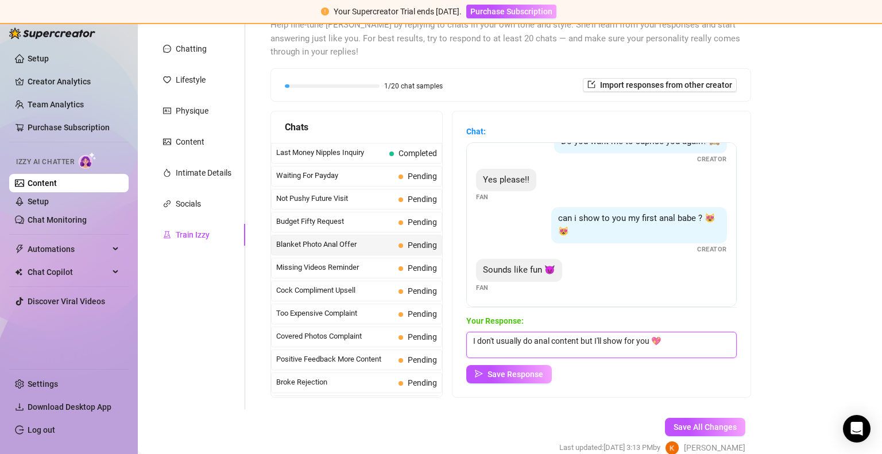
click at [625, 338] on textarea "I don't usually do anal content but I'll show for you 💖" at bounding box center [601, 345] width 270 height 26
click at [677, 339] on textarea "I don't usually do anal content but I'll do it for you 💖" at bounding box center [601, 345] width 270 height 26
type textarea "I don't usually do anal content but I'll do it for you 💖😘"
click at [531, 376] on span "Save Response" at bounding box center [515, 374] width 56 height 9
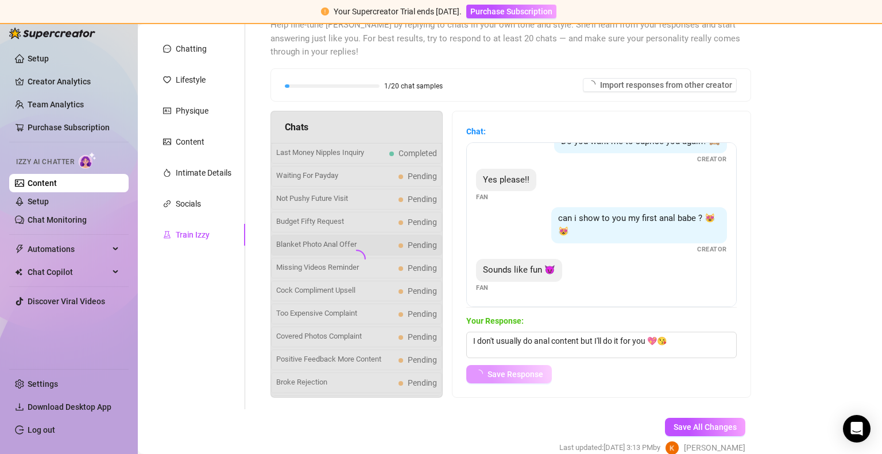
scroll to position [174, 0]
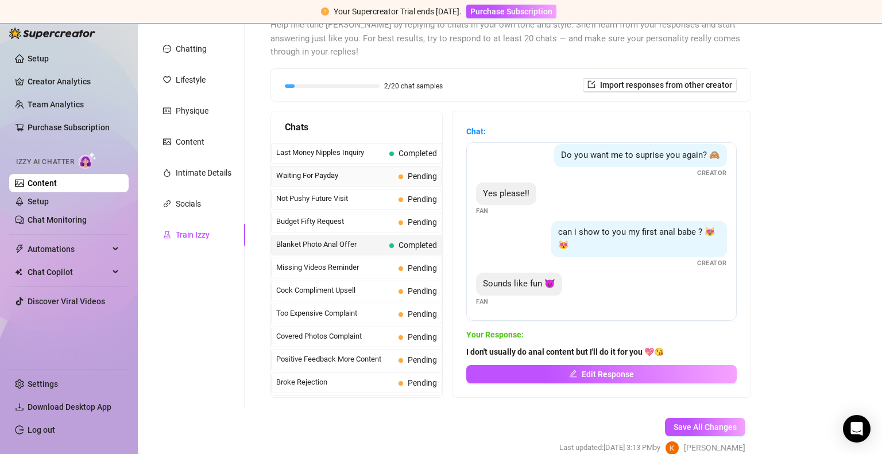
click at [372, 177] on span "Waiting For Payday" at bounding box center [335, 175] width 118 height 11
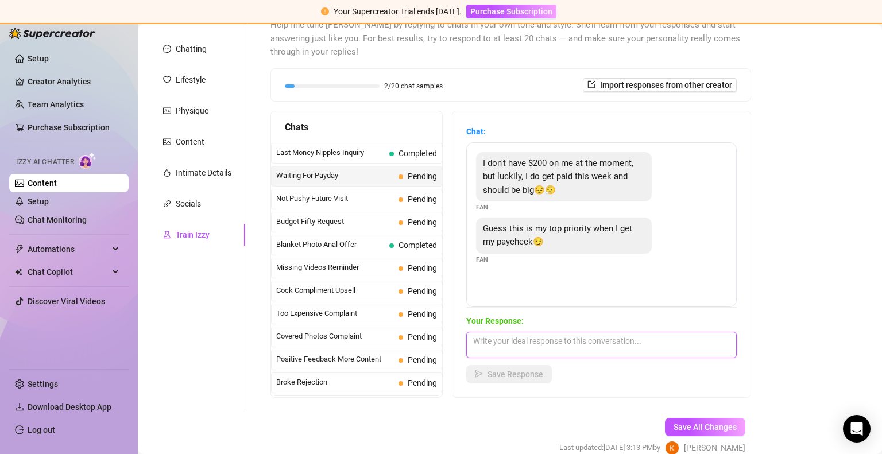
click at [502, 344] on textarea at bounding box center [601, 345] width 270 height 26
click at [595, 344] on textarea "awww im your first priority 😊" at bounding box center [601, 345] width 270 height 26
click at [586, 338] on textarea "awww im your first priority 😊 im so honored" at bounding box center [601, 345] width 270 height 26
click at [504, 343] on textarea "awww im your first priority 😊 I'm so honored" at bounding box center [601, 345] width 270 height 26
click at [648, 338] on textarea "awww I'm your first priority 😊 I'm so honored" at bounding box center [601, 345] width 270 height 26
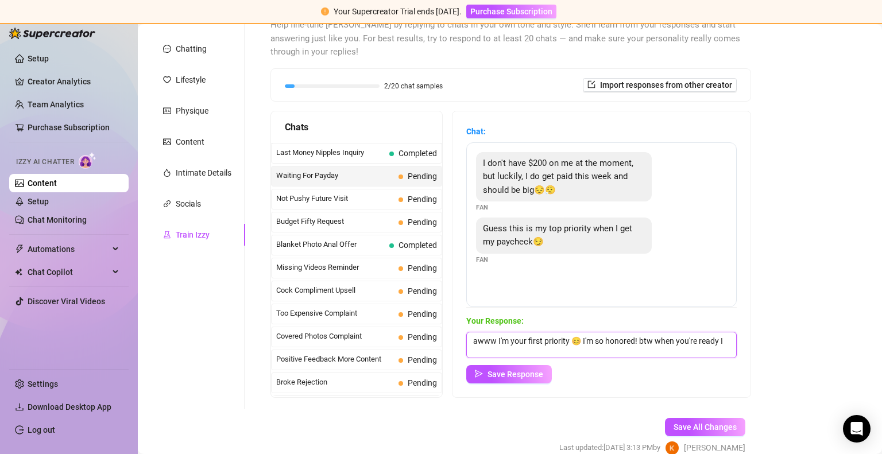
scroll to position [0, 0]
type textarea "awww I'm your first priority 😊 I'm so honored! btw when you're ready I'm always…"
click at [517, 367] on button "Save Response" at bounding box center [509, 374] width 86 height 18
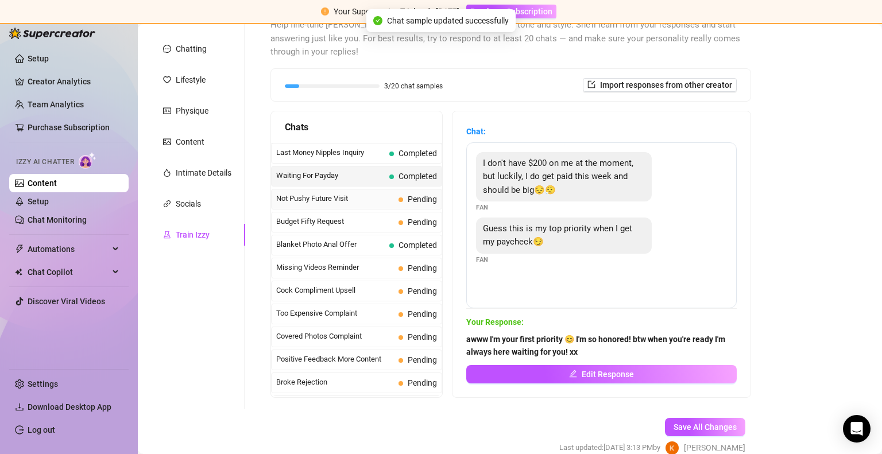
click at [365, 195] on span "Not Pushy Future Visit" at bounding box center [335, 198] width 118 height 11
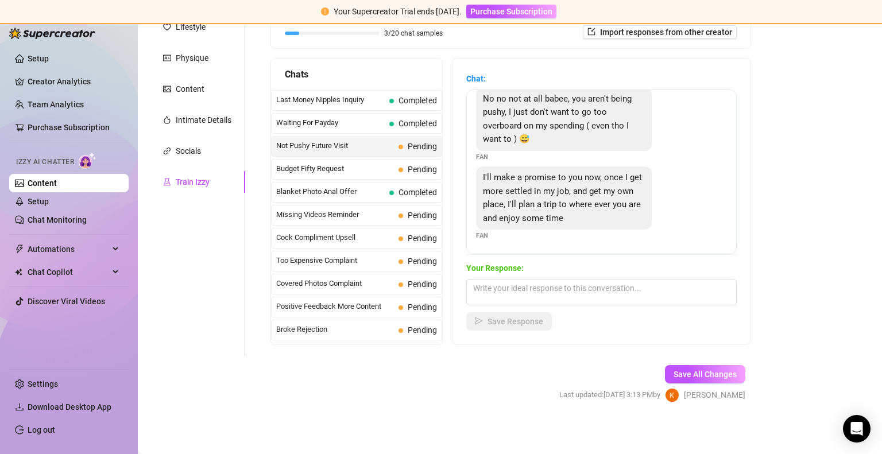
scroll to position [181, 0]
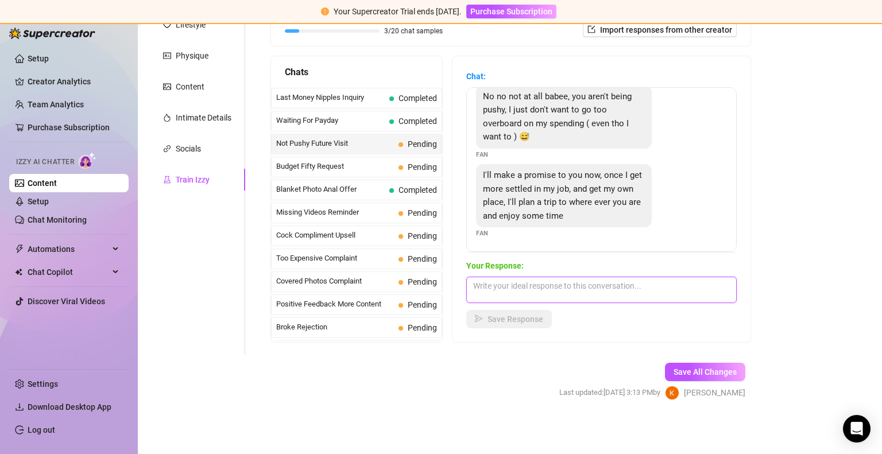
click at [589, 282] on textarea at bounding box center [601, 290] width 270 height 26
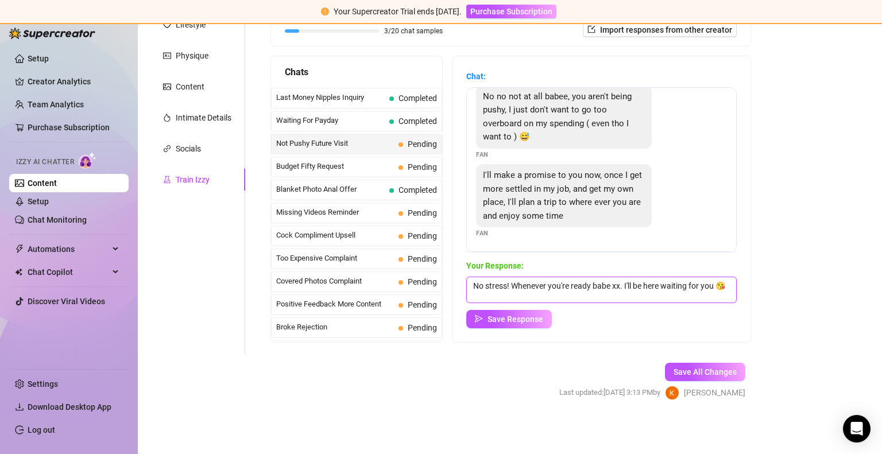
scroll to position [0, 0]
type textarea "No stress! Whenever you're ready babe xx. I'll be here waiting for you 😘😘"
click at [528, 322] on span "Save Response" at bounding box center [515, 319] width 56 height 9
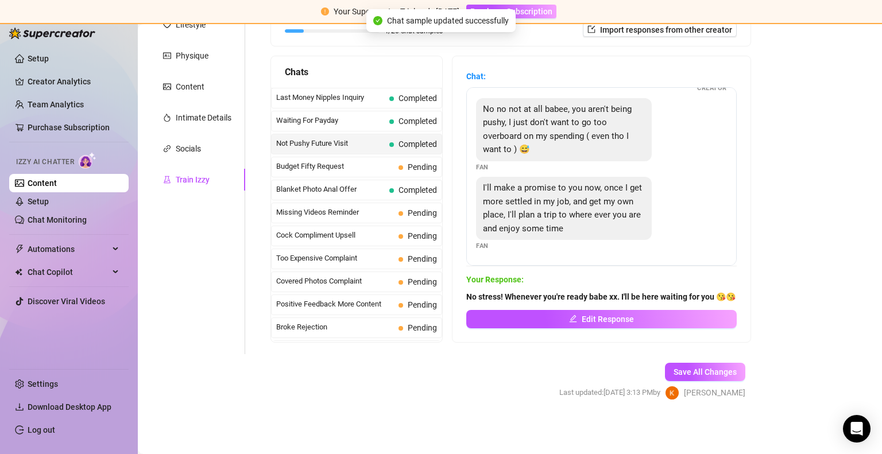
scroll to position [76, 0]
click at [344, 165] on span "Budget Fifty Request" at bounding box center [335, 166] width 118 height 11
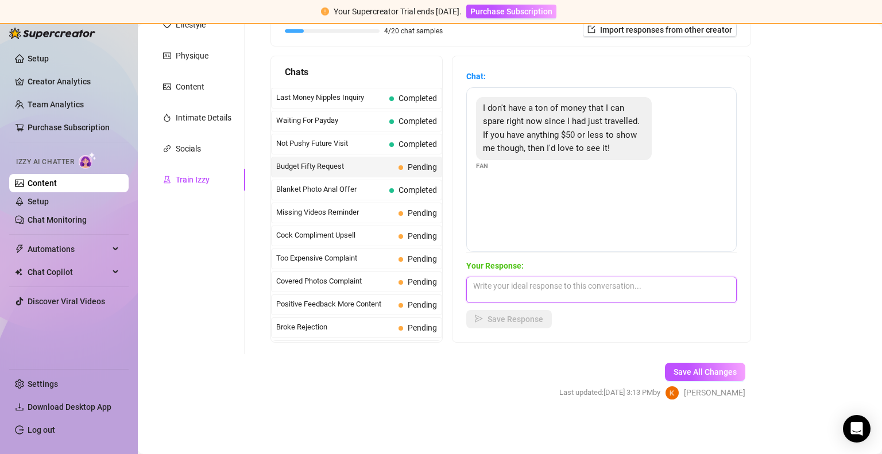
click at [526, 284] on textarea at bounding box center [601, 290] width 270 height 26
type textarea "Absolutely what category are you looking for? xx"
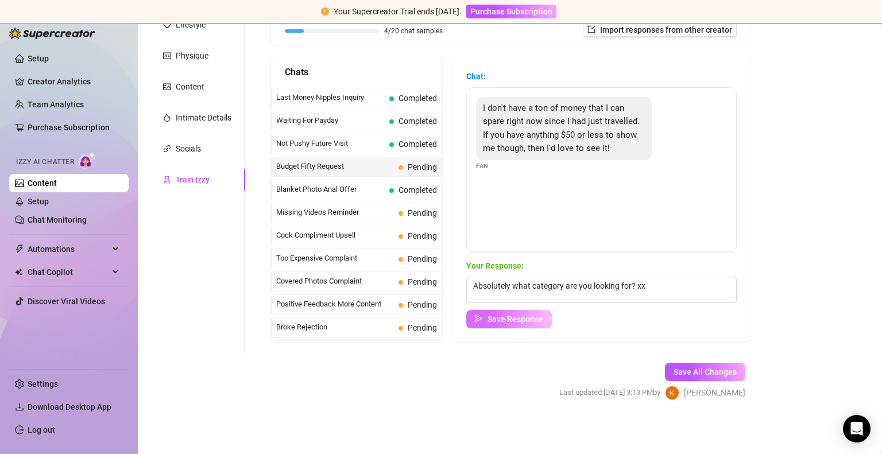
click at [501, 325] on button "Save Response" at bounding box center [509, 319] width 86 height 18
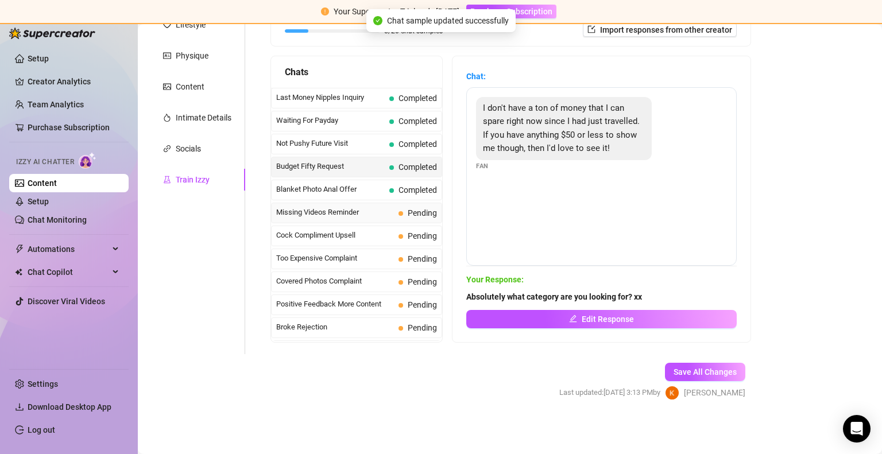
click at [367, 215] on span "Missing Videos Reminder" at bounding box center [335, 212] width 118 height 11
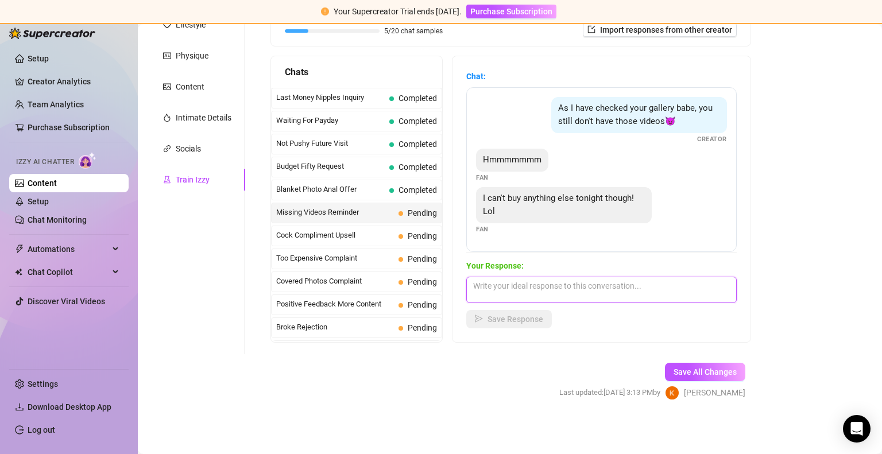
click at [583, 291] on textarea at bounding box center [601, 290] width 270 height 26
click at [620, 289] on textarea "I bet I can change your mind 😉😏" at bounding box center [601, 290] width 270 height 26
type textarea "I bet I can change your mind 😉😏 xx"
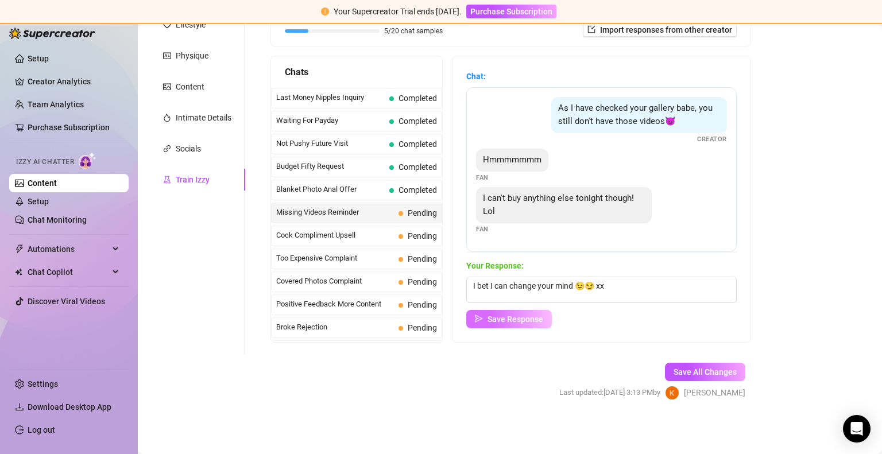
click at [527, 318] on span "Save Response" at bounding box center [515, 319] width 56 height 9
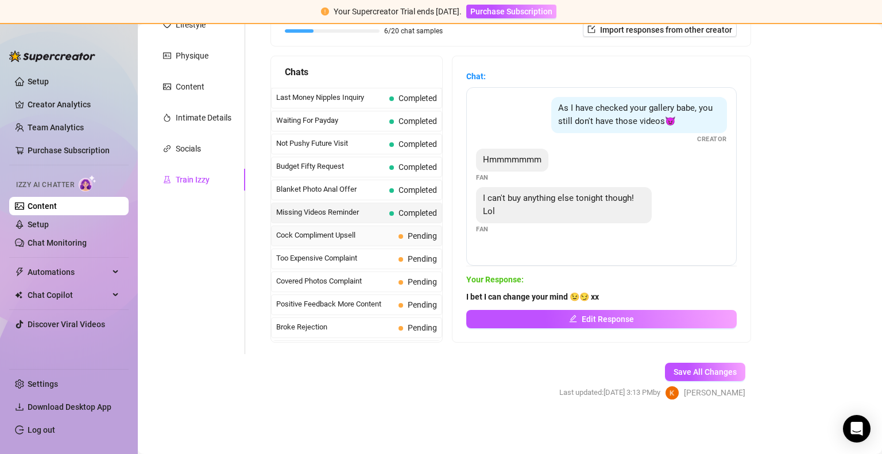
click at [368, 231] on span "Cock Compliment Upsell" at bounding box center [335, 235] width 118 height 11
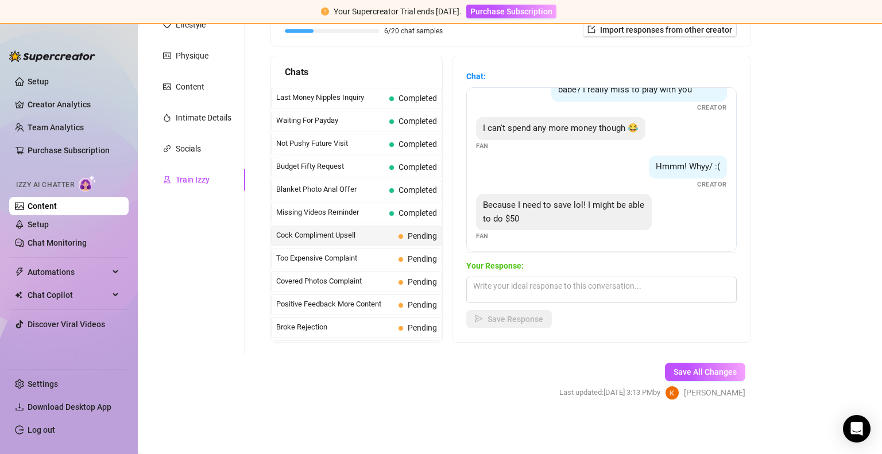
scroll to position [305, 0]
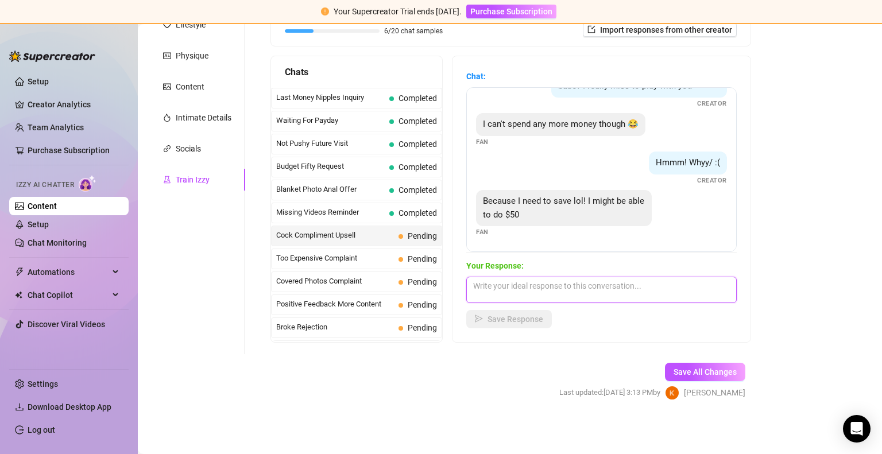
click at [528, 288] on textarea at bounding box center [601, 290] width 270 height 26
click at [536, 286] on textarea at bounding box center [601, 290] width 270 height 26
type textarea "I have content for $50 xx"
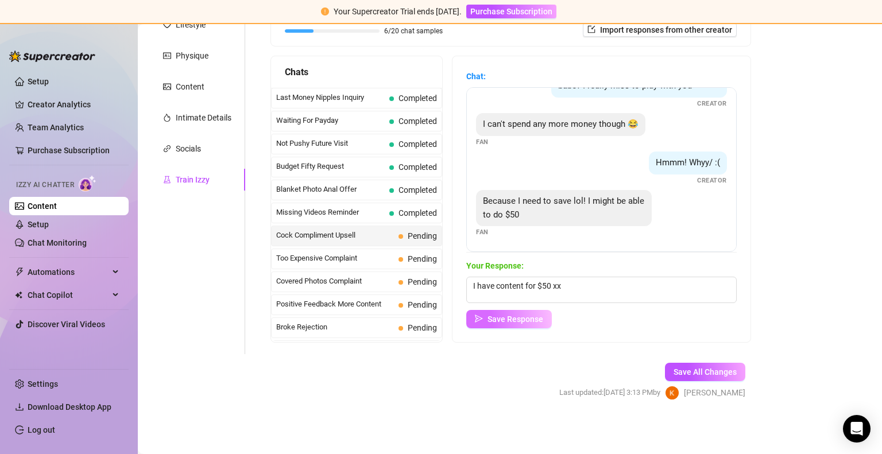
click at [518, 317] on span "Save Response" at bounding box center [515, 319] width 56 height 9
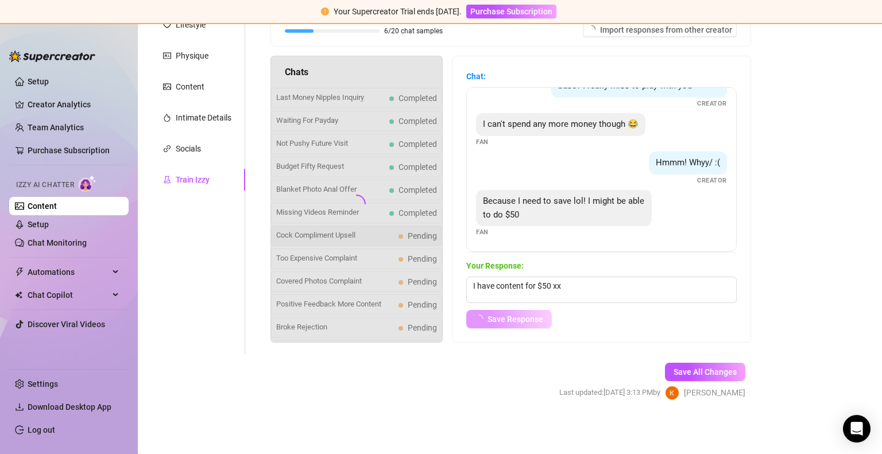
scroll to position [292, 0]
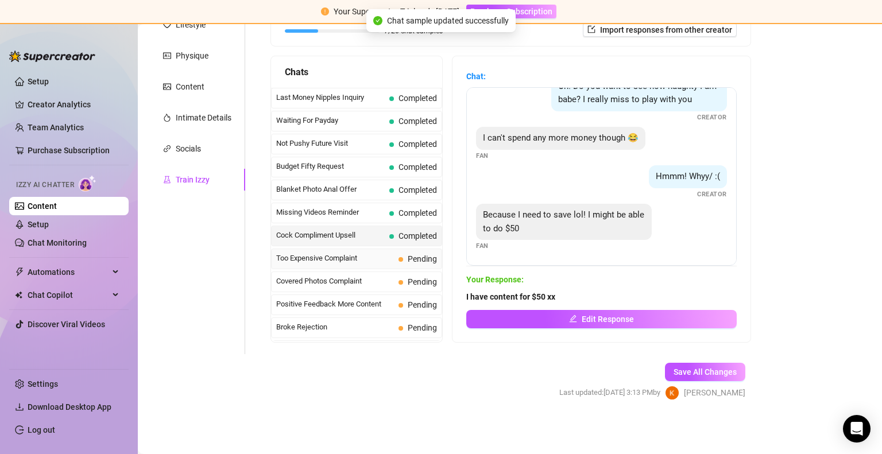
click at [364, 259] on span "Too Expensive Complaint" at bounding box center [335, 258] width 118 height 11
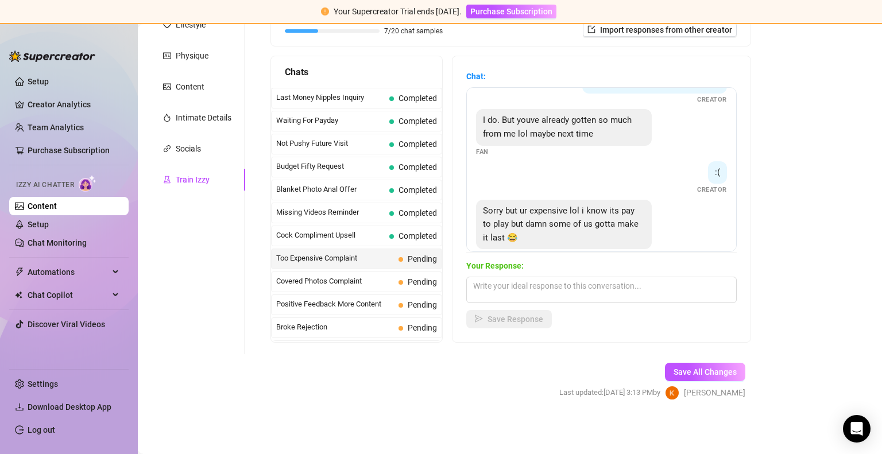
scroll to position [215, 0]
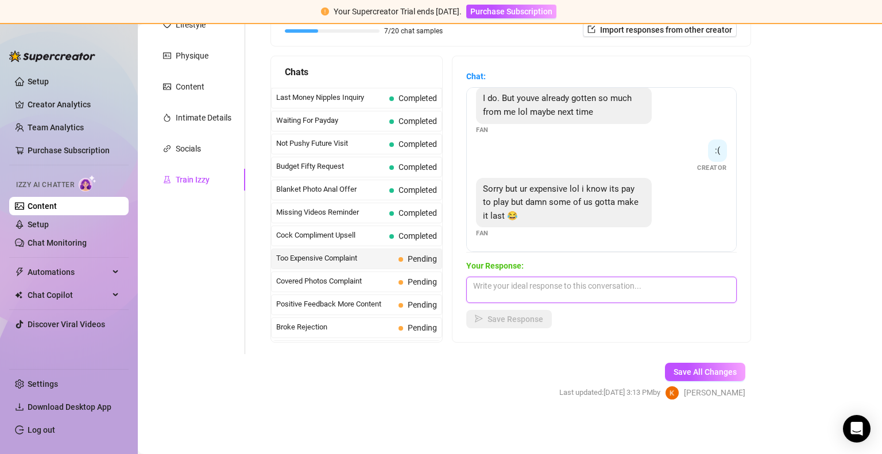
click at [533, 287] on textarea at bounding box center [601, 290] width 270 height 26
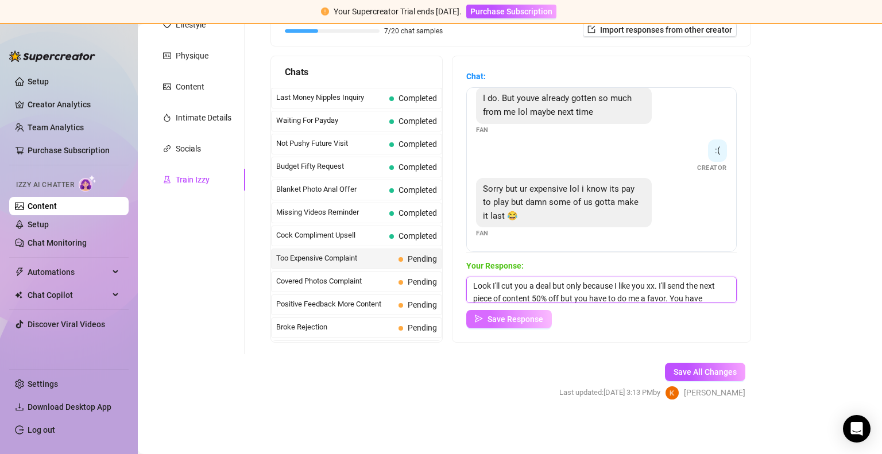
scroll to position [13, 0]
type textarea "Look I'll cut you a deal but only because I like you xx. I'll send the next pie…"
click at [499, 319] on span "Save Response" at bounding box center [515, 319] width 56 height 9
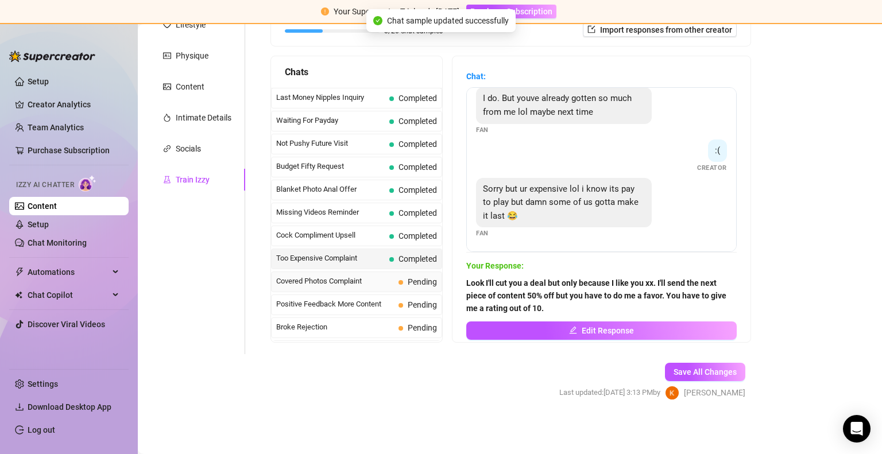
click at [371, 278] on span "Covered Photos Complaint" at bounding box center [335, 281] width 118 height 11
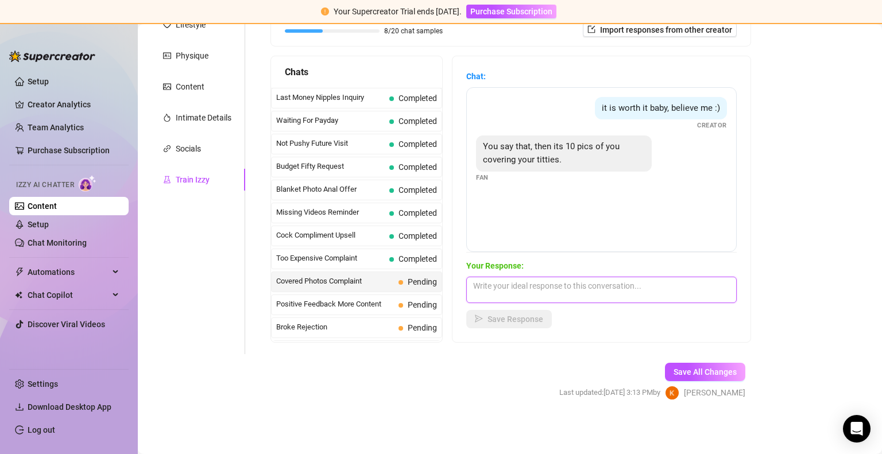
click at [514, 284] on textarea at bounding box center [601, 290] width 270 height 26
click at [650, 287] on textarea at bounding box center [601, 290] width 270 height 26
type textarea "F"
type textarea "w"
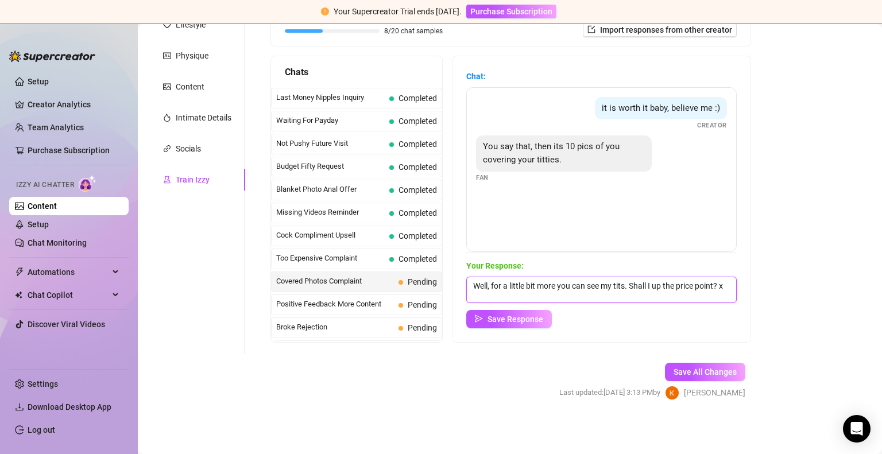
scroll to position [0, 0]
type textarea "Well, for a little bit more you can see my tits. Shall I up the price point? xx"
click at [517, 326] on button "Save Response" at bounding box center [509, 319] width 86 height 18
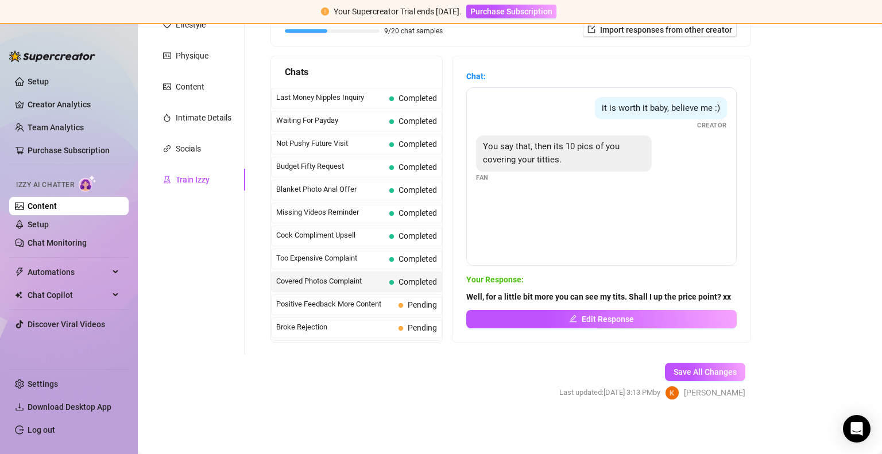
scroll to position [96, 0]
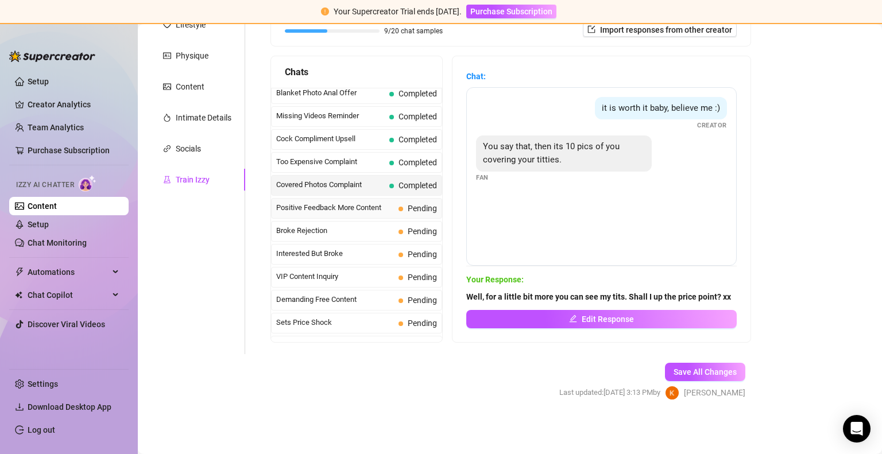
click at [348, 204] on span "Positive Feedback More Content" at bounding box center [335, 207] width 118 height 11
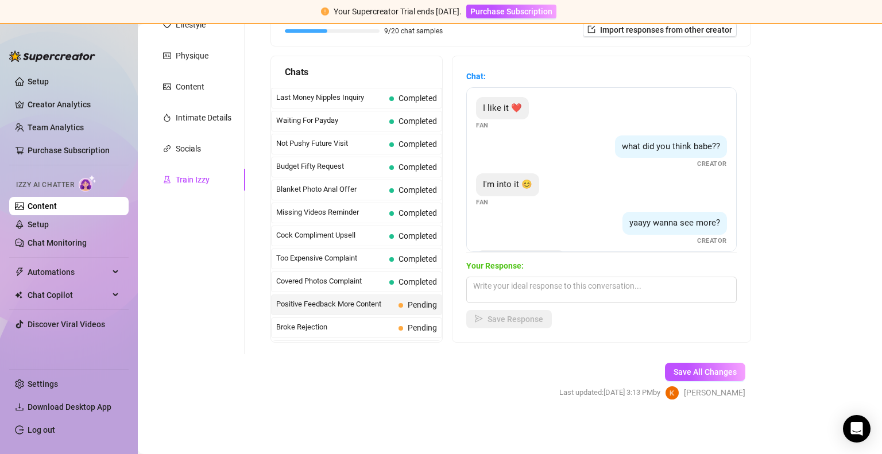
scroll to position [46, 0]
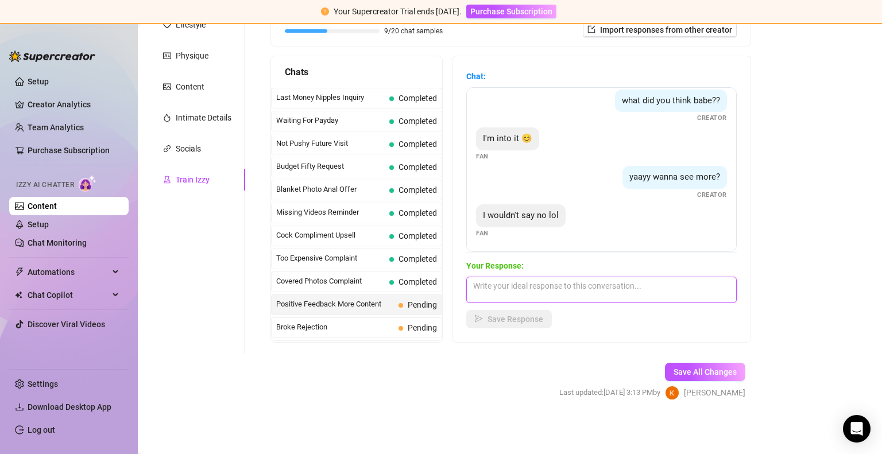
click at [561, 291] on textarea at bounding box center [601, 290] width 270 height 26
click at [605, 290] on textarea at bounding box center [601, 290] width 270 height 26
type textarea "awww you're so sweet 🥰 have a created a mini addiction?"
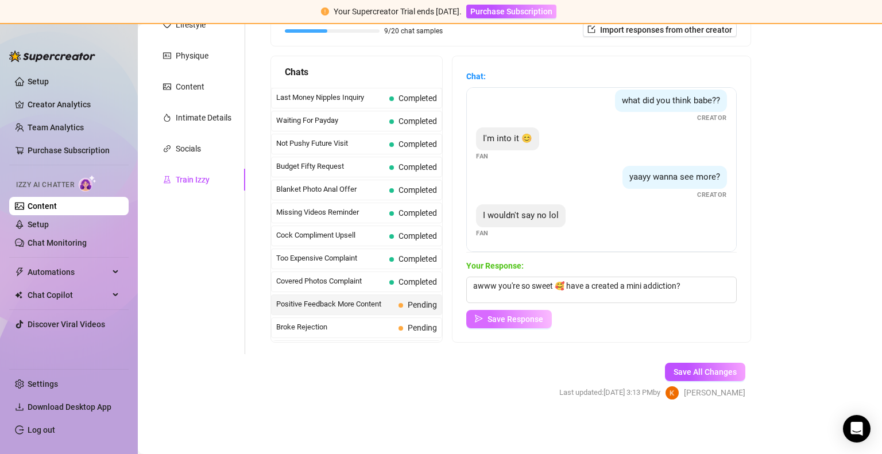
click at [533, 317] on span "Save Response" at bounding box center [515, 319] width 56 height 9
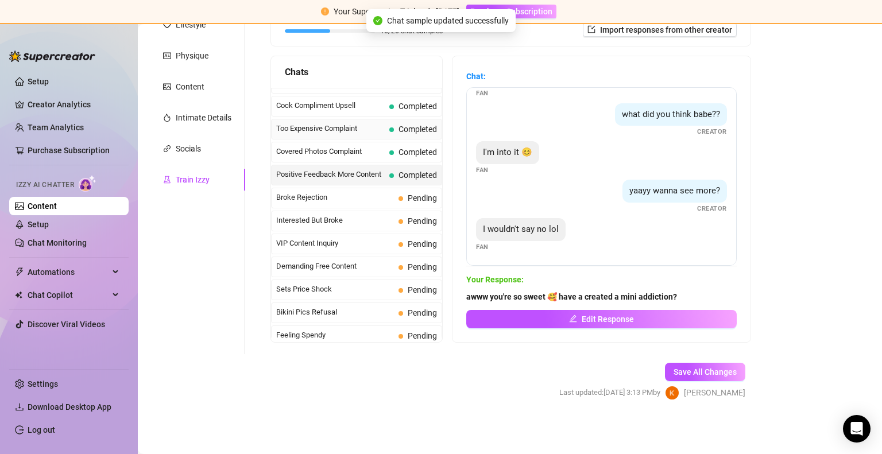
scroll to position [130, 0]
click at [348, 192] on span "Broke Rejection" at bounding box center [335, 196] width 118 height 11
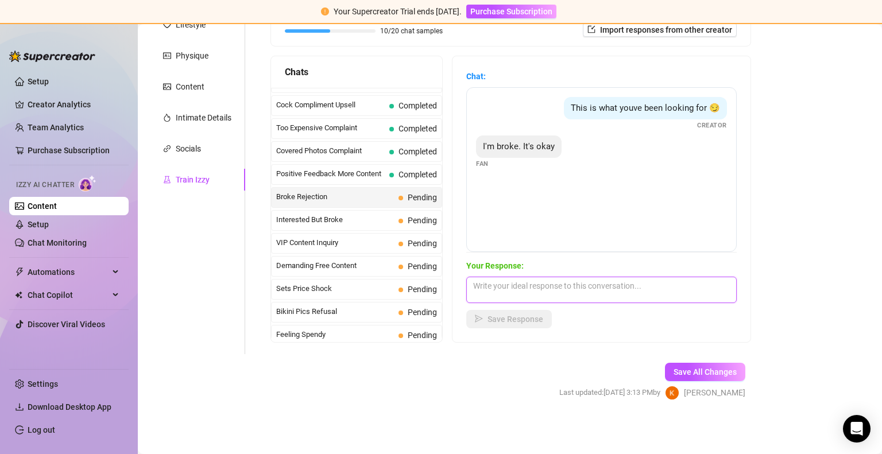
click at [558, 280] on textarea at bounding box center [601, 290] width 270 height 26
click at [556, 285] on textarea at bounding box center [601, 290] width 270 height 26
type textarea "P"
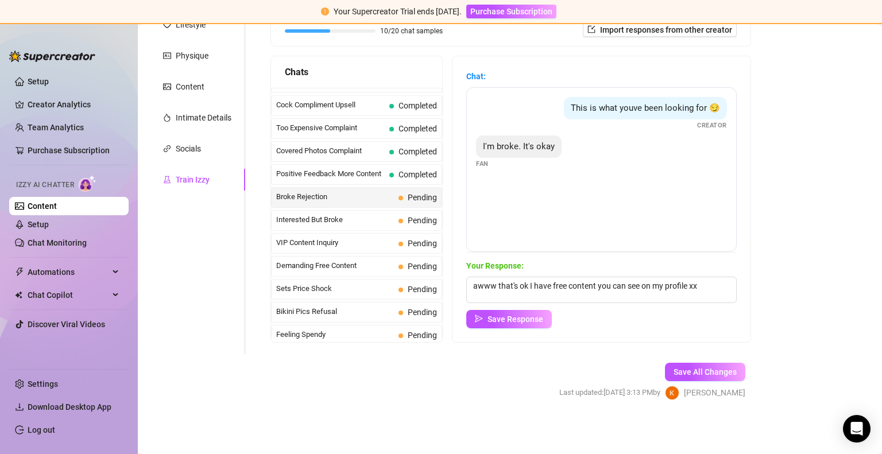
click at [850, 241] on div "Bio Import Bio from other creator Personal Info Chatting Lifestyle Physique Con…" at bounding box center [509, 174] width 721 height 491
click at [535, 283] on textarea "awww that's ok I have free content you can see on my profile xx" at bounding box center [601, 290] width 270 height 26
click at [556, 293] on textarea "awww that's ok, no stress, I have free content you can see on my profile xx" at bounding box center [601, 290] width 270 height 26
type textarea "awww that's ok, no stress, I have free content you can see on my profile xx"
click at [528, 323] on span "Save Response" at bounding box center [515, 319] width 56 height 9
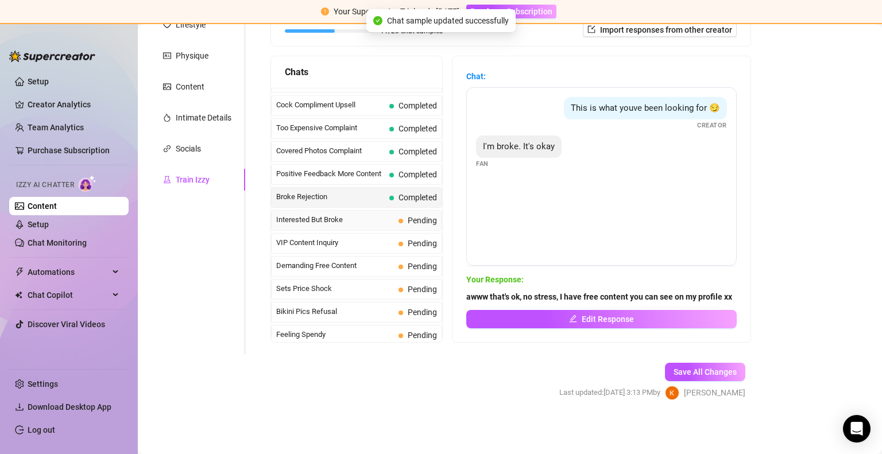
click at [371, 214] on span "Interested But Broke" at bounding box center [335, 219] width 118 height 11
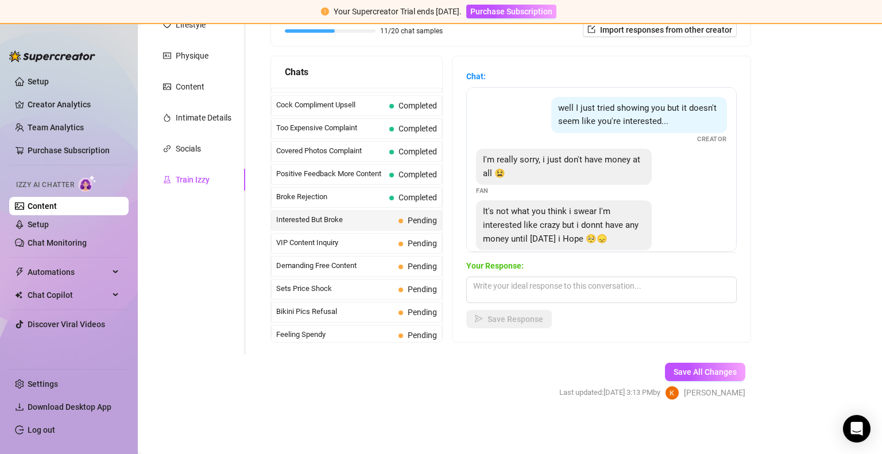
scroll to position [23, 0]
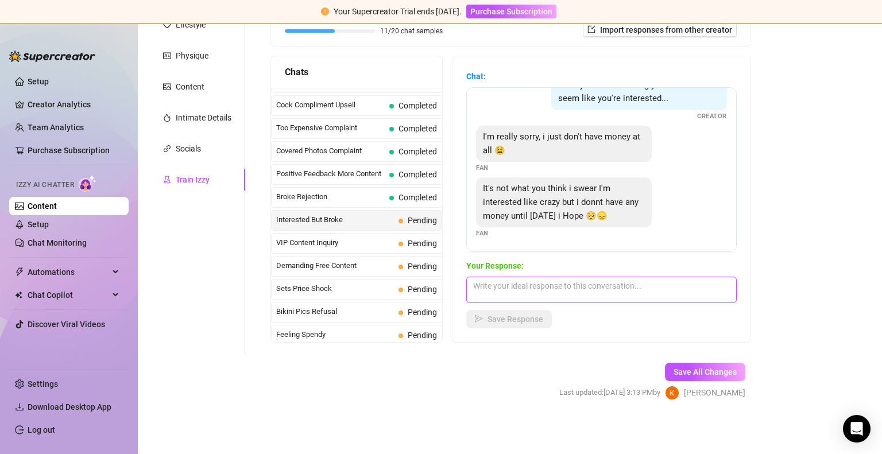
click at [583, 286] on textarea at bounding box center [601, 290] width 270 height 26
click at [582, 284] on textarea "awww thats ok. I'll see you [DATE]" at bounding box center [601, 290] width 270 height 26
click at [611, 287] on textarea "awww thats ok. I'll see you [DATE] 😉😘" at bounding box center [601, 290] width 270 height 26
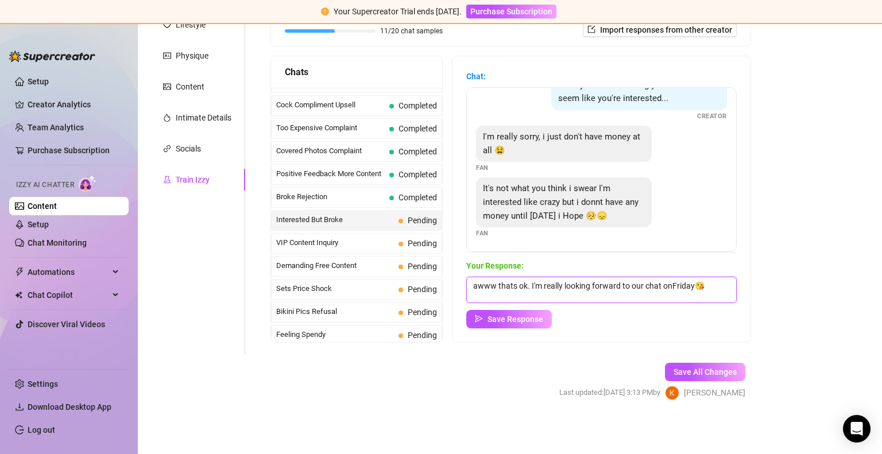
scroll to position [0, 0]
type textarea "awww thats ok. I'm really looking forward to our chat [DATE]😘"
click at [529, 326] on button "Save Response" at bounding box center [509, 319] width 86 height 18
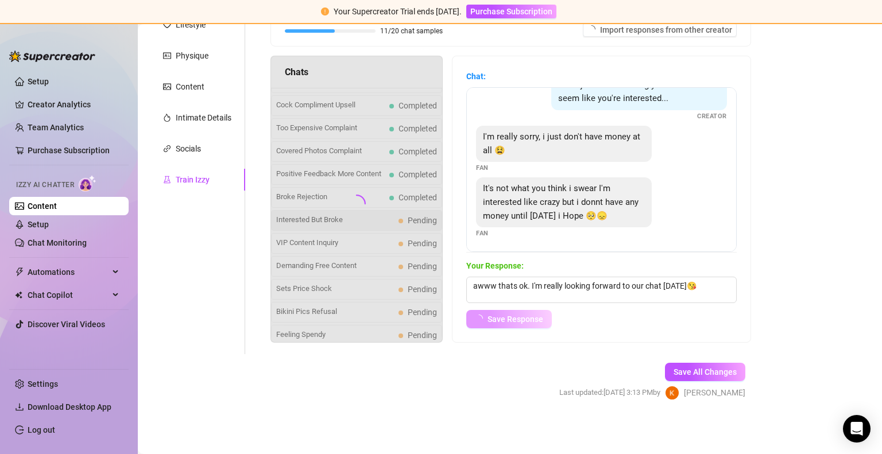
scroll to position [9, 0]
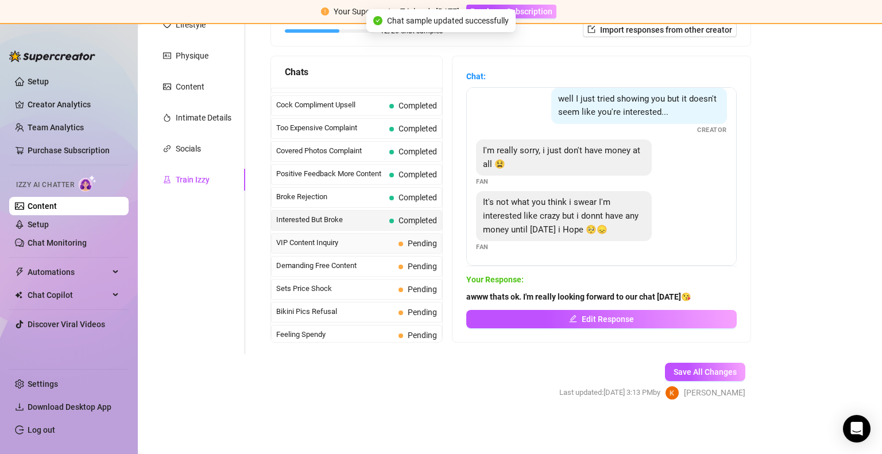
click at [368, 241] on span "VIP Content Inquiry" at bounding box center [335, 242] width 118 height 11
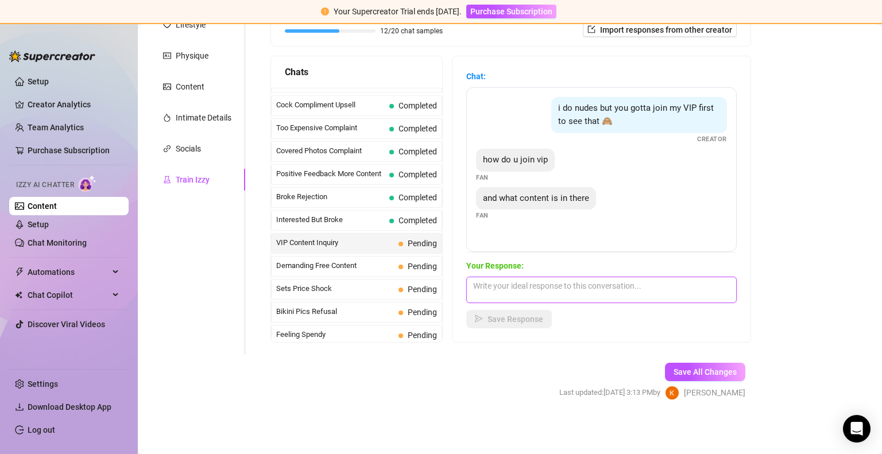
click at [587, 282] on textarea at bounding box center [601, 290] width 270 height 26
click at [560, 285] on textarea at bounding box center [601, 290] width 270 height 26
type textarea "I"
type textarea "All my collabs xx"
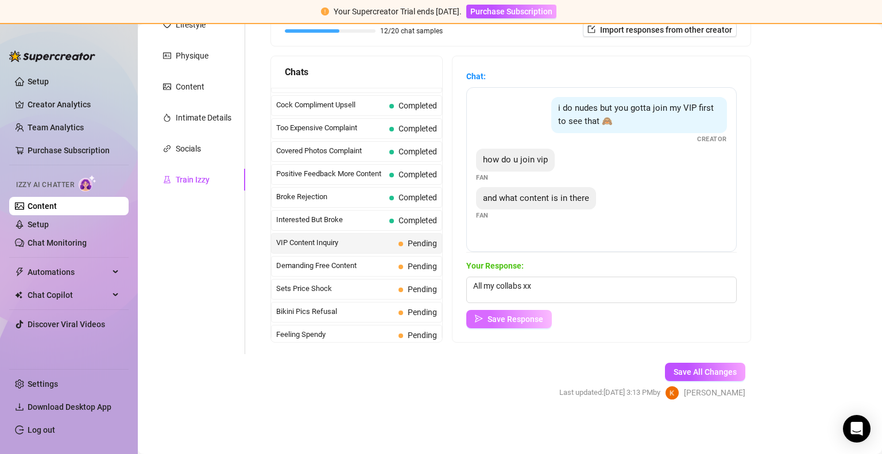
click at [492, 316] on button "Save Response" at bounding box center [509, 319] width 86 height 18
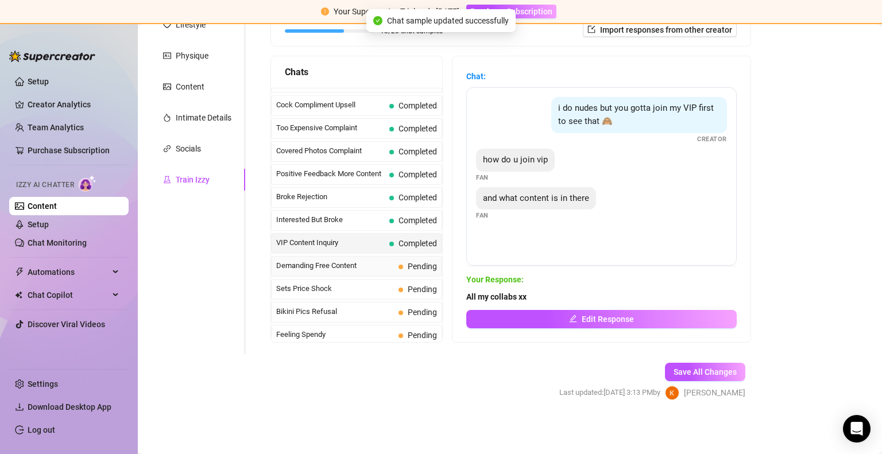
click at [363, 260] on span "Demanding Free Content" at bounding box center [335, 265] width 118 height 11
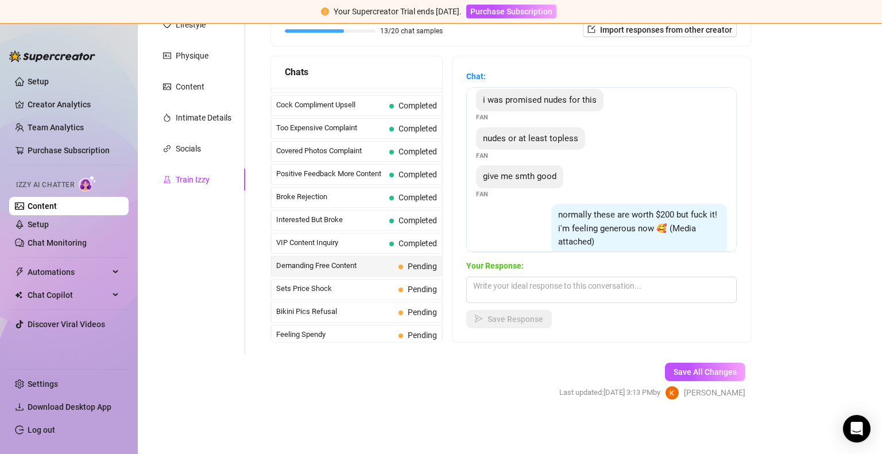
scroll to position [111, 0]
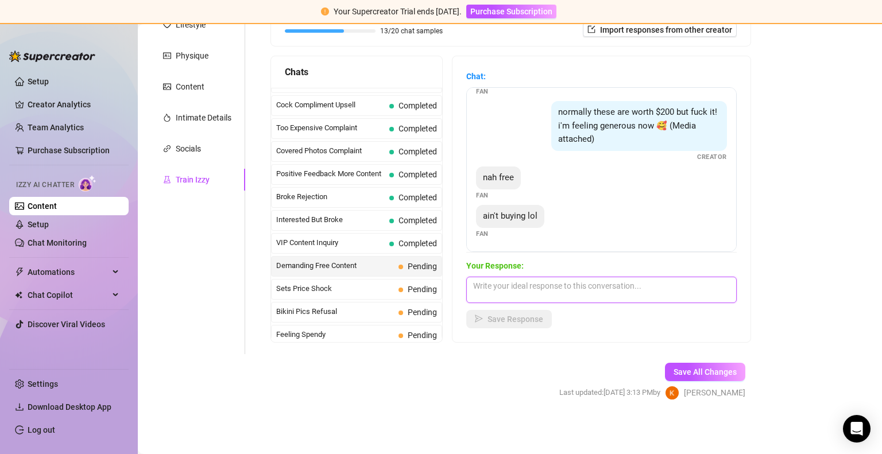
click at [555, 285] on textarea at bounding box center [601, 290] width 270 height 26
click at [556, 281] on textarea at bounding box center [601, 290] width 270 height 26
click at [543, 289] on textarea at bounding box center [601, 290] width 270 height 26
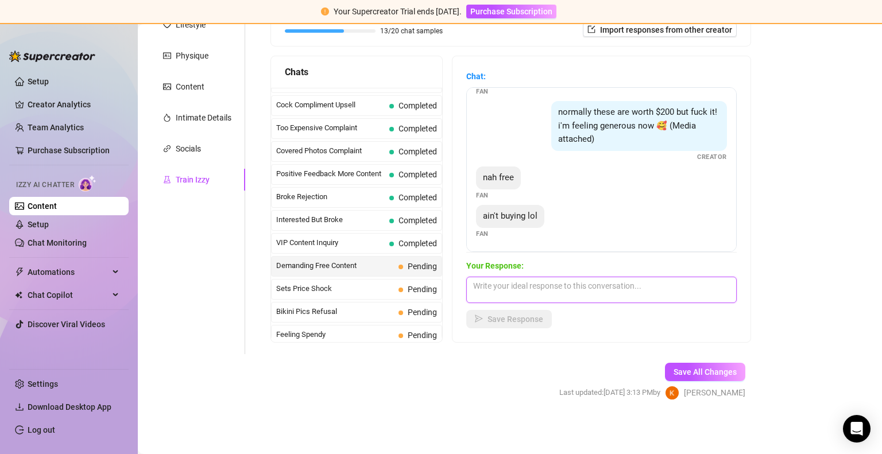
click at [564, 288] on textarea at bounding box center [601, 290] width 270 height 26
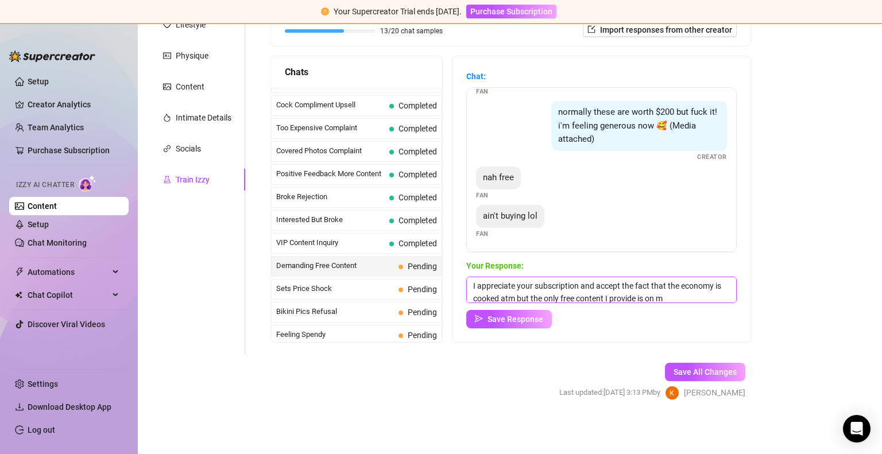
scroll to position [13, 0]
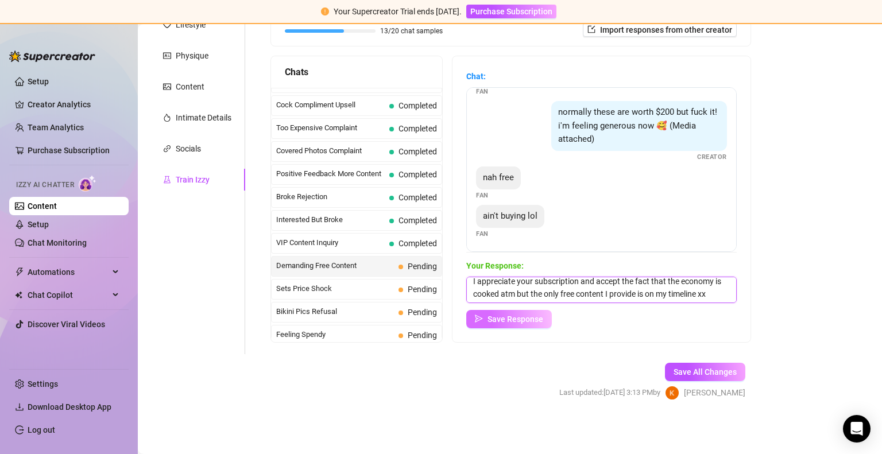
type textarea "I appreciate your subscription and accept the fact that the economy is cooked a…"
click at [520, 318] on span "Save Response" at bounding box center [515, 319] width 56 height 9
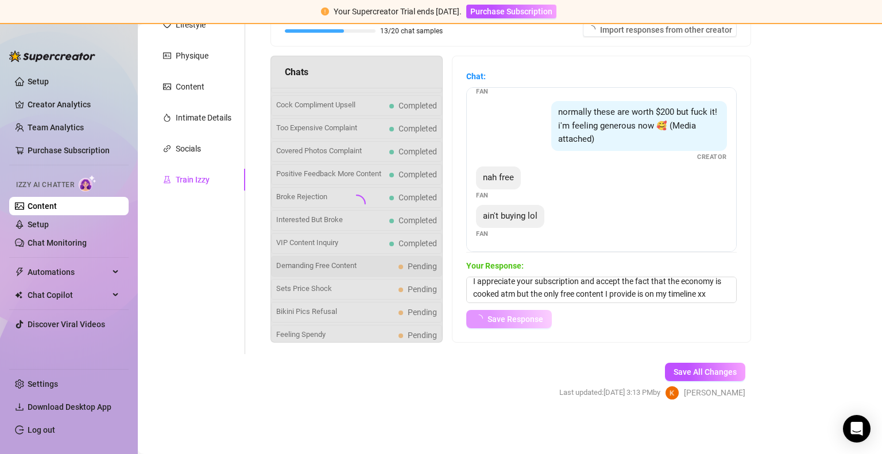
scroll to position [110, 0]
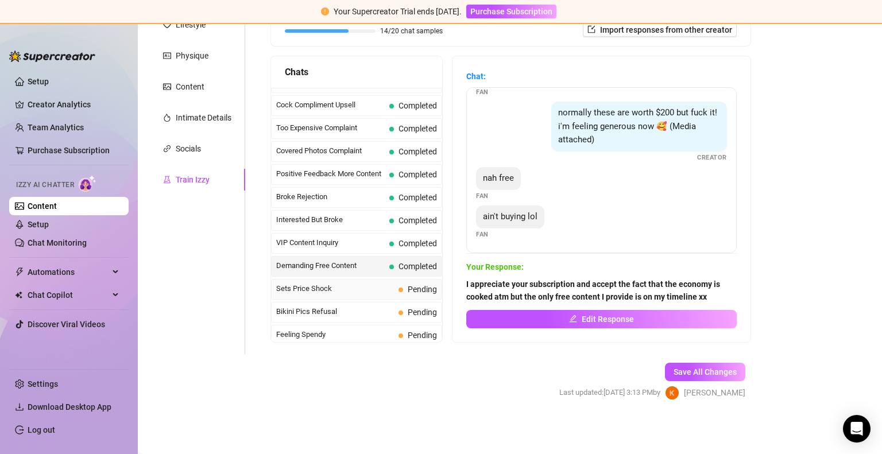
click at [347, 283] on span "Sets Price Shock" at bounding box center [335, 288] width 118 height 11
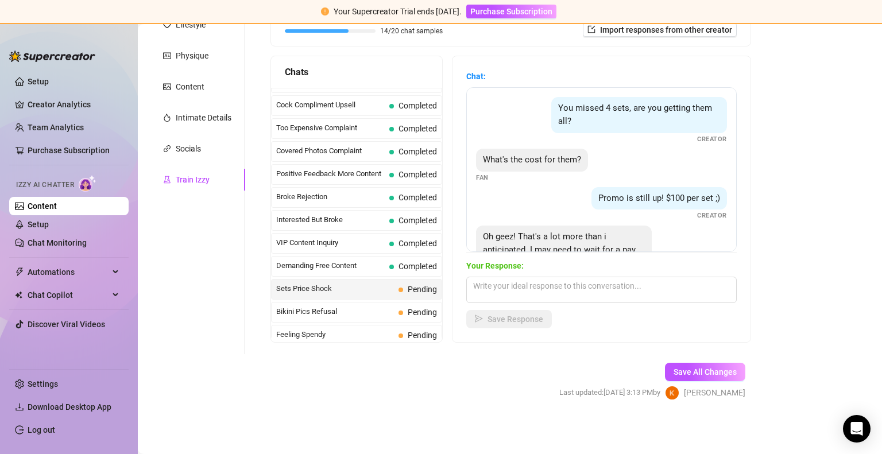
scroll to position [48, 0]
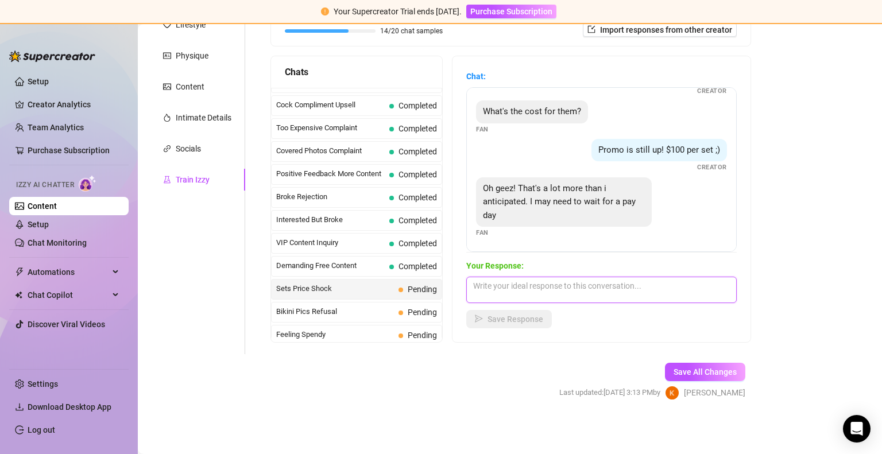
click at [565, 295] on textarea at bounding box center [601, 290] width 270 height 26
type textarea "Rarity isn't cheap 😏😘"
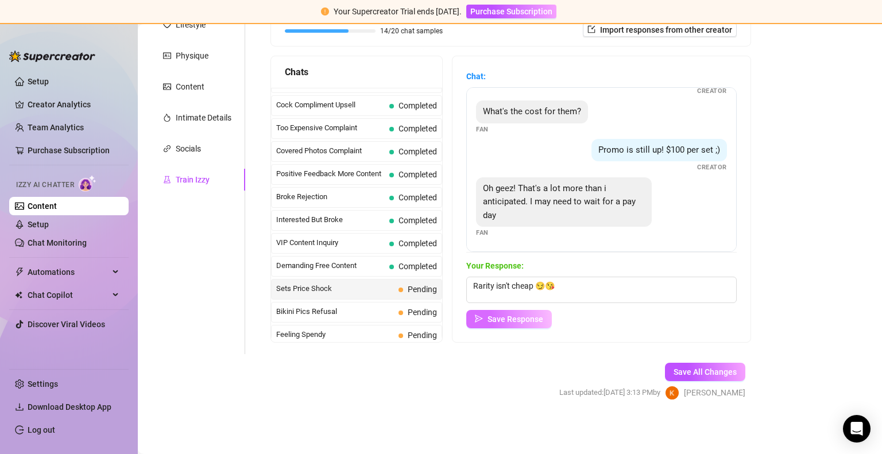
click at [508, 323] on span "Save Response" at bounding box center [515, 319] width 56 height 9
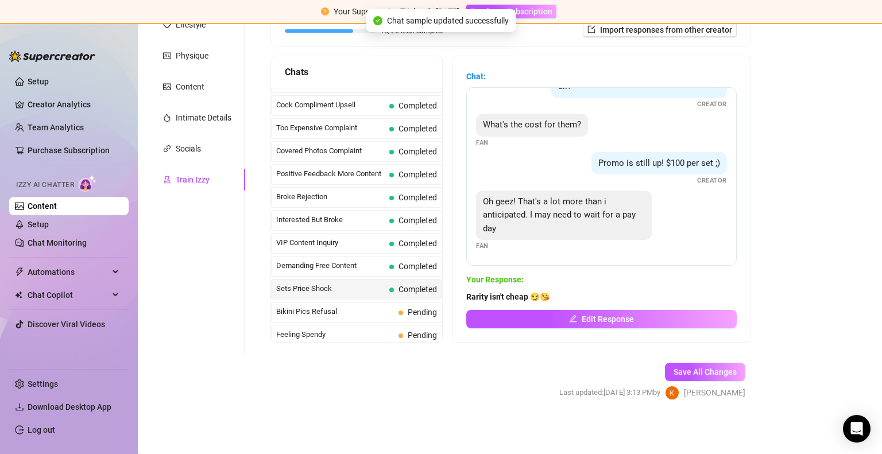
scroll to position [34, 0]
click at [374, 310] on span "Bikini Pics Refusal" at bounding box center [335, 311] width 118 height 11
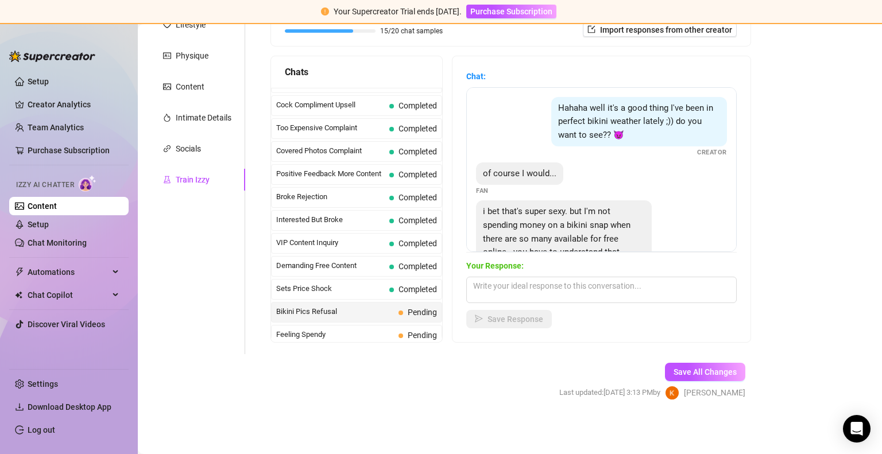
scroll to position [50, 0]
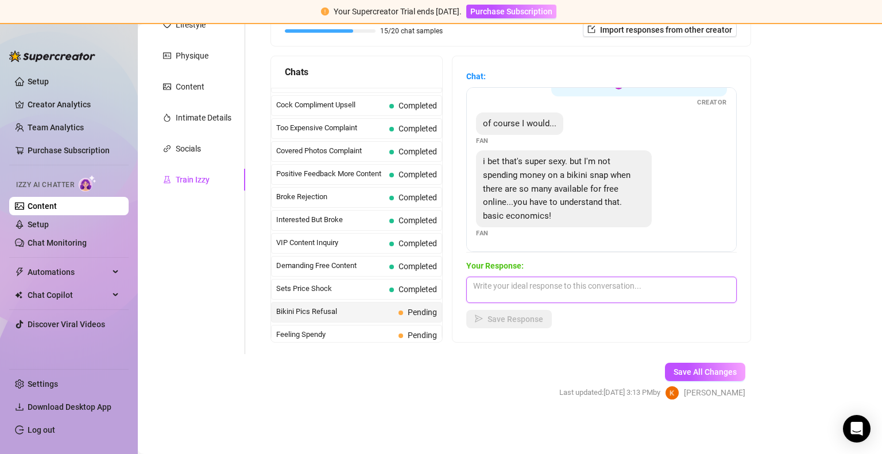
click at [556, 285] on textarea at bounding box center [601, 290] width 270 height 26
click at [539, 291] on textarea at bounding box center [601, 290] width 270 height 26
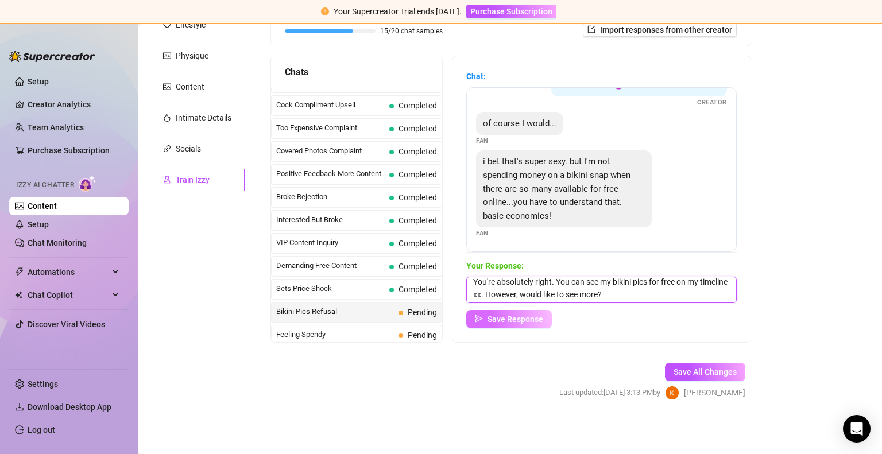
type textarea "You're absolutely right. You can see my bikini pics for free on my timeline xx.…"
click at [536, 323] on span "Save Response" at bounding box center [515, 319] width 56 height 9
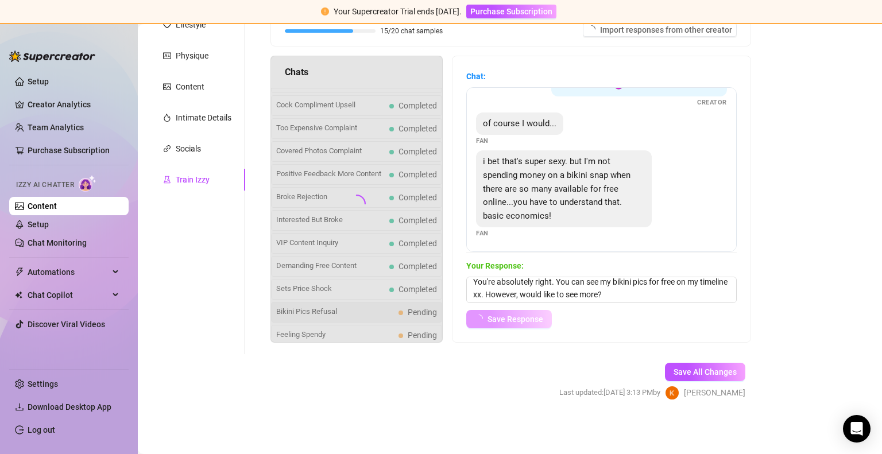
scroll to position [49, 0]
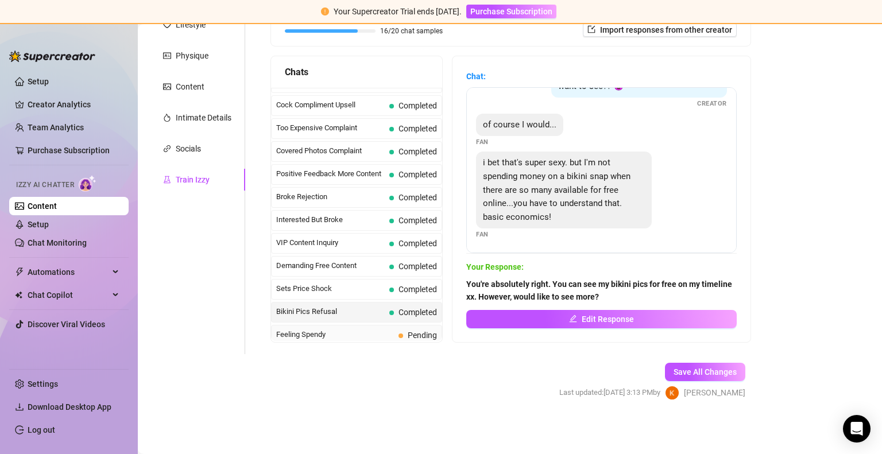
click at [361, 329] on span "Feeling Spendy" at bounding box center [335, 334] width 118 height 11
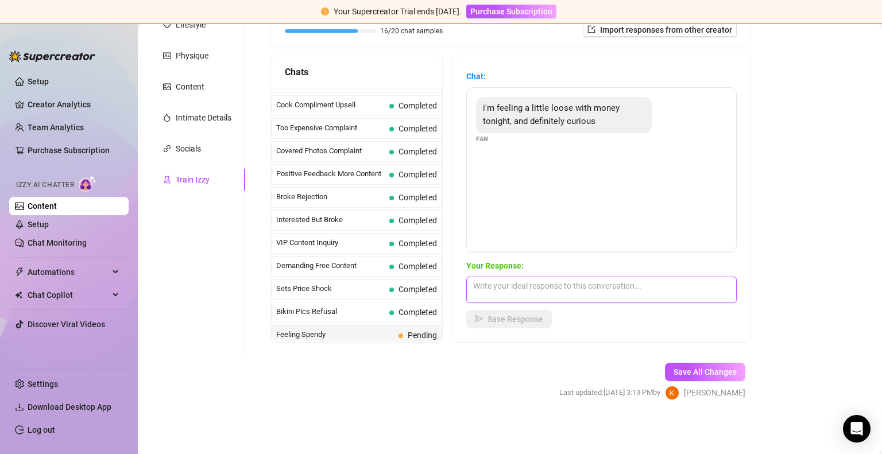
click at [542, 287] on textarea at bounding box center [601, 290] width 270 height 26
type textarea "M"
type textarea "T"
type textarea "Good xx bc my pussy is dripping wet!!"
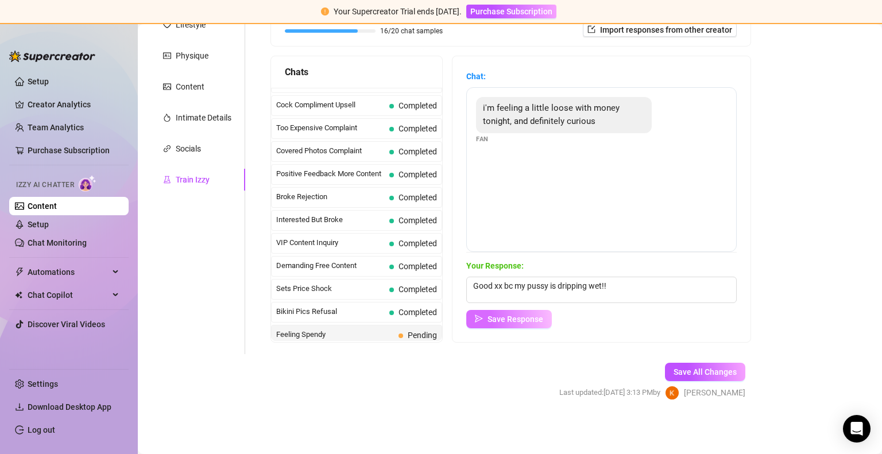
click at [512, 320] on span "Save Response" at bounding box center [515, 319] width 56 height 9
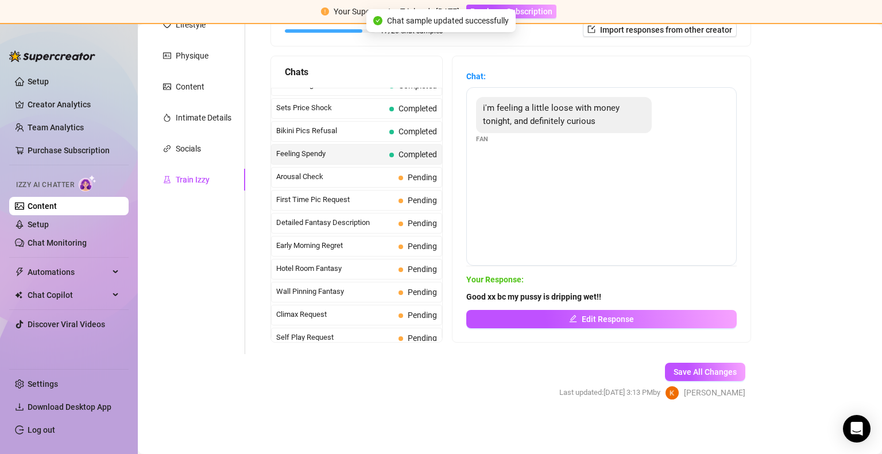
scroll to position [316, 0]
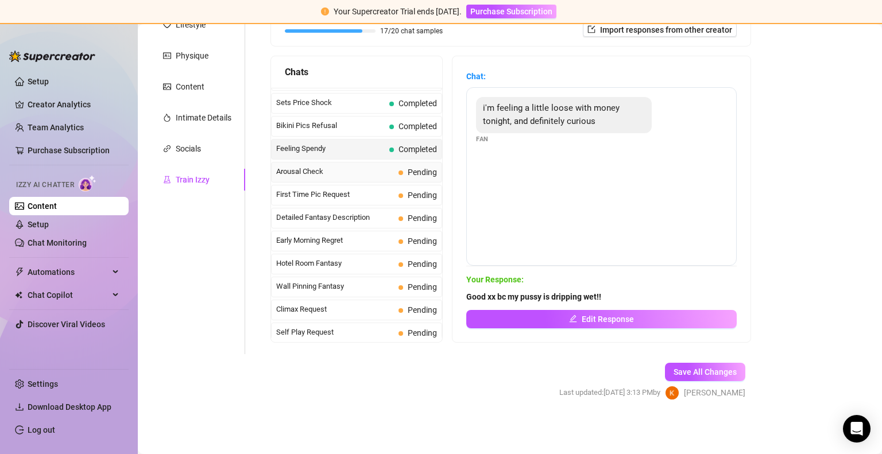
click at [346, 167] on span "Arousal Check" at bounding box center [335, 171] width 118 height 11
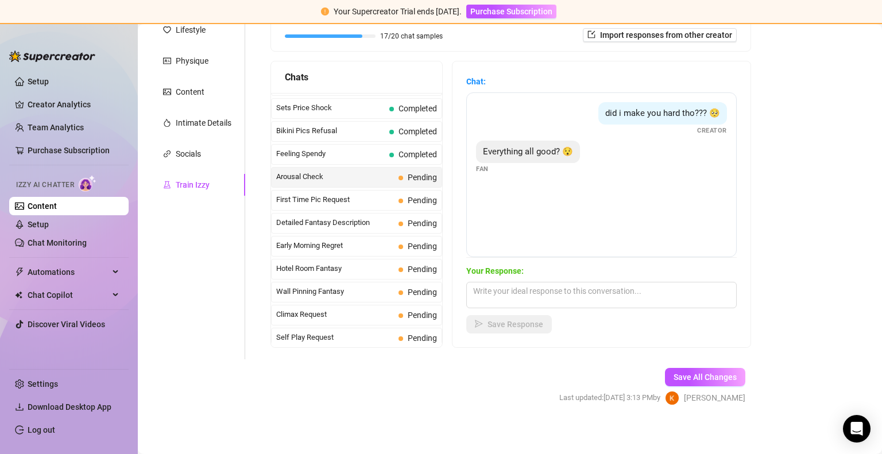
scroll to position [181, 0]
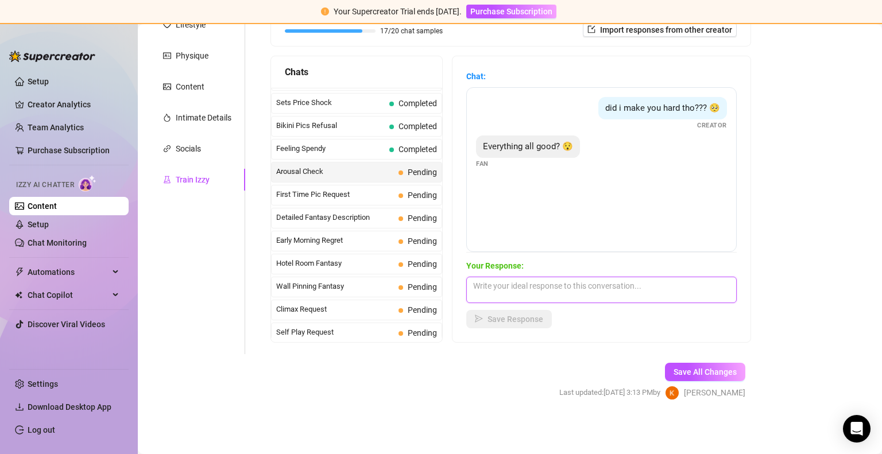
click at [561, 282] on textarea at bounding box center [601, 290] width 270 height 26
click at [349, 189] on span "First Time Pic Request" at bounding box center [335, 194] width 118 height 11
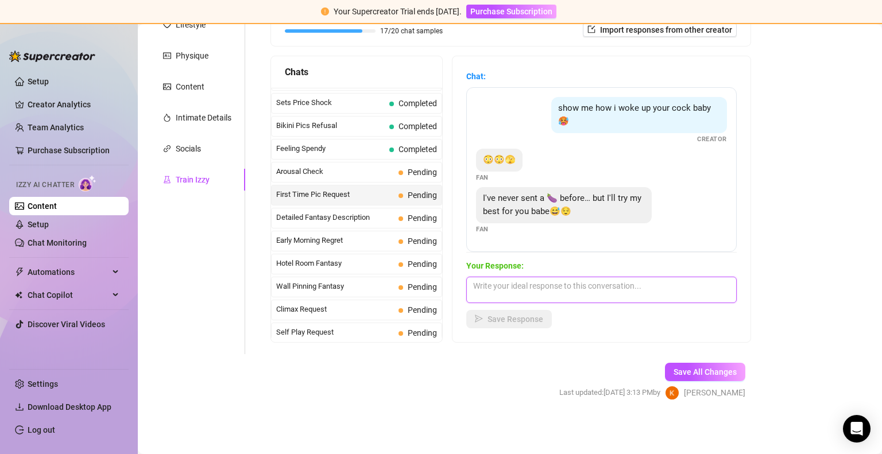
click at [640, 291] on textarea at bounding box center [601, 290] width 270 height 26
click at [618, 291] on textarea at bounding box center [601, 290] width 270 height 26
click at [620, 281] on textarea "ooohh yes please I want to see your big cock!" at bounding box center [601, 290] width 270 height 26
click at [645, 280] on textarea "ooohh yes please I want to see your cock!" at bounding box center [601, 290] width 270 height 26
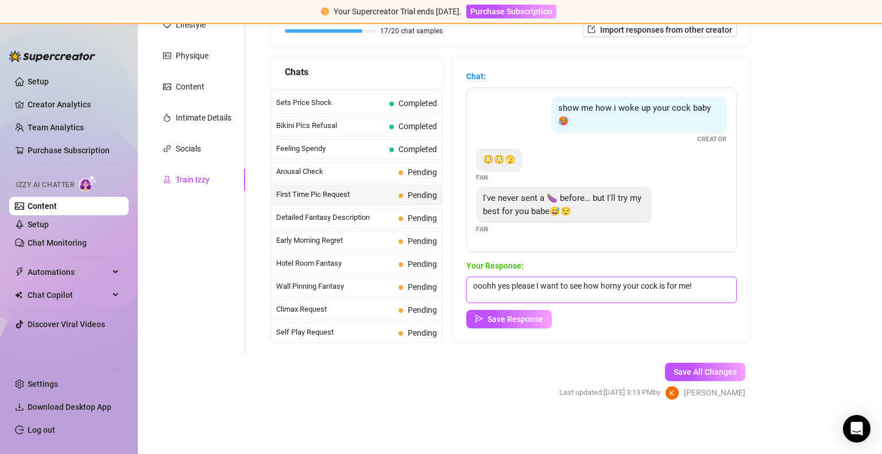
scroll to position [0, 0]
type textarea "ooohh yes please I want to see how horny your cock is for me!"
click at [532, 324] on button "Save Response" at bounding box center [509, 319] width 86 height 18
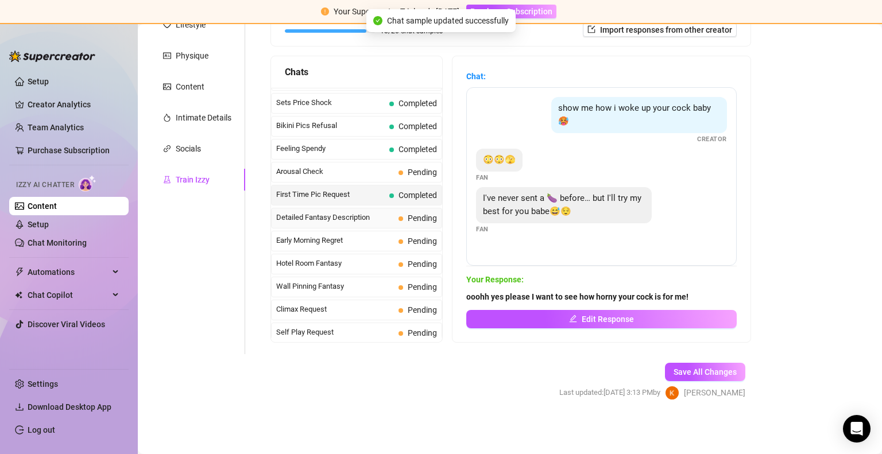
click at [389, 212] on span "Detailed Fantasy Description" at bounding box center [335, 217] width 118 height 11
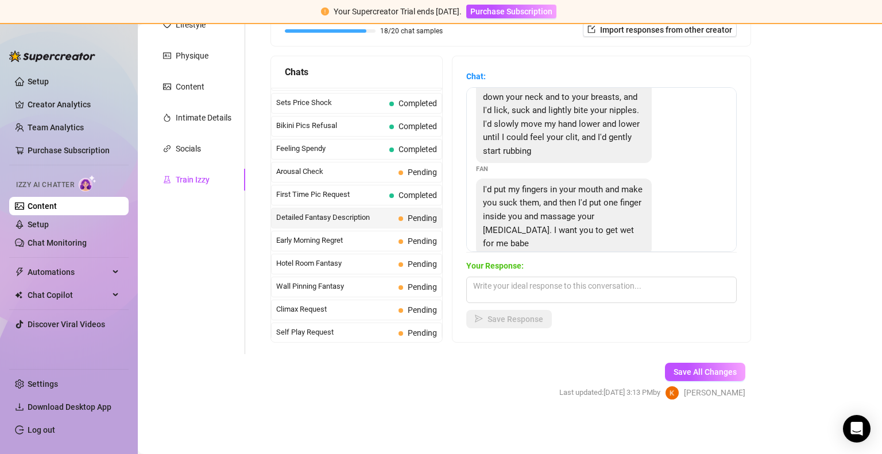
scroll to position [66, 0]
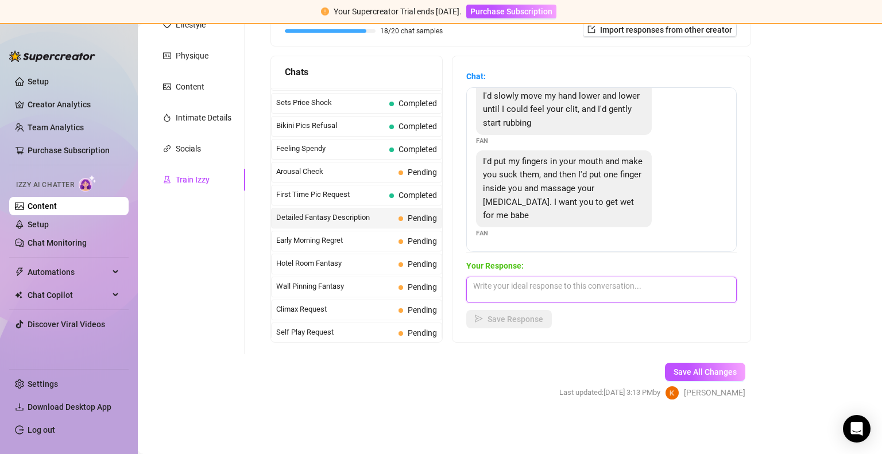
click at [579, 282] on textarea at bounding box center [601, 290] width 270 height 26
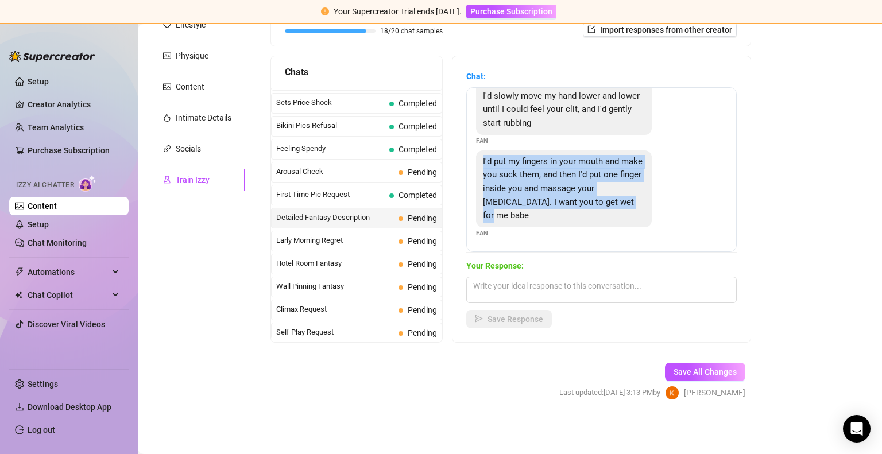
drag, startPoint x: 528, startPoint y: 213, endPoint x: 486, endPoint y: 163, distance: 65.2
click at [486, 163] on div "I'd put my fingers in your mouth and make you suck them, and then I'd put one f…" at bounding box center [564, 188] width 176 height 77
copy span "I'd put my fingers in your mouth and make you suck them, and then I'd put one f…"
click at [599, 197] on span "I'd put my fingers in your mouth and make you suck them, and then I'd put one f…" at bounding box center [563, 188] width 160 height 64
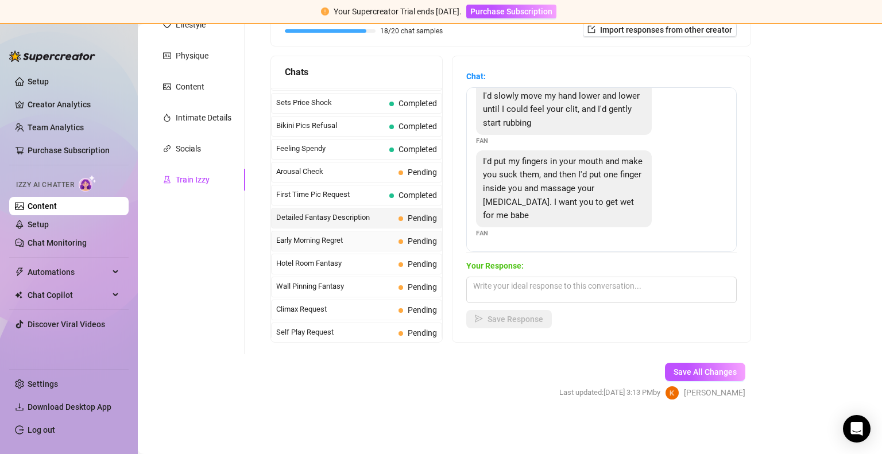
click at [328, 238] on span "Early Morning Regret" at bounding box center [335, 240] width 118 height 11
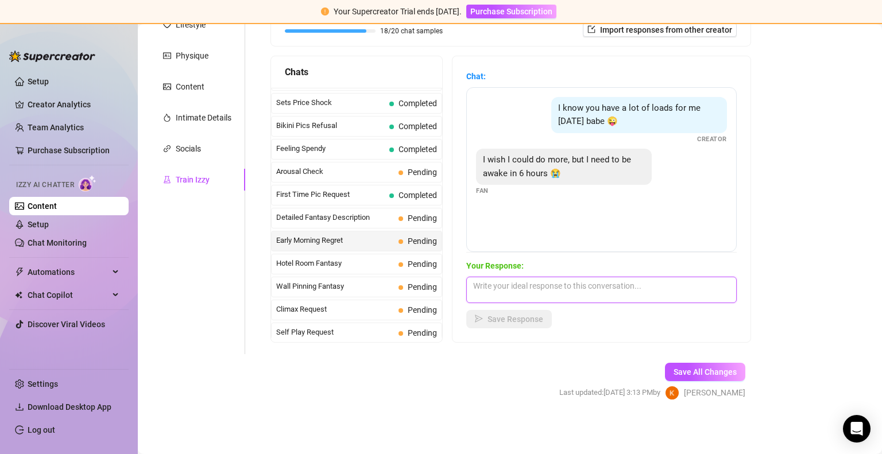
click at [571, 285] on textarea at bounding box center [601, 290] width 270 height 26
click at [521, 284] on textarea at bounding box center [601, 290] width 270 height 26
type textarea "aww ok i hope you have the most wonderful sleep xx"
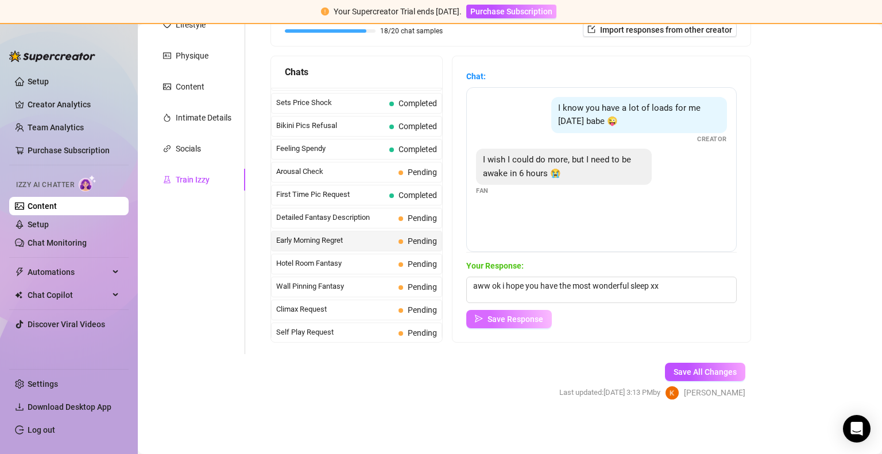
click at [509, 315] on span "Save Response" at bounding box center [515, 319] width 56 height 9
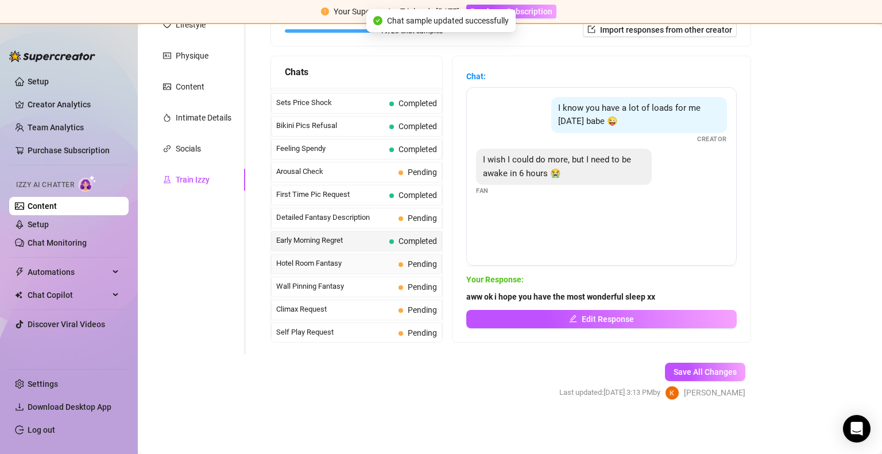
click at [349, 259] on span "Hotel Room Fantasy" at bounding box center [335, 263] width 118 height 11
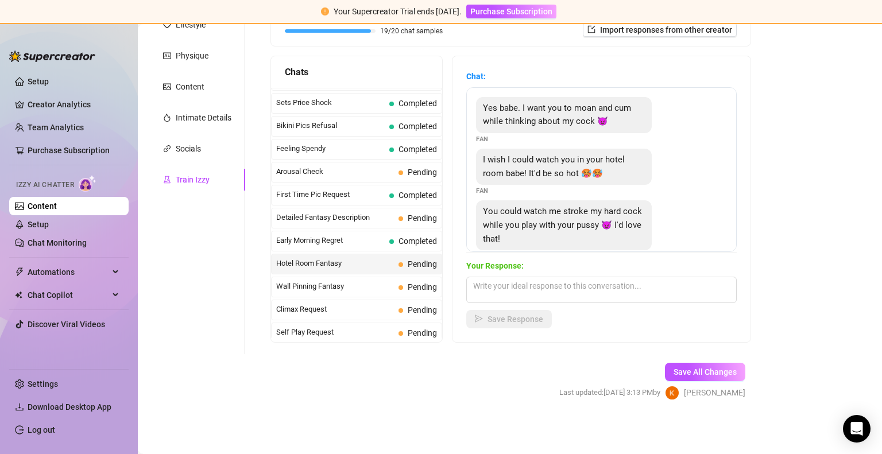
scroll to position [23, 0]
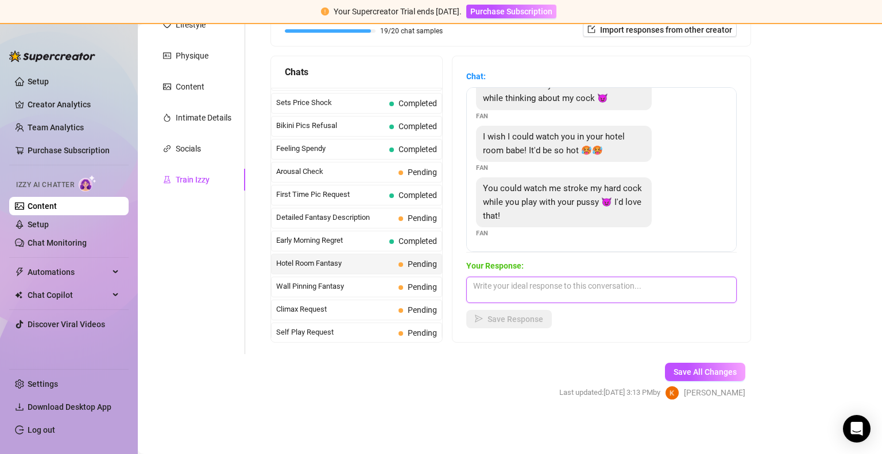
click at [572, 285] on textarea at bounding box center [601, 290] width 270 height 26
type textarea "I'd probably want to put it in my mouth, would that be ok?"
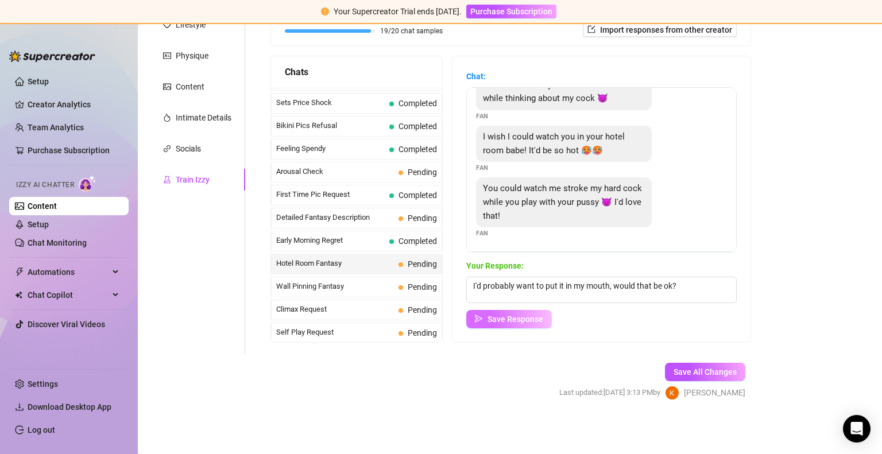
click at [529, 317] on span "Save Response" at bounding box center [515, 319] width 56 height 9
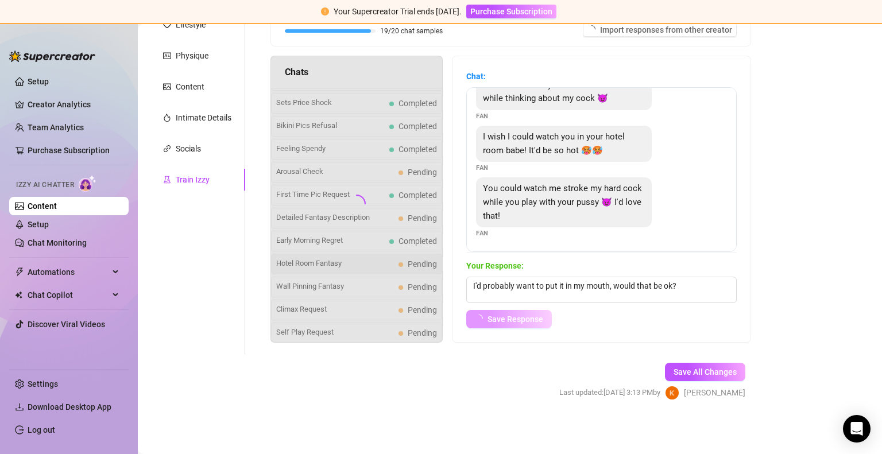
scroll to position [9, 0]
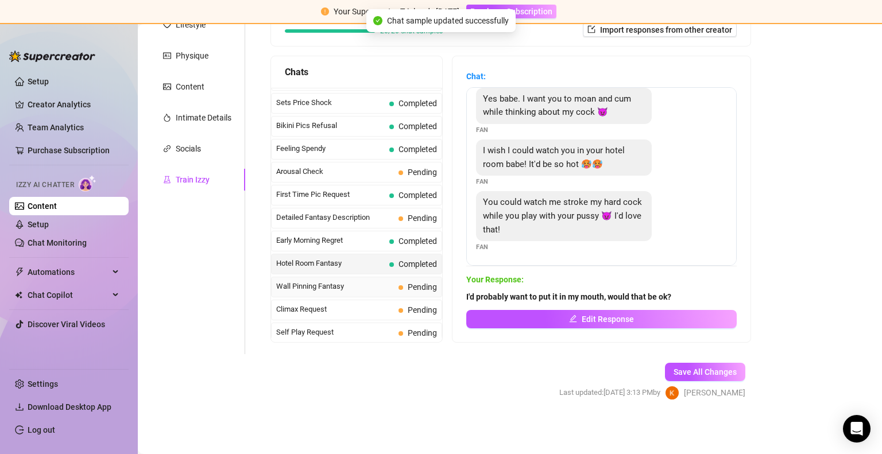
click at [365, 284] on span "Wall Pinning Fantasy" at bounding box center [335, 286] width 118 height 11
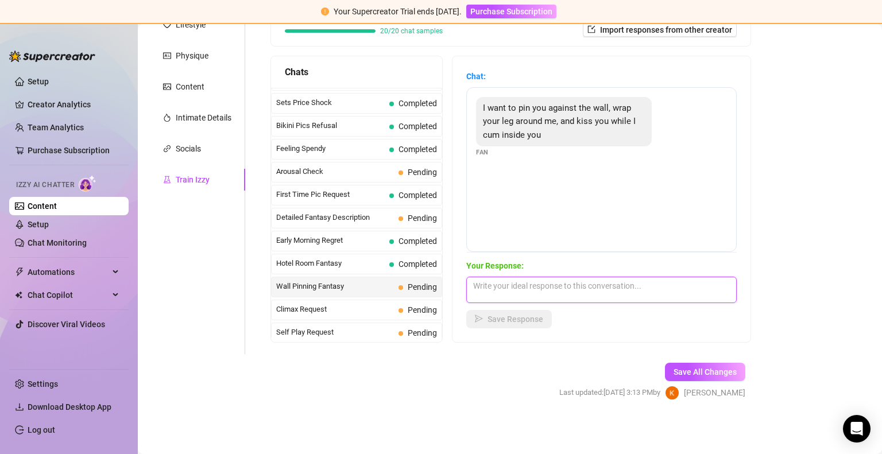
click at [556, 287] on textarea at bounding box center [601, 290] width 270 height 26
click at [797, 270] on div "Bio Import Bio from other creator Personal Info Chatting Lifestyle Physique Con…" at bounding box center [509, 174] width 721 height 491
click at [648, 289] on textarea at bounding box center [601, 290] width 270 height 26
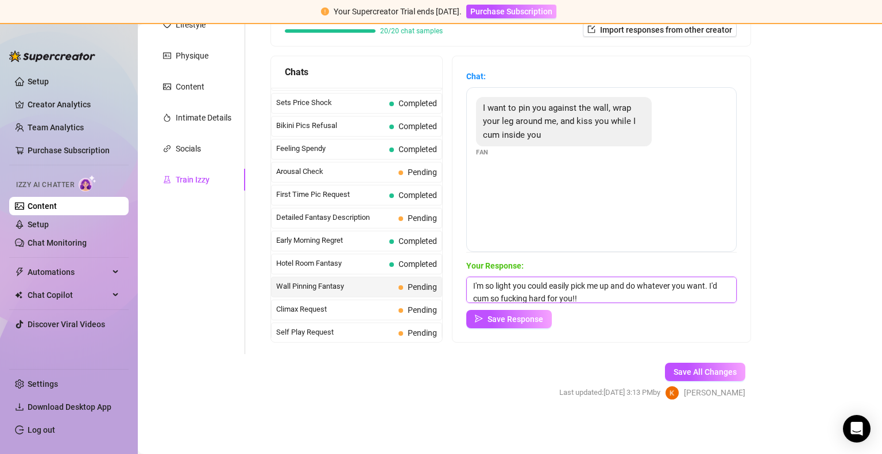
scroll to position [4, 0]
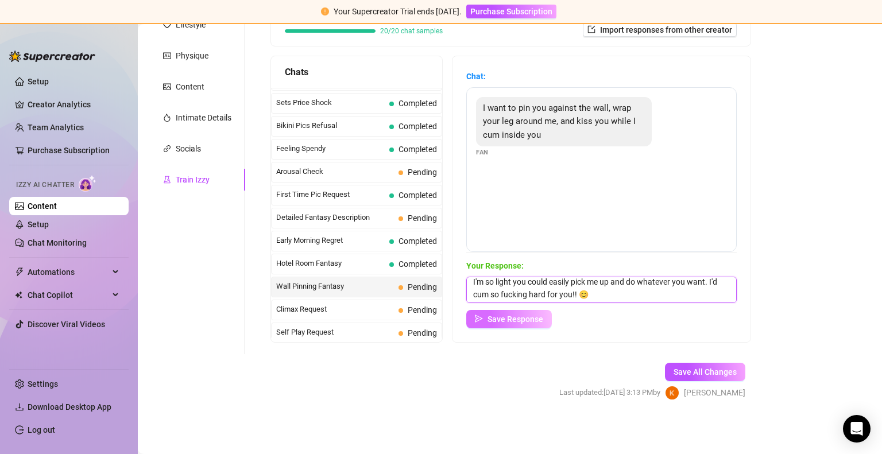
type textarea "I'm so light you could easily pick me up and do whatever you want. I'd cum so f…"
click at [529, 319] on span "Save Response" at bounding box center [515, 319] width 56 height 9
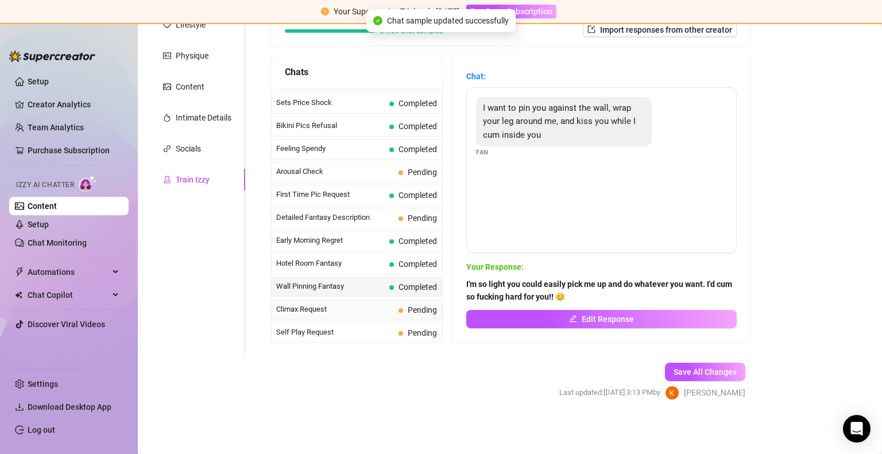
click at [388, 305] on span "Climax Request" at bounding box center [335, 309] width 118 height 11
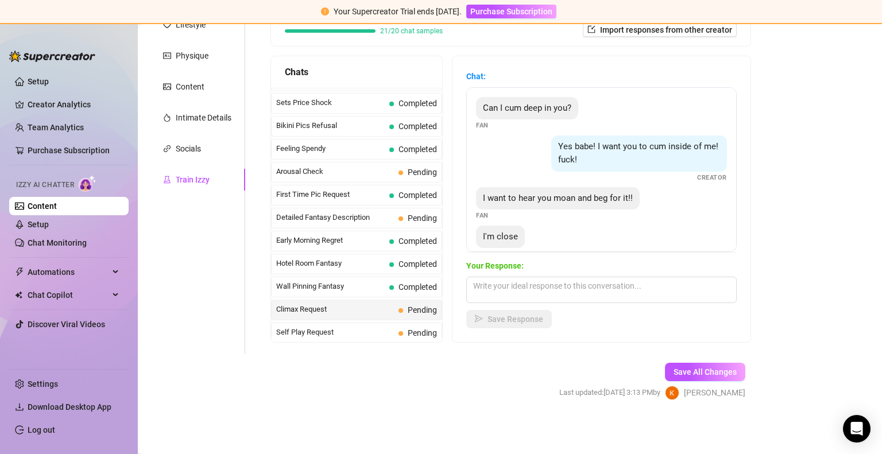
scroll to position [34, 0]
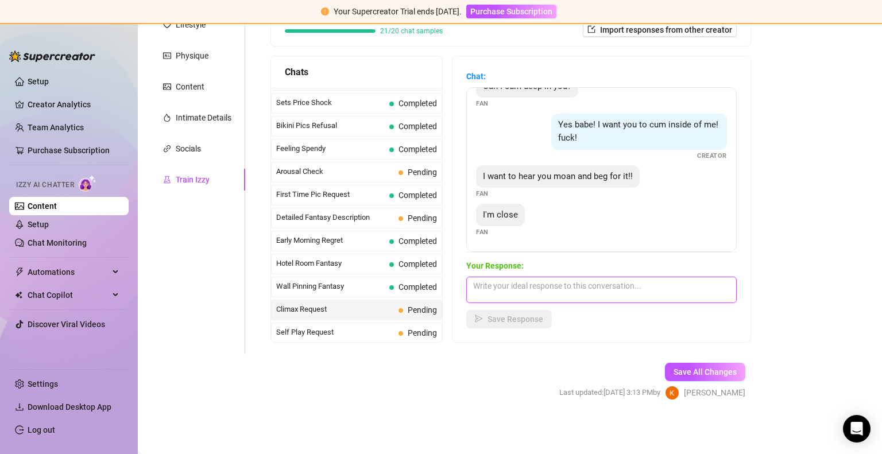
click at [571, 293] on textarea at bounding box center [601, 290] width 270 height 26
click at [540, 288] on textarea at bounding box center [601, 290] width 270 height 26
type textarea "Daddy! 😍😍"
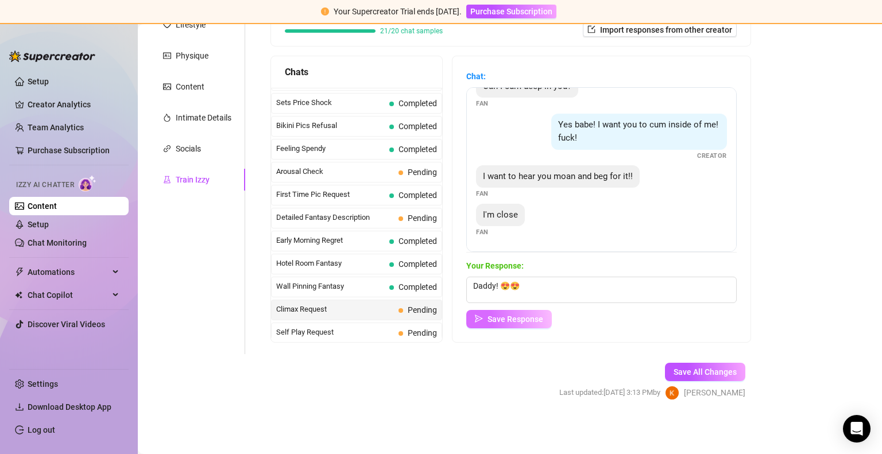
click at [504, 318] on span "Save Response" at bounding box center [515, 319] width 56 height 9
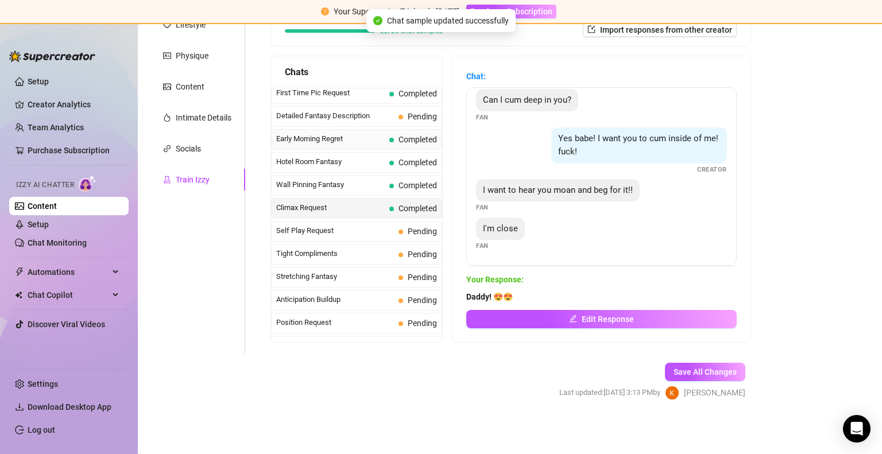
scroll to position [455, 0]
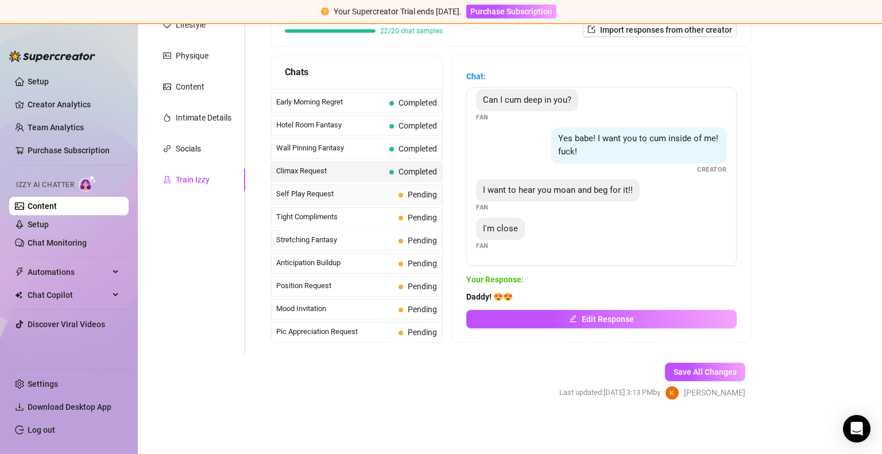
click at [352, 191] on span "Self Play Request" at bounding box center [335, 193] width 118 height 11
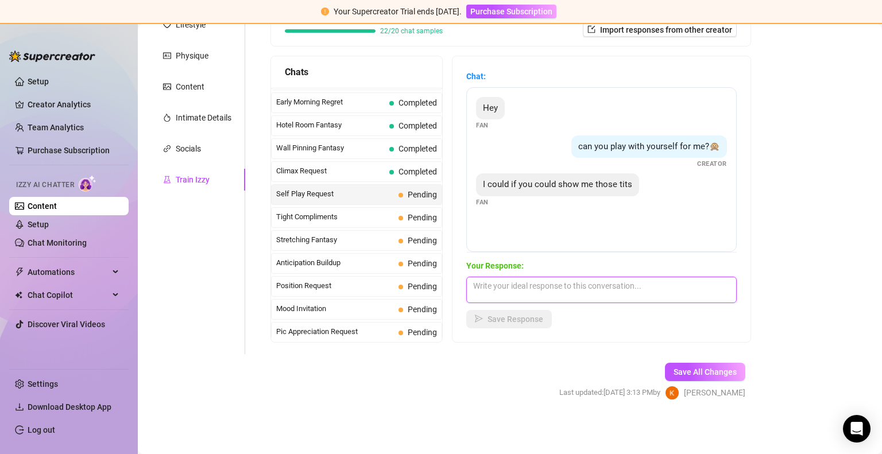
click at [541, 285] on textarea at bounding box center [601, 290] width 270 height 26
type textarea "y"
click at [566, 287] on textarea "Yes Daddy!" at bounding box center [601, 290] width 270 height 26
type textarea "Yes Daddy! I'm so fucking horny for you!!! 😍😍"
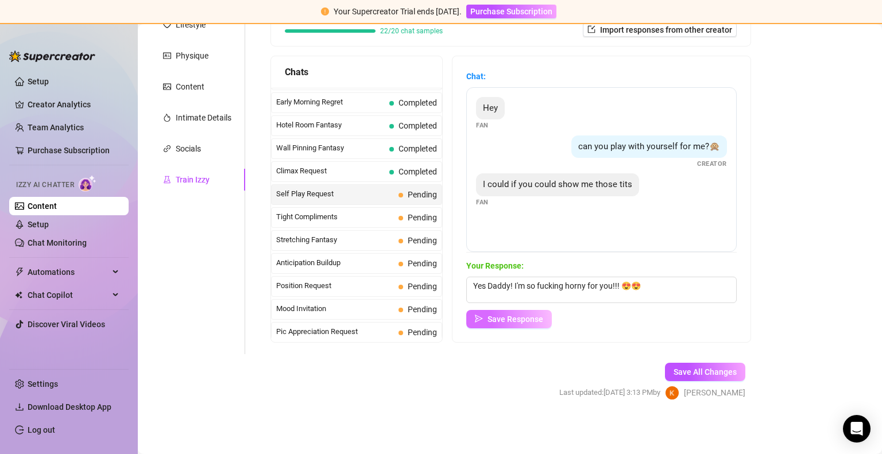
click at [531, 322] on span "Save Response" at bounding box center [515, 319] width 56 height 9
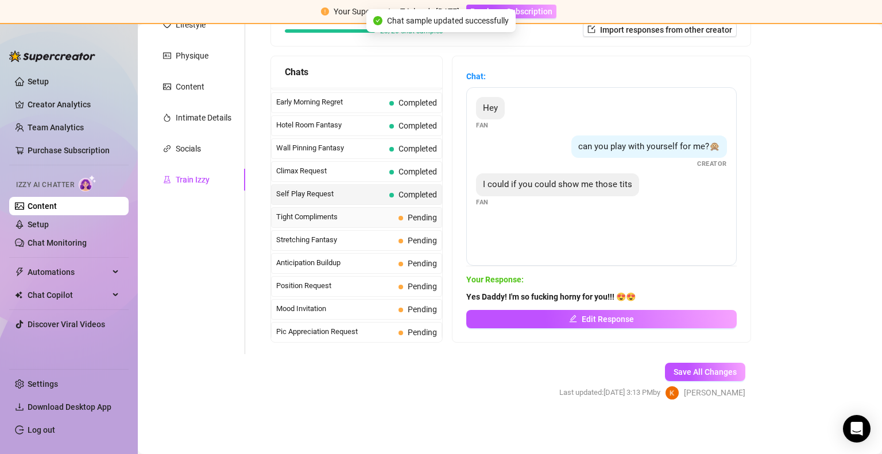
click at [347, 213] on span "Tight Compliments" at bounding box center [335, 216] width 118 height 11
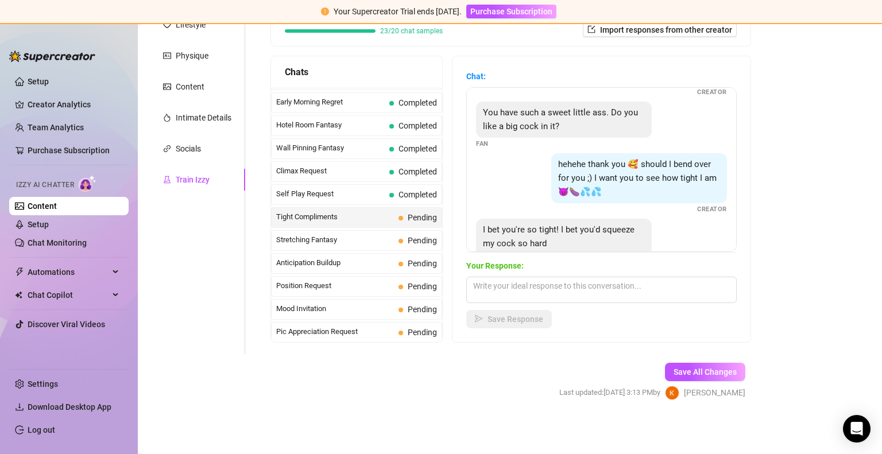
scroll to position [75, 0]
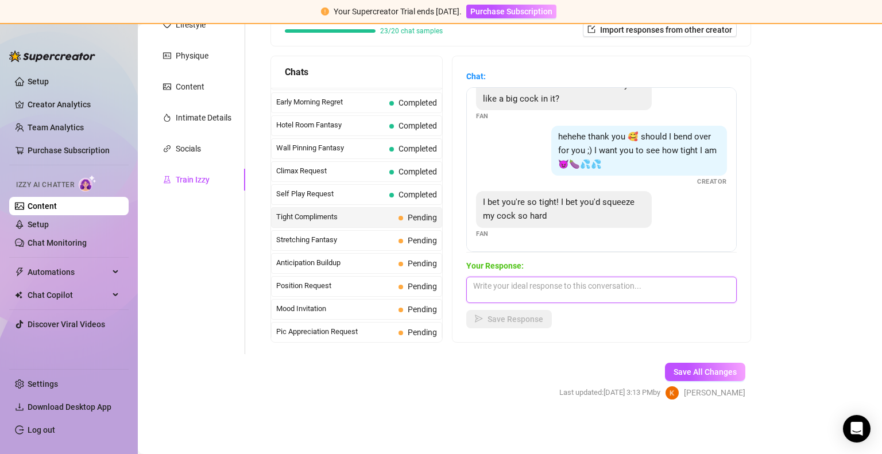
click at [546, 289] on textarea at bounding box center [601, 290] width 270 height 26
click at [561, 280] on textarea at bounding box center [601, 290] width 270 height 26
type textarea "O"
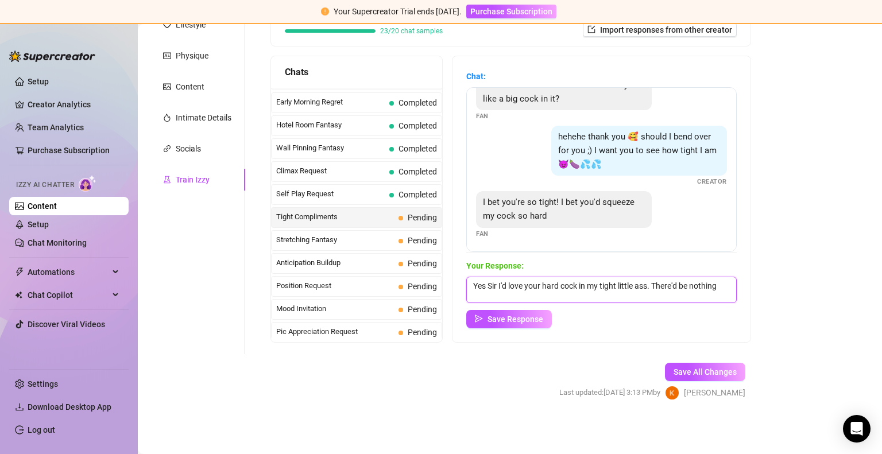
scroll to position [0, 0]
type textarea "Yes Sir I'd love your hard cock in my tight little ass. There'd be nothing left…"
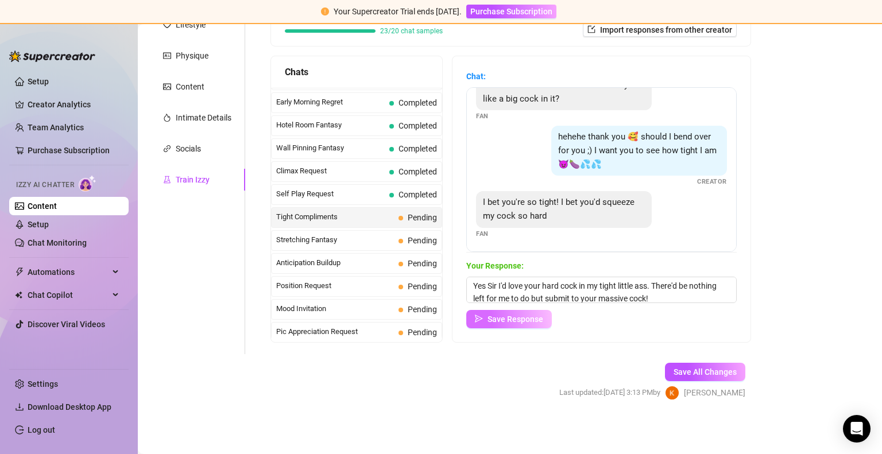
click at [516, 317] on span "Save Response" at bounding box center [515, 319] width 56 height 9
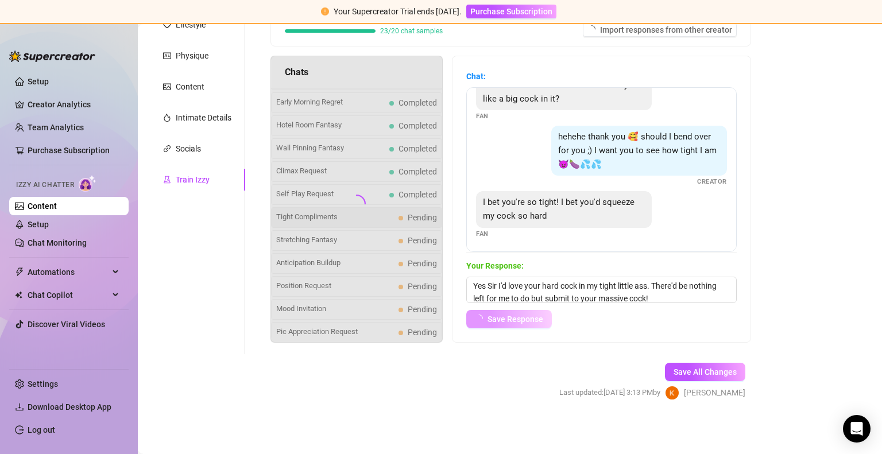
scroll to position [73, 0]
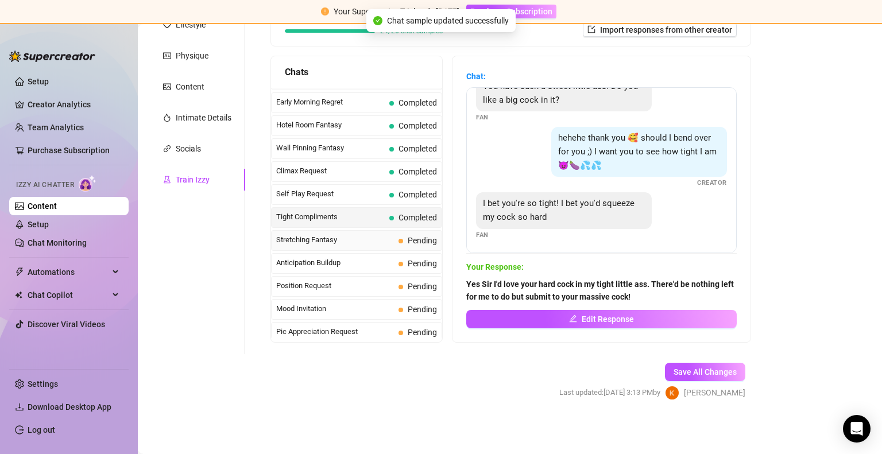
click at [366, 235] on span "Stretching Fantasy" at bounding box center [335, 239] width 118 height 11
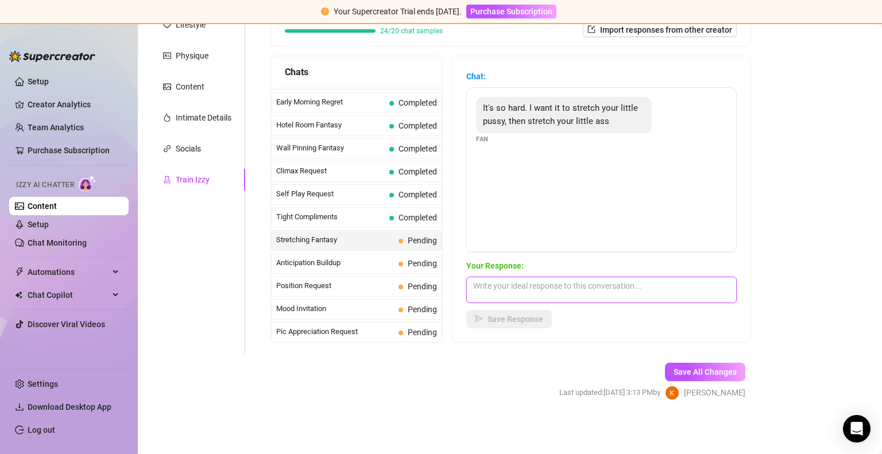
click at [535, 282] on textarea at bounding box center [601, 290] width 270 height 26
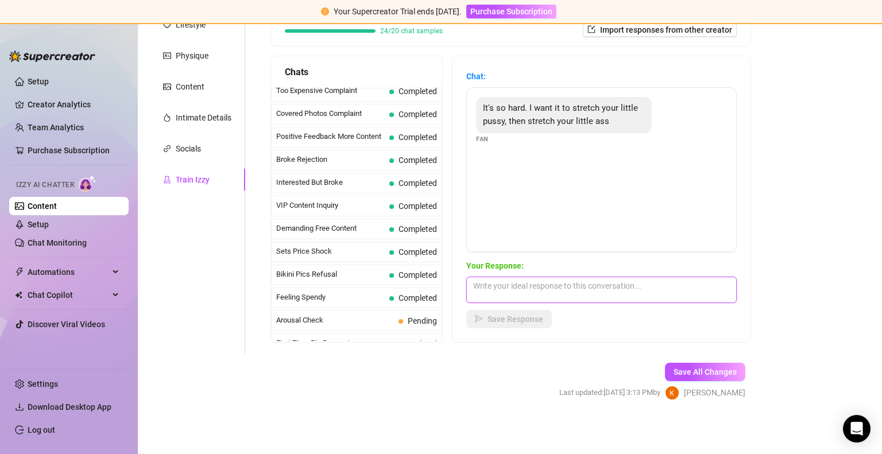
scroll to position [0, 0]
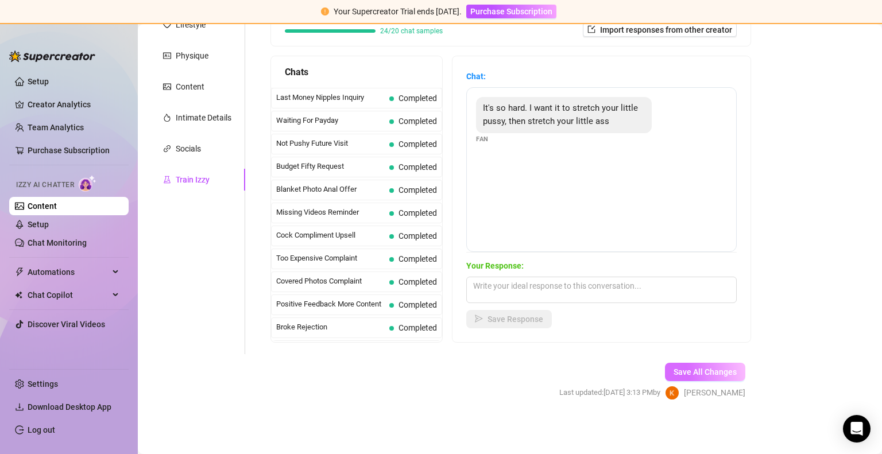
click at [673, 375] on span "Save All Changes" at bounding box center [704, 371] width 63 height 9
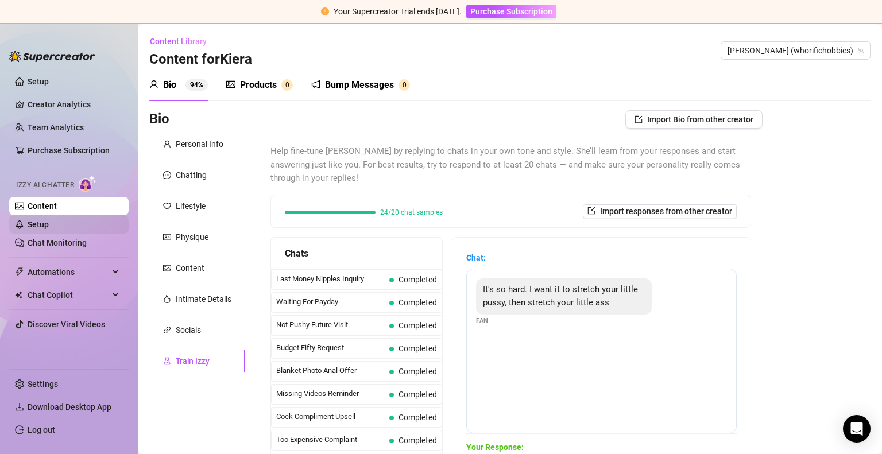
click at [49, 224] on link "Setup" at bounding box center [38, 224] width 21 height 9
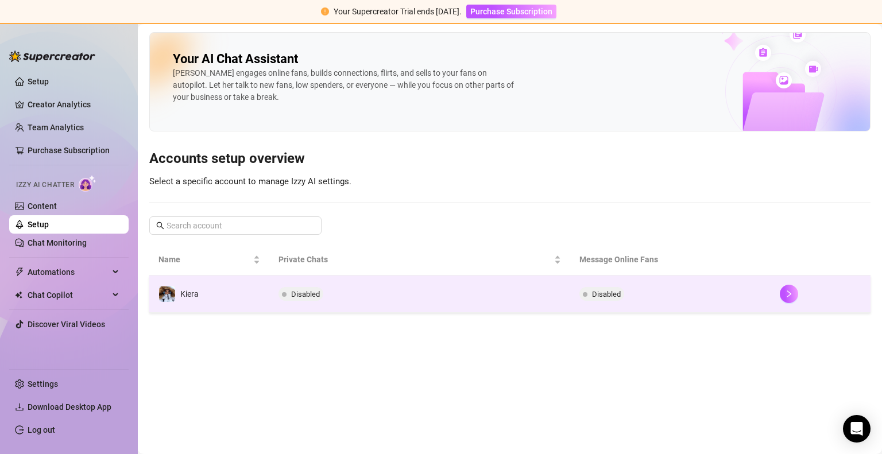
click at [238, 293] on td "Kiera" at bounding box center [209, 294] width 120 height 37
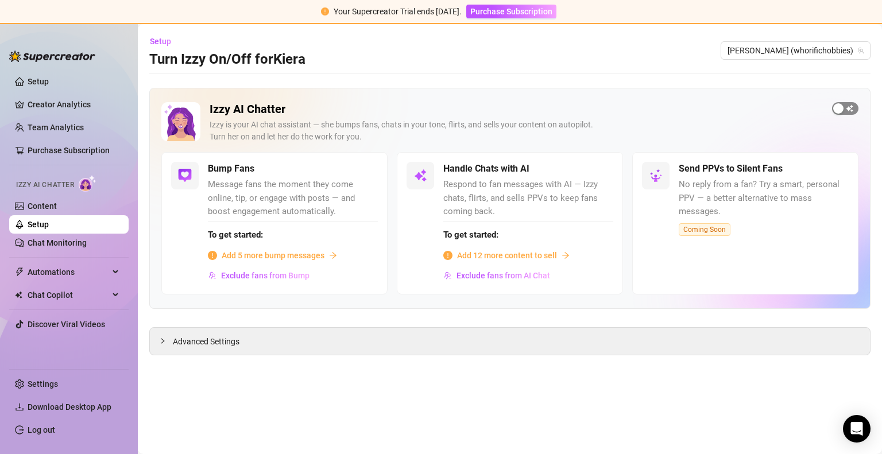
click at [842, 109] on div "button" at bounding box center [838, 108] width 10 height 10
click at [369, 169] on span "button" at bounding box center [365, 168] width 25 height 13
click at [610, 172] on span "button" at bounding box center [600, 168] width 25 height 13
click at [566, 58] on div "Setup Turn Izzy On/Off for [PERSON_NAME] [PERSON_NAME] (whorifichobbies)" at bounding box center [509, 50] width 721 height 37
click at [57, 245] on link "Chat Monitoring" at bounding box center [57, 242] width 59 height 9
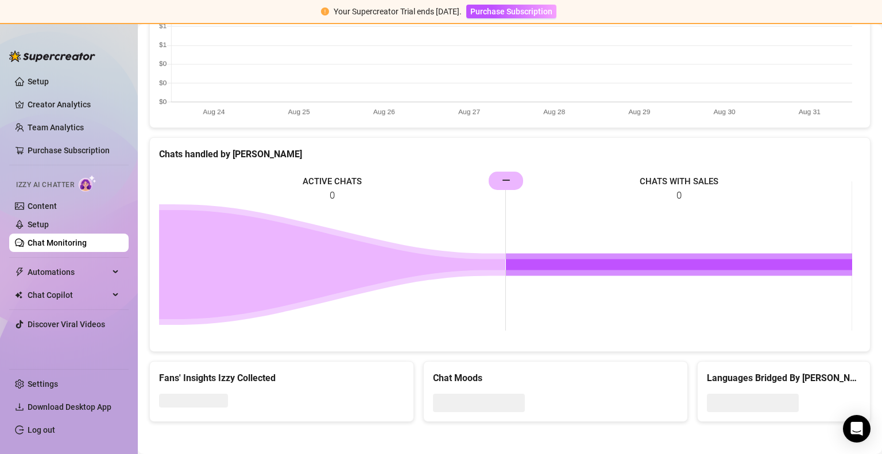
scroll to position [269, 0]
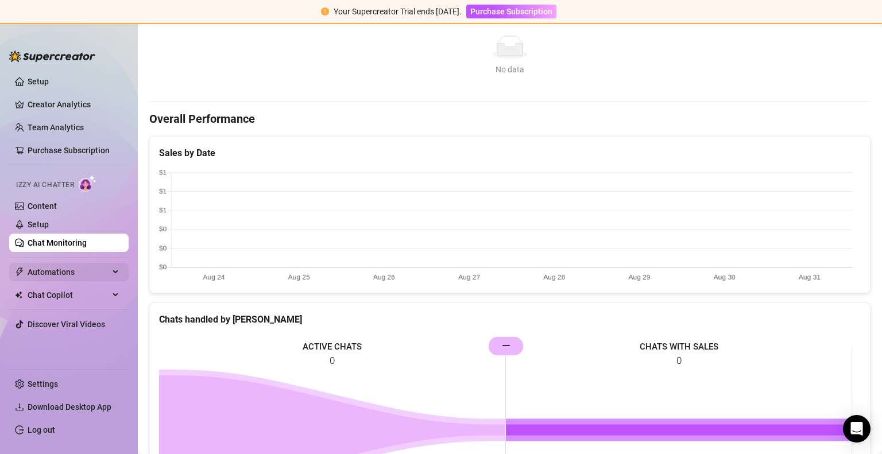
click at [63, 269] on span "Automations" at bounding box center [69, 272] width 82 height 18
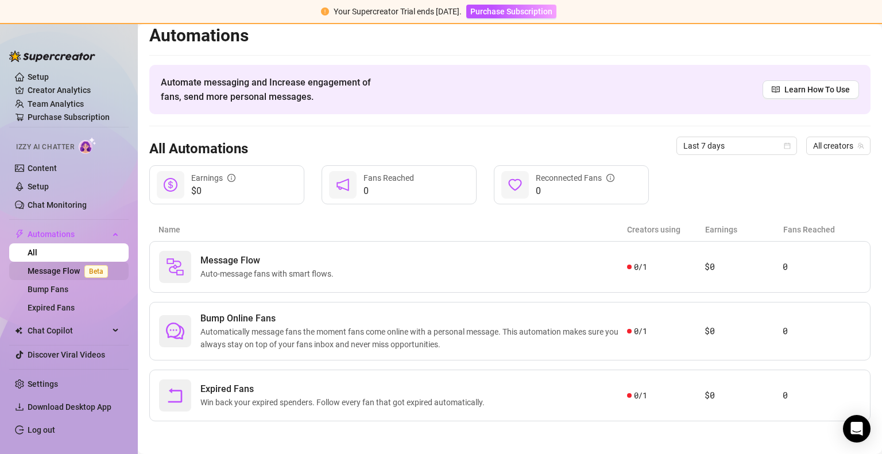
click at [71, 272] on link "Message Flow Beta" at bounding box center [70, 270] width 85 height 9
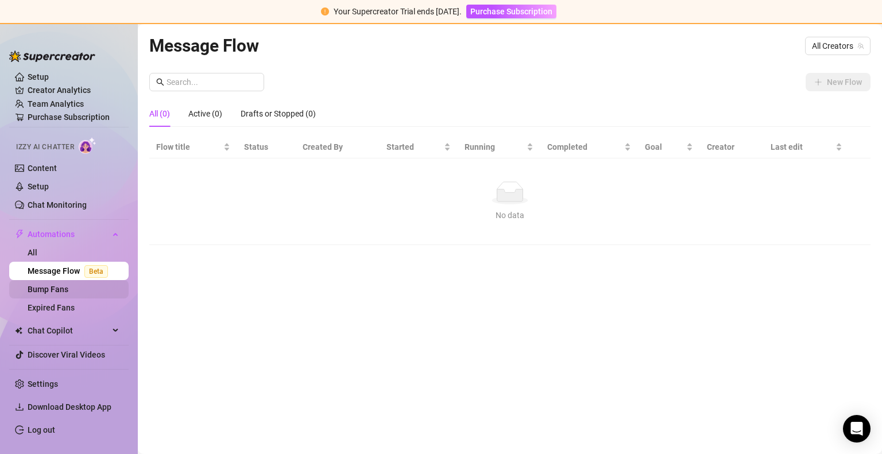
click at [68, 289] on link "Bump Fans" at bounding box center [48, 289] width 41 height 9
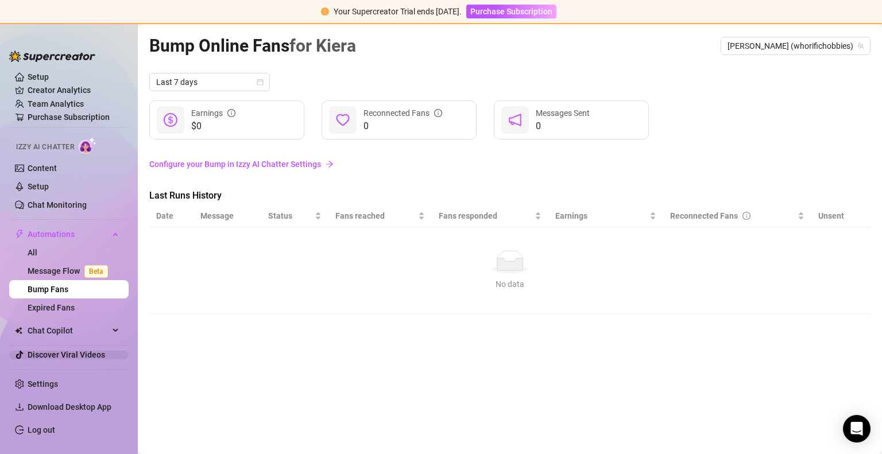
click at [44, 358] on link "Discover Viral Videos" at bounding box center [67, 354] width 78 height 9
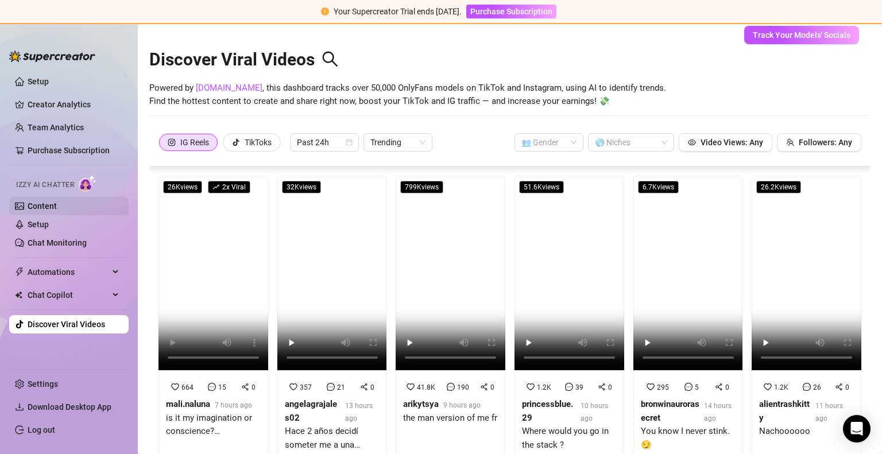
click at [55, 208] on link "Content" at bounding box center [42, 206] width 29 height 9
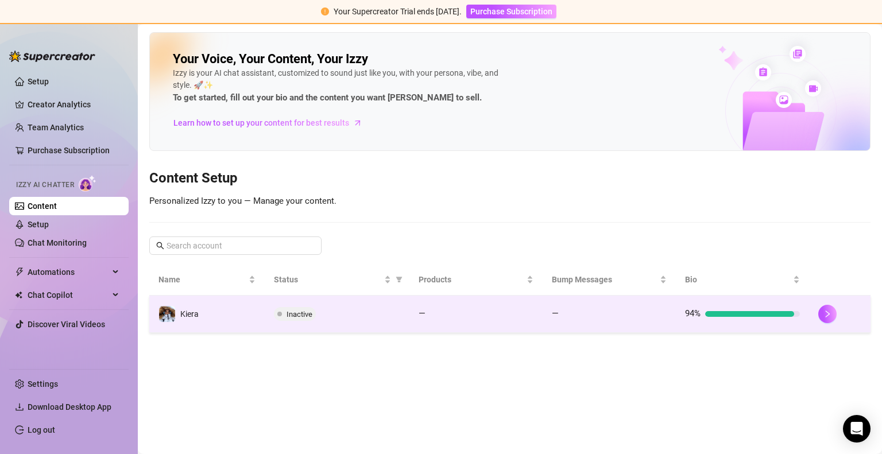
click at [226, 311] on td "Kiera" at bounding box center [206, 314] width 115 height 37
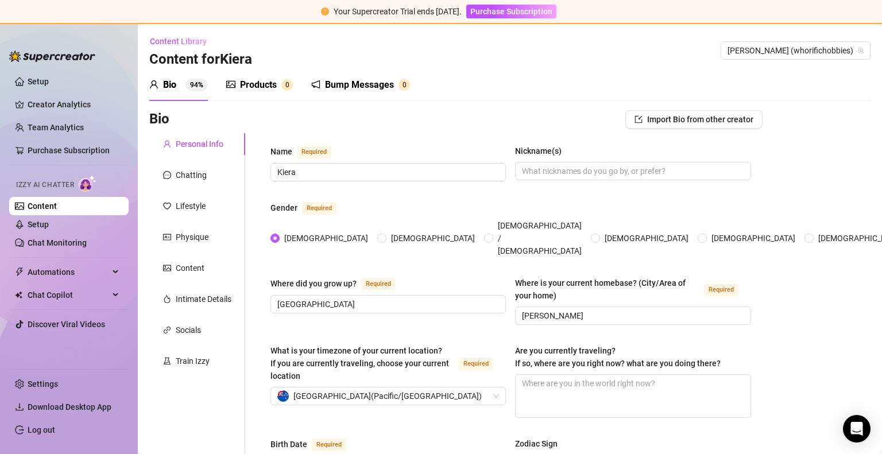
click at [249, 89] on div "Products" at bounding box center [258, 85] width 37 height 14
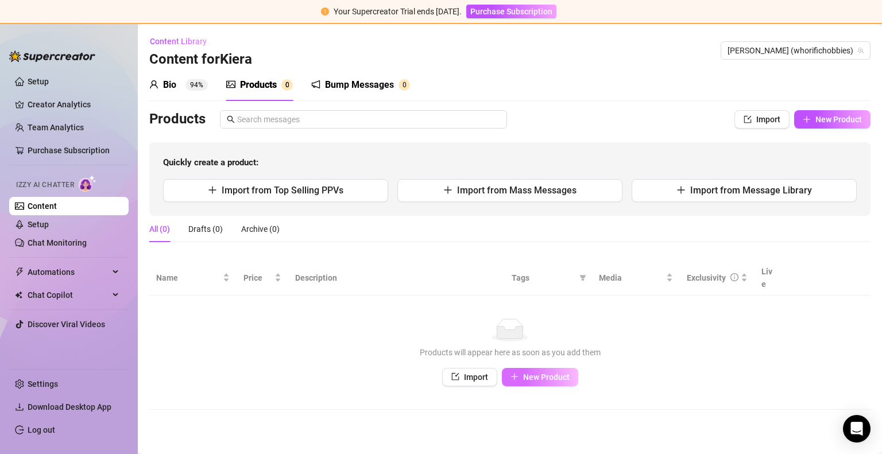
click at [528, 373] on span "New Product" at bounding box center [546, 377] width 47 height 9
type textarea "Type your message here..."
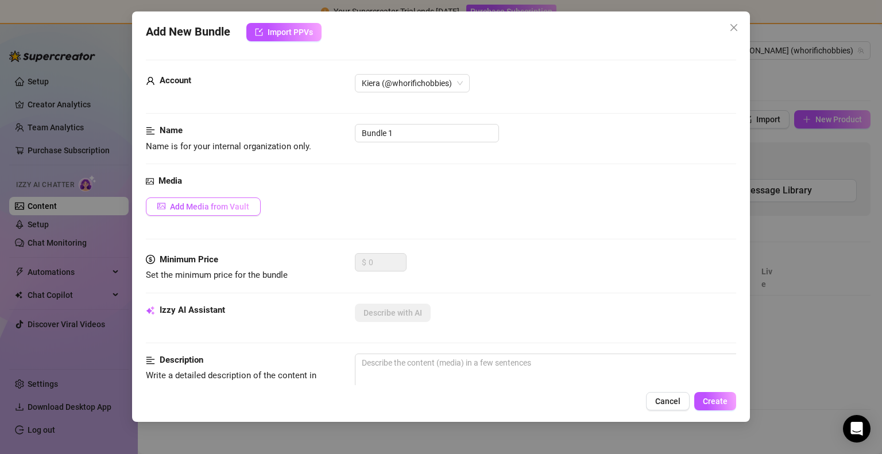
click at [252, 198] on button "Add Media from Vault" at bounding box center [203, 207] width 115 height 18
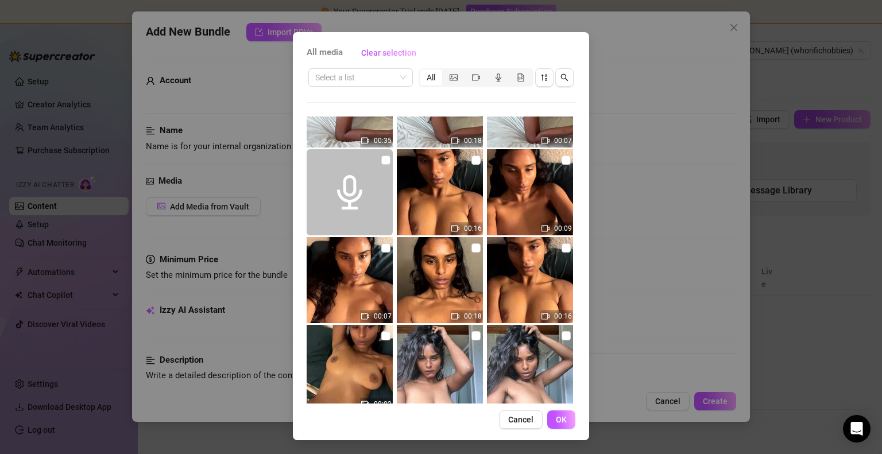
scroll to position [408, 0]
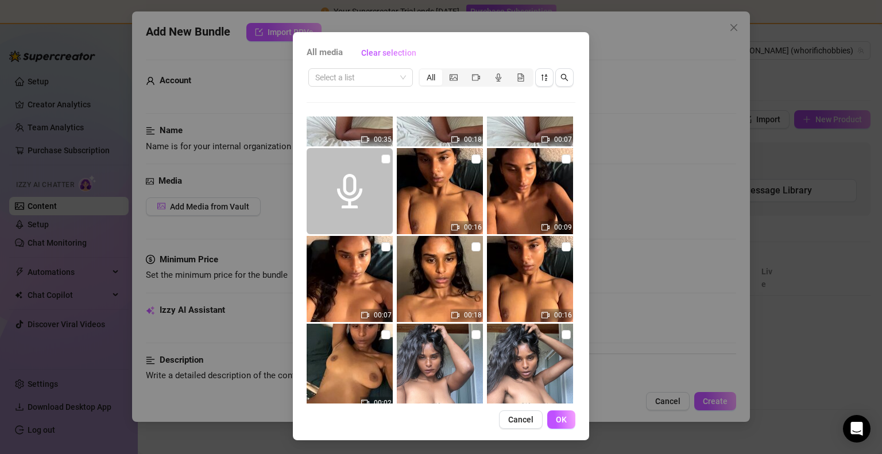
click at [613, 101] on div "All media Clear selection Select a list All 00:06 00:39 00:18 00:17 00:26 00:12…" at bounding box center [441, 227] width 882 height 454
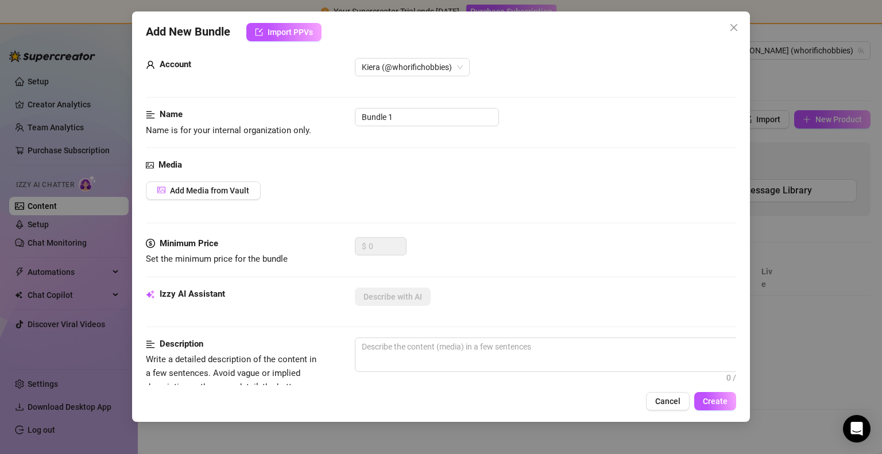
scroll to position [0, 0]
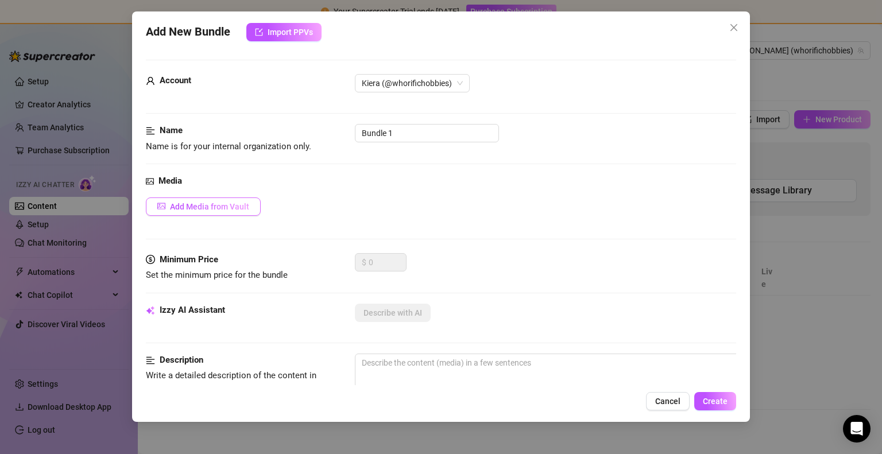
click at [241, 209] on span "Add Media from Vault" at bounding box center [209, 206] width 79 height 9
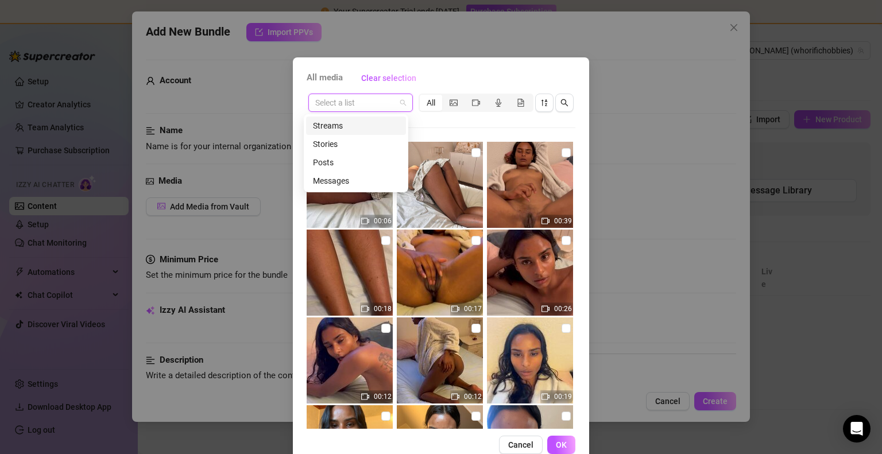
click at [365, 106] on input "search" at bounding box center [355, 102] width 80 height 17
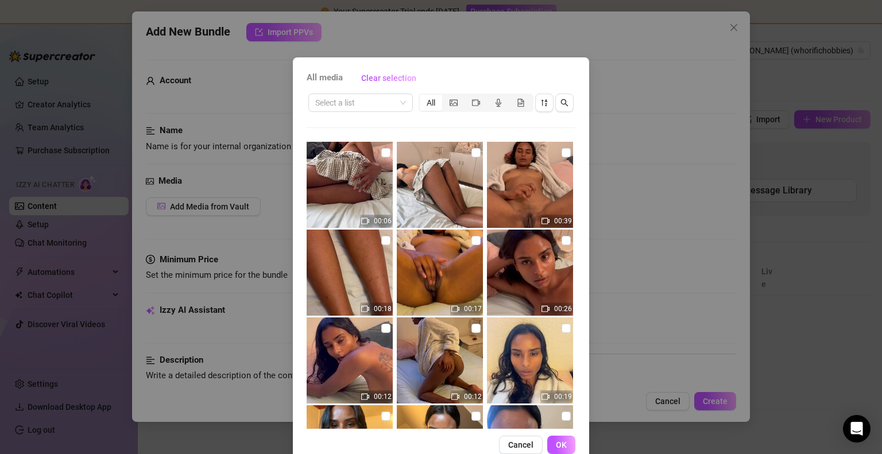
click at [466, 121] on div "Select a list All 00:06 00:39 00:18 00:17 00:26 00:12 00:12 00:19 00:35 00:18 0…" at bounding box center [441, 260] width 269 height 337
click at [497, 100] on icon "audio" at bounding box center [498, 103] width 8 height 8
click at [490, 96] on input "segmented control" at bounding box center [490, 96] width 0 height 0
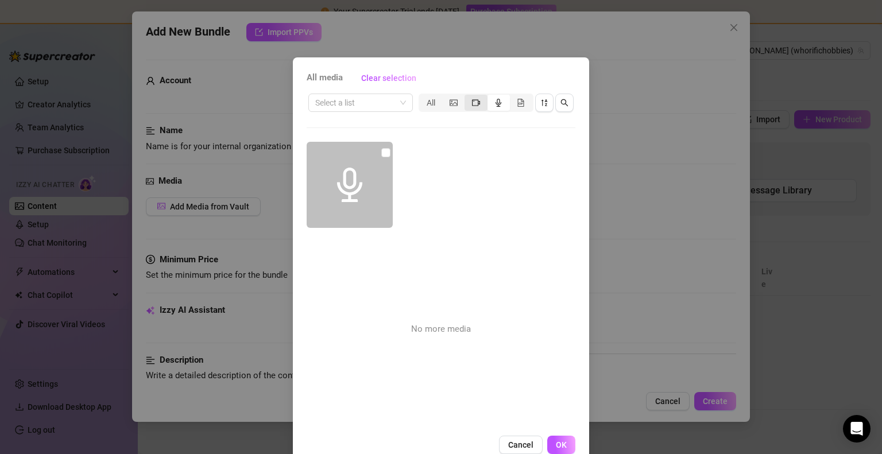
click at [470, 109] on div "segmented control" at bounding box center [475, 103] width 22 height 16
click at [467, 96] on input "segmented control" at bounding box center [467, 96] width 0 height 0
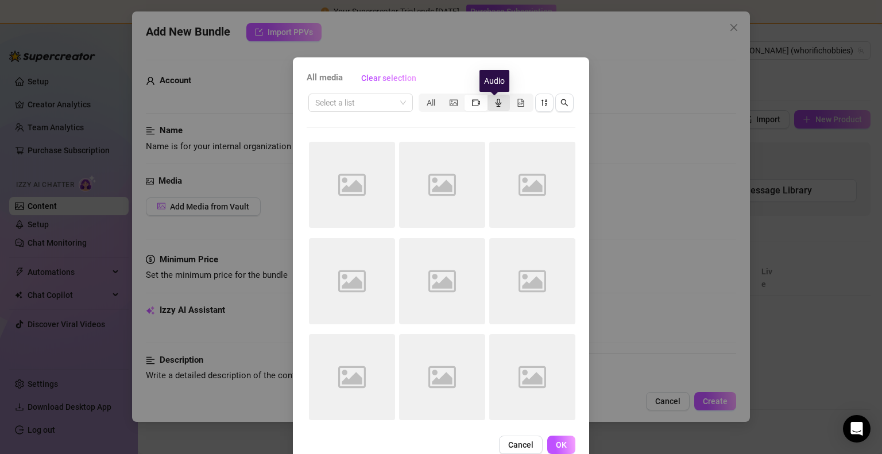
click at [495, 104] on icon "audio" at bounding box center [498, 103] width 6 height 8
click at [490, 96] on input "segmented control" at bounding box center [490, 96] width 0 height 0
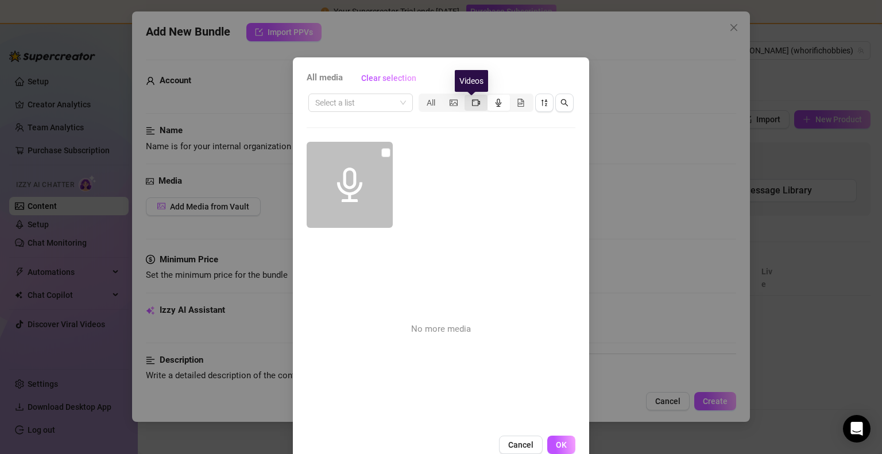
click at [472, 103] on icon "video-camera" at bounding box center [476, 103] width 8 height 8
click at [467, 96] on input "segmented control" at bounding box center [467, 96] width 0 height 0
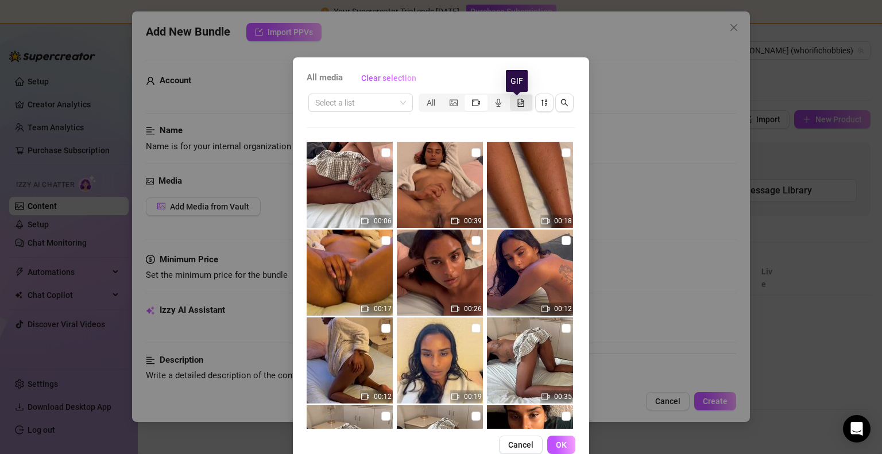
click at [517, 101] on icon "file-gif" at bounding box center [521, 103] width 8 height 8
click at [513, 96] on input "segmented control" at bounding box center [513, 96] width 0 height 0
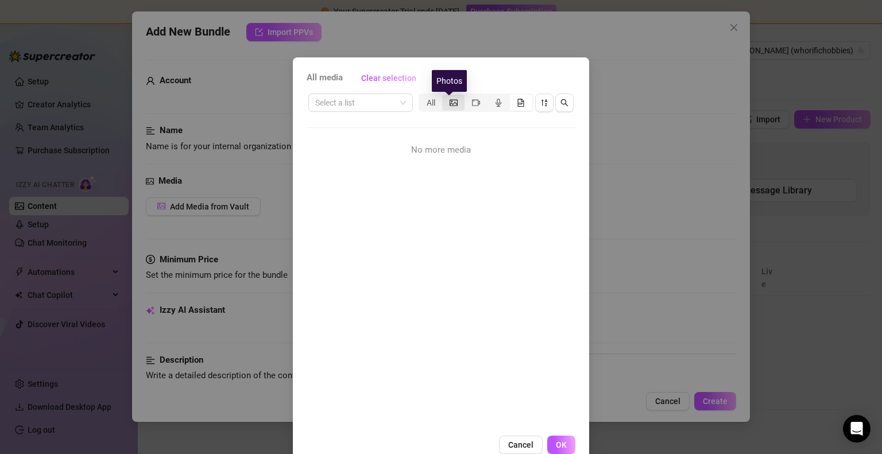
click at [450, 101] on icon "picture" at bounding box center [454, 103] width 8 height 8
click at [445, 96] on input "segmented control" at bounding box center [445, 96] width 0 height 0
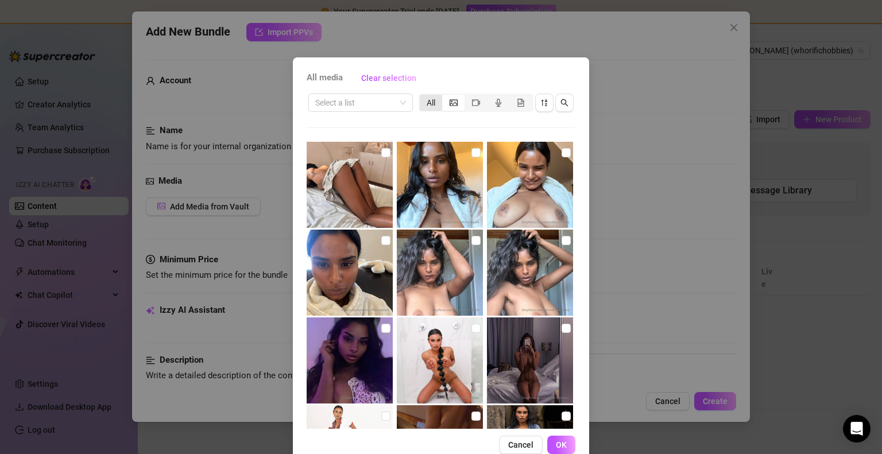
click at [430, 102] on div "All" at bounding box center [431, 103] width 22 height 16
click at [423, 96] on input "All" at bounding box center [423, 96] width 0 height 0
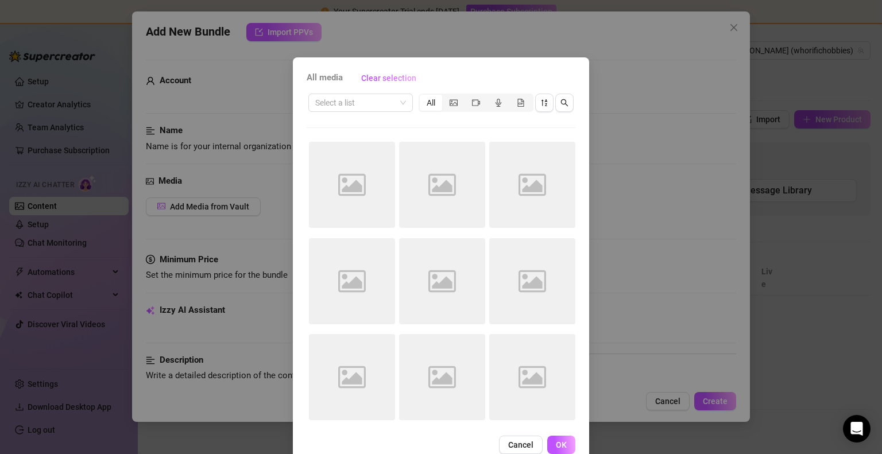
click at [558, 25] on div "All media Clear selection Select a list All Image placeholder Image placeholder…" at bounding box center [441, 227] width 882 height 454
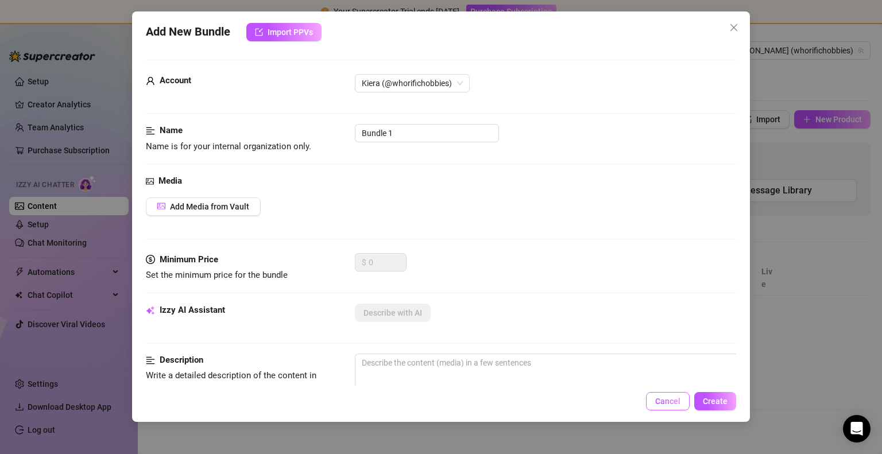
click at [673, 397] on span "Cancel" at bounding box center [667, 401] width 25 height 9
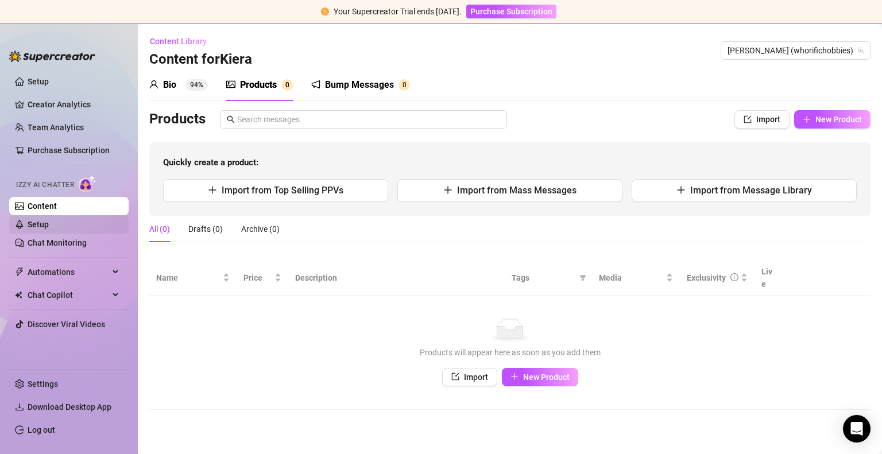
click at [44, 223] on link "Setup" at bounding box center [38, 224] width 21 height 9
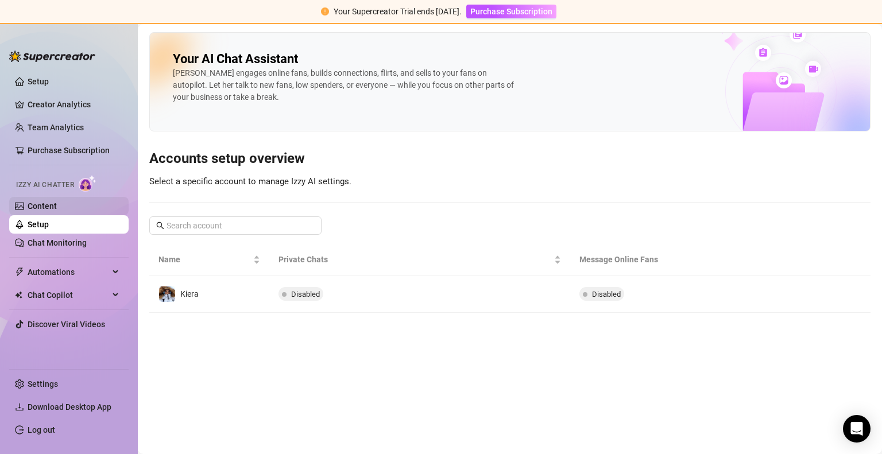
click at [50, 210] on link "Content" at bounding box center [42, 206] width 29 height 9
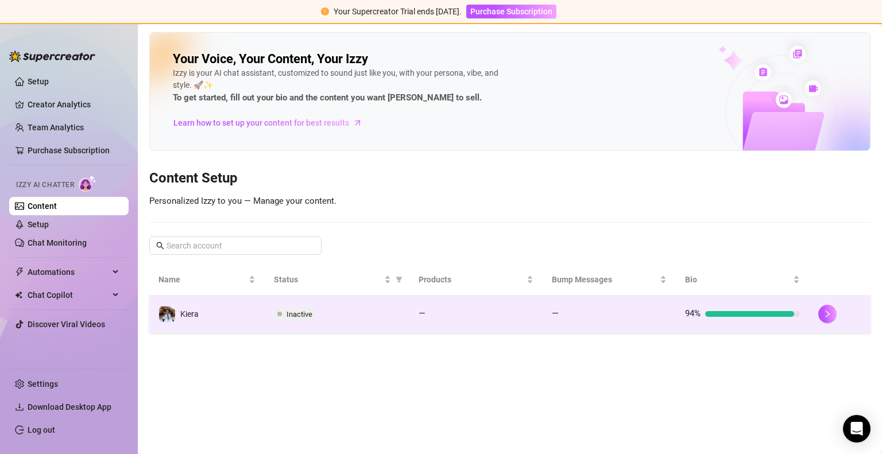
click at [343, 315] on div "Inactive" at bounding box center [337, 314] width 127 height 14
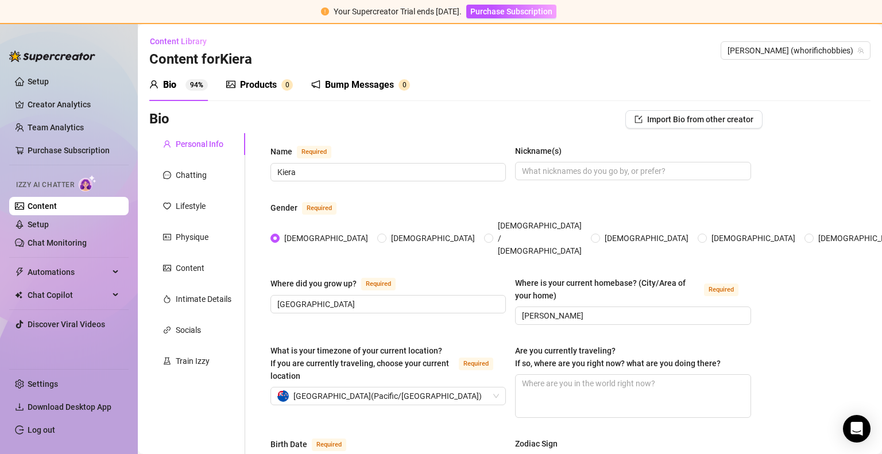
click at [44, 210] on link "Content" at bounding box center [42, 206] width 29 height 9
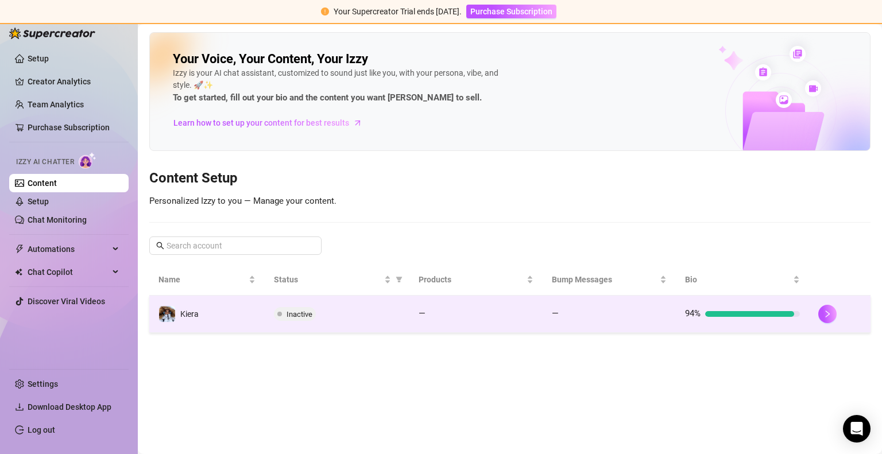
click at [353, 320] on td "Inactive" at bounding box center [337, 314] width 145 height 37
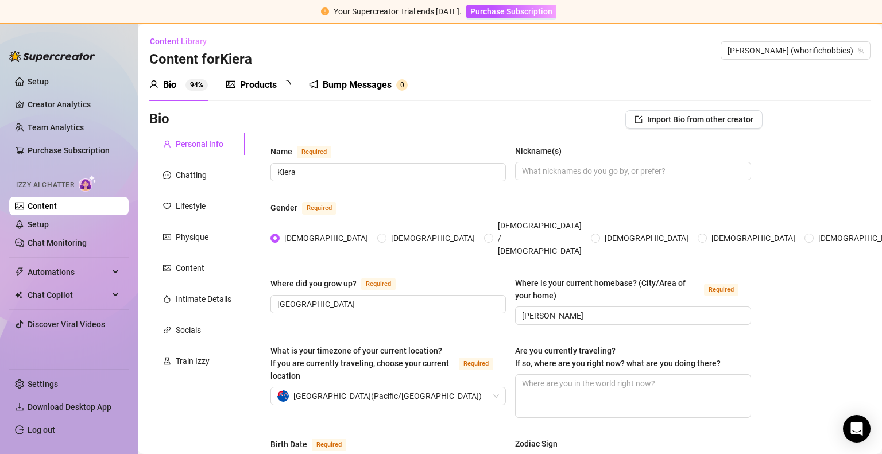
type input "April 21st, 2002"
click at [354, 91] on div "Bump Messages" at bounding box center [359, 85] width 69 height 14
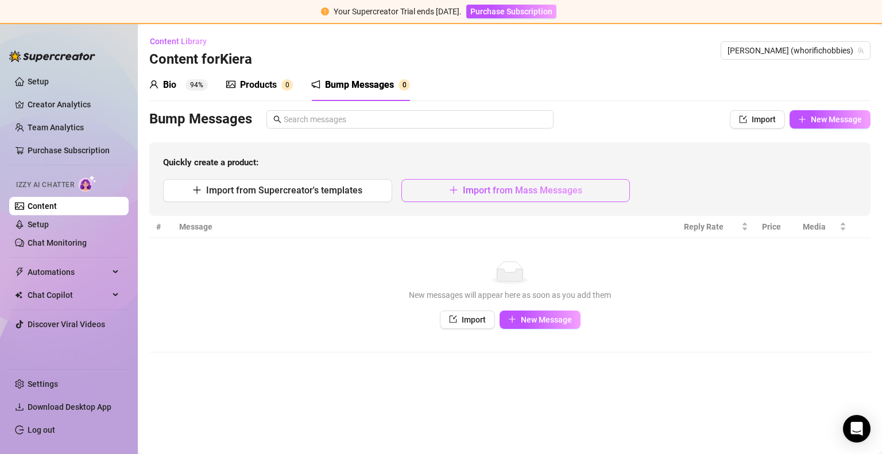
click at [479, 185] on span "Import from Mass Messages" at bounding box center [522, 190] width 119 height 11
type textarea "Type your message here..."
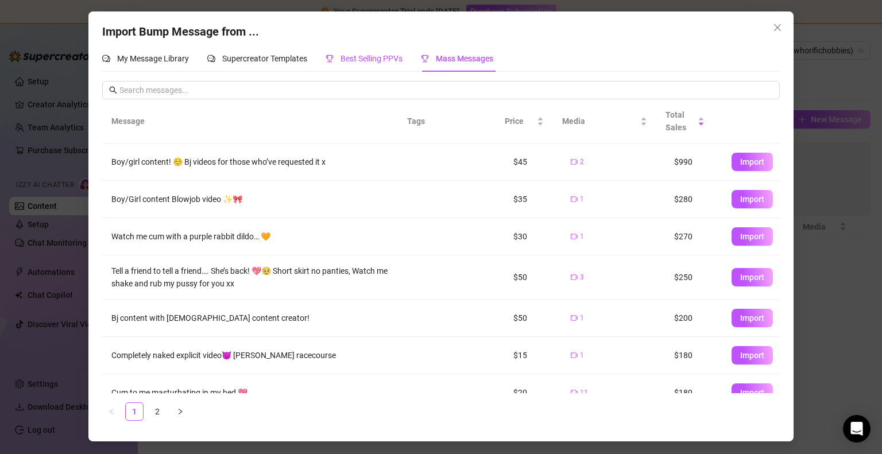
click at [389, 65] on div "Best Selling PPVs" at bounding box center [364, 58] width 77 height 13
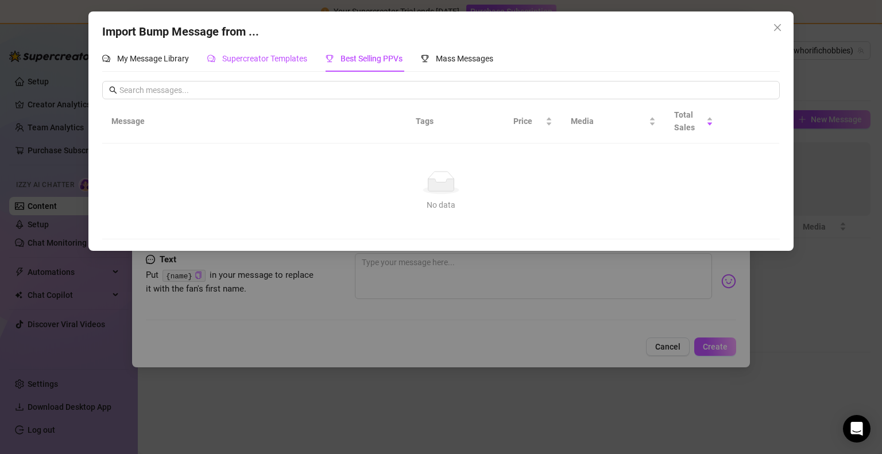
click at [280, 57] on span "Supercreator Templates" at bounding box center [264, 58] width 85 height 9
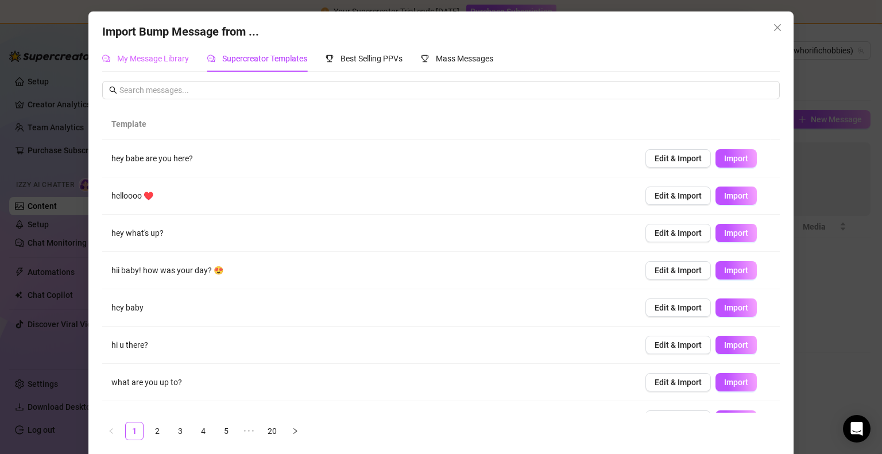
click at [140, 66] on div "My Message Library" at bounding box center [145, 58] width 87 height 26
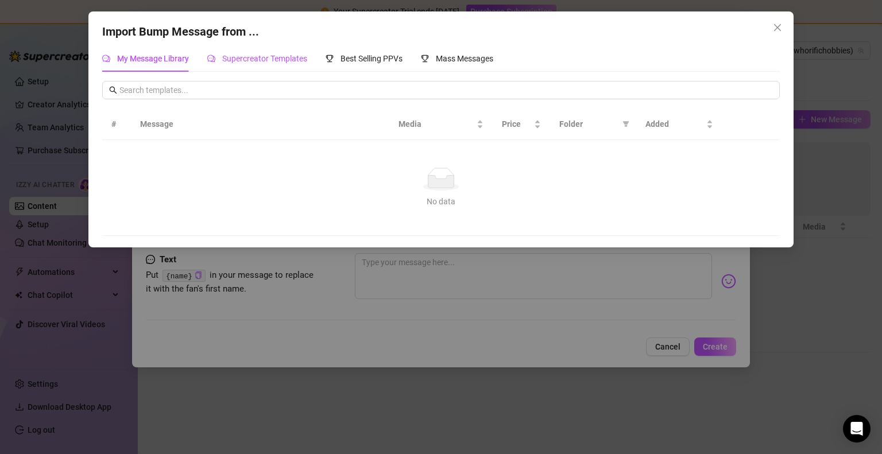
click at [253, 61] on span "Supercreator Templates" at bounding box center [264, 58] width 85 height 9
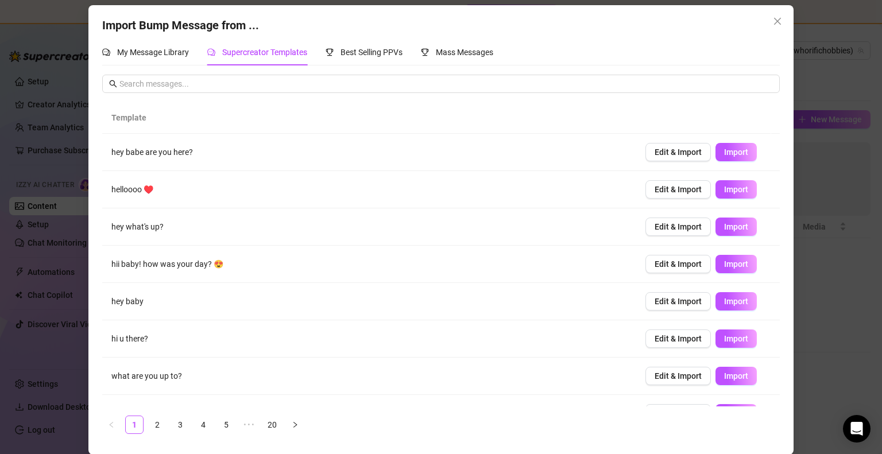
scroll to position [99, 0]
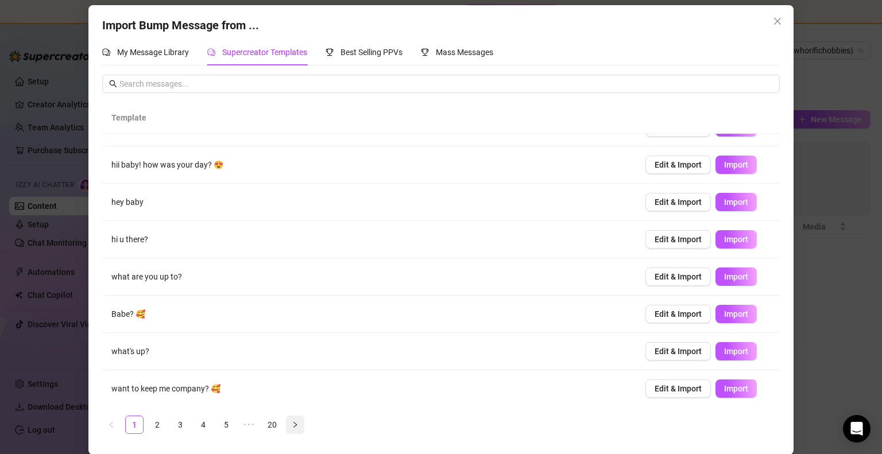
click at [291, 432] on button "button" at bounding box center [295, 425] width 18 height 18
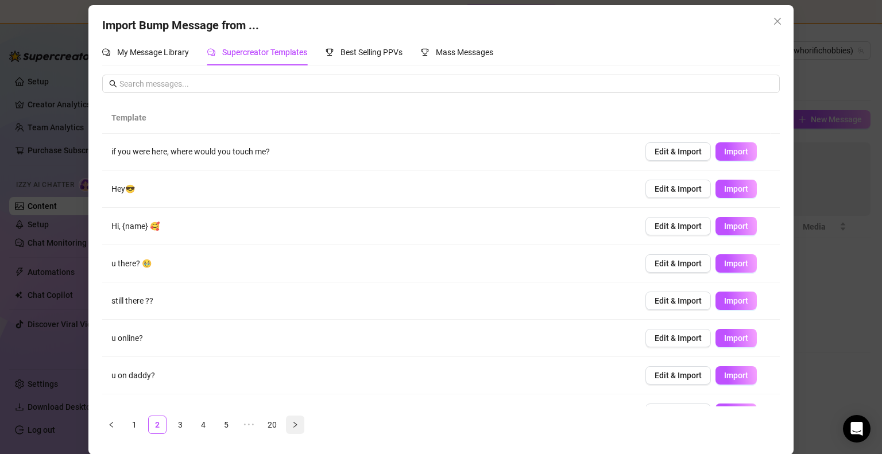
scroll to position [0, 0]
click at [291, 432] on button "button" at bounding box center [295, 425] width 18 height 18
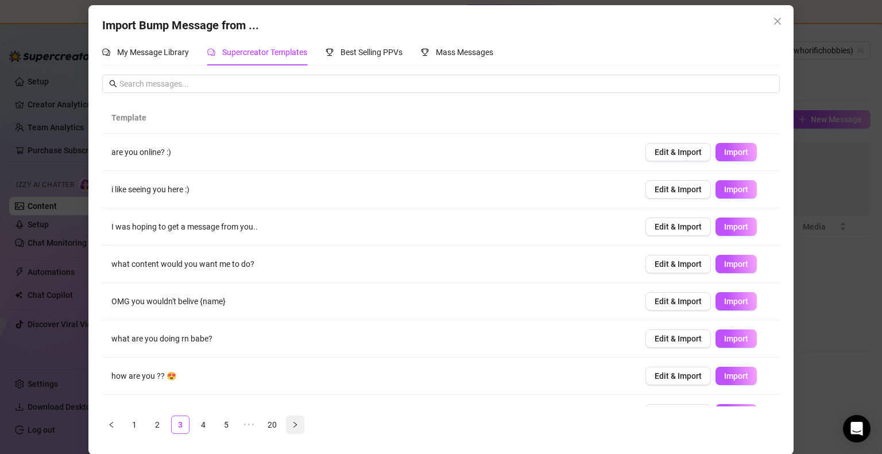
click at [291, 432] on button "button" at bounding box center [295, 425] width 18 height 18
click at [777, 18] on icon "close" at bounding box center [777, 21] width 9 height 9
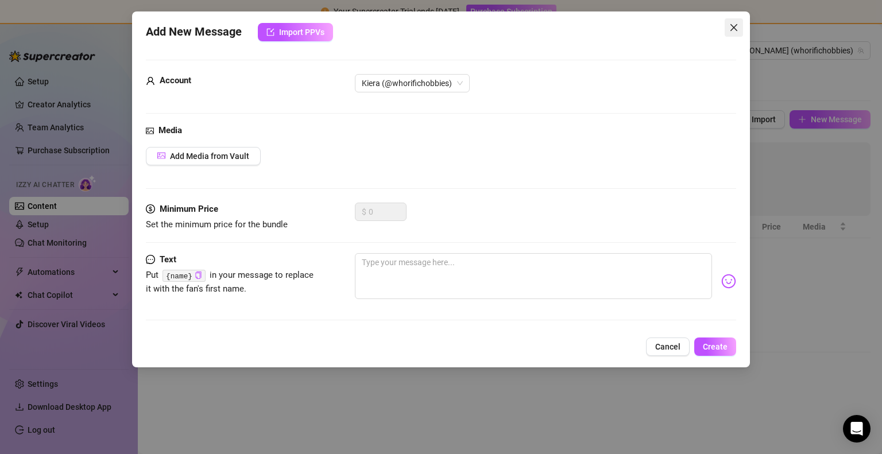
click at [734, 26] on icon "close" at bounding box center [733, 27] width 7 height 7
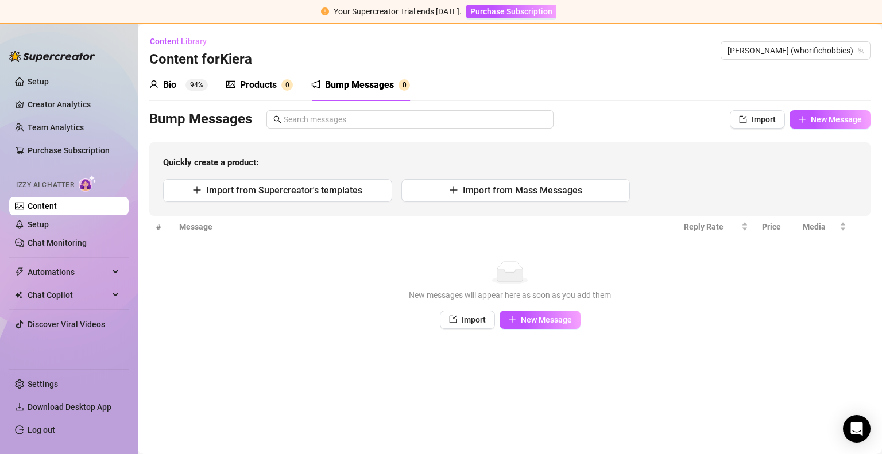
click at [246, 85] on div "Products" at bounding box center [258, 85] width 37 height 14
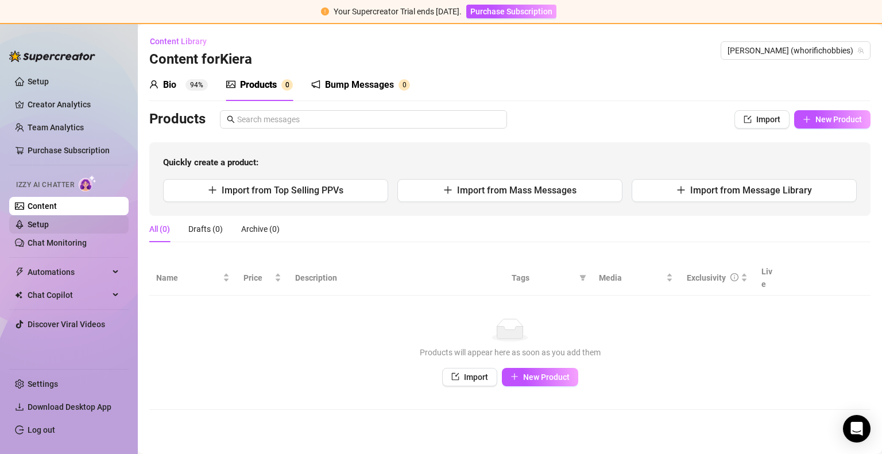
click at [30, 220] on link "Setup" at bounding box center [38, 224] width 21 height 9
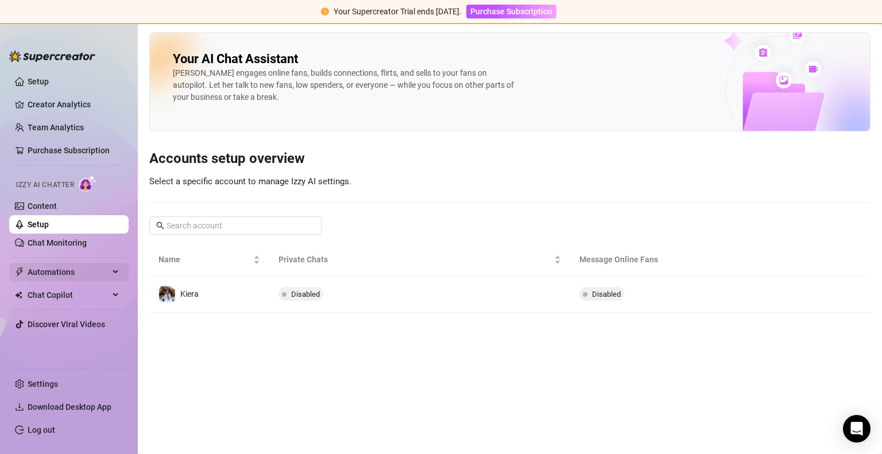
click at [61, 277] on span "Automations" at bounding box center [69, 272] width 82 height 18
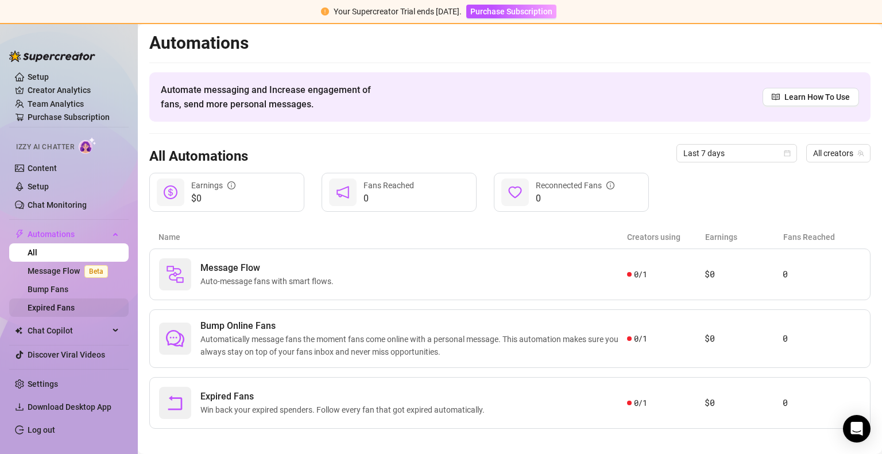
click at [44, 305] on link "Expired Fans" at bounding box center [51, 307] width 47 height 9
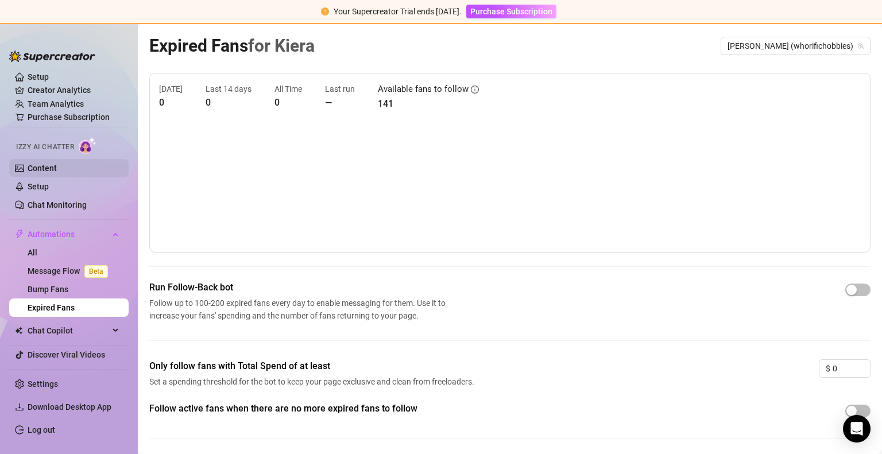
click at [57, 167] on link "Content" at bounding box center [42, 168] width 29 height 9
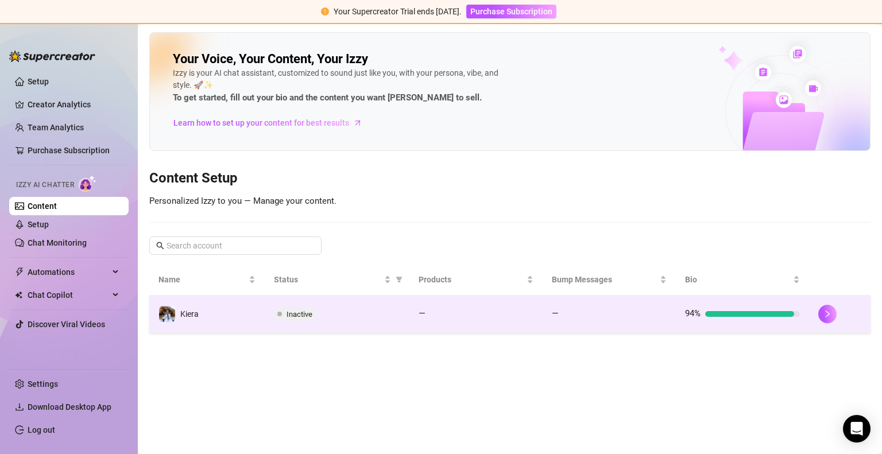
click at [220, 306] on td "Kiera" at bounding box center [206, 314] width 115 height 37
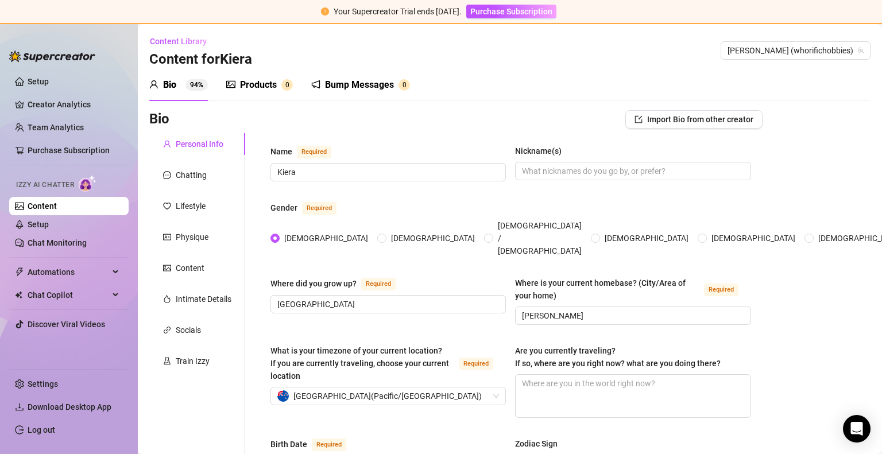
click at [257, 85] on div "Products" at bounding box center [258, 85] width 37 height 14
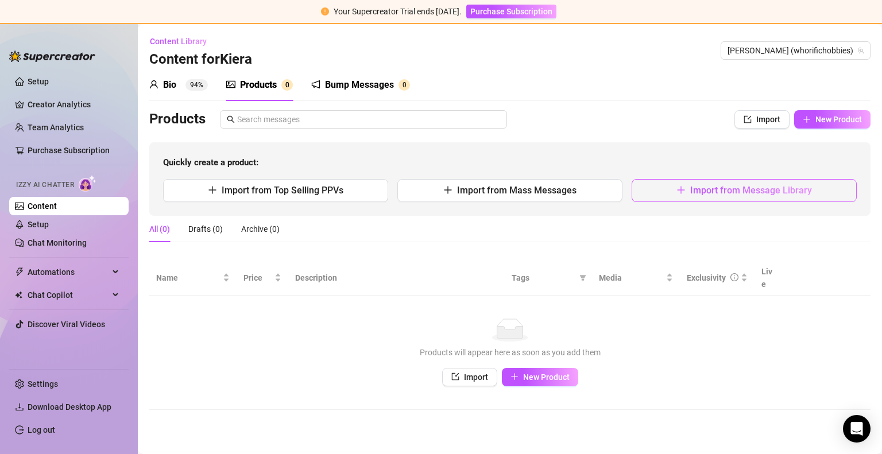
click at [694, 189] on span "Import from Message Library" at bounding box center [751, 190] width 122 height 11
type textarea "Type your message here..."
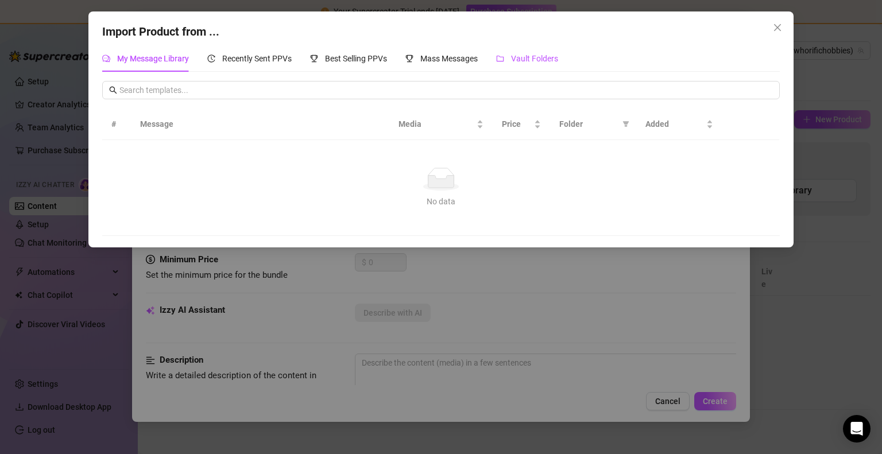
click at [521, 64] on div "Vault Folders" at bounding box center [527, 58] width 62 height 13
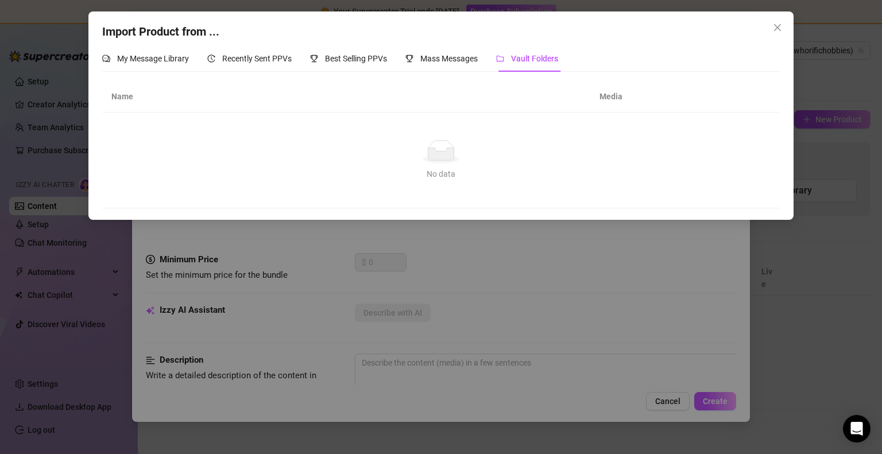
click at [603, 96] on th "Media" at bounding box center [641, 97] width 103 height 32
click at [776, 28] on icon "close" at bounding box center [777, 27] width 9 height 9
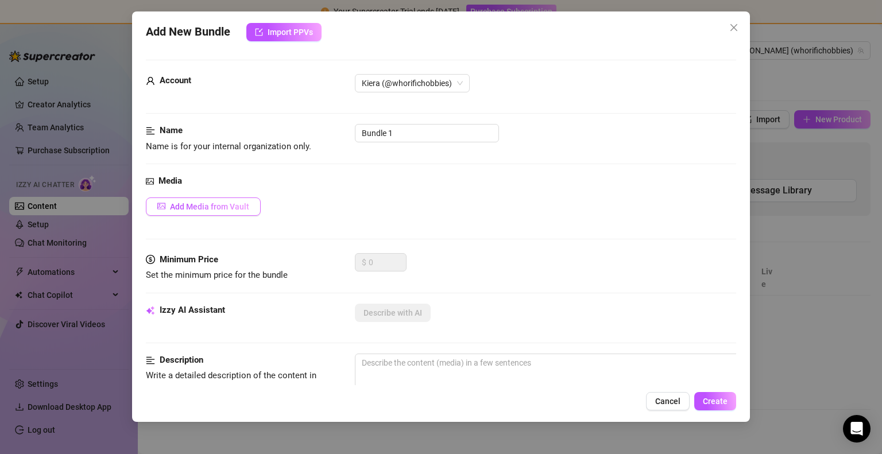
click at [225, 204] on span "Add Media from Vault" at bounding box center [209, 206] width 79 height 9
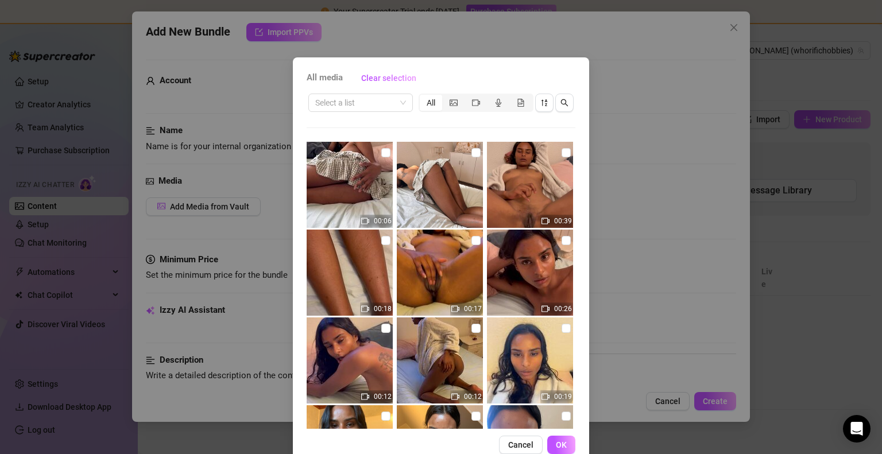
click at [622, 76] on div "All media Clear selection Select a list All 00:06 00:39 00:18 00:17 00:26 00:12…" at bounding box center [441, 227] width 882 height 454
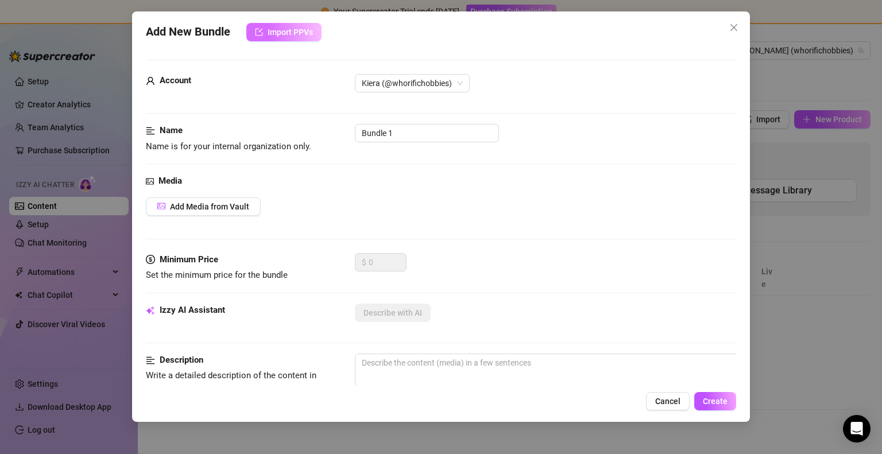
click at [312, 32] on span "Import PPVs" at bounding box center [290, 32] width 45 height 9
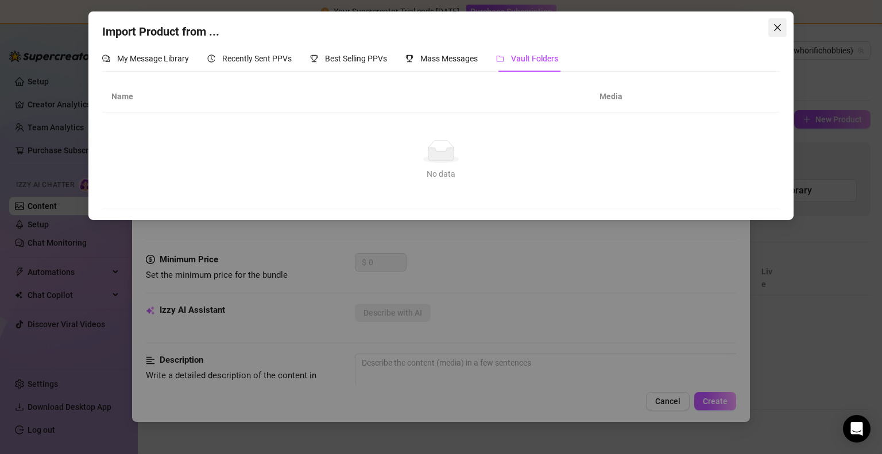
click at [780, 25] on icon "close" at bounding box center [777, 27] width 7 height 7
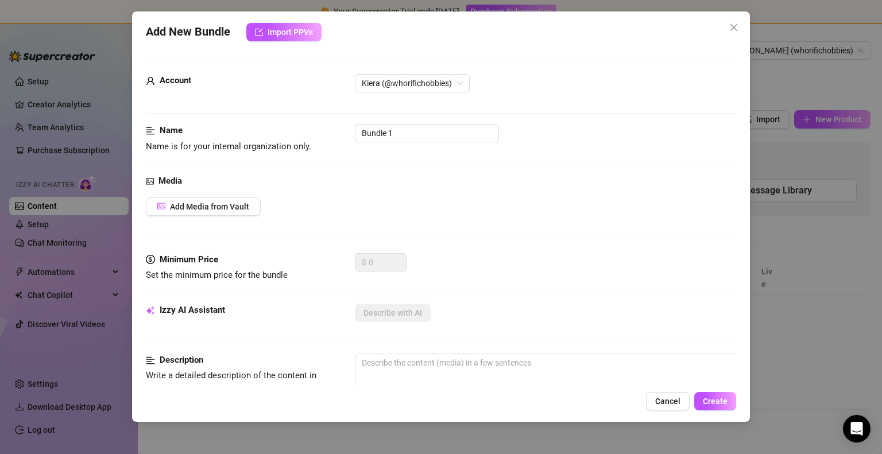
click at [780, 25] on div "Add New Bundle Import PPVs Account Kiera (@whorifichobbies) Name Name is for yo…" at bounding box center [441, 227] width 882 height 454
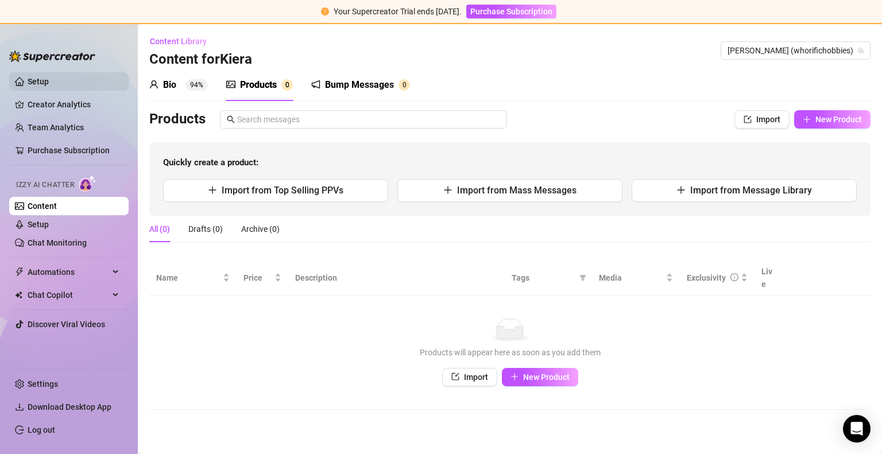
click at [48, 84] on link "Setup" at bounding box center [38, 81] width 21 height 9
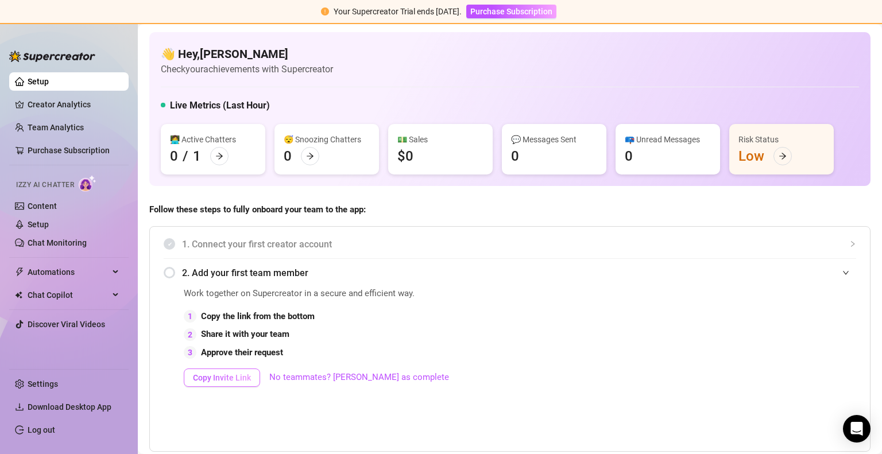
click at [237, 374] on span "Copy Invite Link" at bounding box center [222, 377] width 58 height 9
click at [168, 270] on div "2. Add your first team member" at bounding box center [510, 273] width 692 height 28
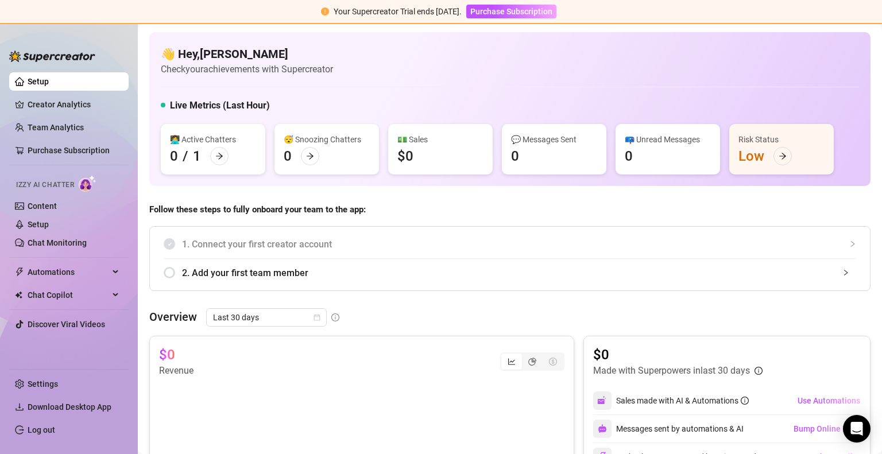
click at [312, 268] on span "2. Add your first team member" at bounding box center [519, 273] width 674 height 14
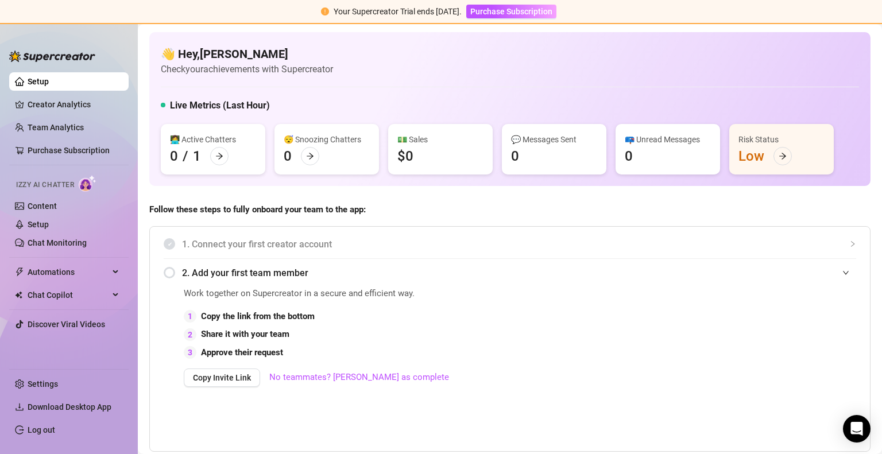
click at [275, 264] on div "2. Add your first team member" at bounding box center [510, 273] width 692 height 28
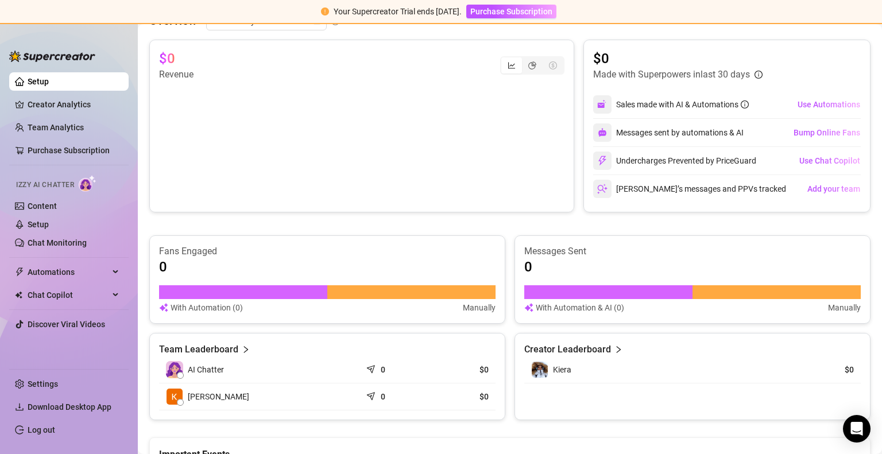
scroll to position [298, 0]
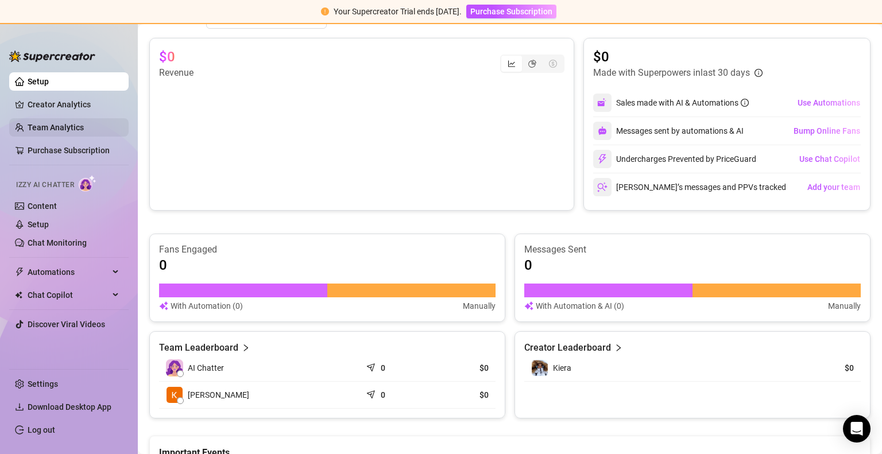
click at [59, 128] on link "Team Analytics" at bounding box center [56, 127] width 56 height 9
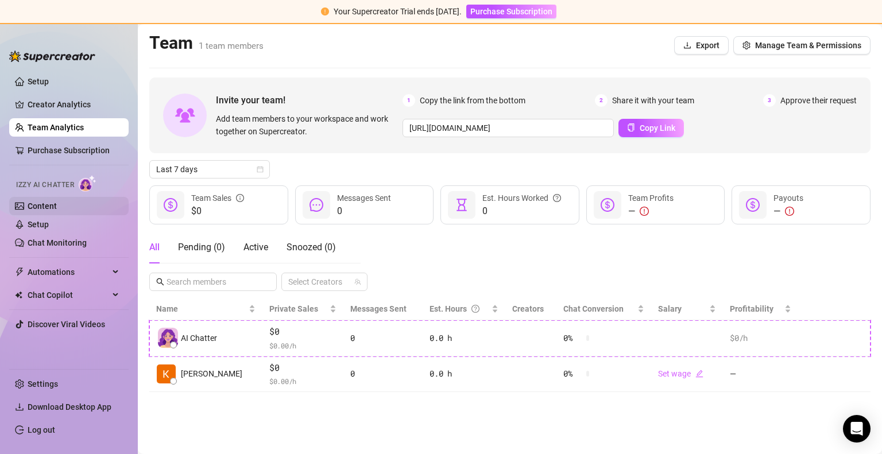
click at [51, 207] on link "Content" at bounding box center [42, 206] width 29 height 9
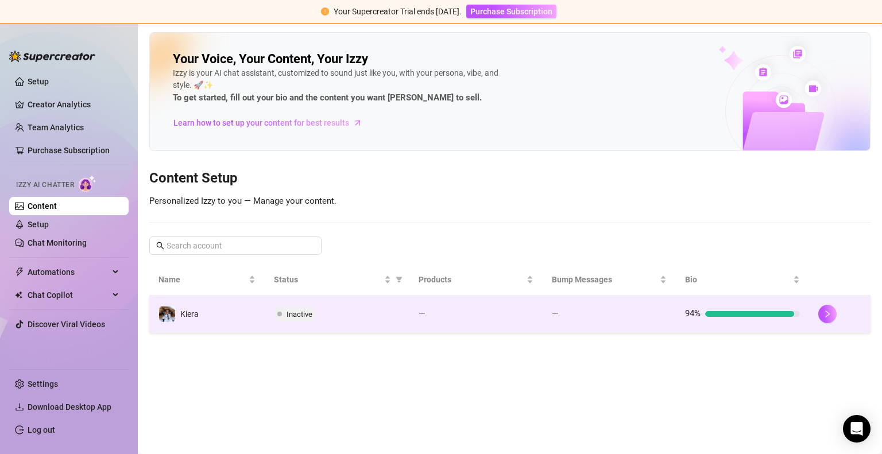
click at [210, 312] on td "Kiera" at bounding box center [206, 314] width 115 height 37
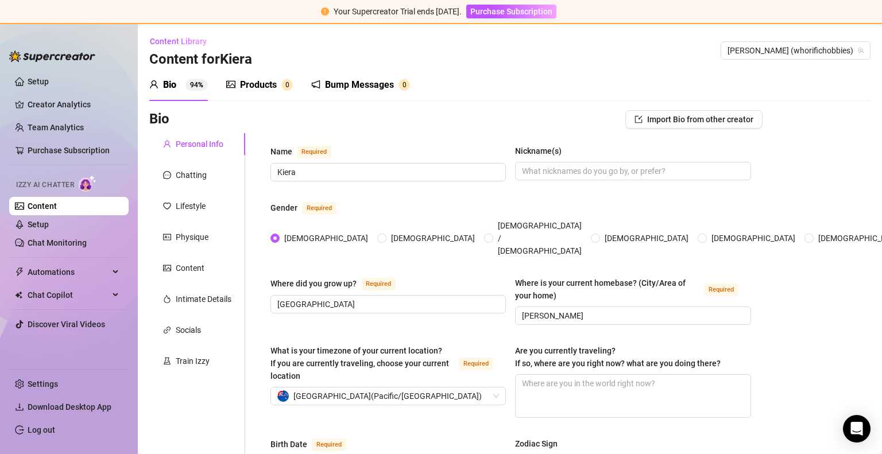
click at [262, 80] on div "Products" at bounding box center [258, 85] width 37 height 14
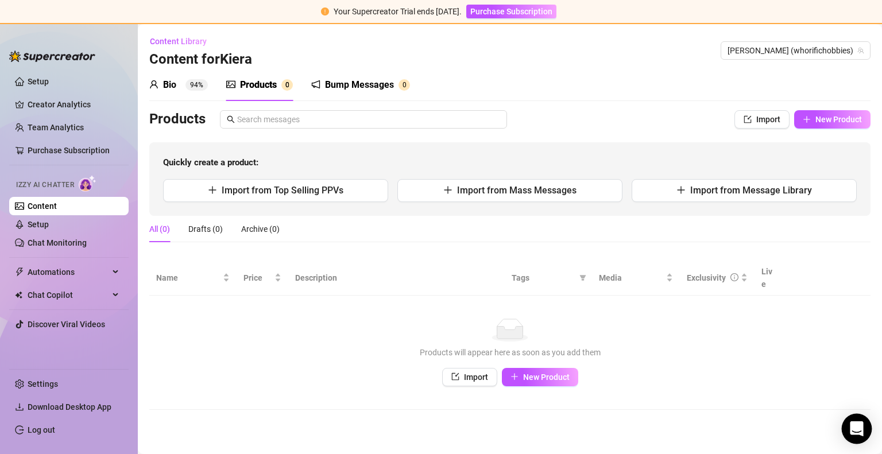
click at [866, 433] on div "Open Intercom Messenger" at bounding box center [857, 429] width 30 height 30
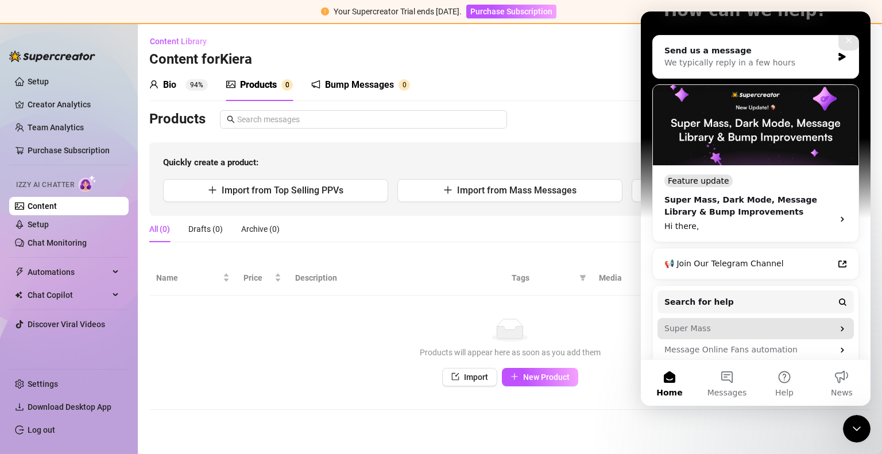
scroll to position [165, 0]
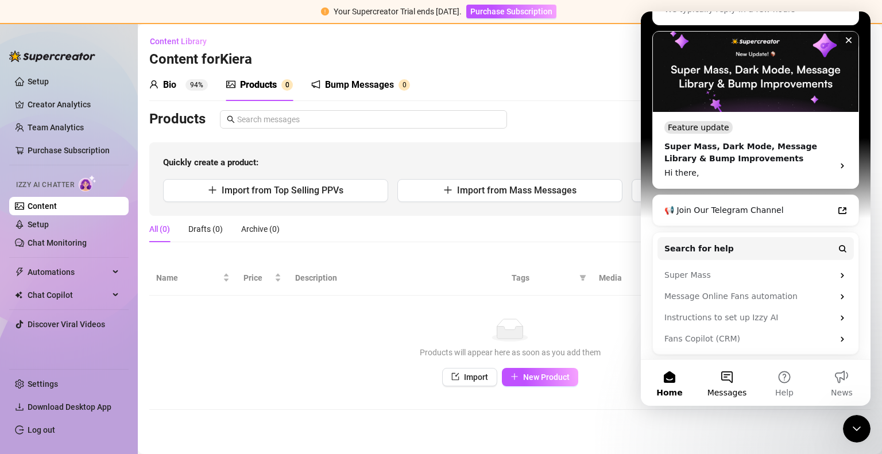
click at [726, 379] on button "Messages" at bounding box center [726, 383] width 57 height 46
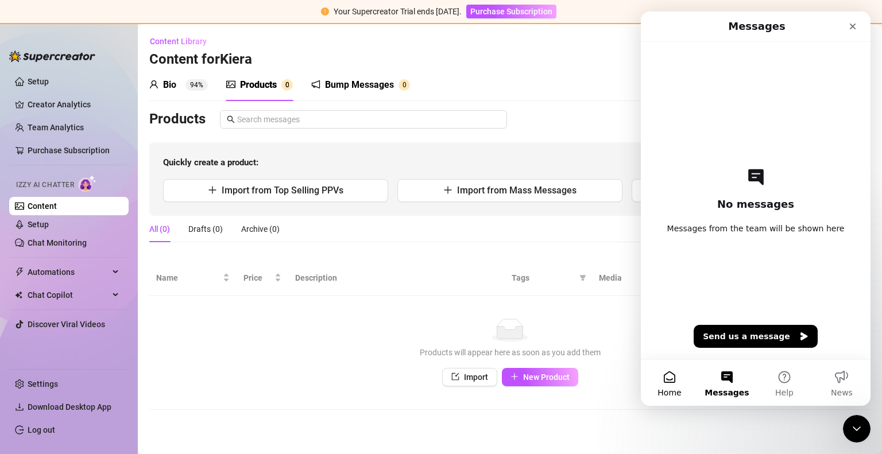
click at [675, 373] on button "Home" at bounding box center [669, 383] width 57 height 46
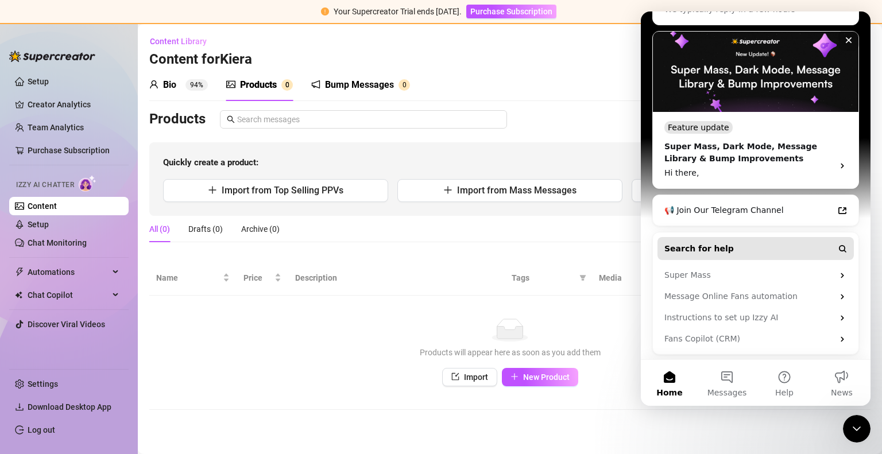
click at [741, 245] on button "Search for help" at bounding box center [755, 248] width 196 height 23
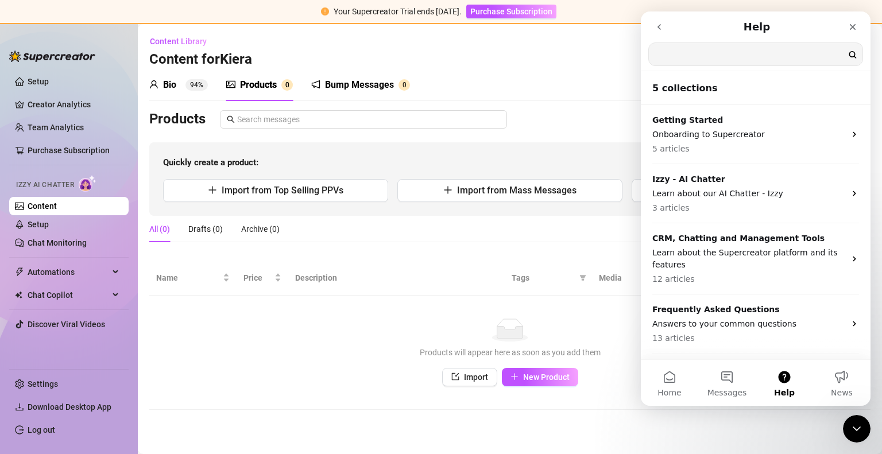
scroll to position [0, 0]
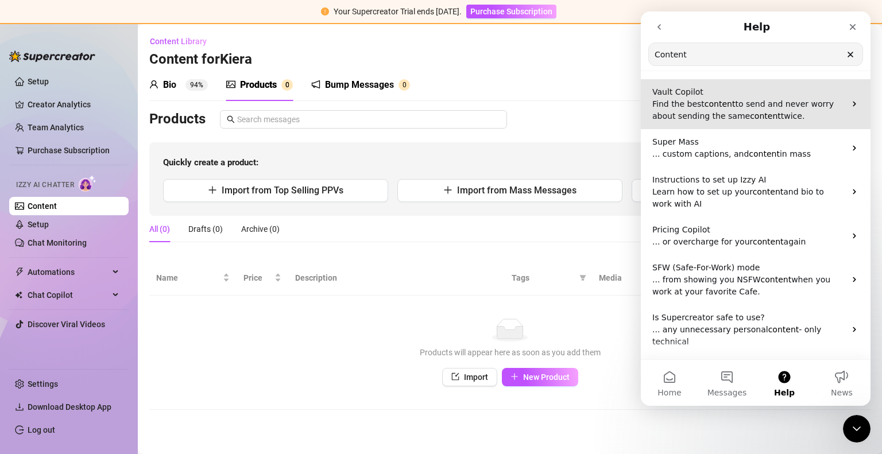
type input "Content"
click at [740, 104] on span "to send and never worry about sending the same" at bounding box center [742, 109] width 181 height 21
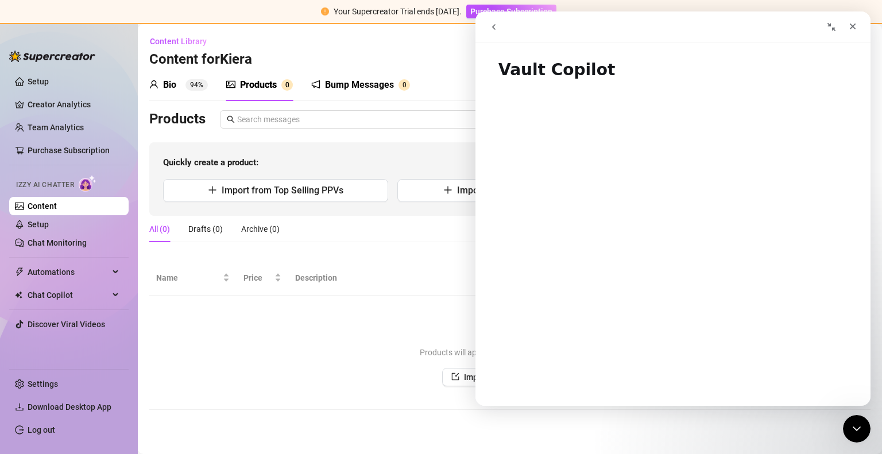
click at [392, 319] on div "No data" at bounding box center [510, 330] width 698 height 23
click at [855, 23] on icon "Close" at bounding box center [852, 26] width 9 height 9
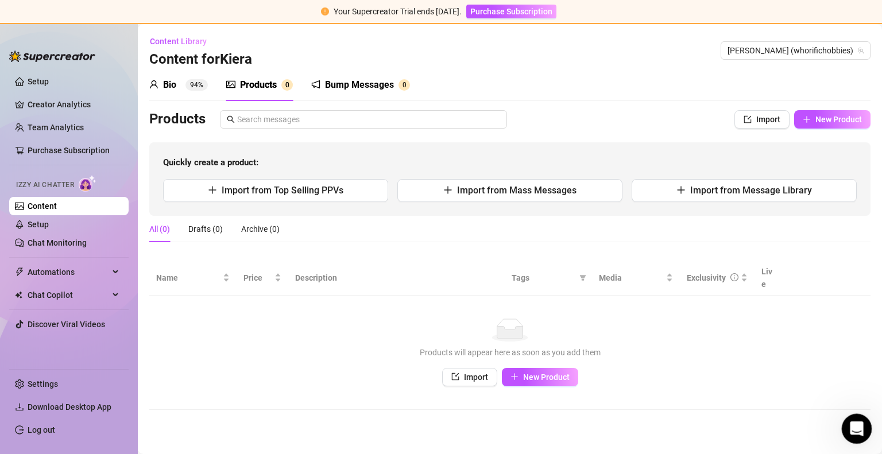
click at [857, 416] on div "Open Intercom Messenger" at bounding box center [855, 427] width 38 height 38
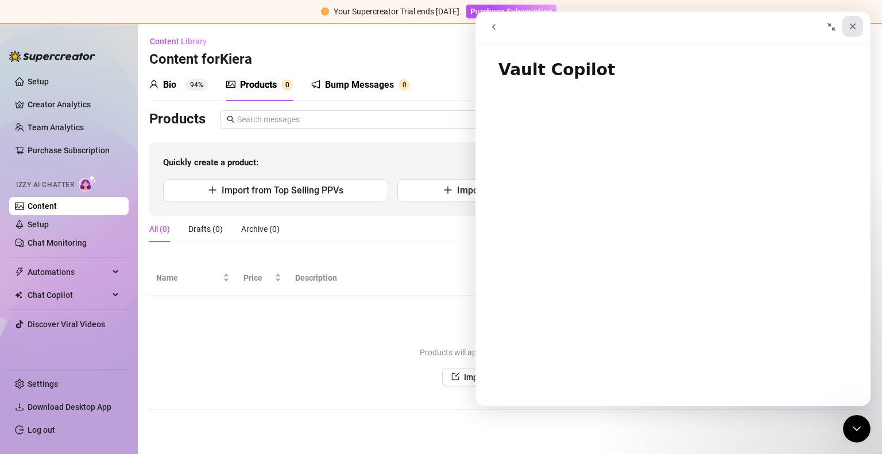
click at [851, 25] on icon "Close" at bounding box center [853, 27] width 6 height 6
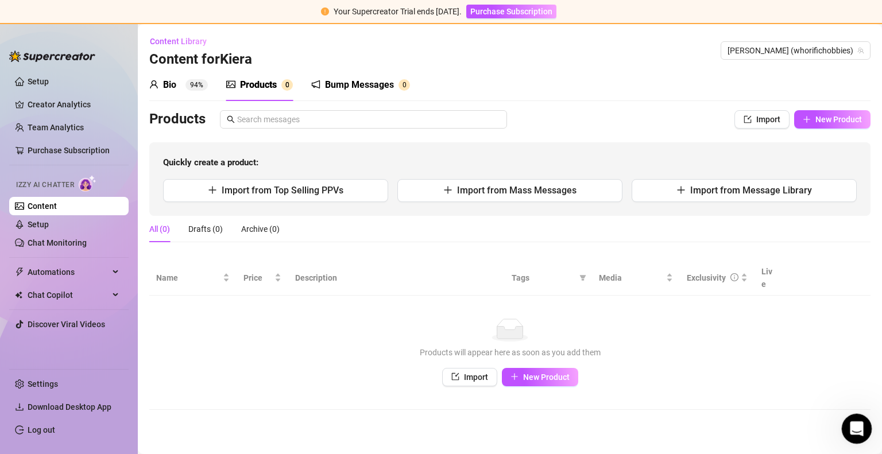
click at [860, 421] on div "Open Intercom Messenger" at bounding box center [855, 427] width 38 height 38
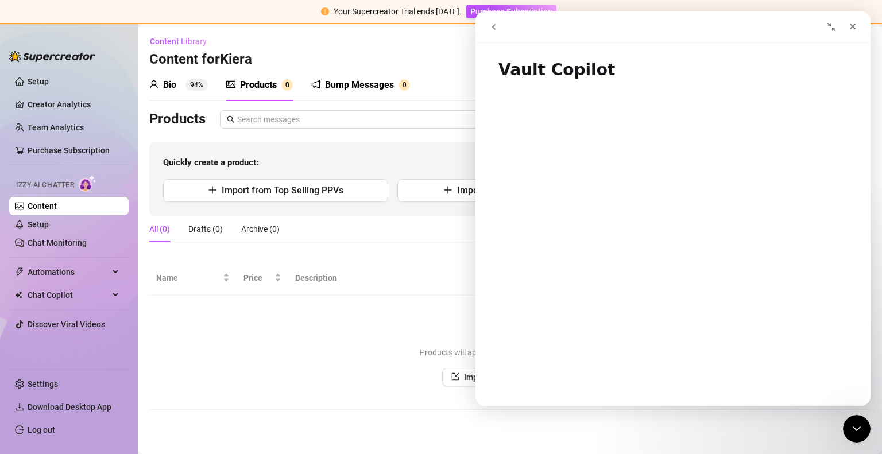
click at [413, 332] on div "No data Products will appear here as soon as you add them Import New Product" at bounding box center [510, 353] width 698 height 68
click at [850, 29] on icon "Close" at bounding box center [852, 26] width 9 height 9
